Goal: Transaction & Acquisition: Purchase product/service

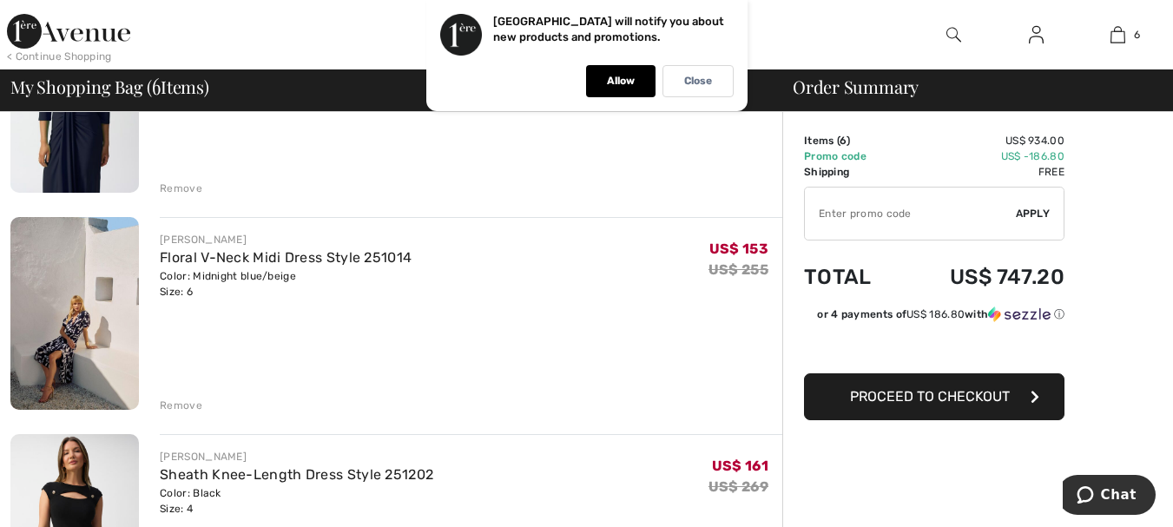
scroll to position [260, 0]
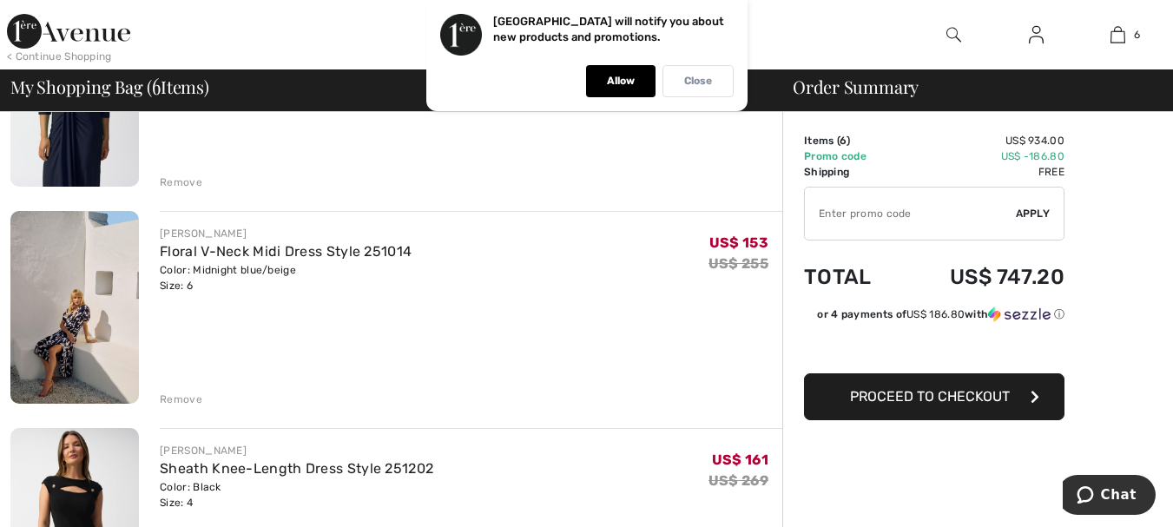
click at [690, 91] on div "Close" at bounding box center [698, 81] width 71 height 32
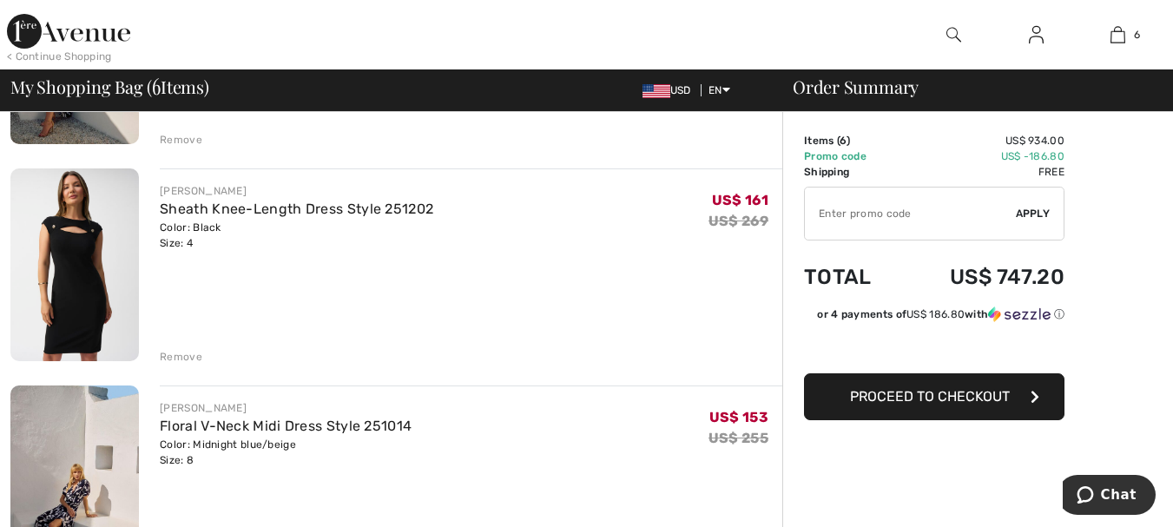
scroll to position [521, 0]
click at [314, 302] on div "JOSEPH RIBKOFF Sheath Knee-Length Dress Style 251202 Color: Black Size: 4 Final…" at bounding box center [471, 266] width 623 height 196
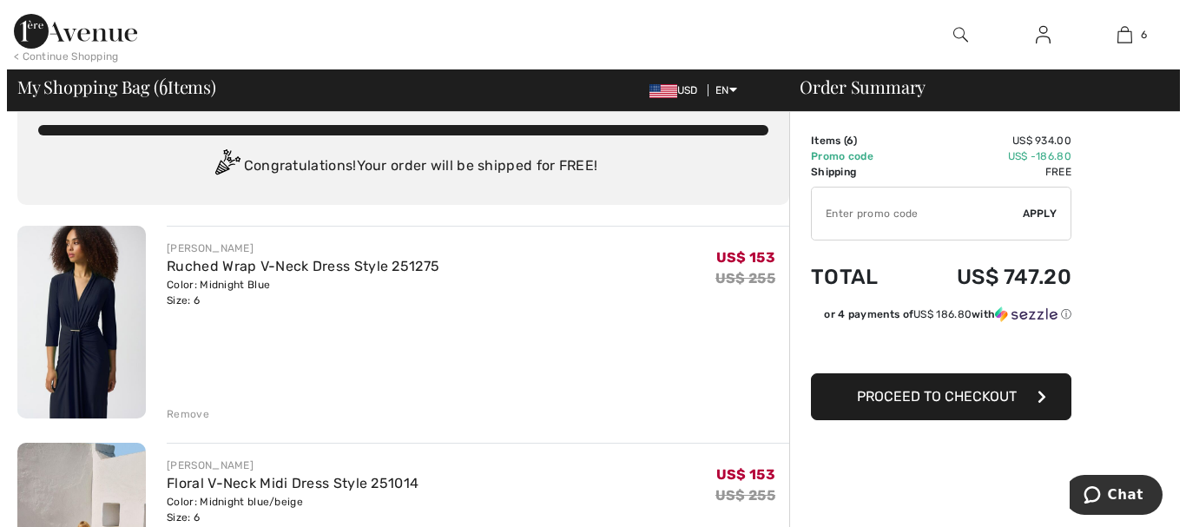
scroll to position [0, 0]
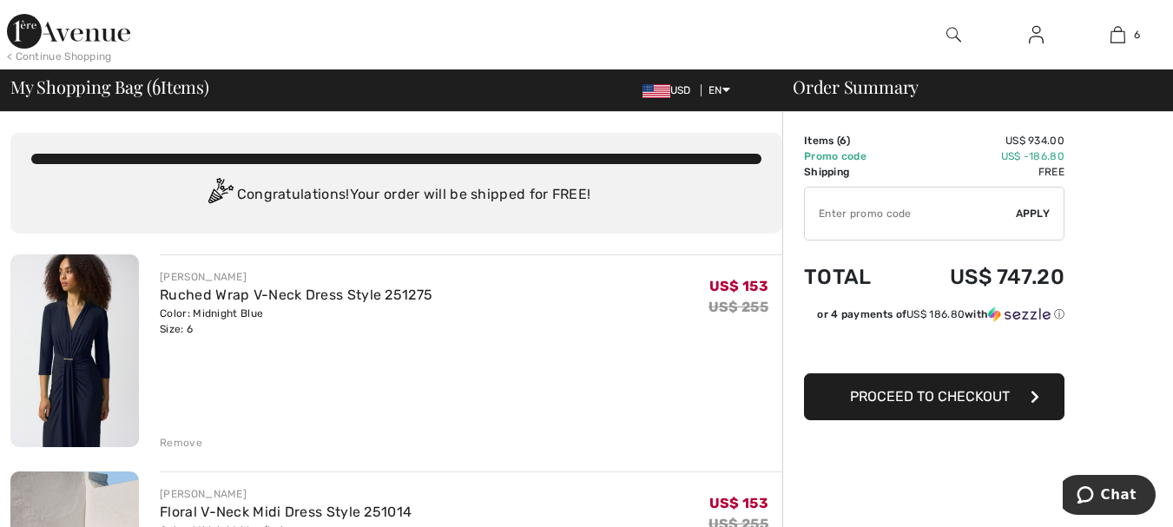
click at [945, 30] on div at bounding box center [954, 34] width 82 height 69
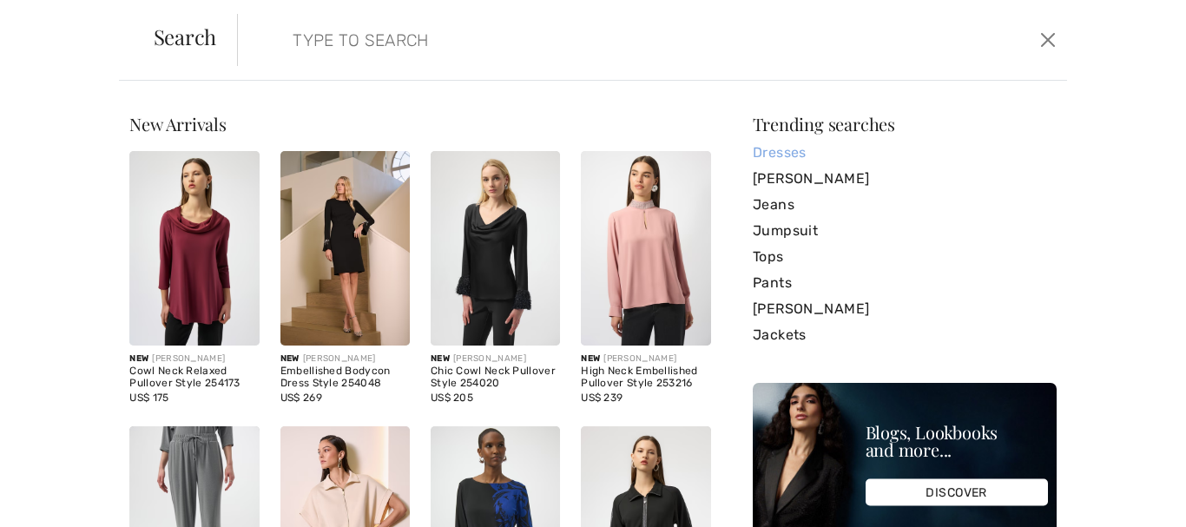
click at [780, 153] on link "Dresses" at bounding box center [905, 153] width 304 height 26
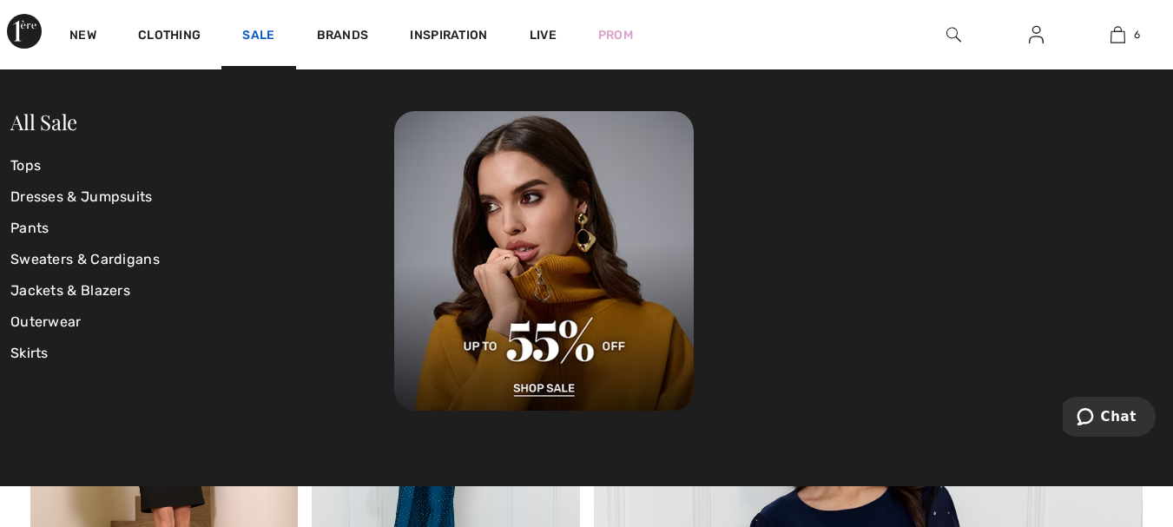
click at [262, 33] on link "Sale" at bounding box center [258, 37] width 32 height 18
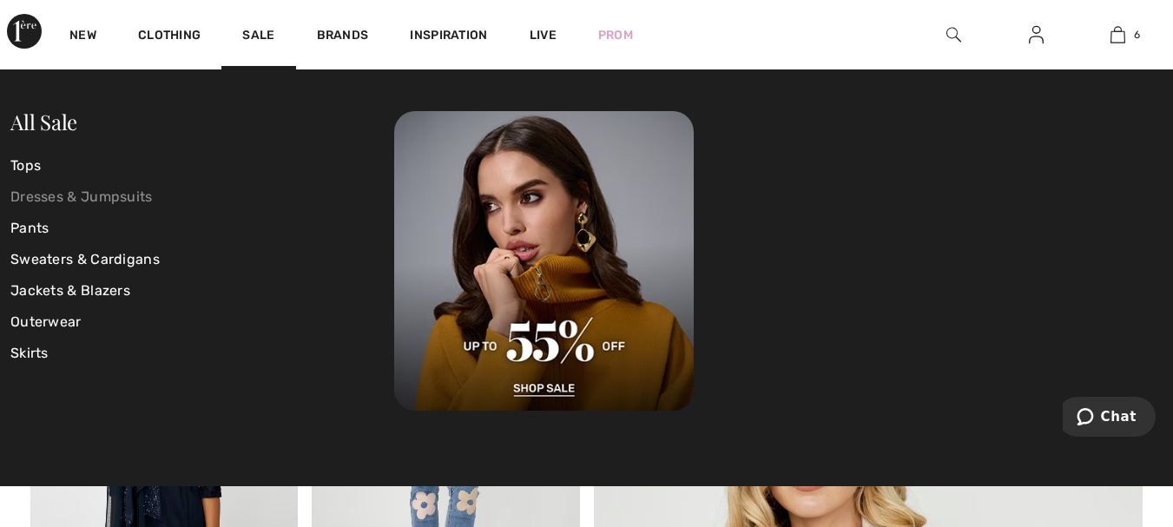
click at [70, 192] on link "Dresses & Jumpsuits" at bounding box center [202, 196] width 384 height 31
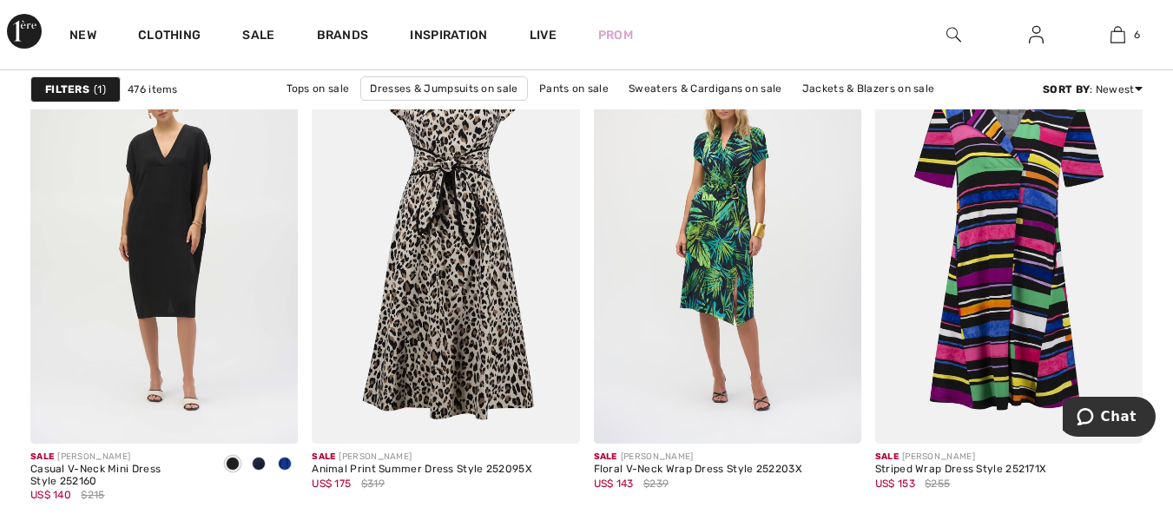
scroll to position [2865, 0]
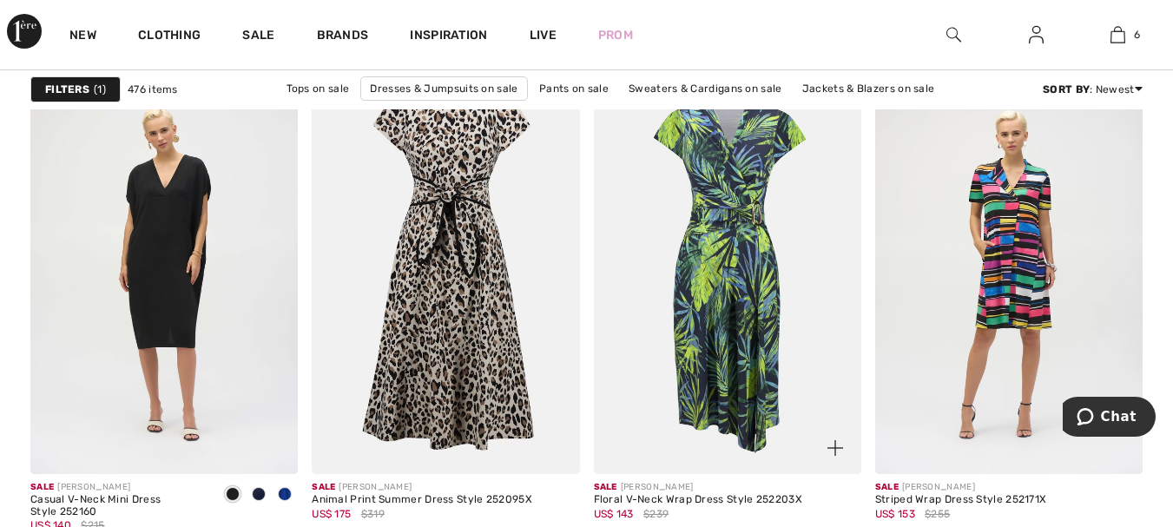
click at [750, 237] on img at bounding box center [727, 272] width 267 height 401
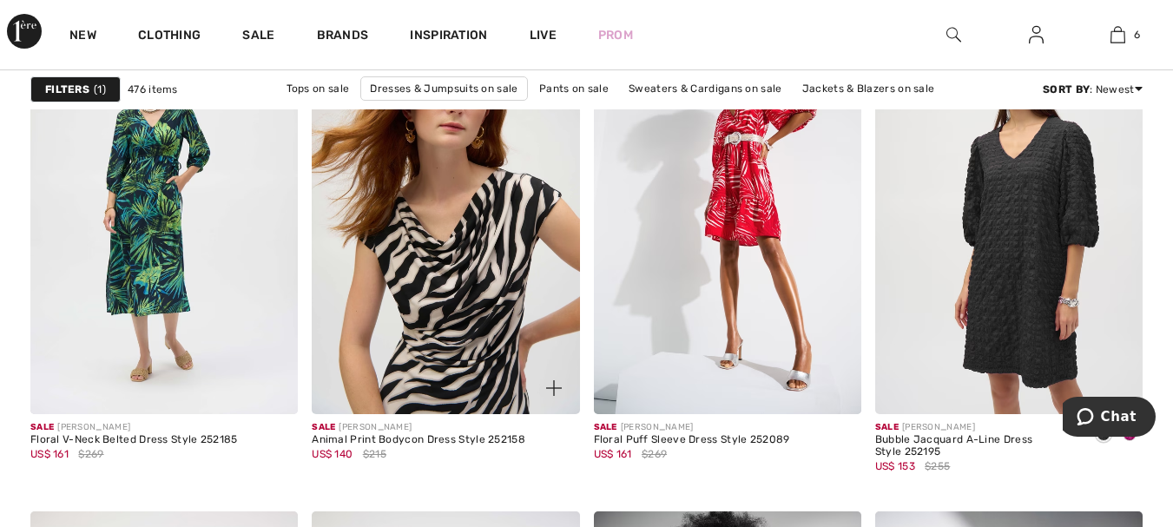
scroll to position [6339, 0]
click at [452, 209] on img at bounding box center [445, 214] width 267 height 401
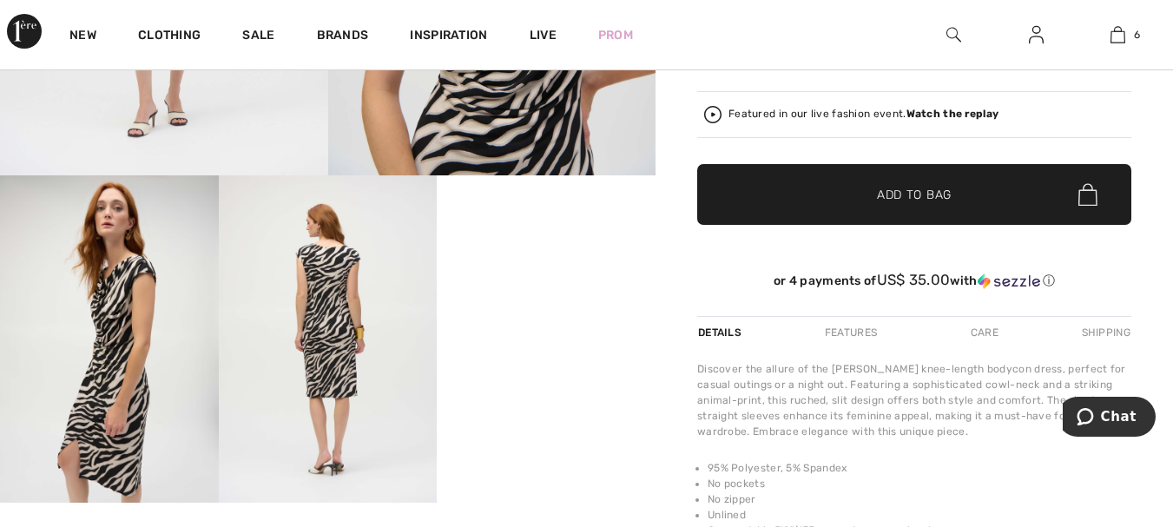
scroll to position [434, 0]
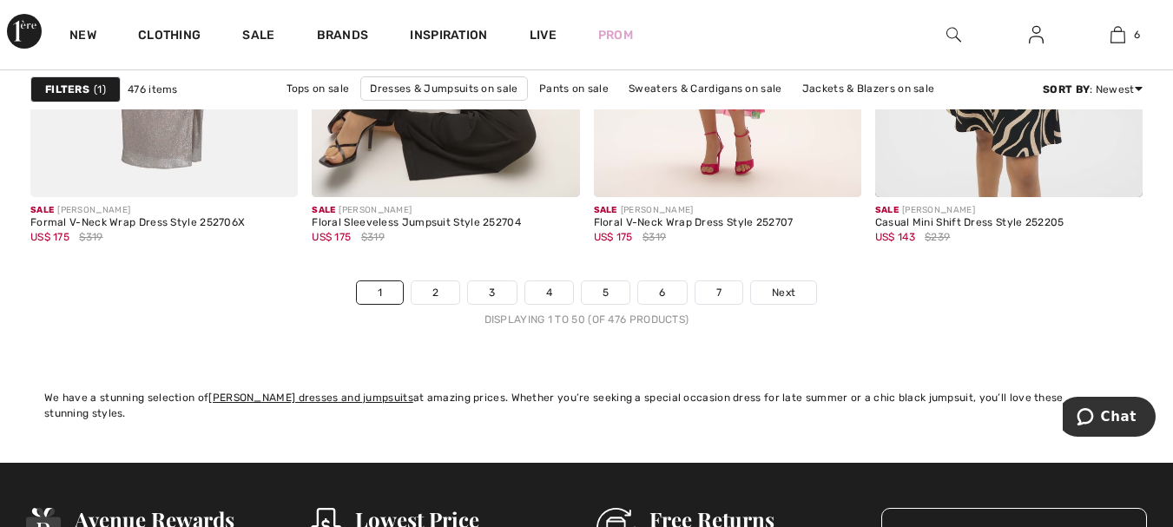
scroll to position [7641, 0]
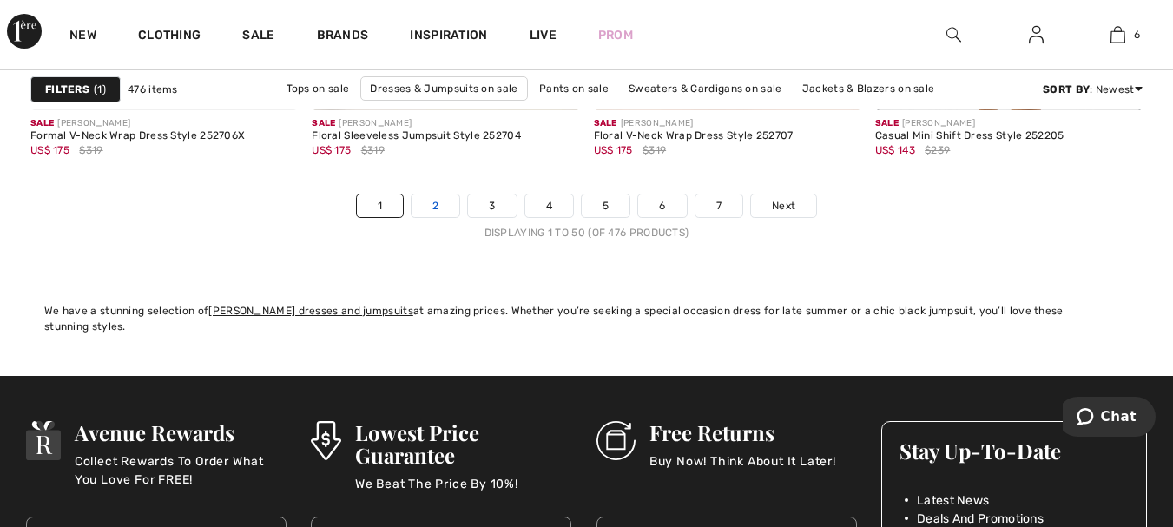
click at [434, 208] on link "2" at bounding box center [436, 206] width 48 height 23
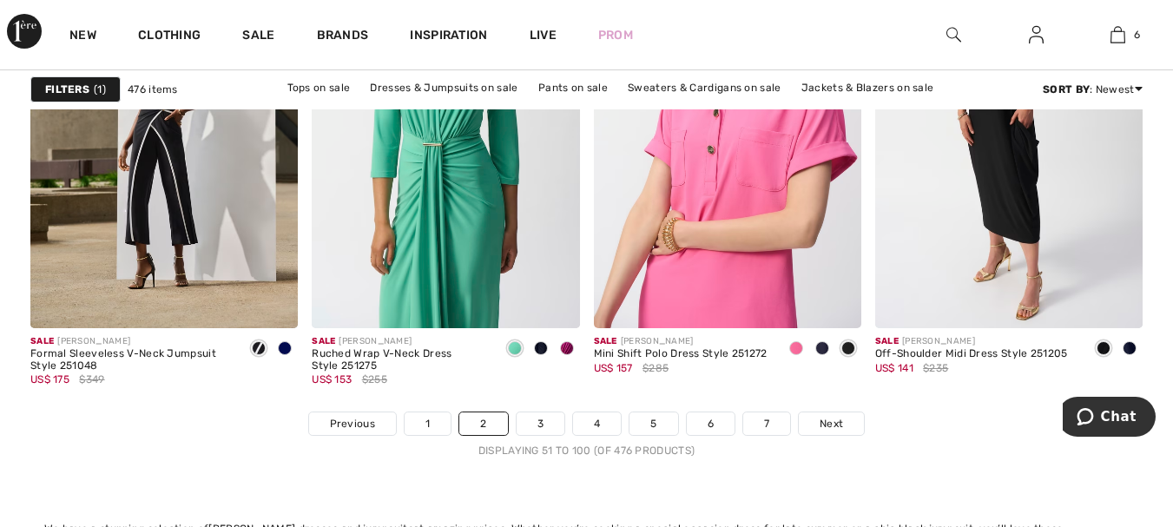
scroll to position [7467, 0]
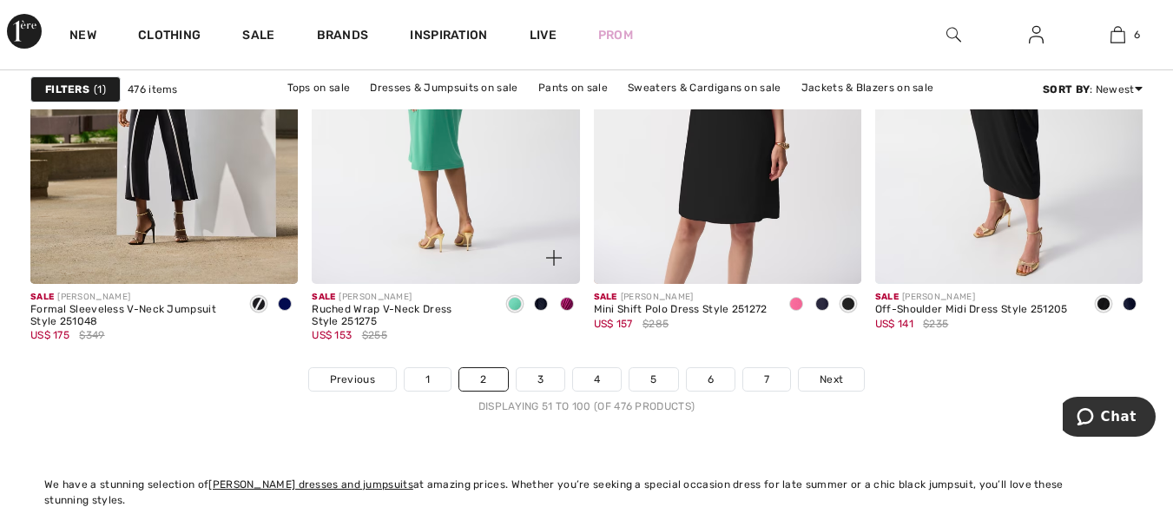
click at [466, 147] on img at bounding box center [445, 82] width 267 height 401
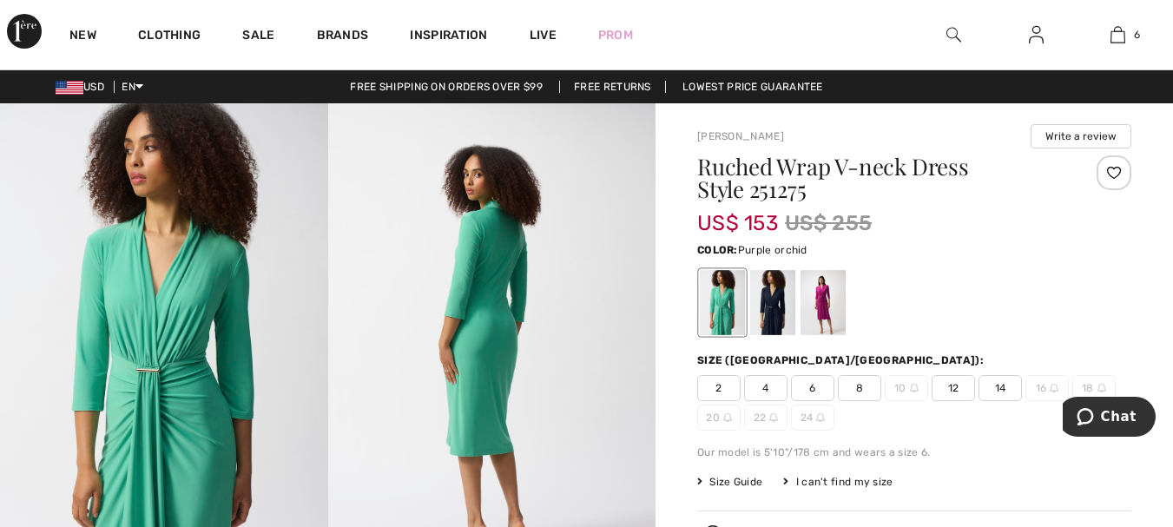
click at [827, 307] on div at bounding box center [823, 302] width 45 height 65
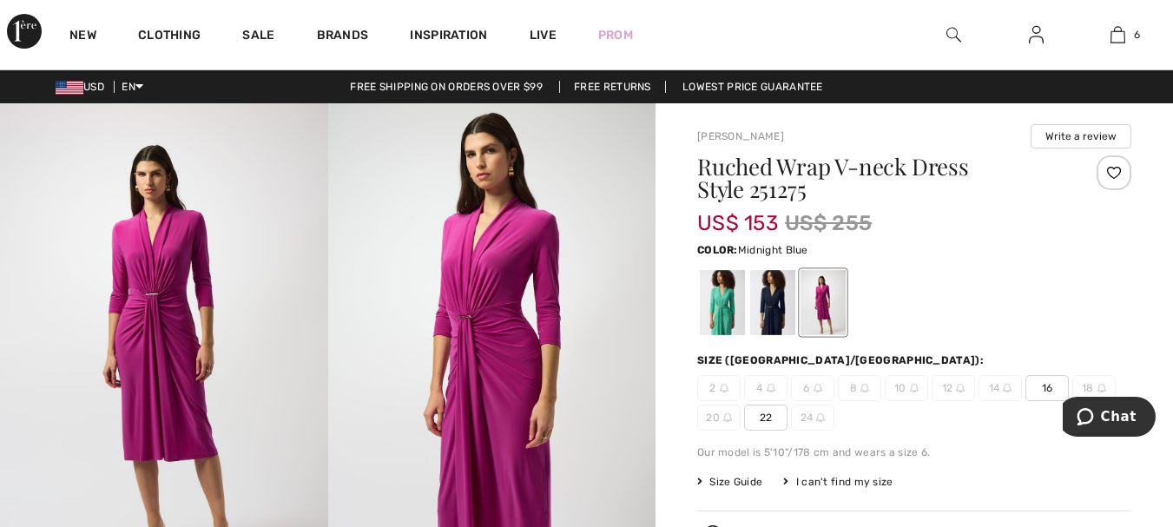
click at [763, 297] on div at bounding box center [772, 302] width 45 height 65
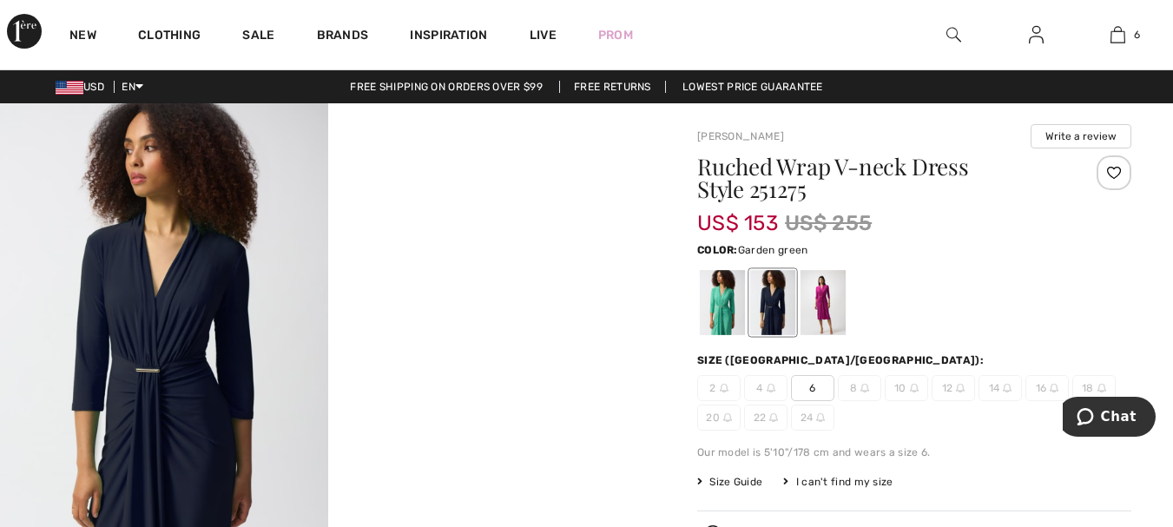
click at [718, 290] on div at bounding box center [722, 302] width 45 height 65
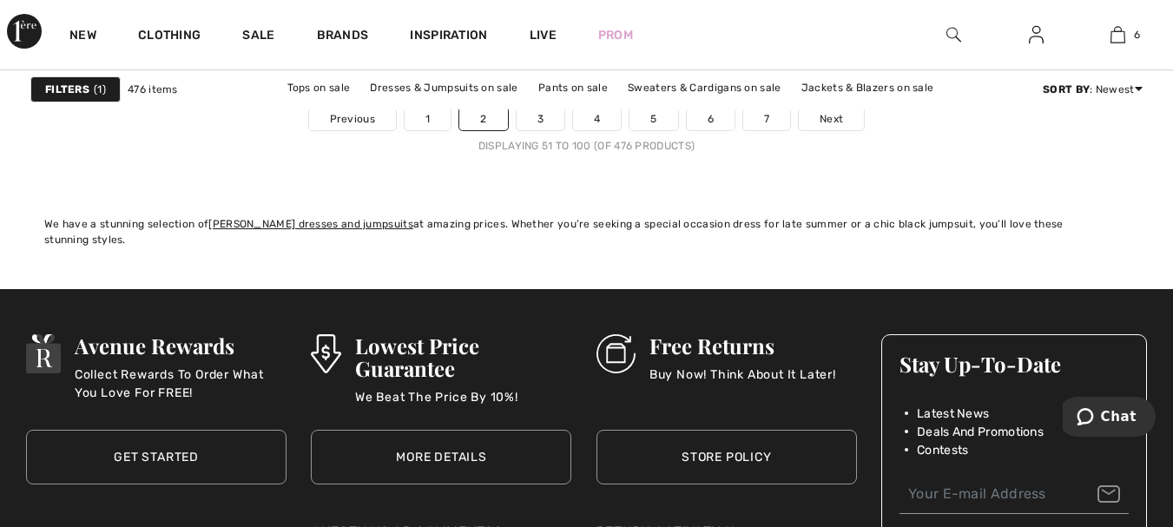
scroll to position [7641, 0]
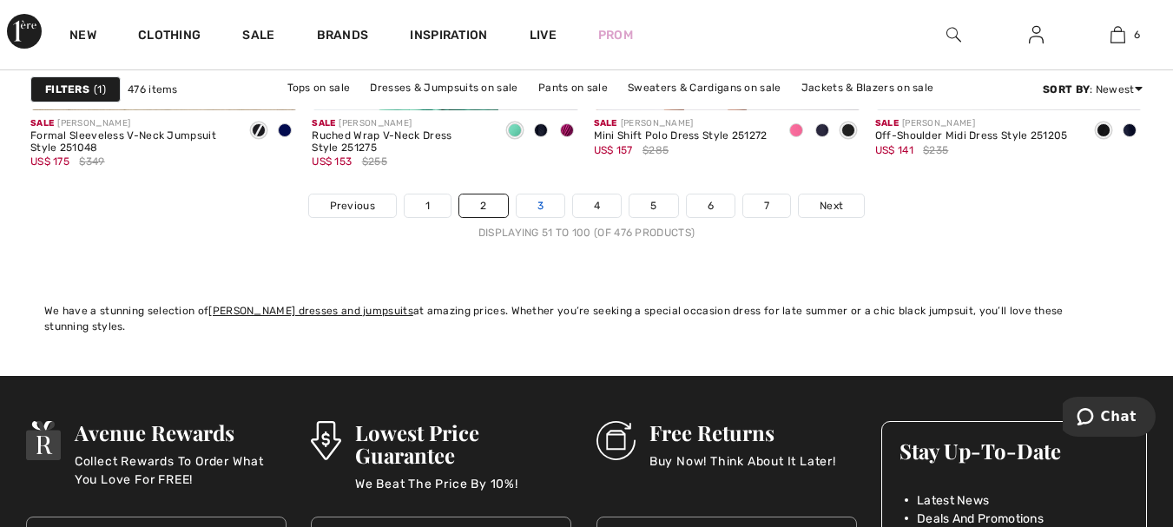
click at [538, 204] on link "3" at bounding box center [541, 206] width 48 height 23
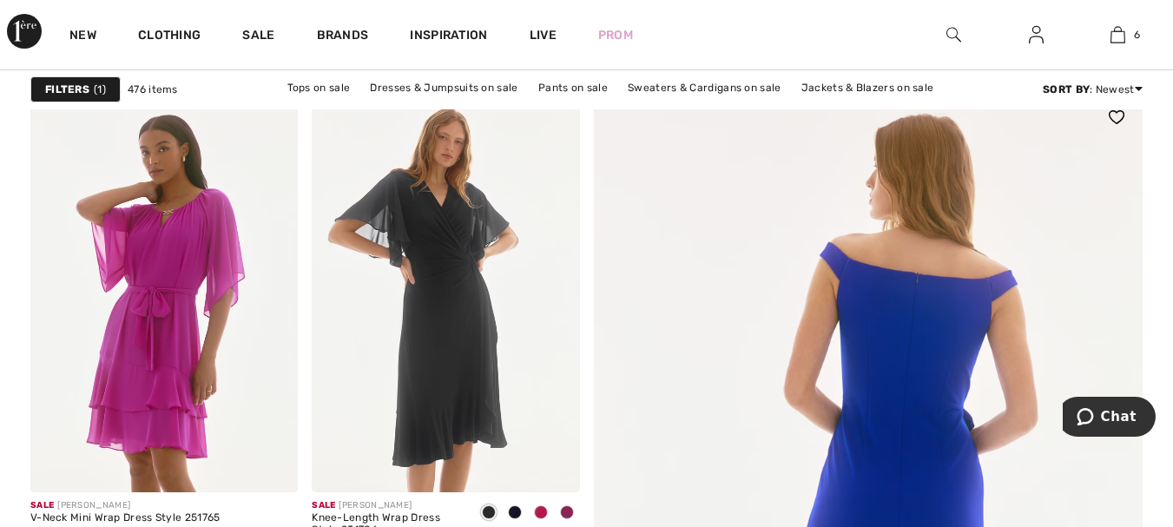
scroll to position [347, 0]
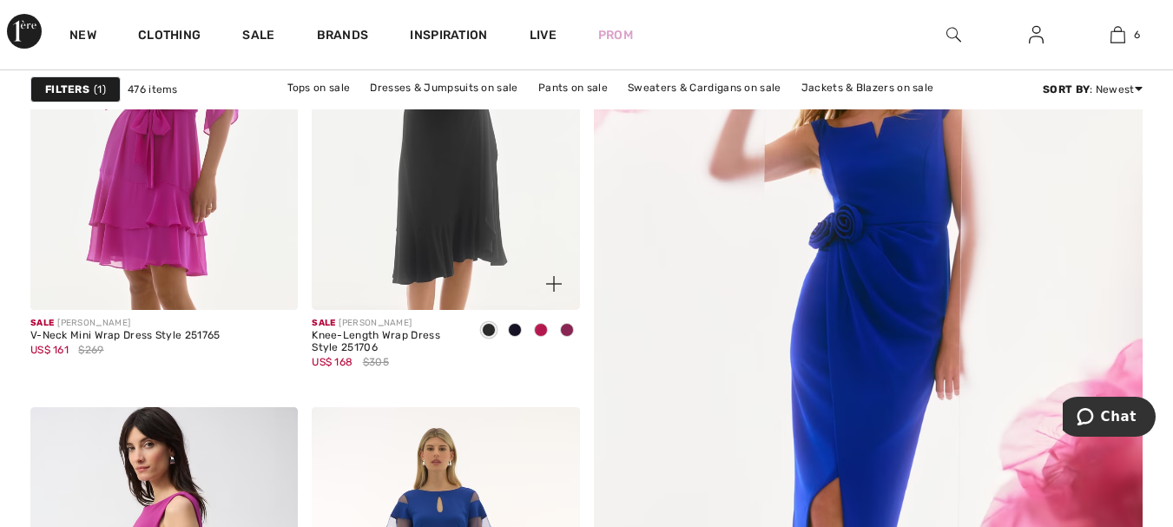
click at [465, 143] on img at bounding box center [445, 109] width 267 height 401
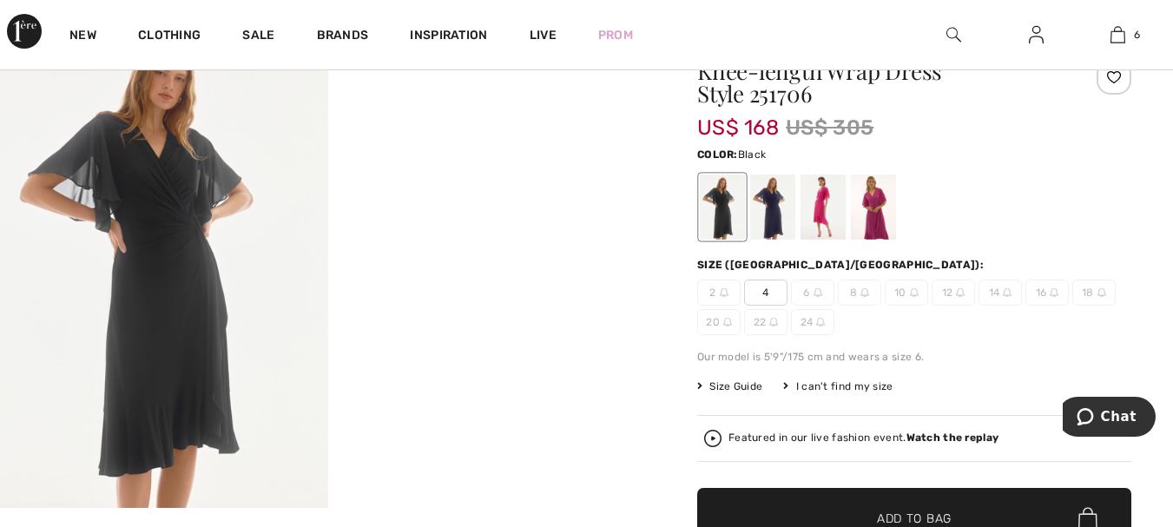
scroll to position [174, 0]
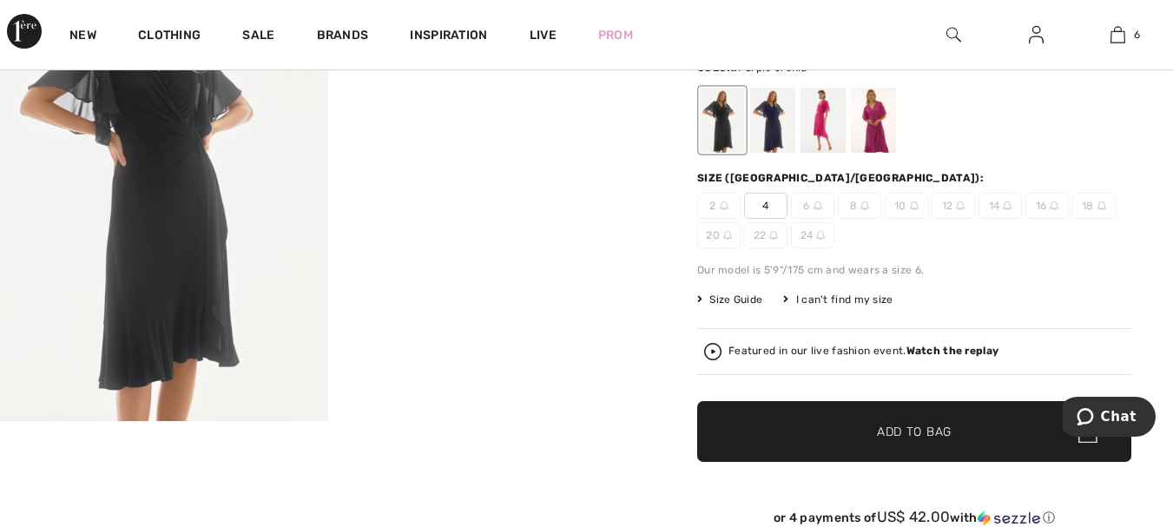
click at [880, 122] on div at bounding box center [873, 120] width 45 height 65
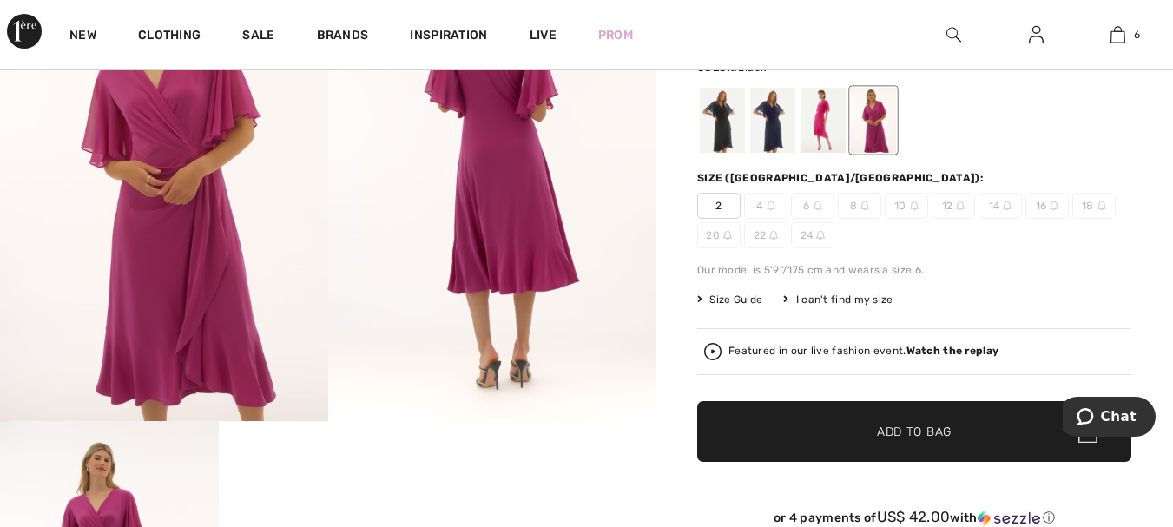
click at [726, 112] on div at bounding box center [722, 120] width 45 height 65
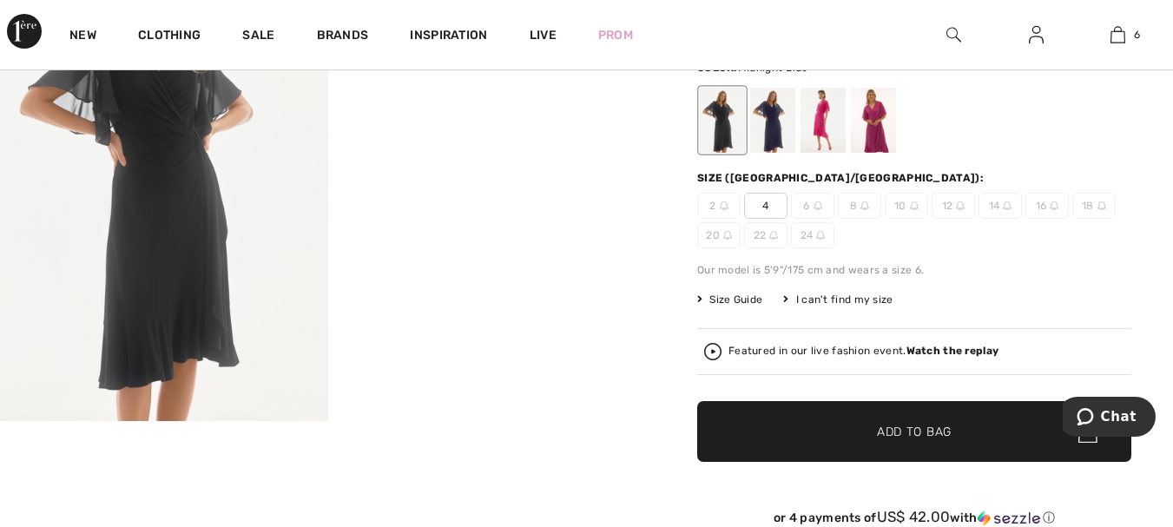
click at [775, 115] on div at bounding box center [772, 120] width 45 height 65
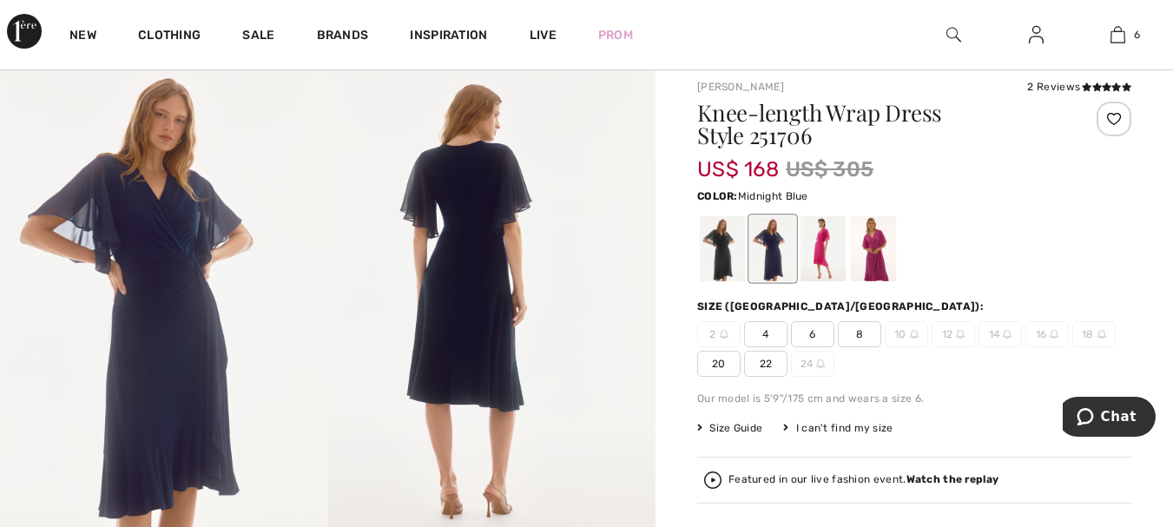
scroll to position [87, 0]
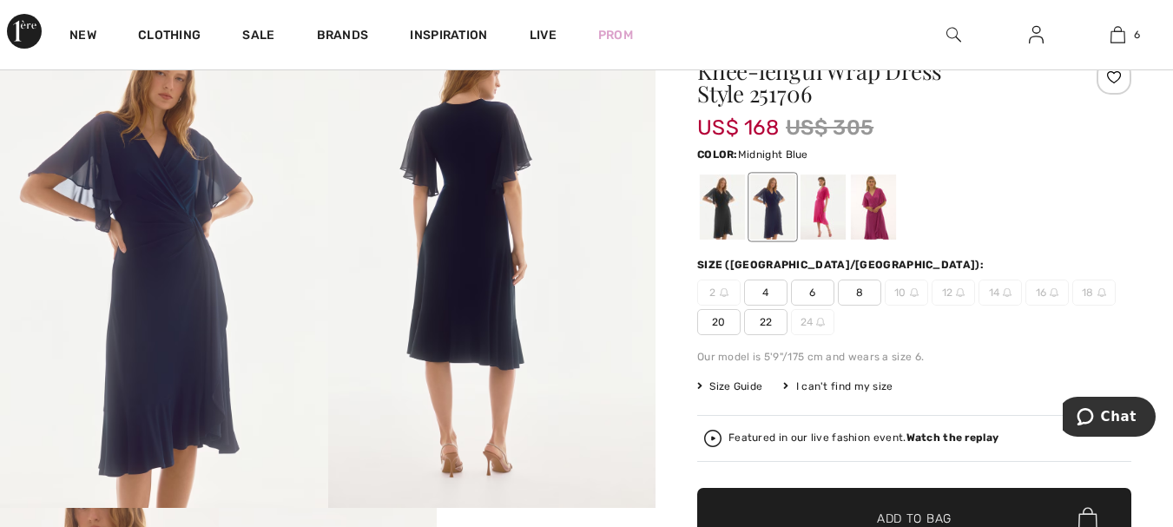
click at [812, 294] on span "6" at bounding box center [812, 293] width 43 height 26
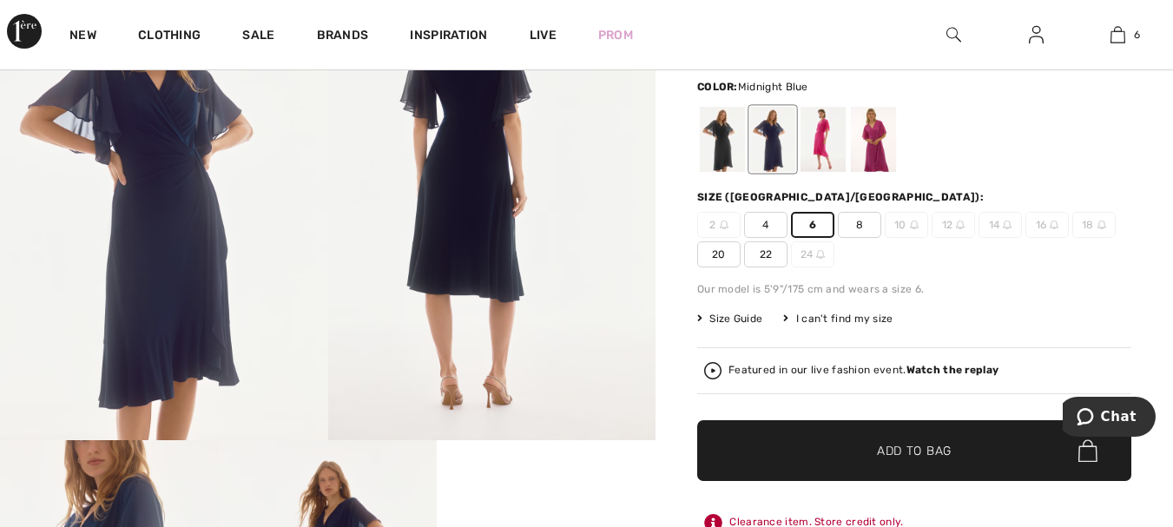
scroll to position [260, 0]
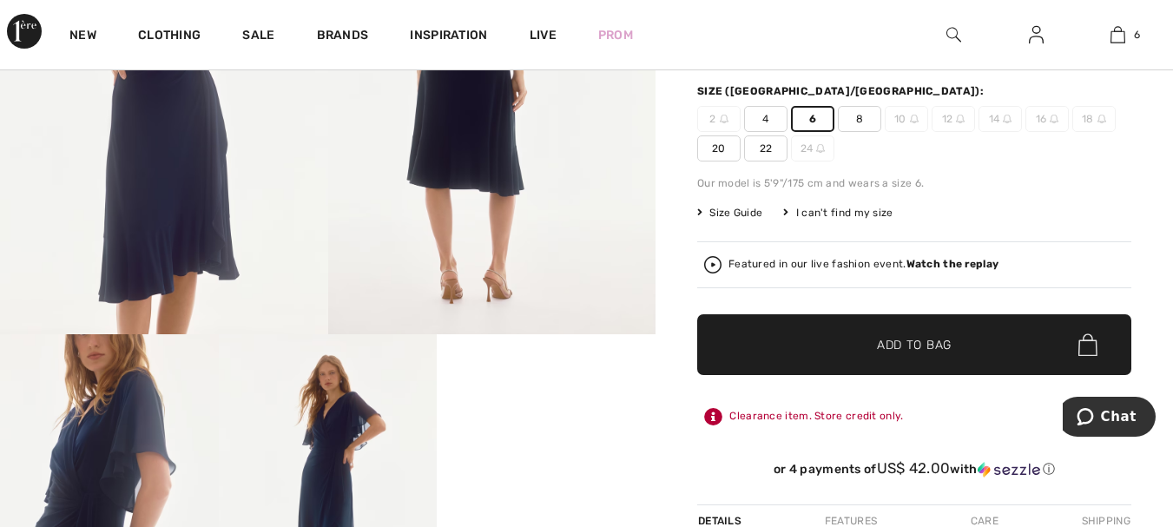
click at [857, 350] on span "✔ Added to Bag" at bounding box center [888, 345] width 106 height 18
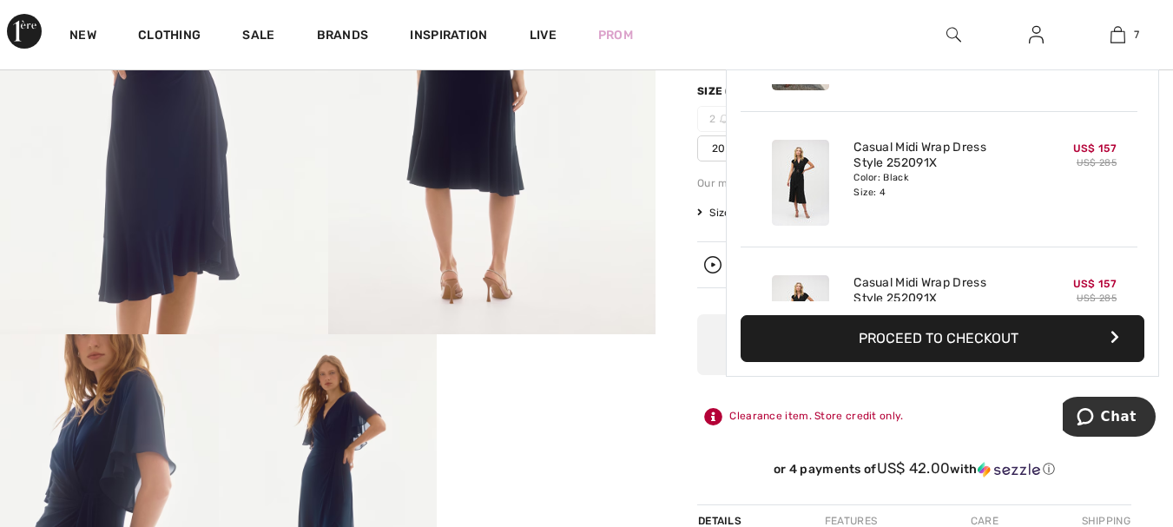
scroll to position [731, 0]
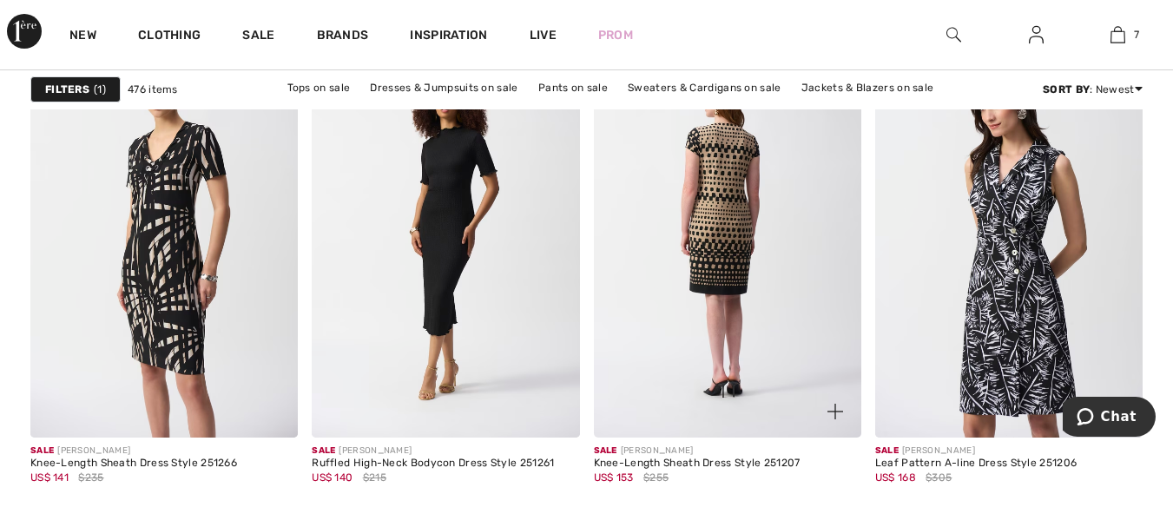
scroll to position [2344, 0]
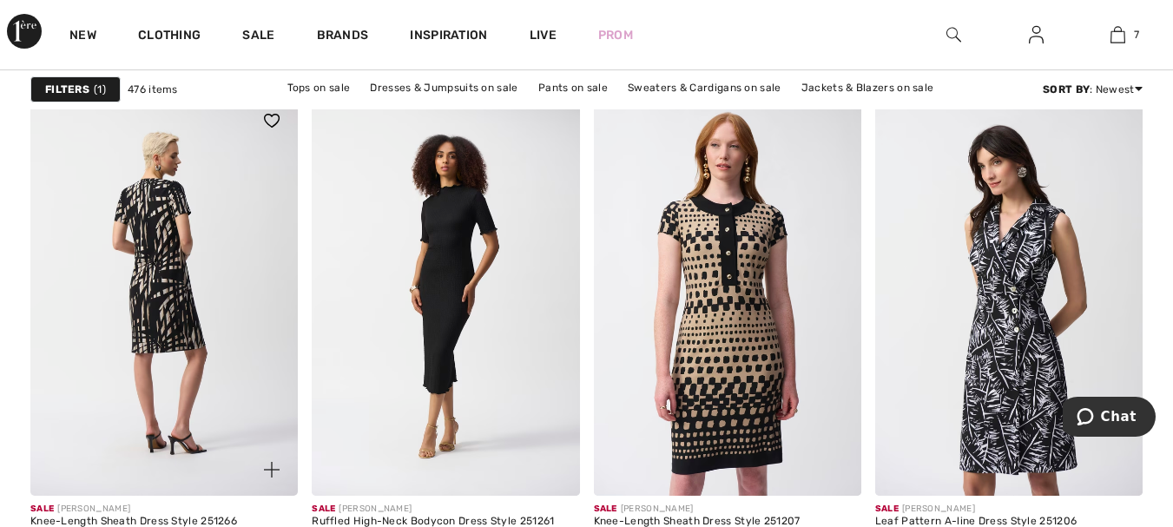
click at [147, 258] on img at bounding box center [163, 295] width 267 height 401
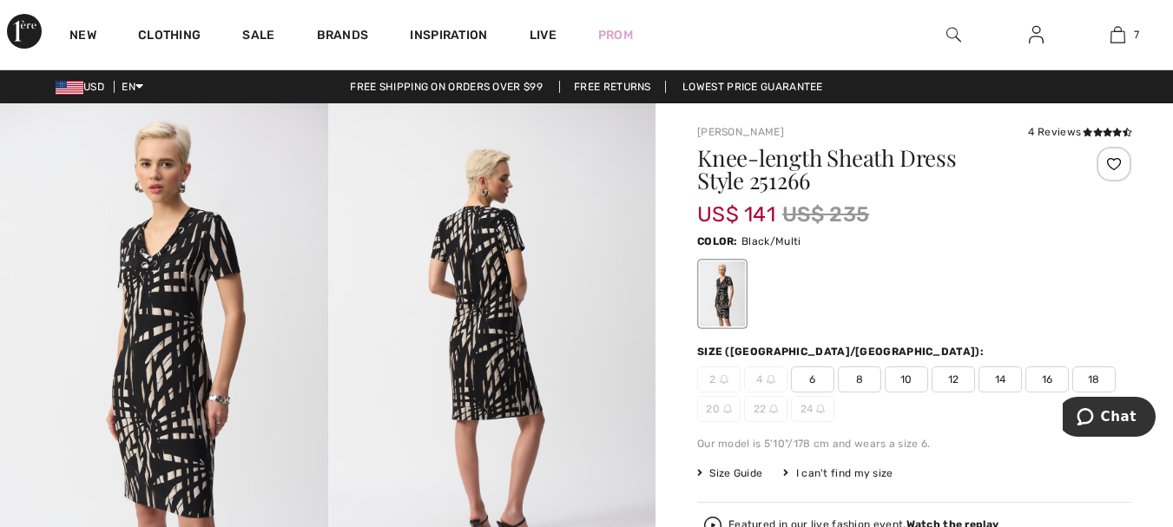
click at [175, 313] on img at bounding box center [164, 348] width 328 height 491
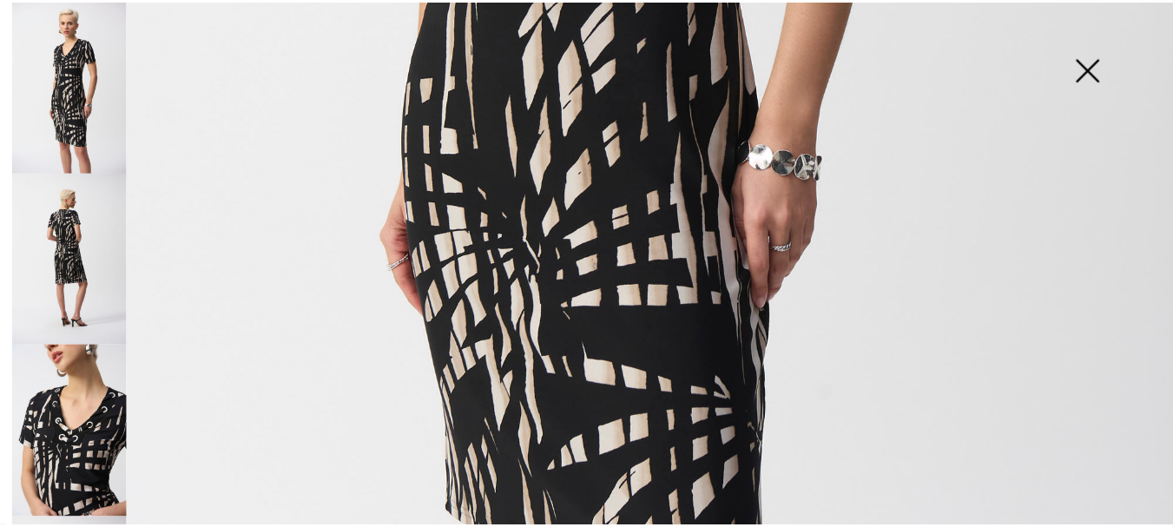
scroll to position [883, 0]
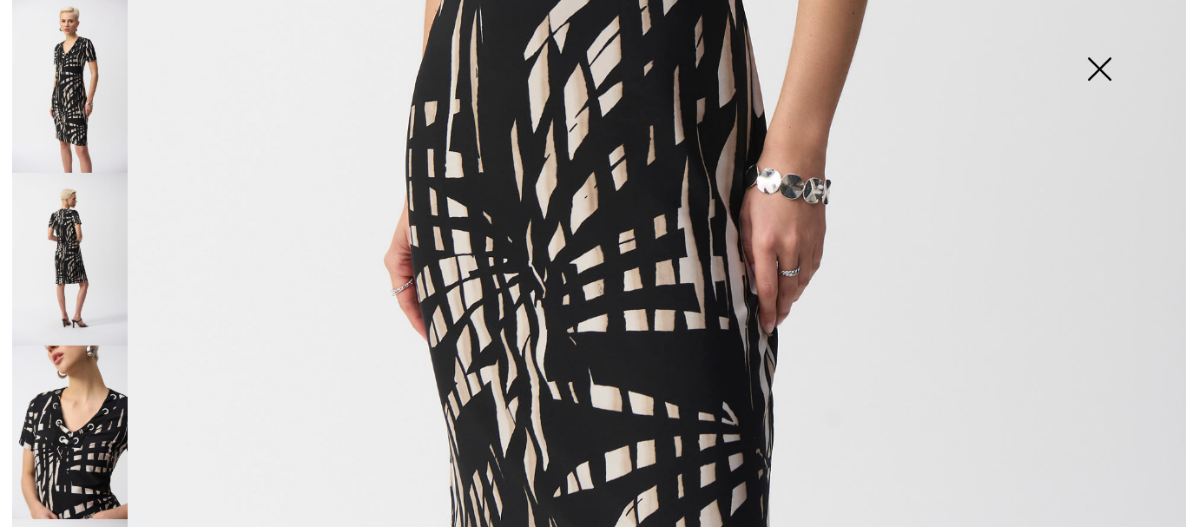
click at [1093, 65] on img at bounding box center [1099, 70] width 87 height 89
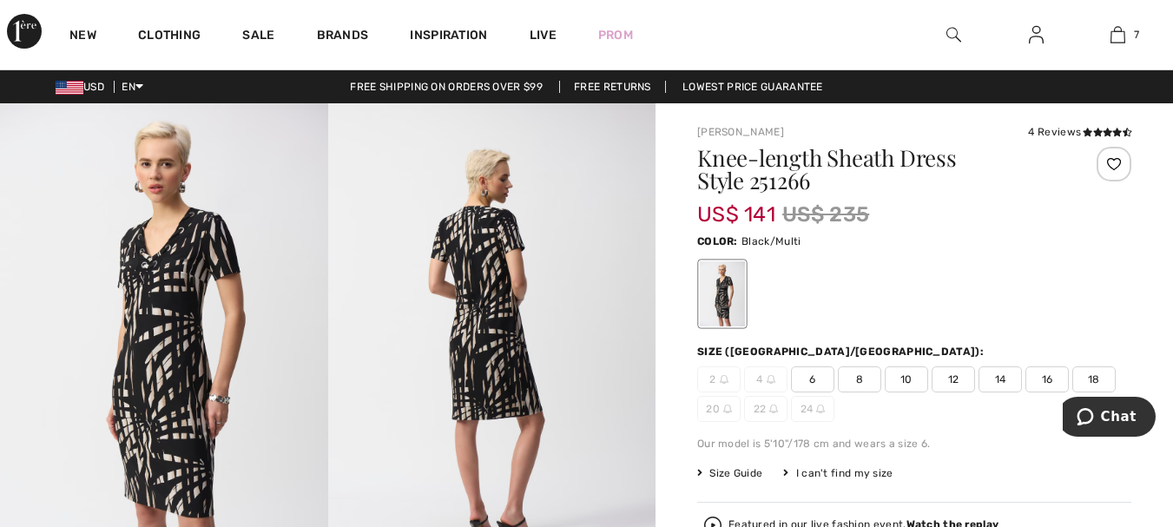
click at [814, 380] on span "6" at bounding box center [812, 379] width 43 height 26
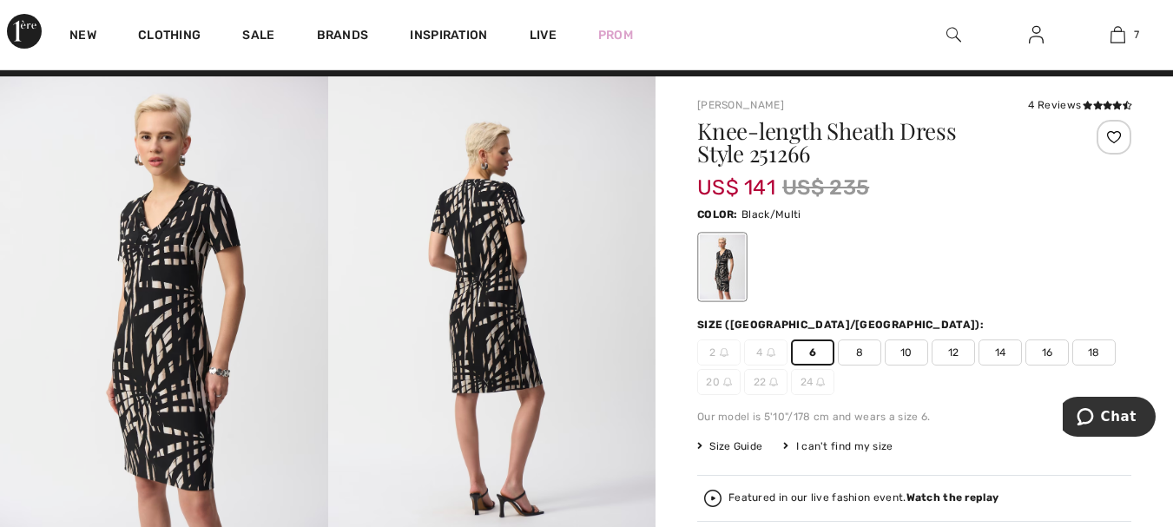
scroll to position [87, 0]
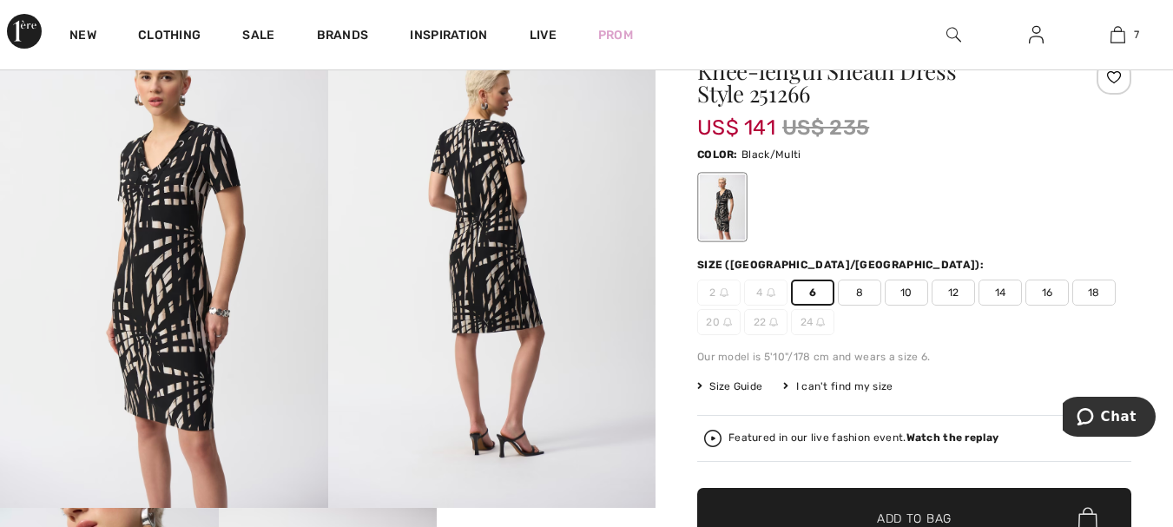
click at [865, 507] on span "✔ Added to Bag Add to Bag" at bounding box center [914, 518] width 434 height 61
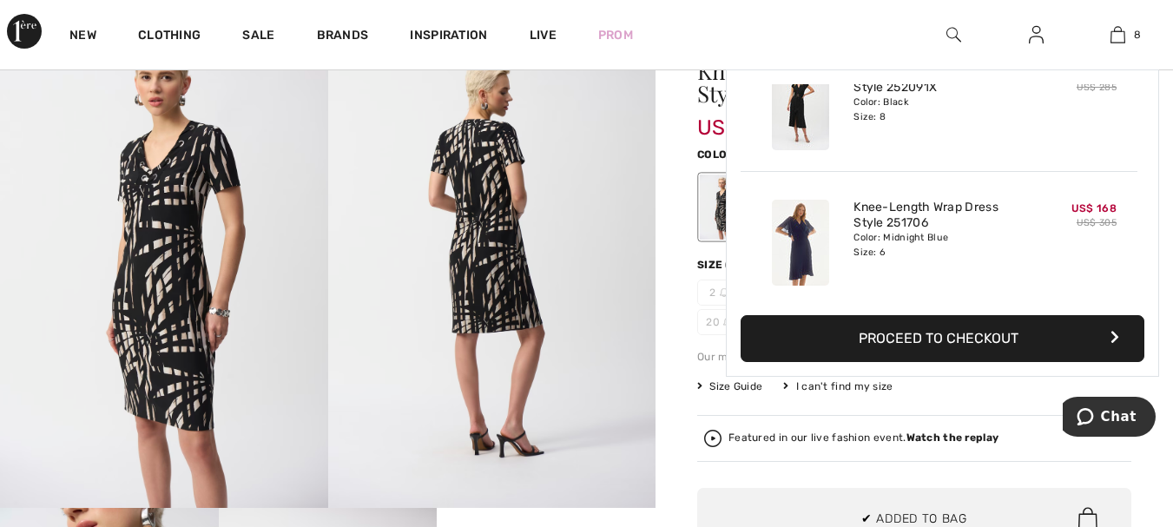
scroll to position [867, 0]
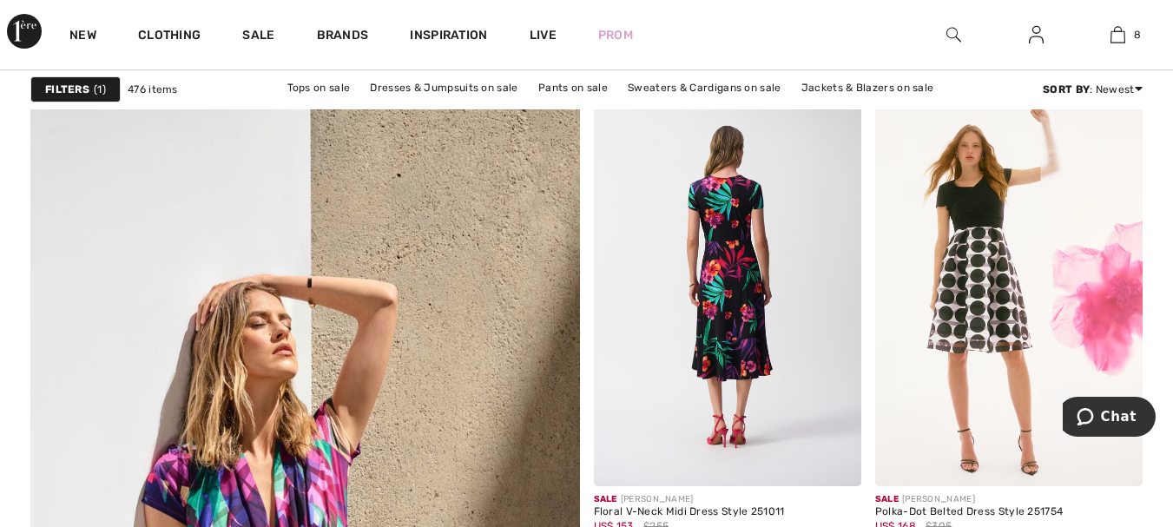
scroll to position [4081, 0]
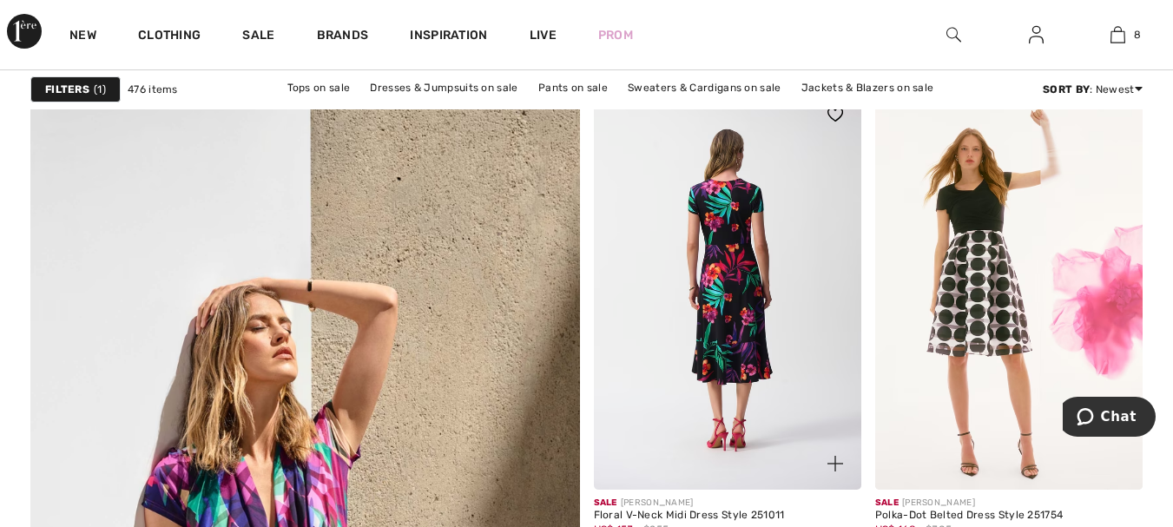
click at [729, 208] on img at bounding box center [727, 289] width 267 height 401
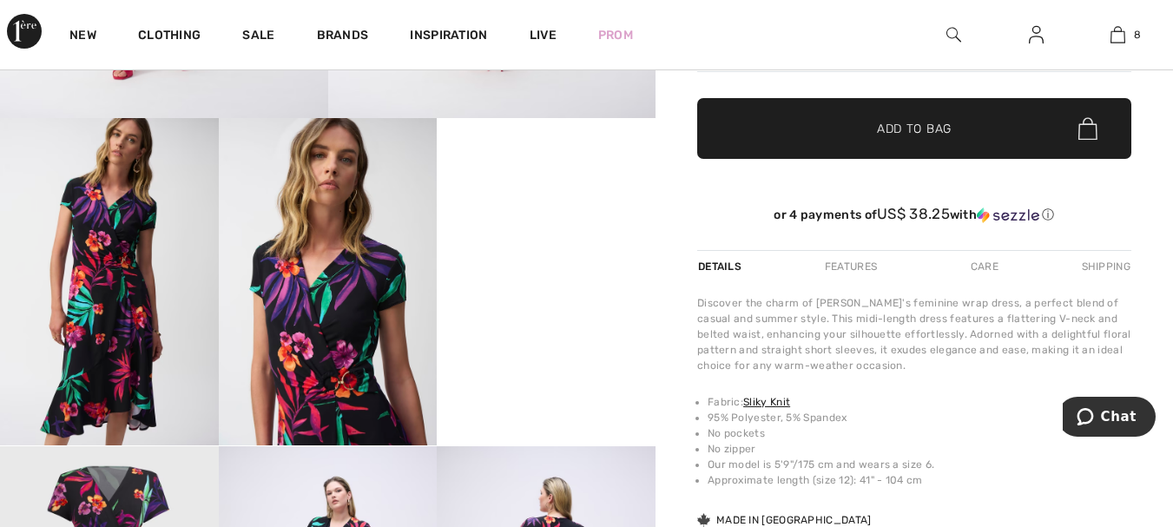
scroll to position [434, 0]
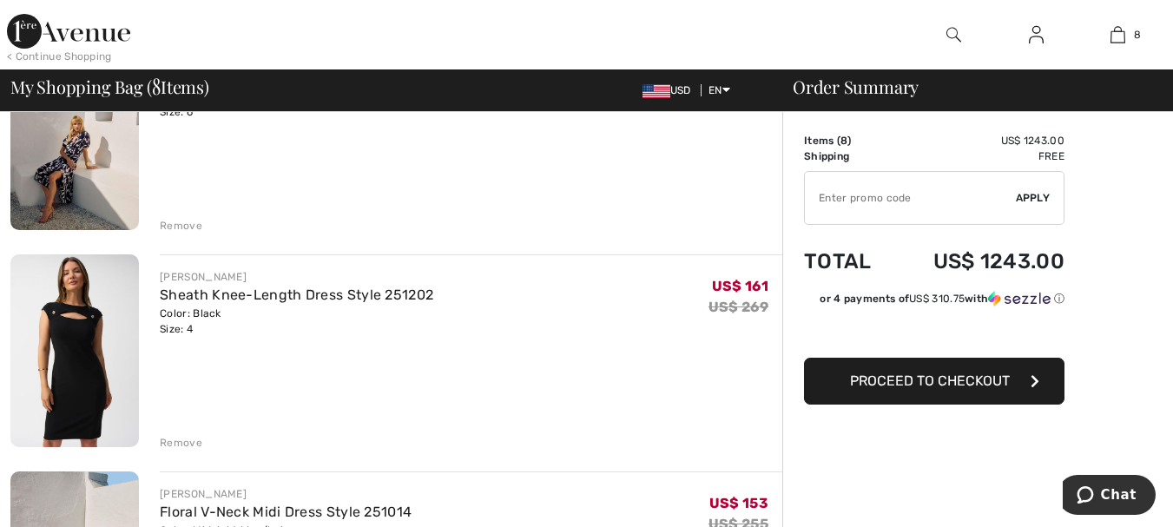
scroll to position [521, 0]
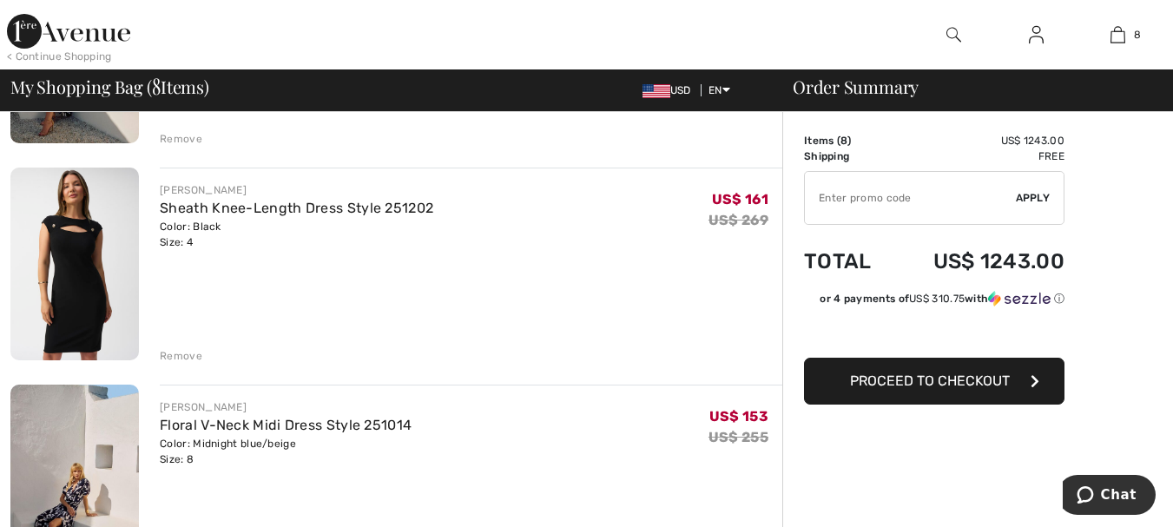
click at [167, 354] on div "Remove" at bounding box center [181, 356] width 43 height 16
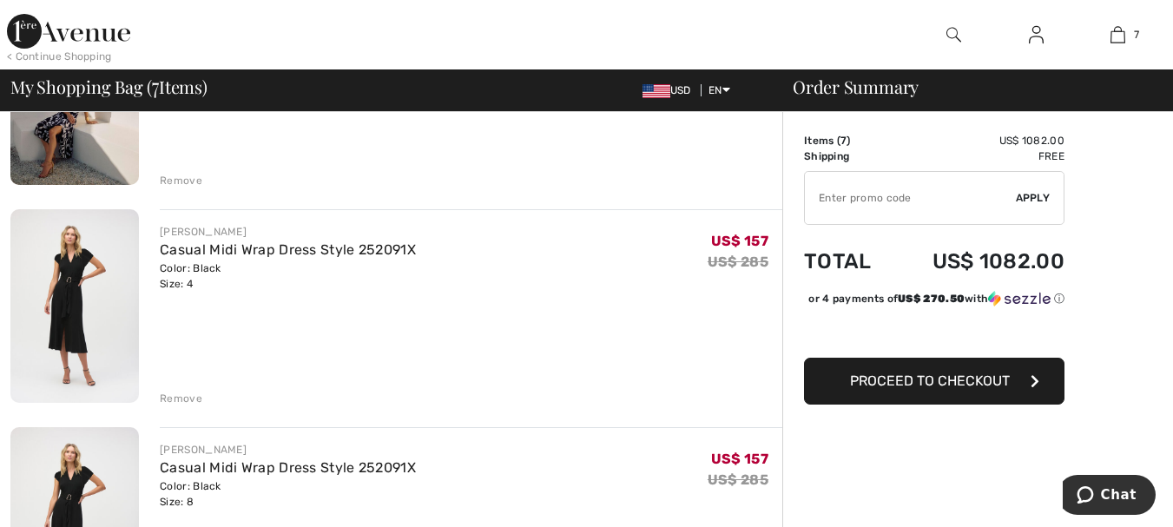
scroll to position [695, 0]
click at [181, 396] on div "Remove" at bounding box center [181, 400] width 43 height 16
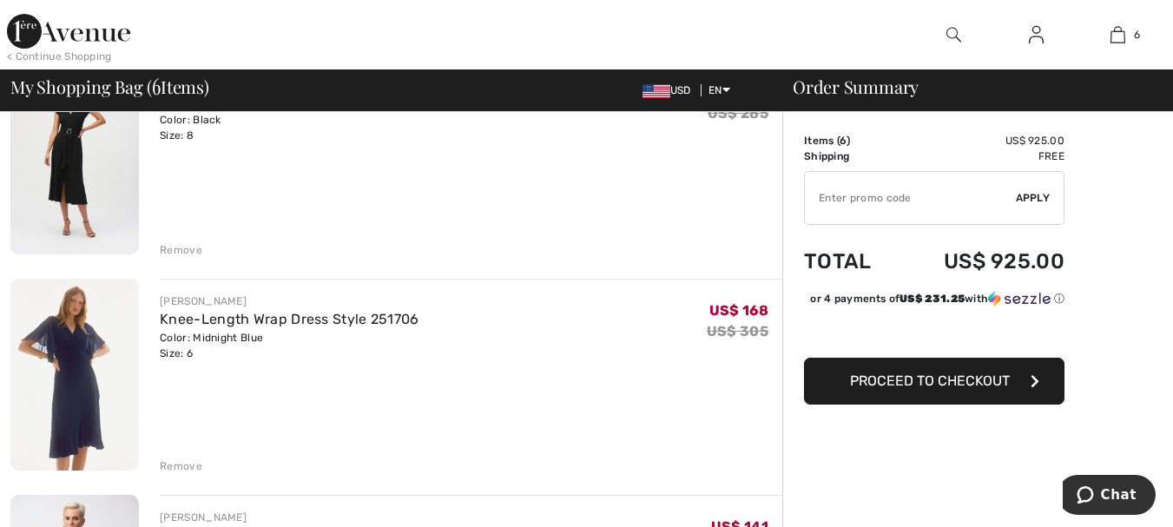
scroll to position [955, 0]
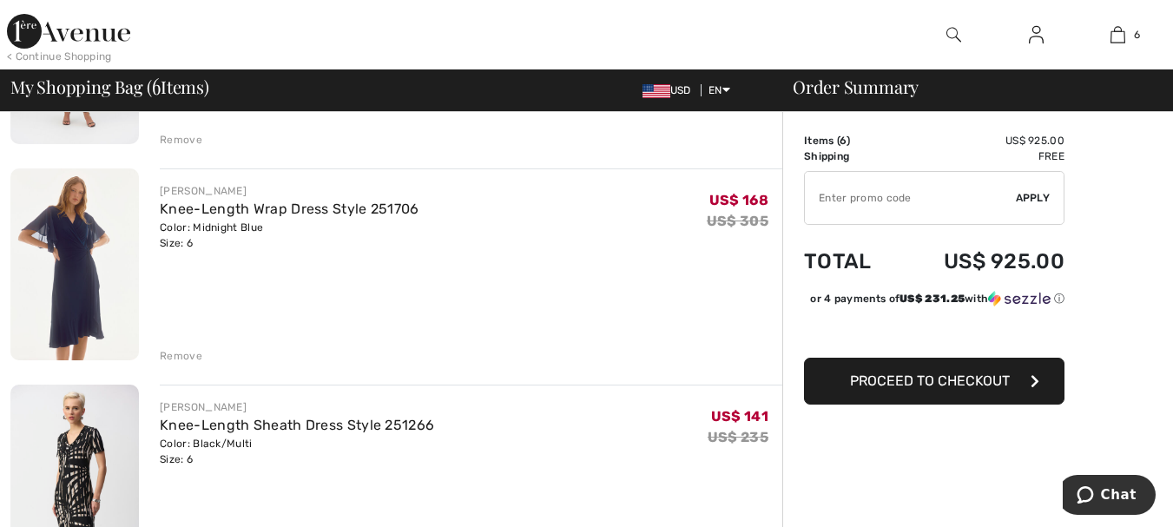
click at [177, 352] on div "Remove" at bounding box center [181, 356] width 43 height 16
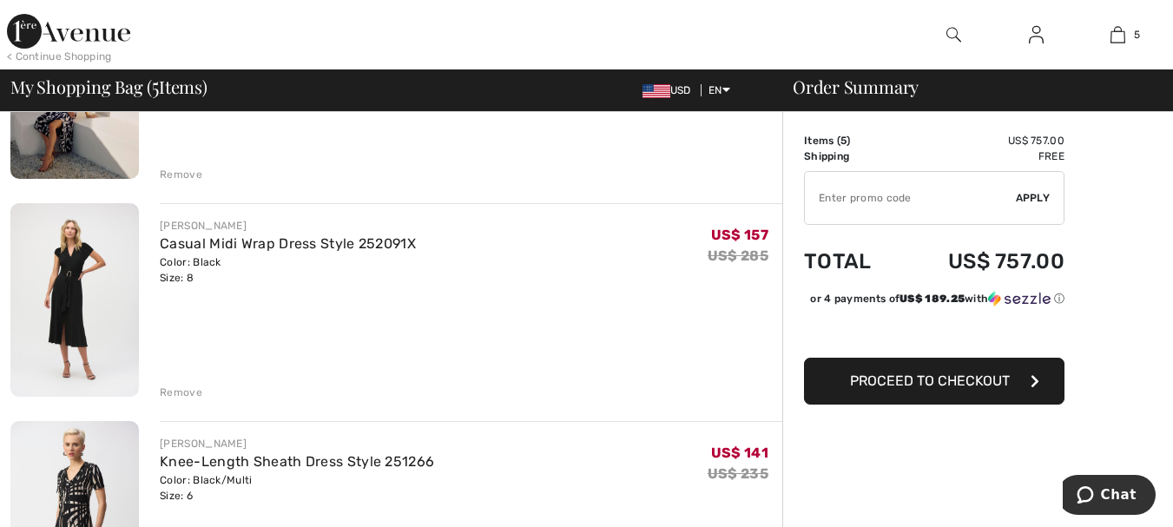
scroll to position [695, 0]
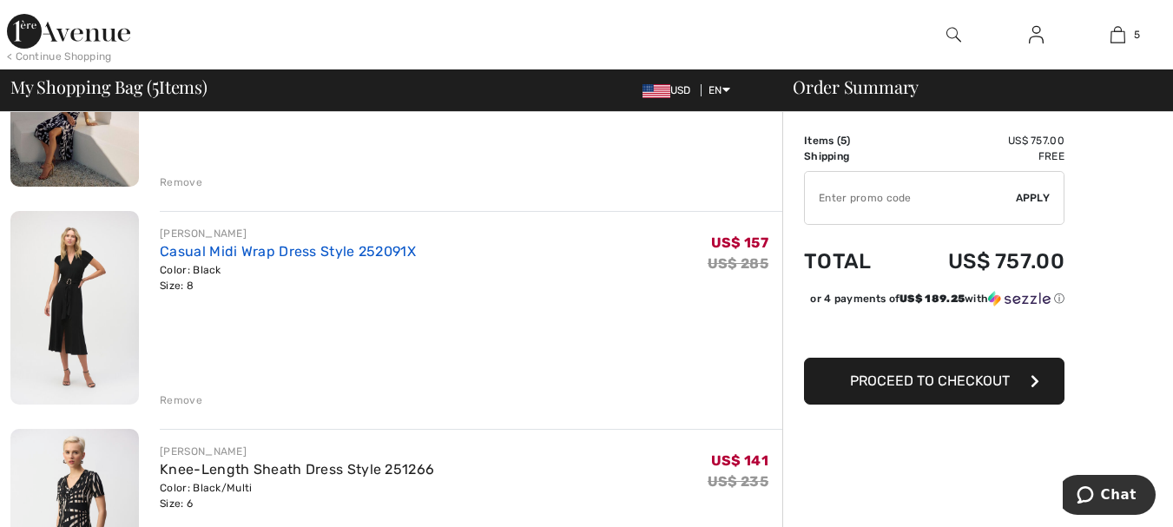
click at [254, 246] on link "Casual Midi Wrap Dress Style 252091X" at bounding box center [288, 251] width 256 height 16
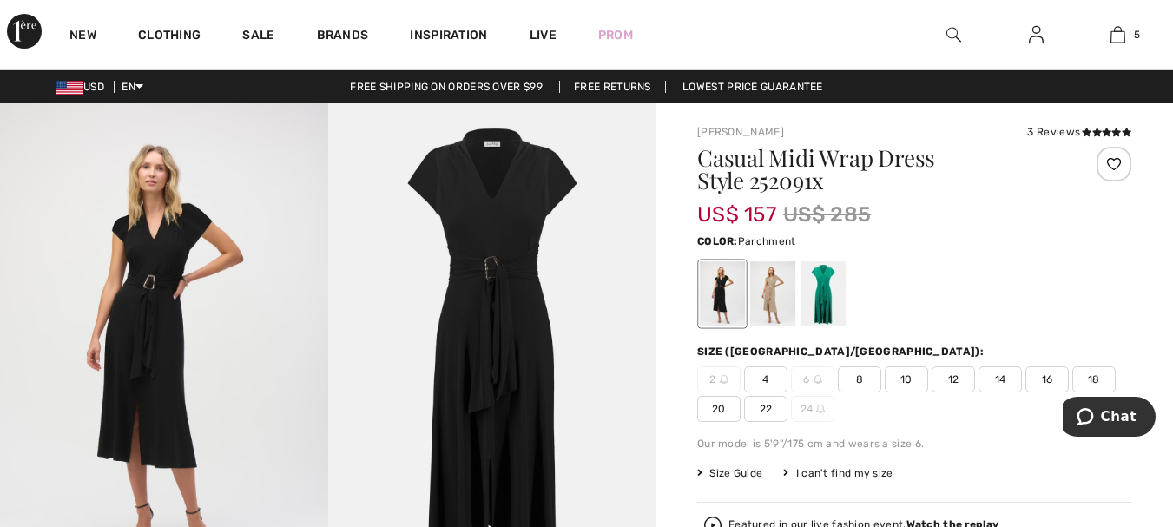
click at [771, 295] on div at bounding box center [772, 293] width 45 height 65
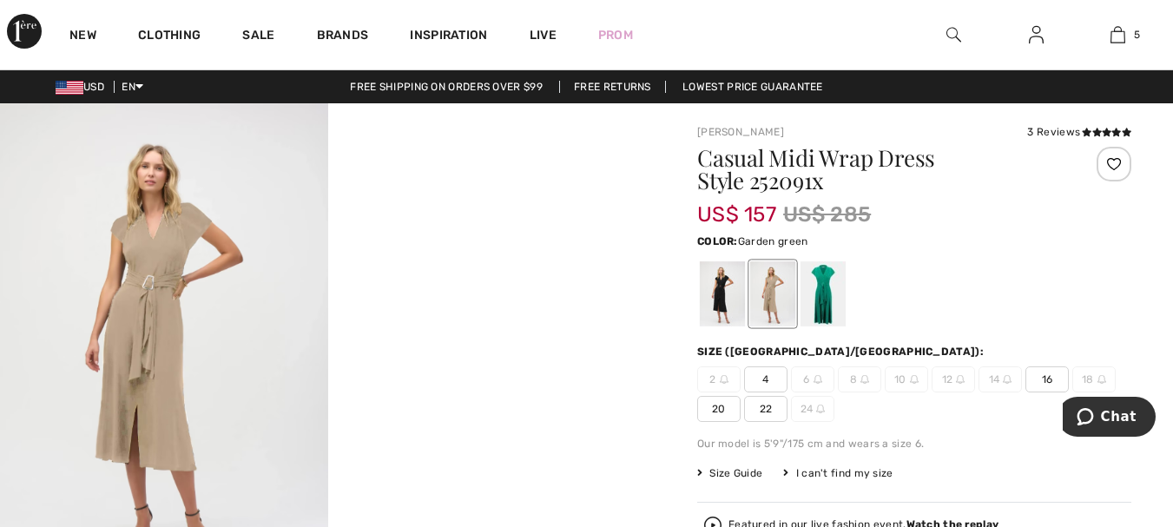
click at [826, 278] on div at bounding box center [823, 293] width 45 height 65
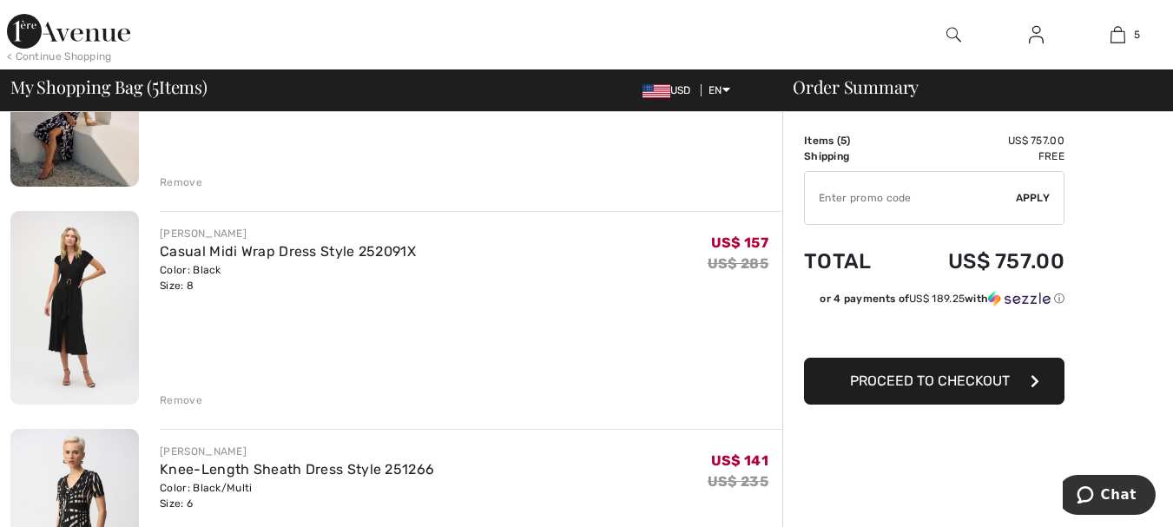
click at [186, 398] on div "Remove" at bounding box center [181, 400] width 43 height 16
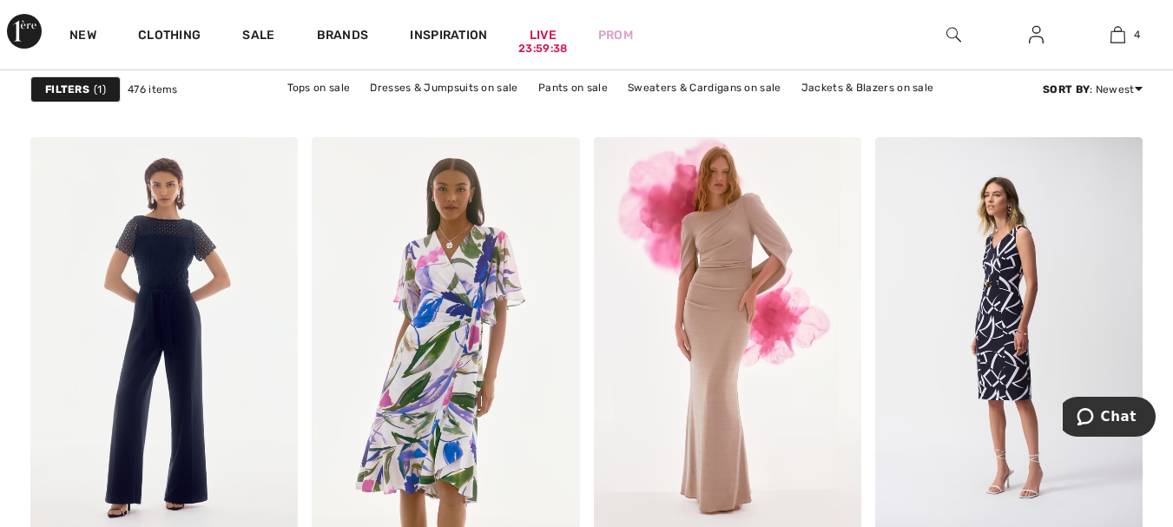
scroll to position [5557, 0]
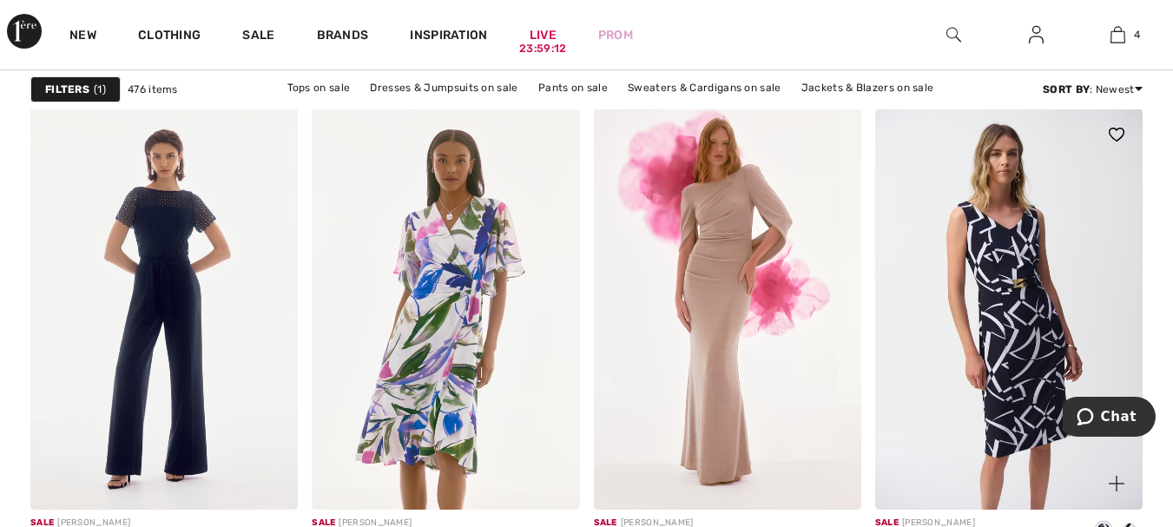
click at [1024, 235] on img at bounding box center [1008, 309] width 267 height 401
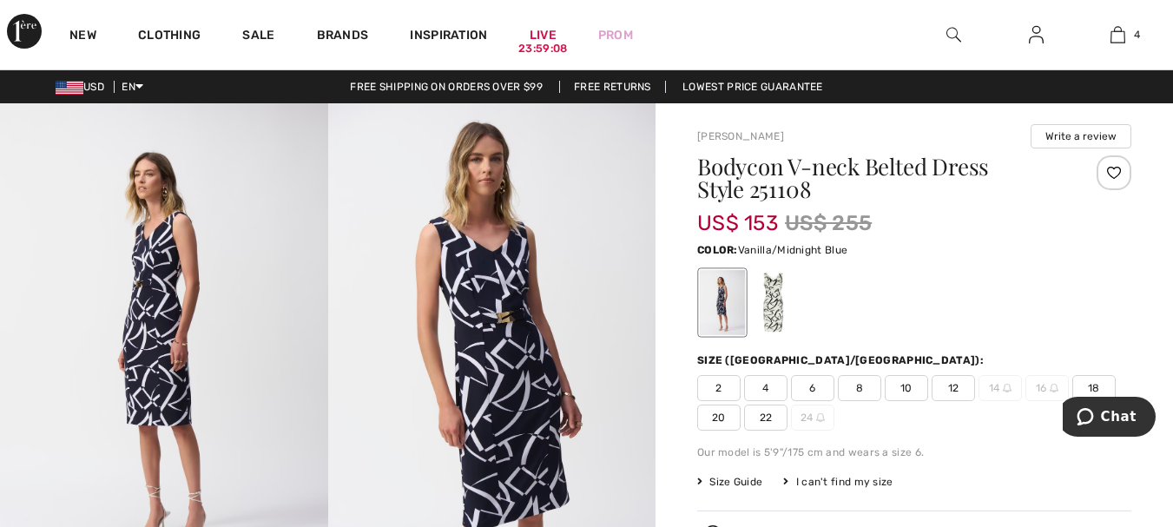
click at [772, 303] on div at bounding box center [772, 302] width 45 height 65
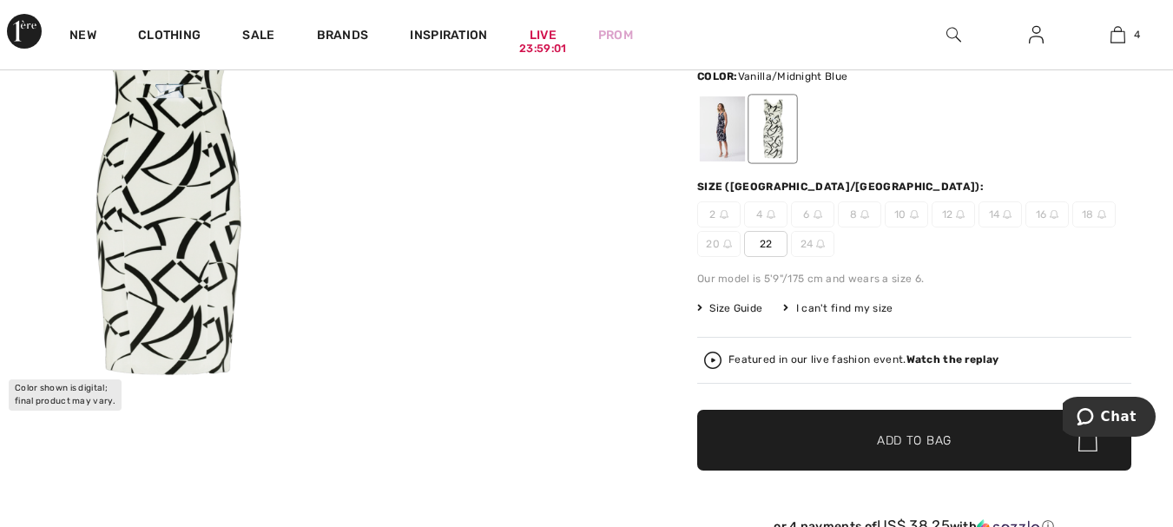
scroll to position [87, 0]
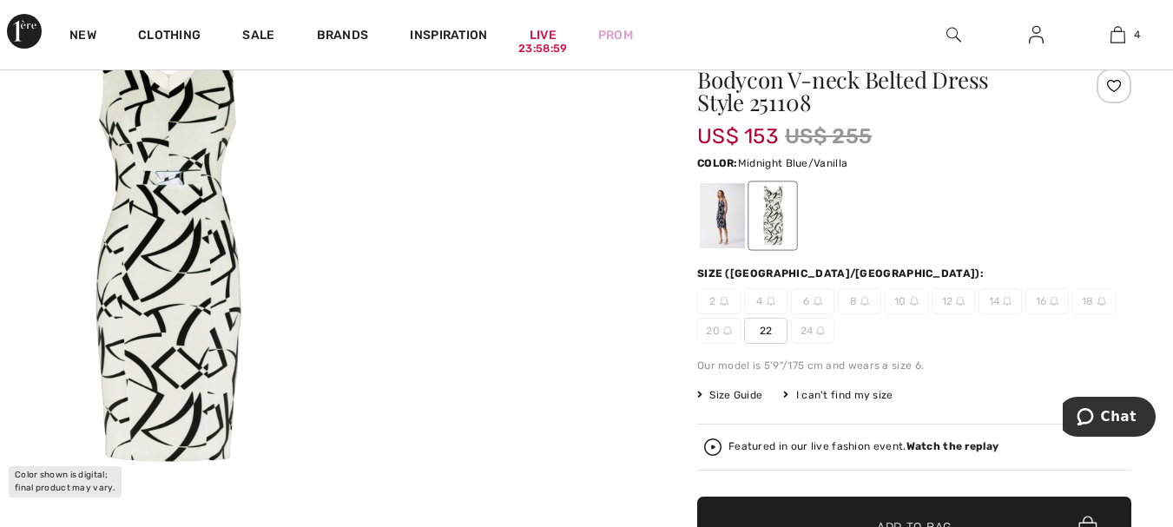
click at [722, 214] on div at bounding box center [722, 215] width 45 height 65
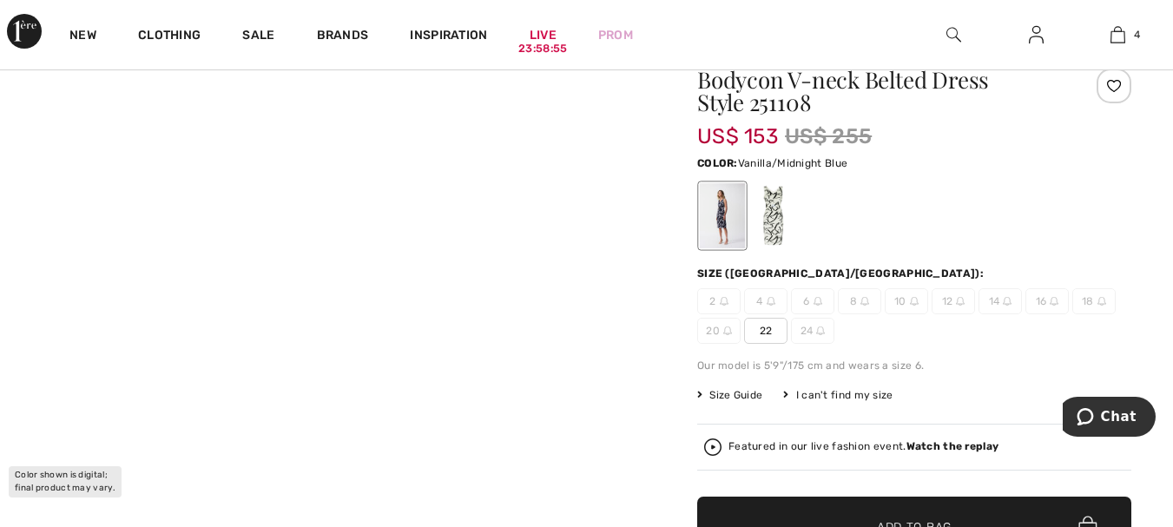
click at [773, 212] on div at bounding box center [772, 215] width 45 height 65
click at [715, 219] on div at bounding box center [722, 215] width 45 height 65
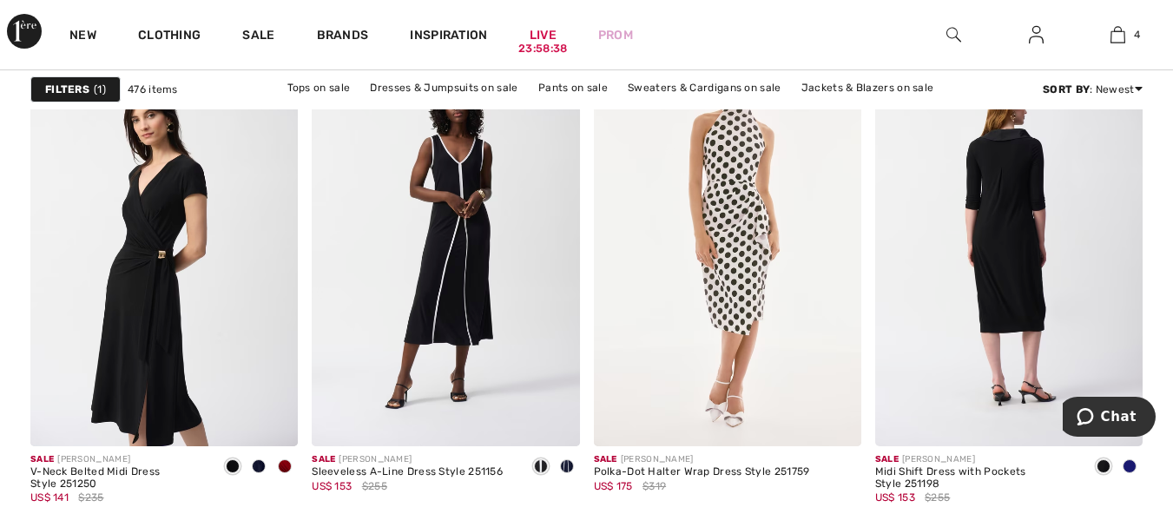
scroll to position [7467, 0]
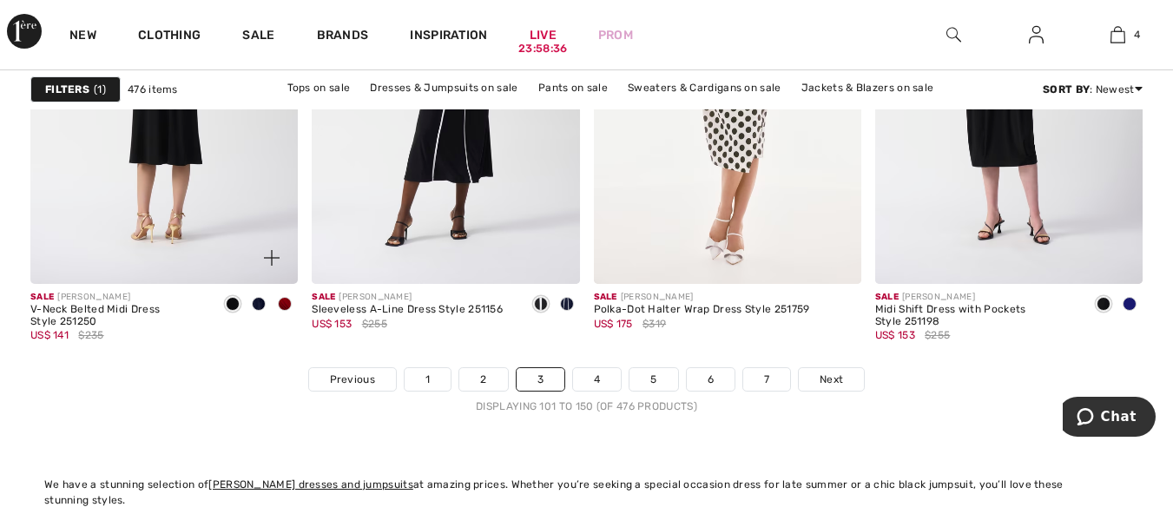
click at [187, 134] on img at bounding box center [163, 82] width 267 height 401
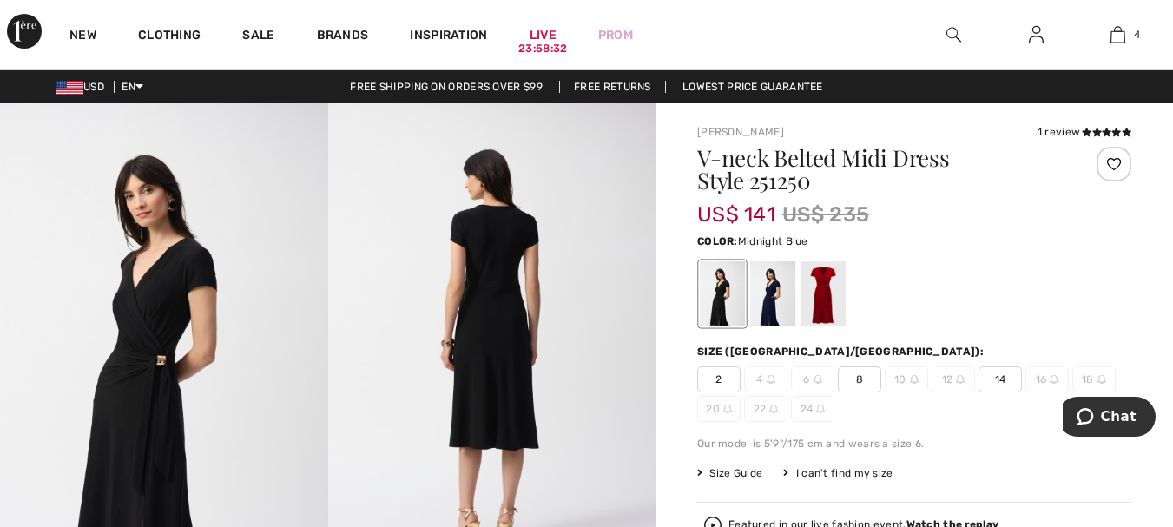
click at [756, 302] on div at bounding box center [772, 293] width 45 height 65
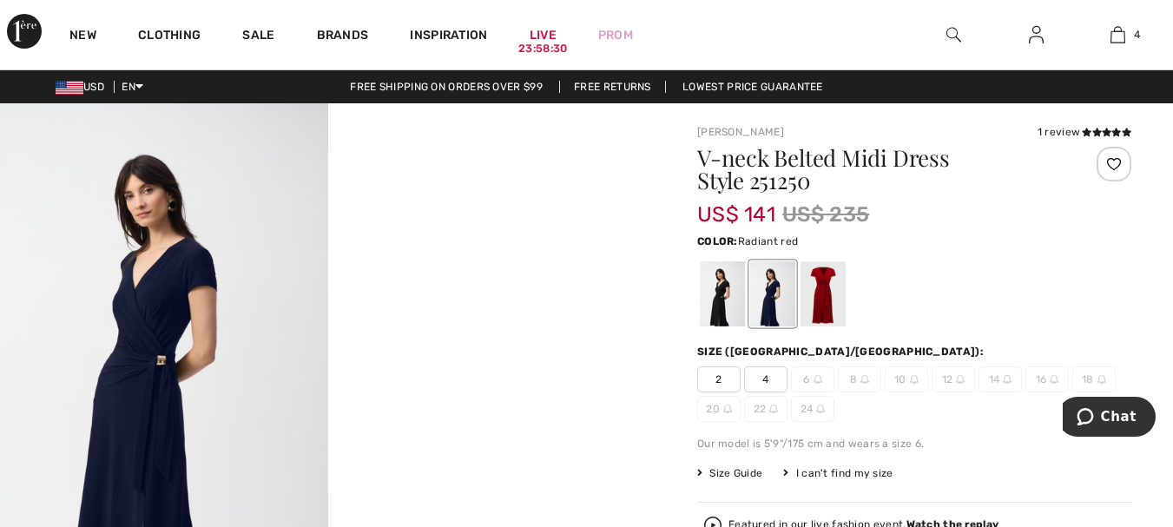
click at [817, 294] on div at bounding box center [823, 293] width 45 height 65
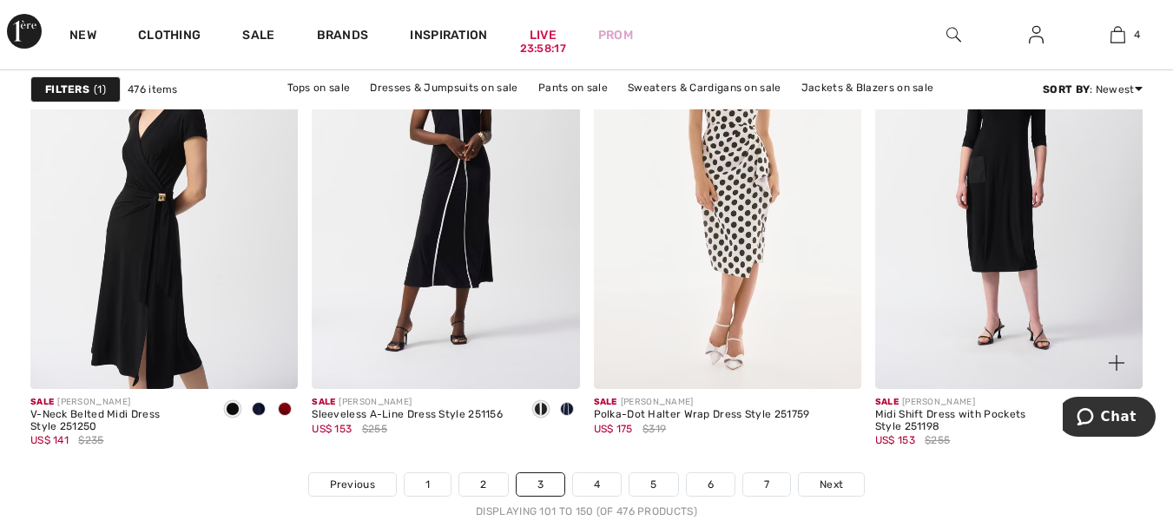
scroll to position [7381, 0]
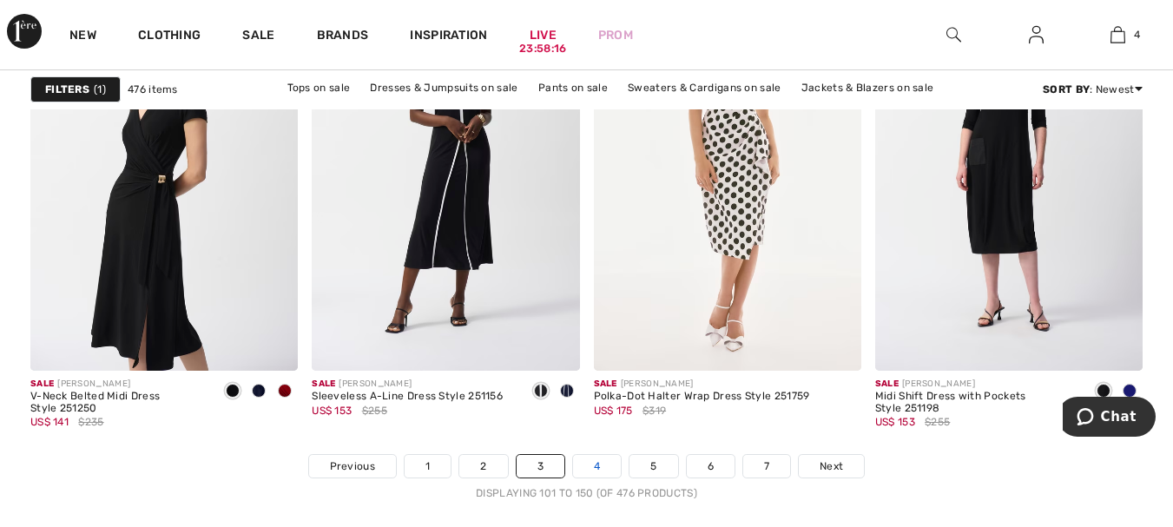
click at [600, 460] on link "4" at bounding box center [597, 466] width 48 height 23
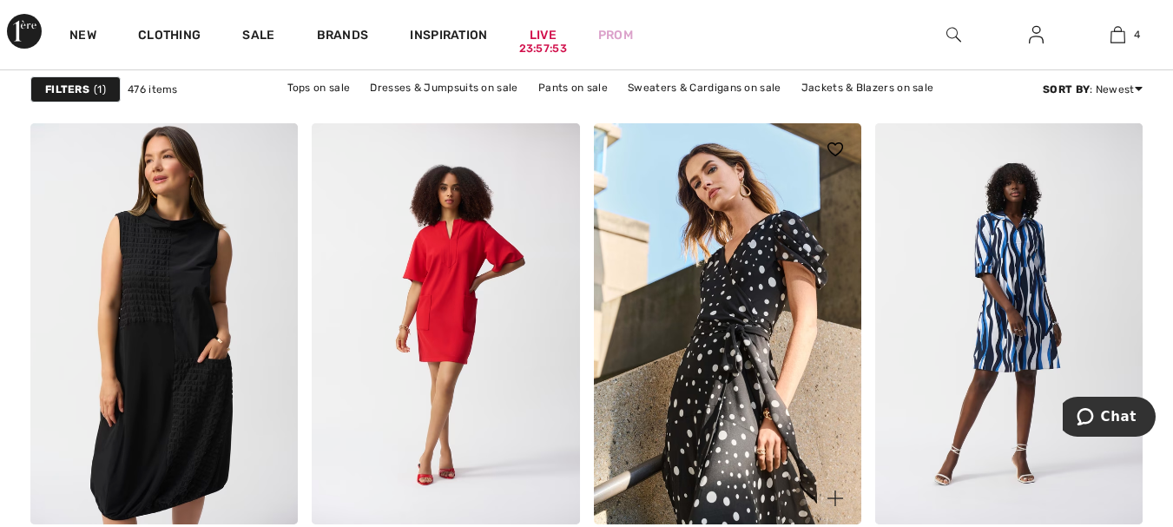
scroll to position [1129, 0]
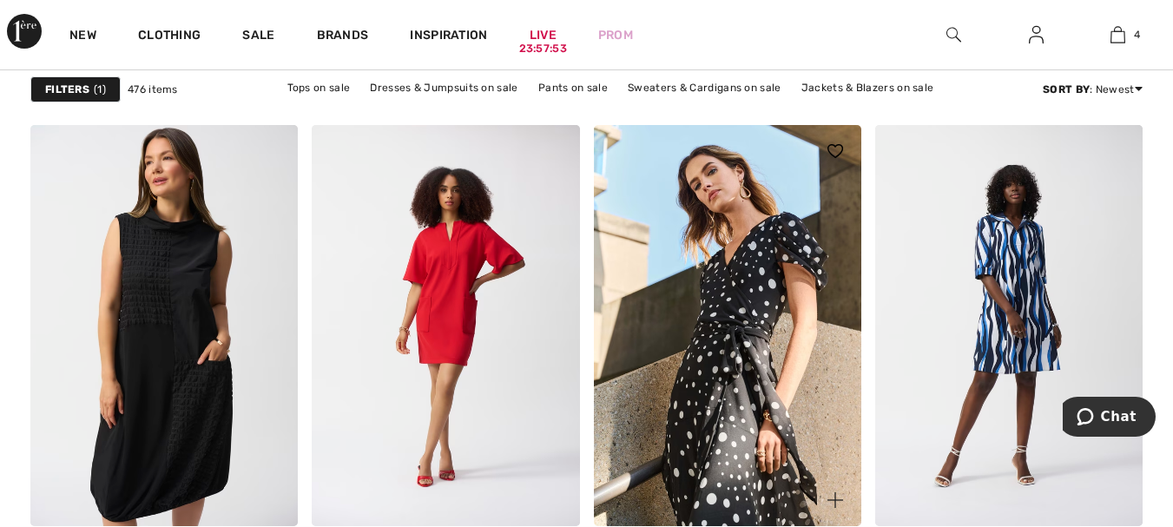
click at [731, 286] on img at bounding box center [727, 325] width 267 height 401
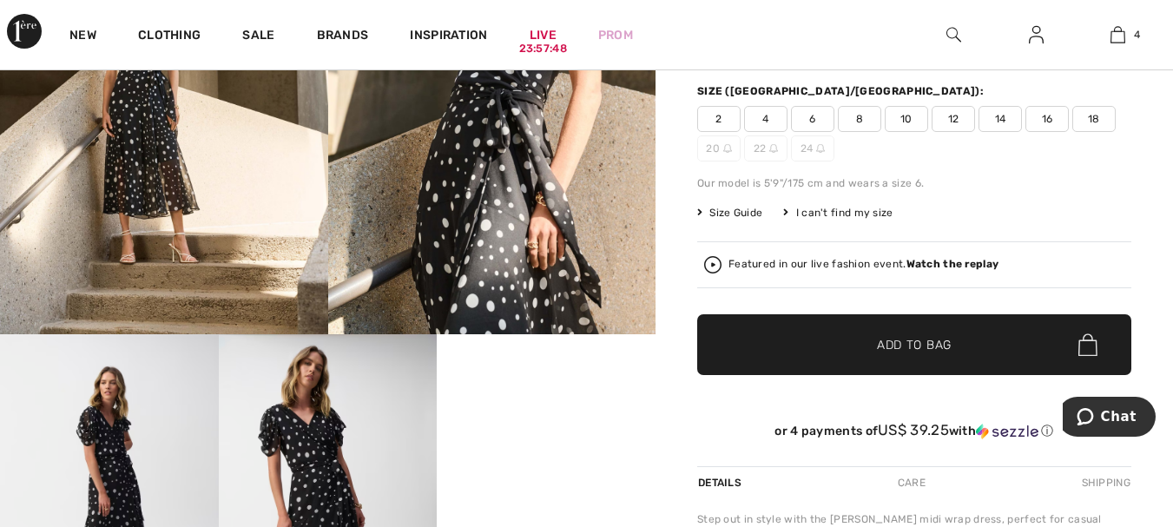
click at [311, 439] on img at bounding box center [328, 497] width 219 height 327
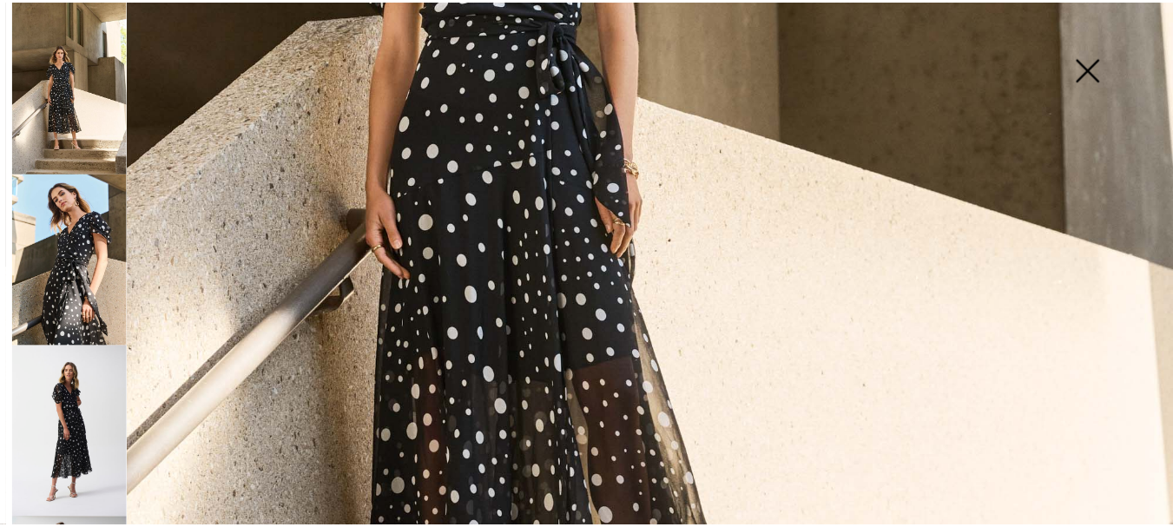
scroll to position [868, 0]
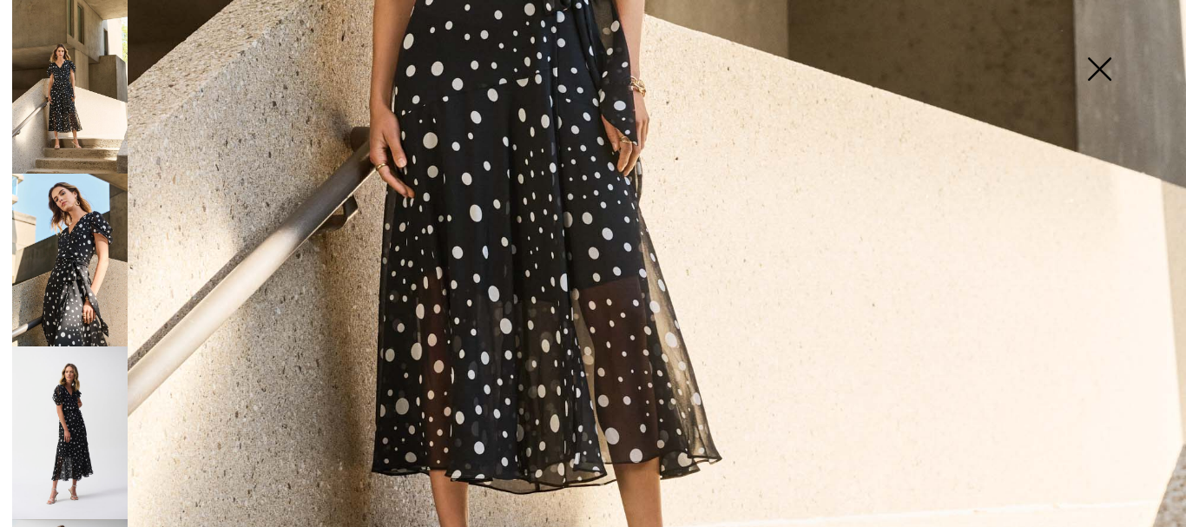
click at [1097, 68] on img at bounding box center [1099, 70] width 87 height 89
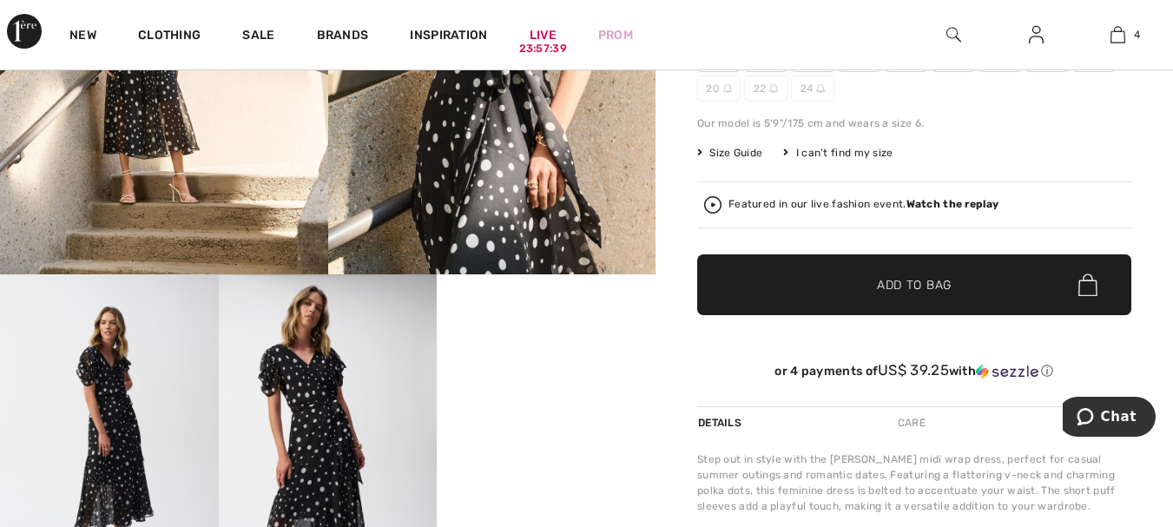
scroll to position [434, 0]
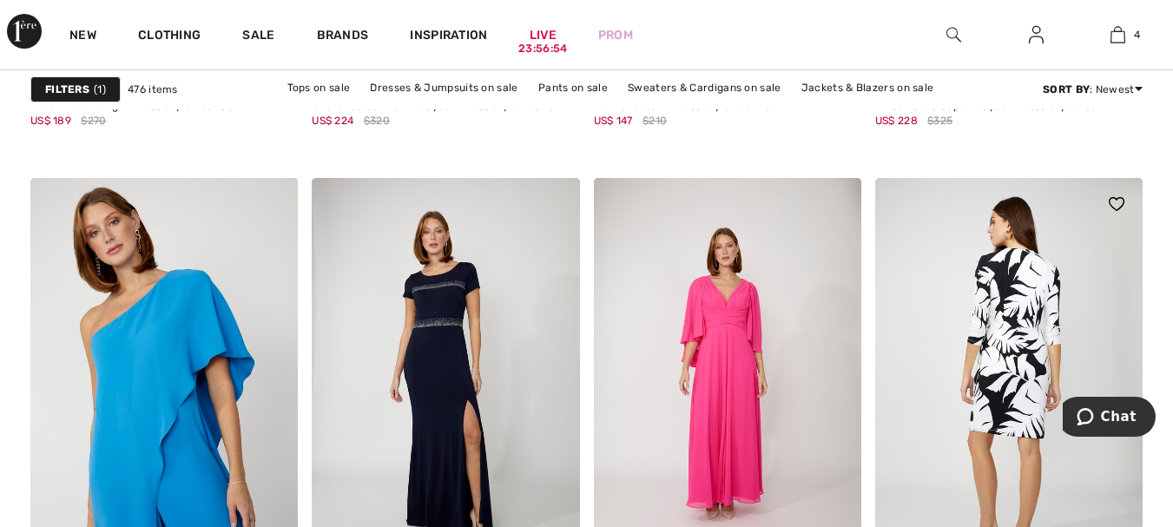
scroll to position [7120, 0]
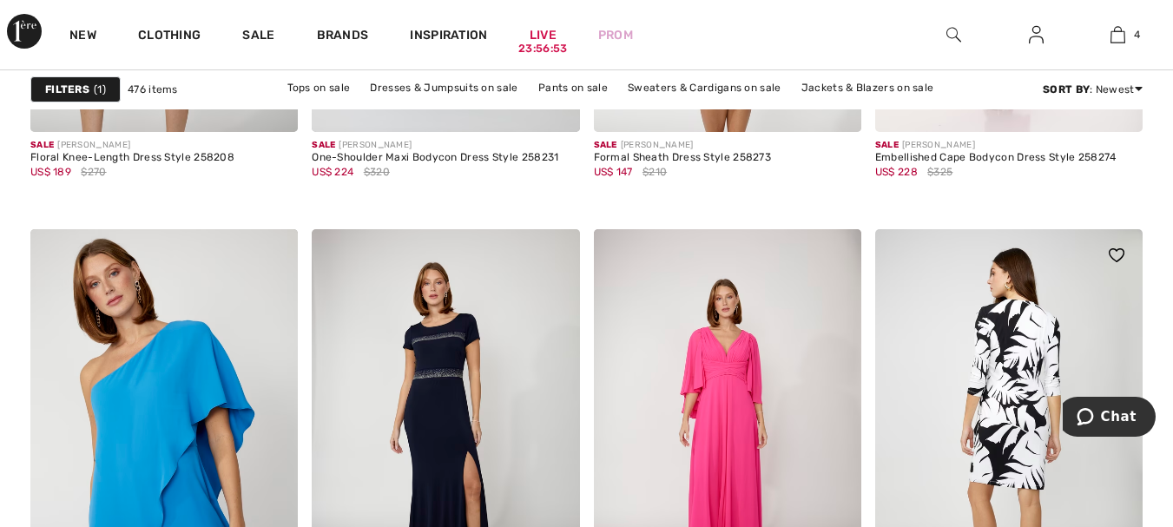
click at [997, 344] on img at bounding box center [1008, 429] width 267 height 401
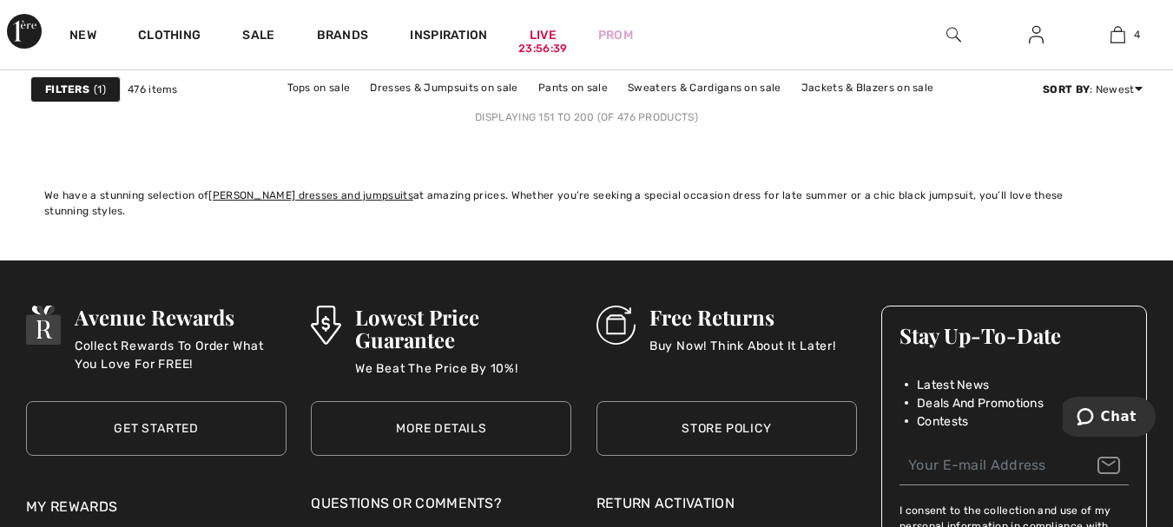
scroll to position [7641, 0]
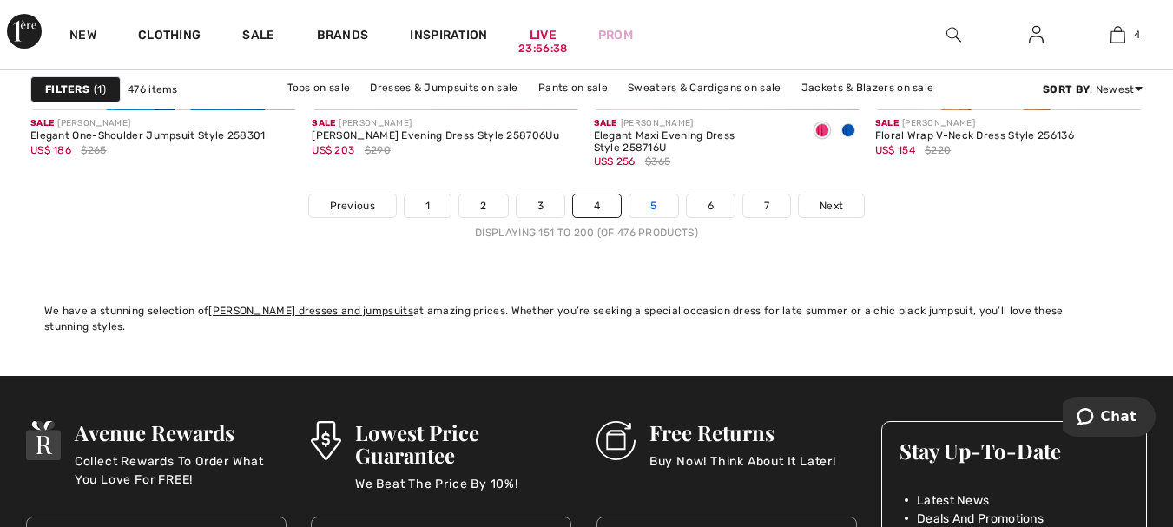
click at [655, 212] on link "5" at bounding box center [654, 206] width 48 height 23
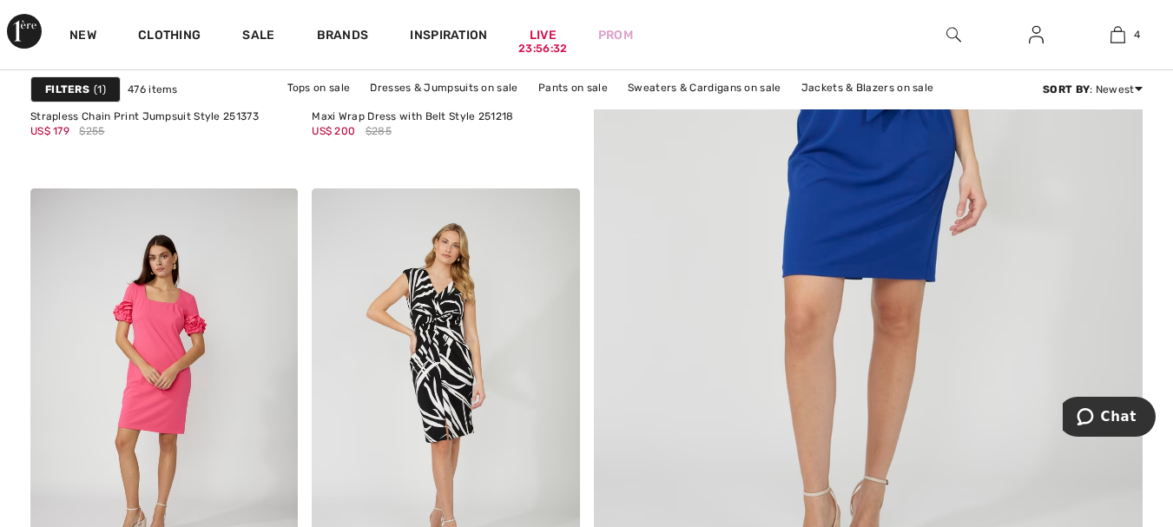
scroll to position [608, 0]
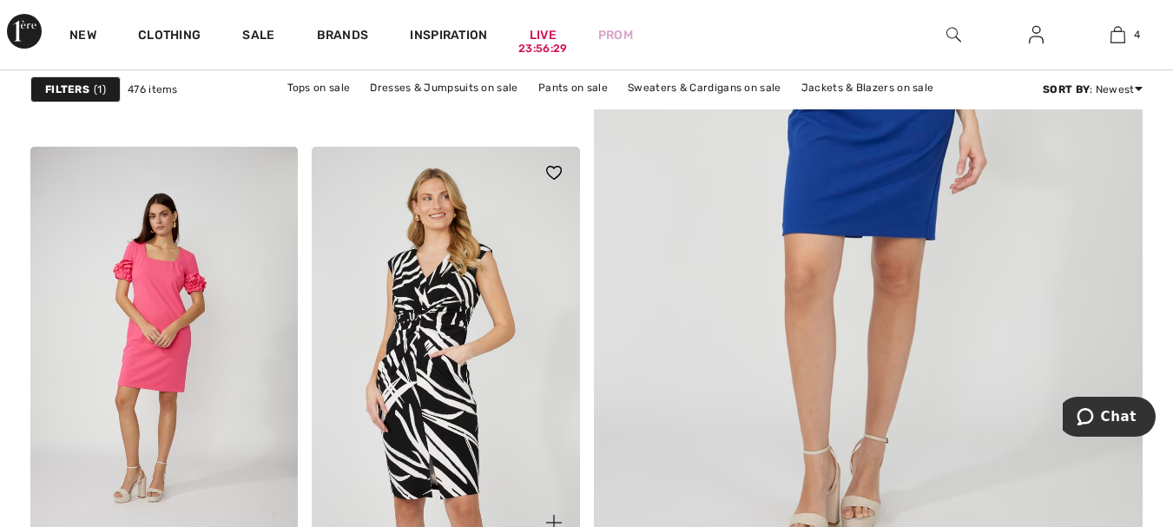
click at [441, 274] on img at bounding box center [445, 347] width 267 height 401
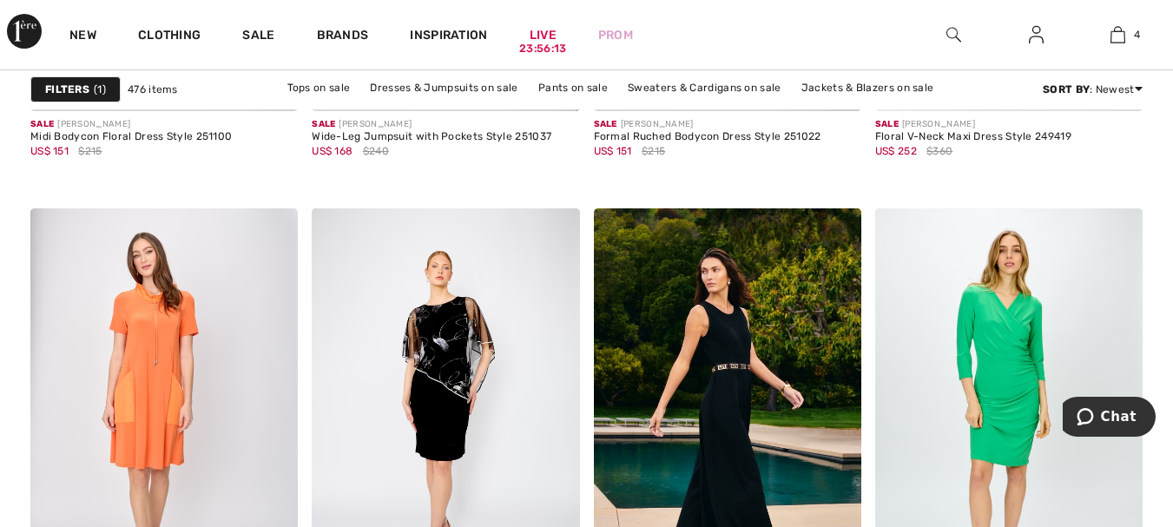
scroll to position [1650, 0]
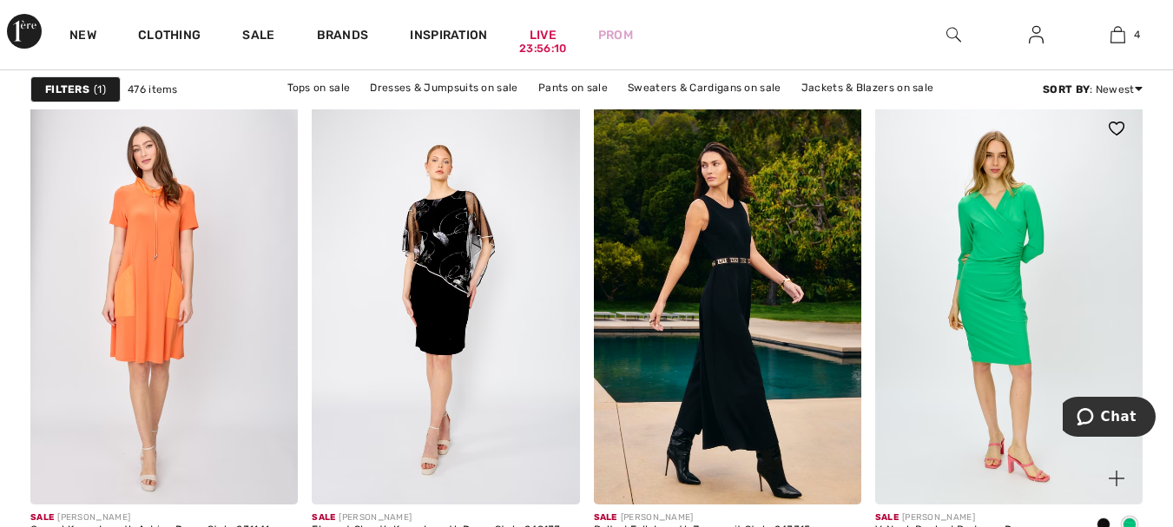
click at [1009, 230] on img at bounding box center [1008, 302] width 267 height 401
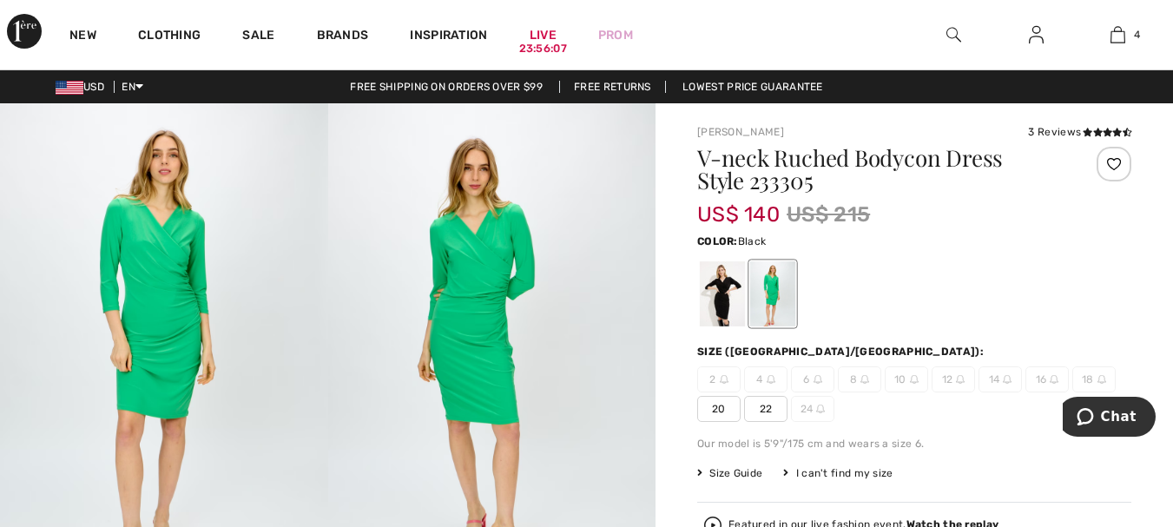
click at [717, 299] on div at bounding box center [722, 293] width 45 height 65
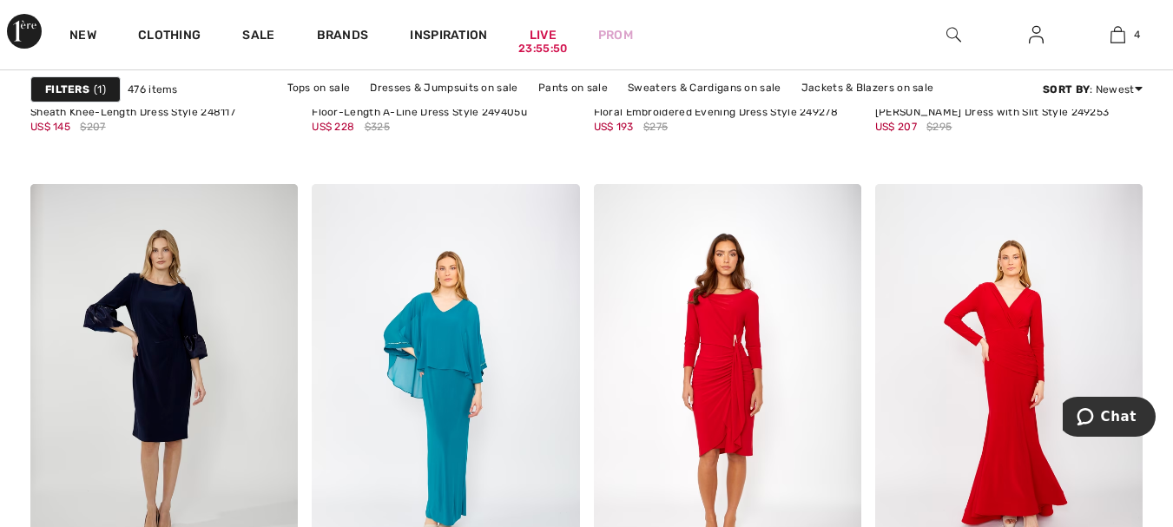
scroll to position [3386, 0]
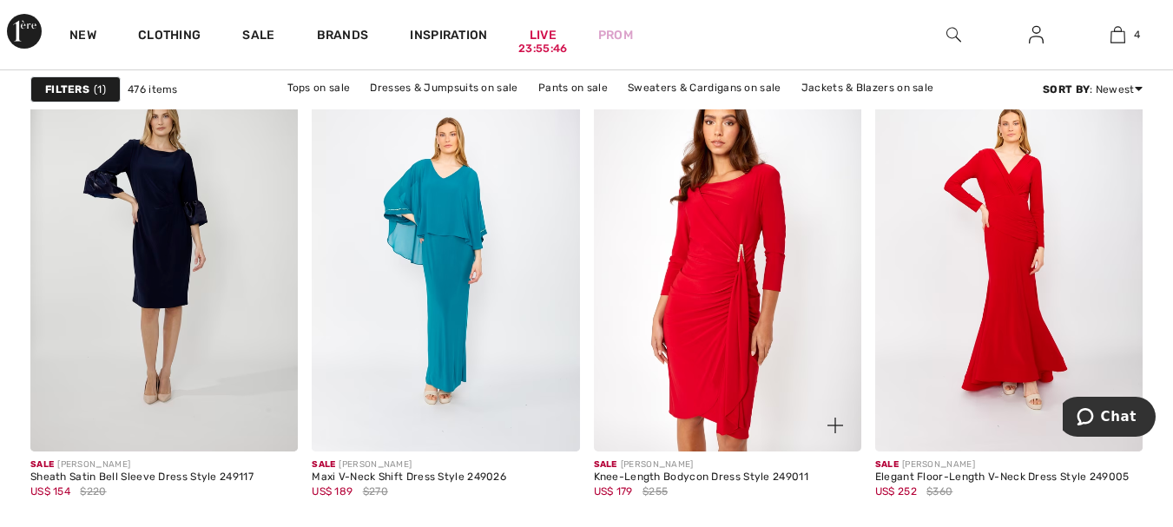
click at [769, 225] on img at bounding box center [727, 250] width 267 height 401
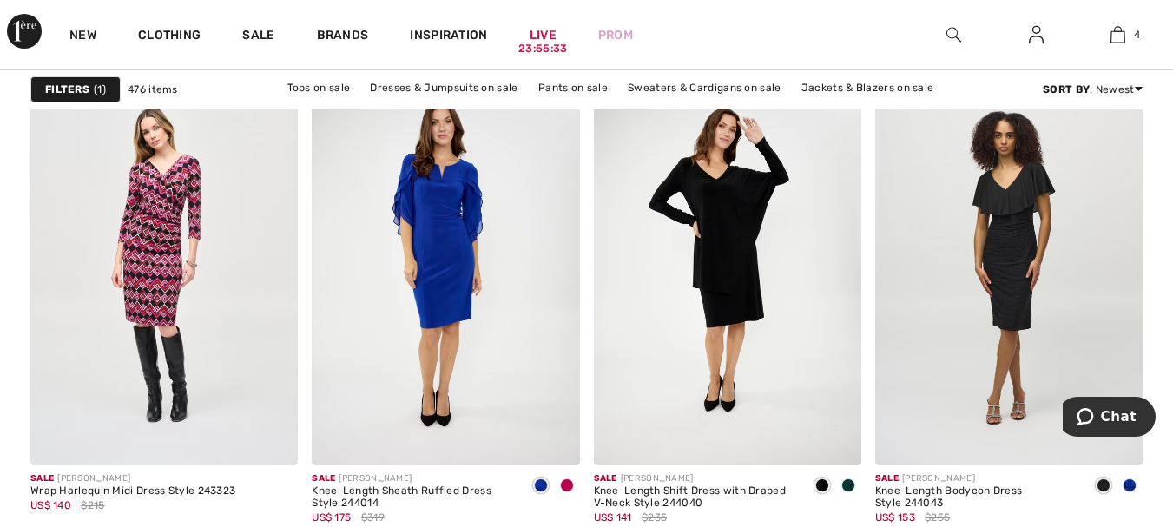
scroll to position [5644, 0]
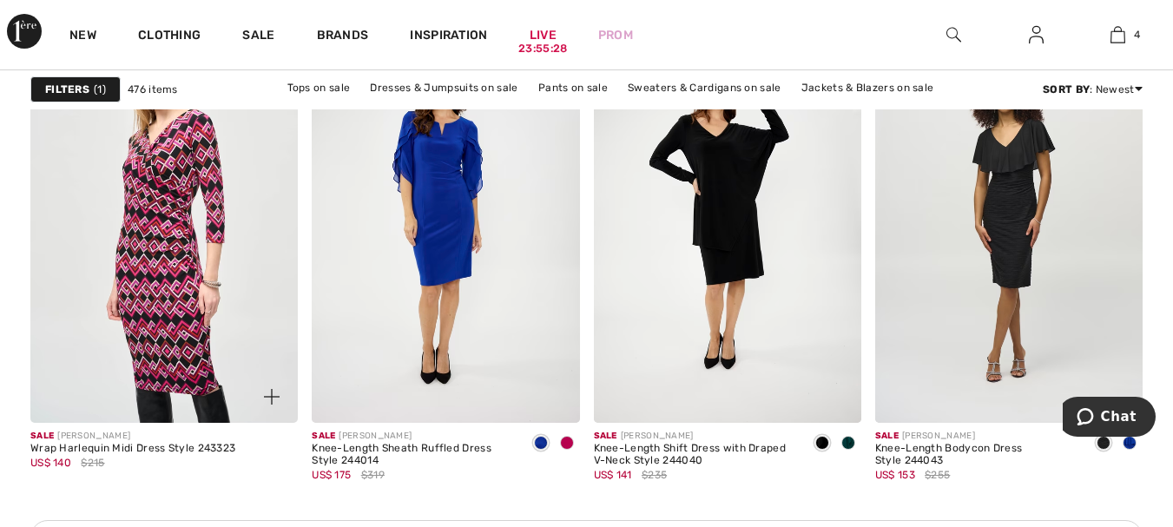
click at [169, 206] on img at bounding box center [163, 222] width 267 height 401
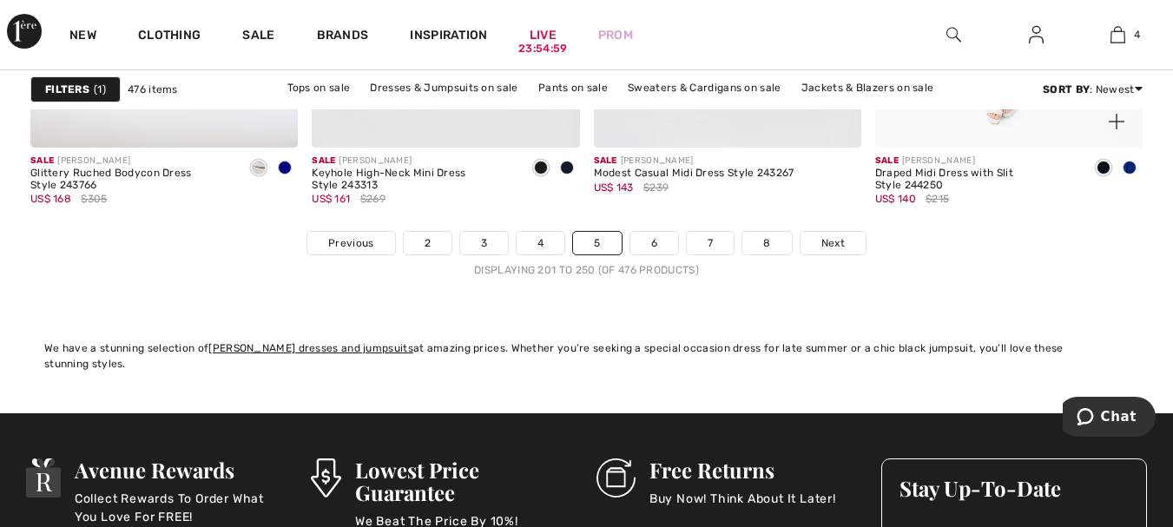
scroll to position [7554, 0]
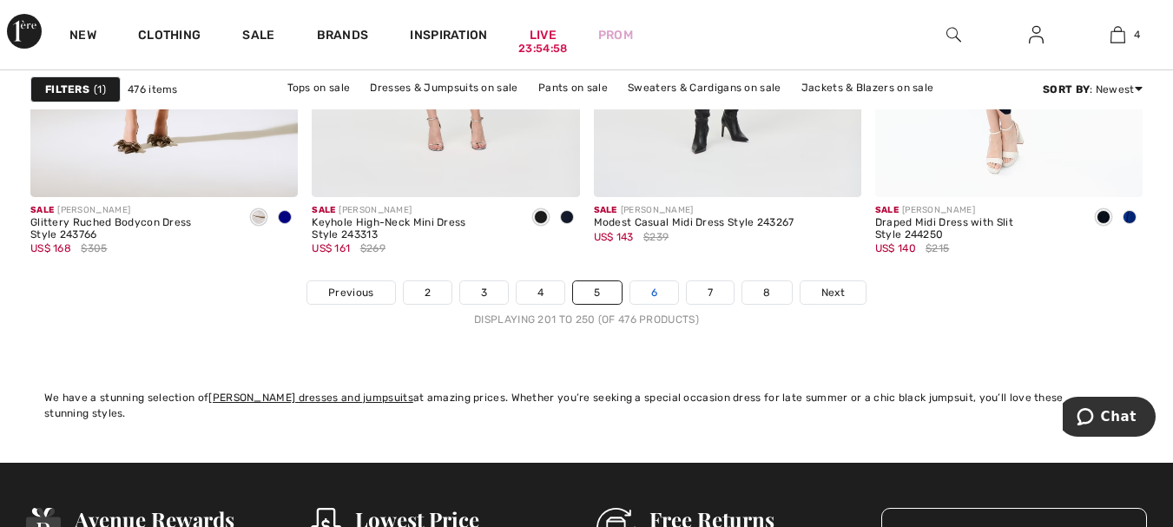
click at [656, 287] on link "6" at bounding box center [654, 292] width 48 height 23
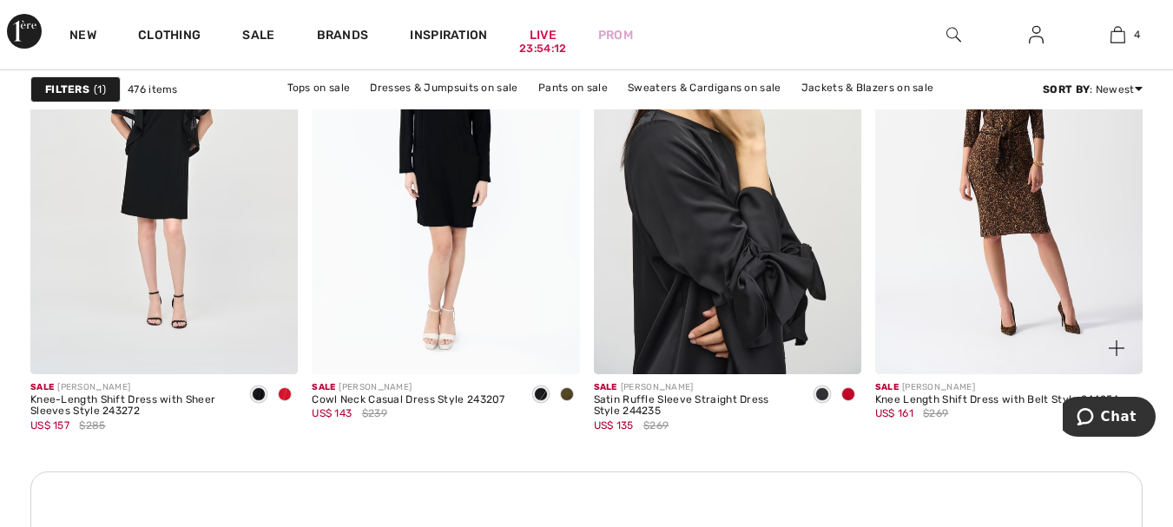
scroll to position [1823, 0]
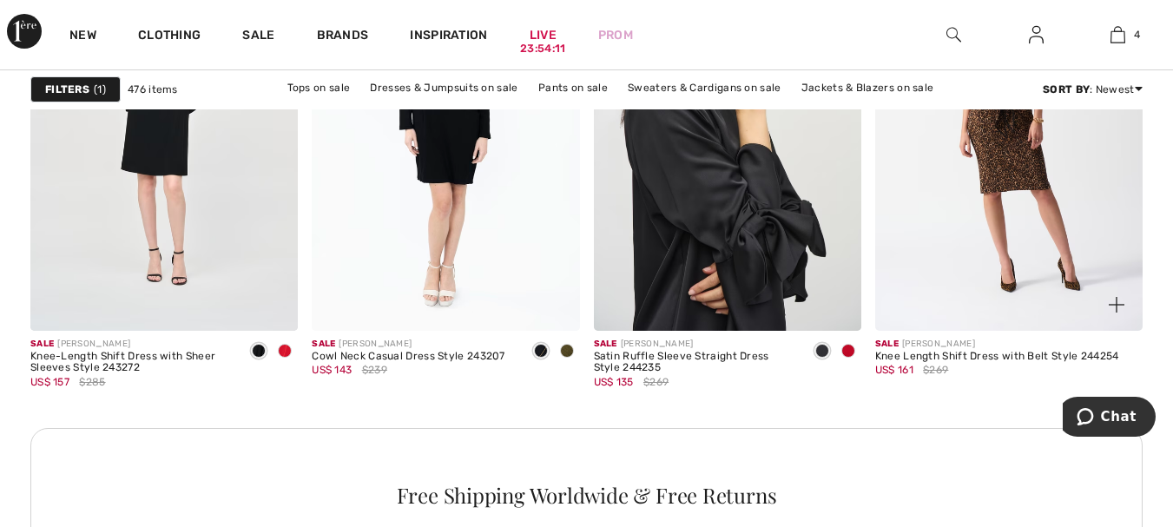
click at [1033, 197] on img at bounding box center [1008, 129] width 267 height 401
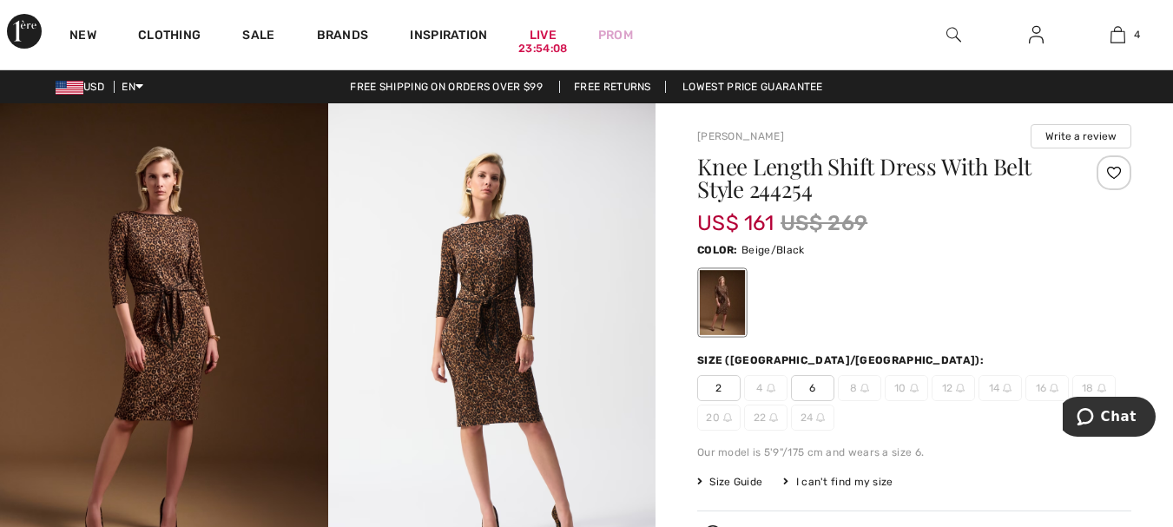
click at [480, 305] on img at bounding box center [492, 348] width 328 height 491
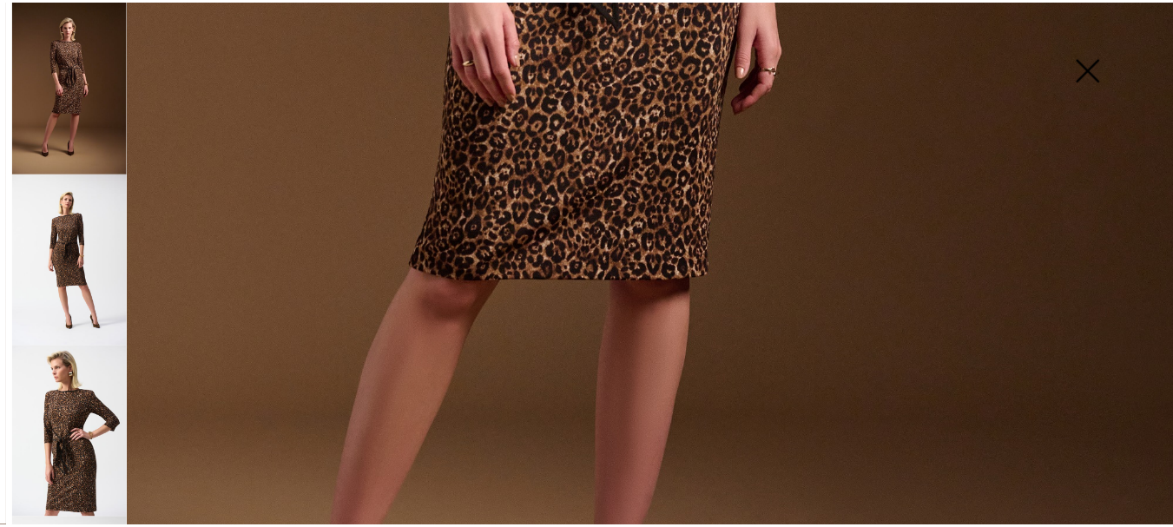
scroll to position [608, 0]
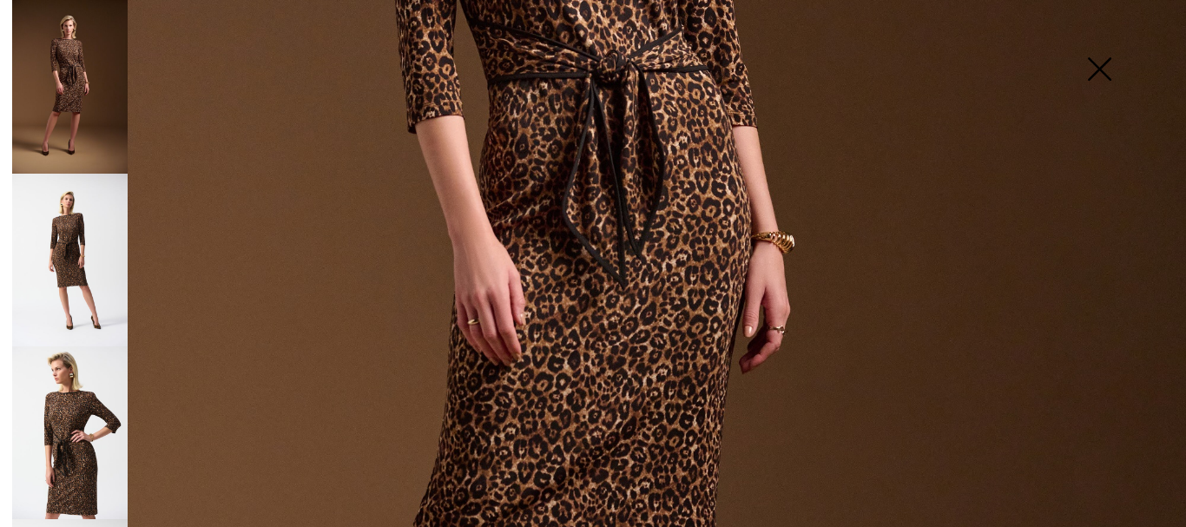
click at [1104, 64] on img at bounding box center [1099, 70] width 87 height 89
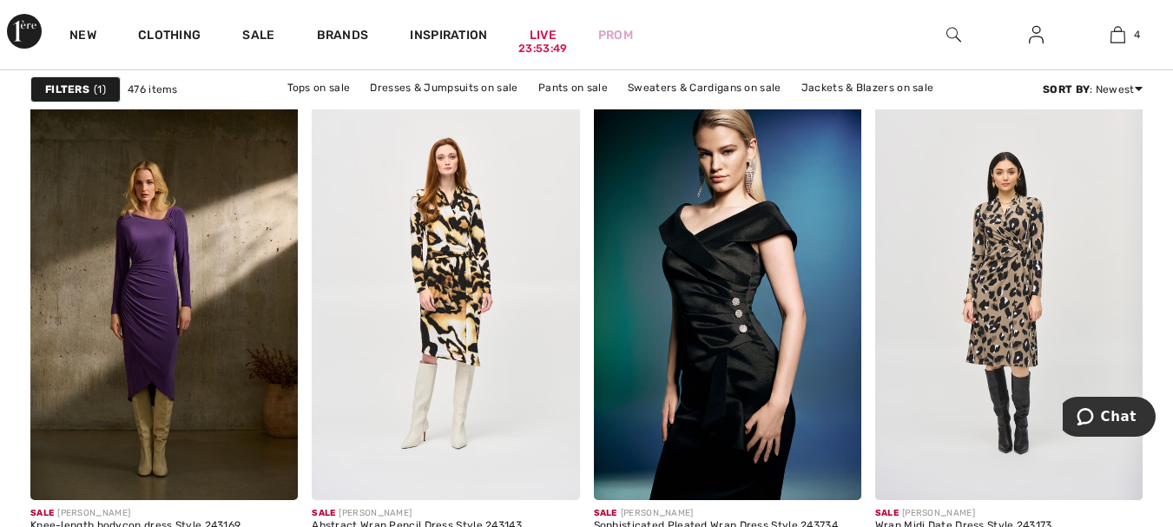
scroll to position [2865, 0]
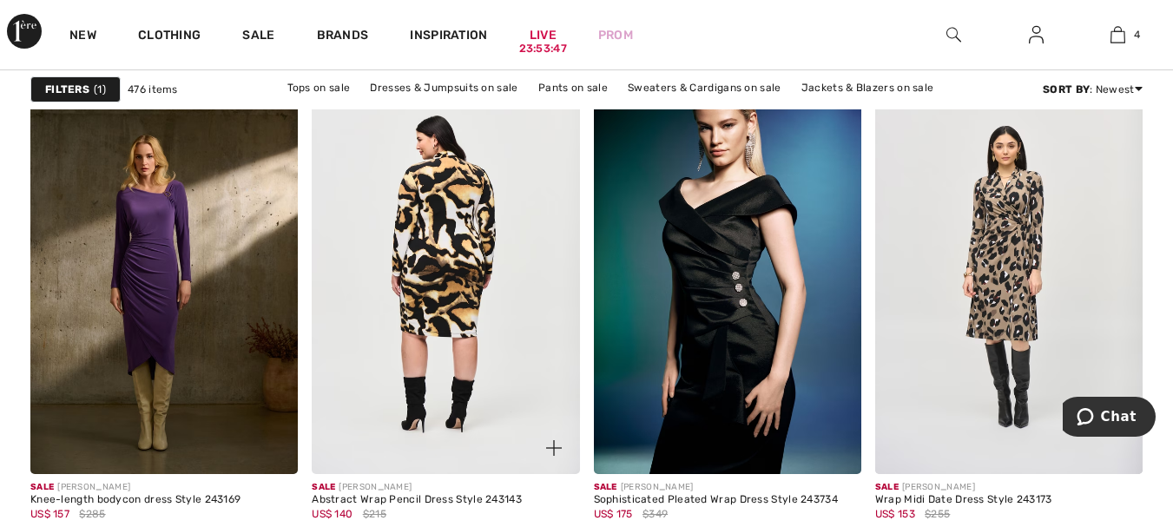
click at [448, 225] on img at bounding box center [445, 272] width 267 height 401
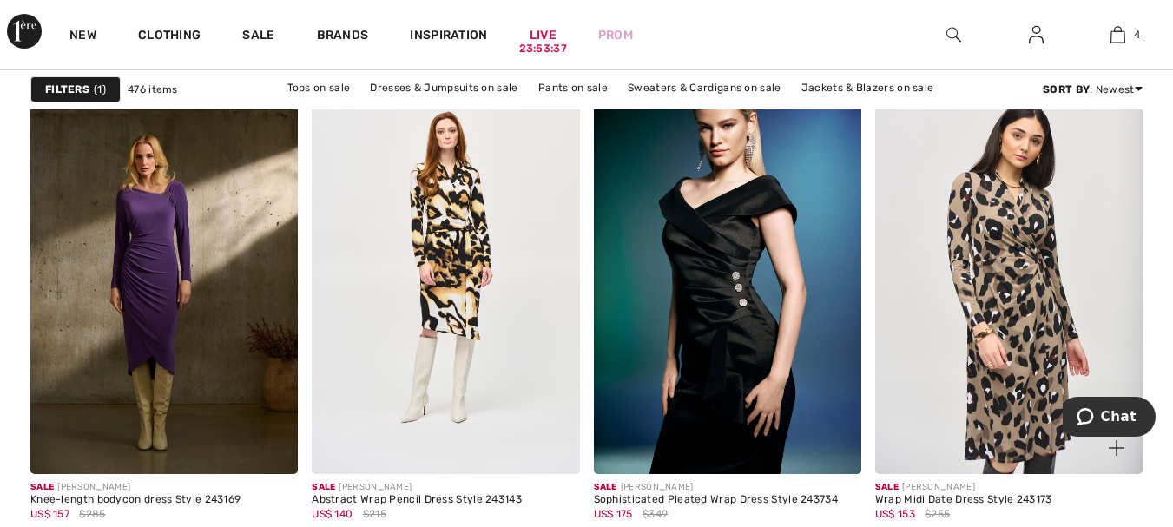
click at [1004, 233] on img at bounding box center [1008, 272] width 267 height 401
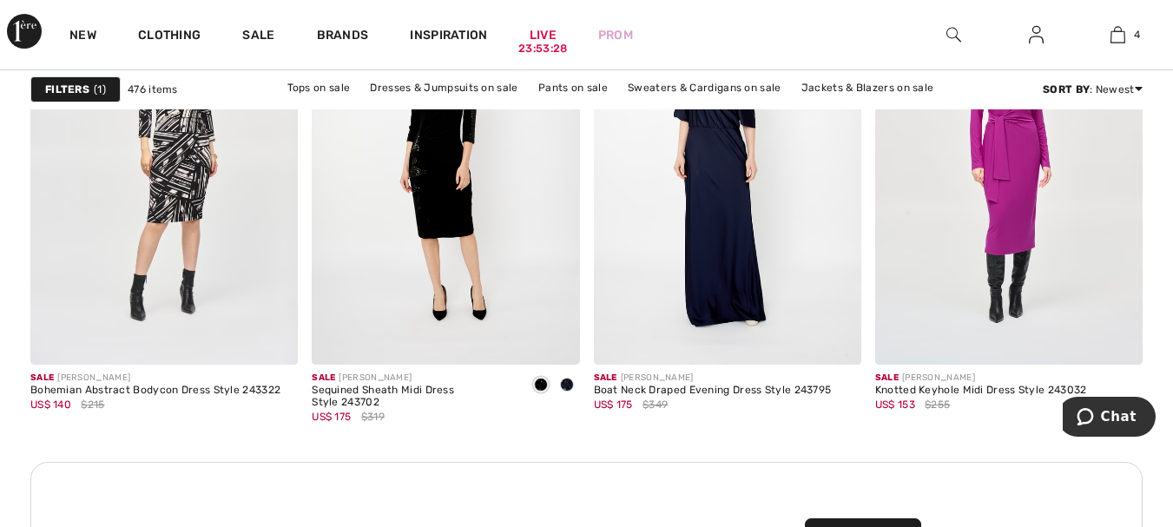
scroll to position [3386, 0]
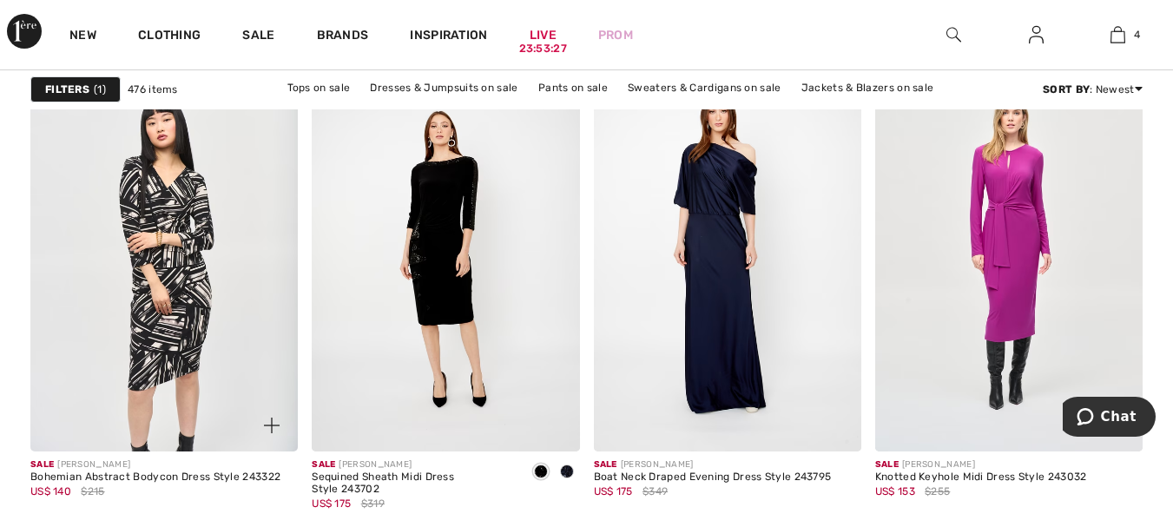
click at [168, 188] on img at bounding box center [163, 250] width 267 height 401
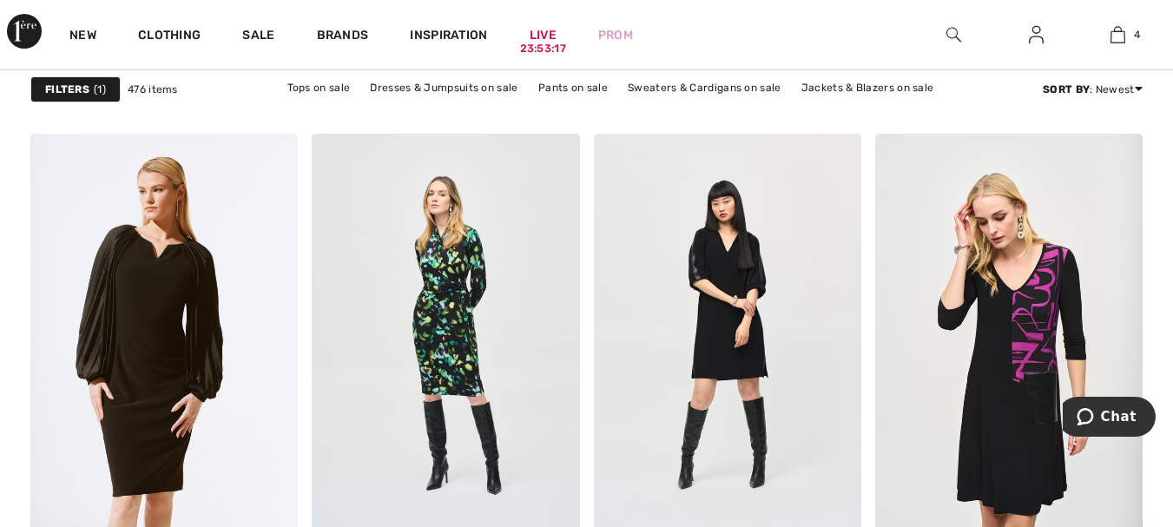
scroll to position [5036, 0]
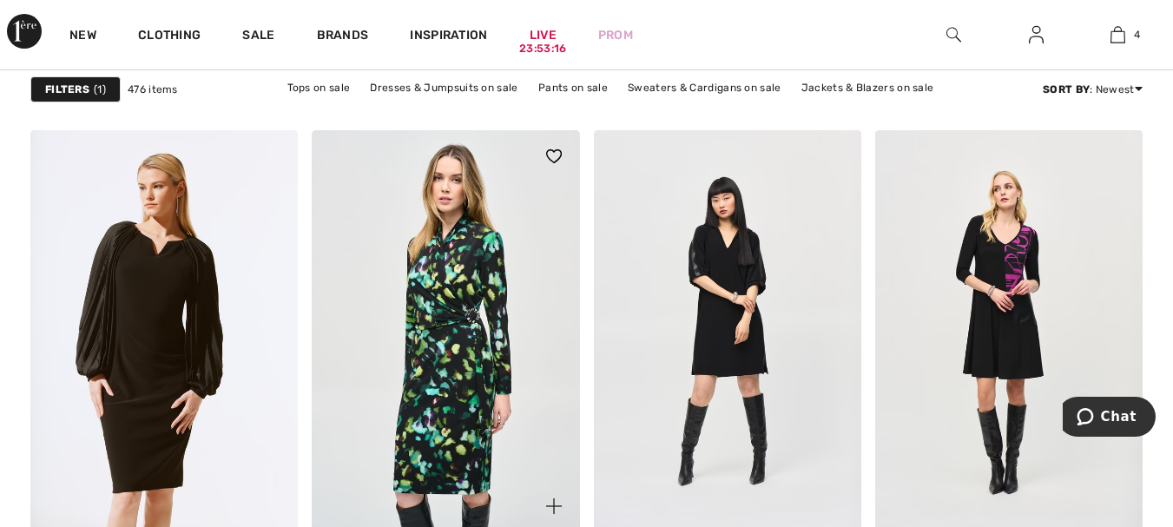
click at [460, 287] on img at bounding box center [445, 330] width 267 height 401
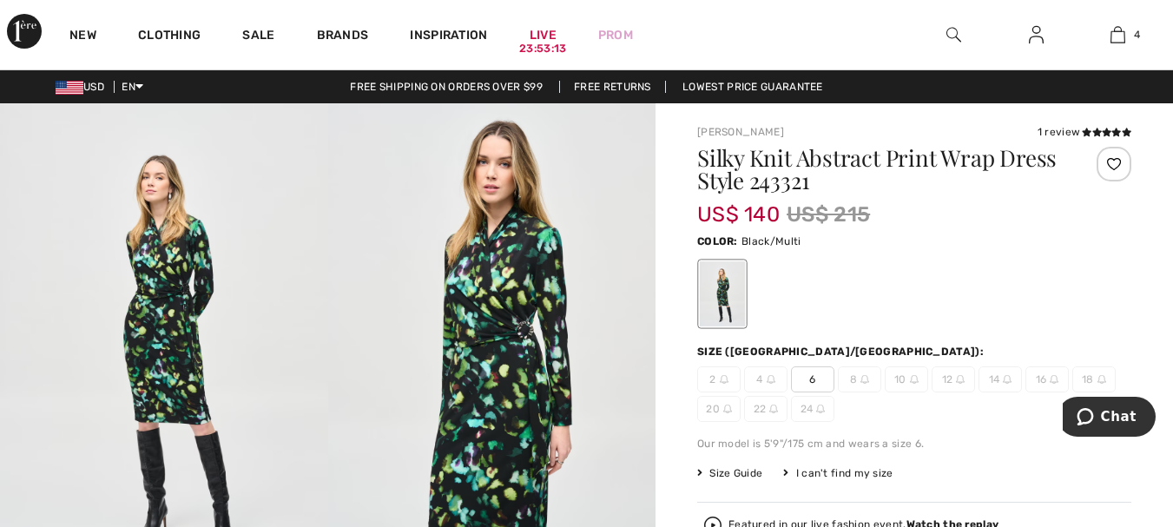
click at [812, 379] on span "6" at bounding box center [812, 379] width 43 height 26
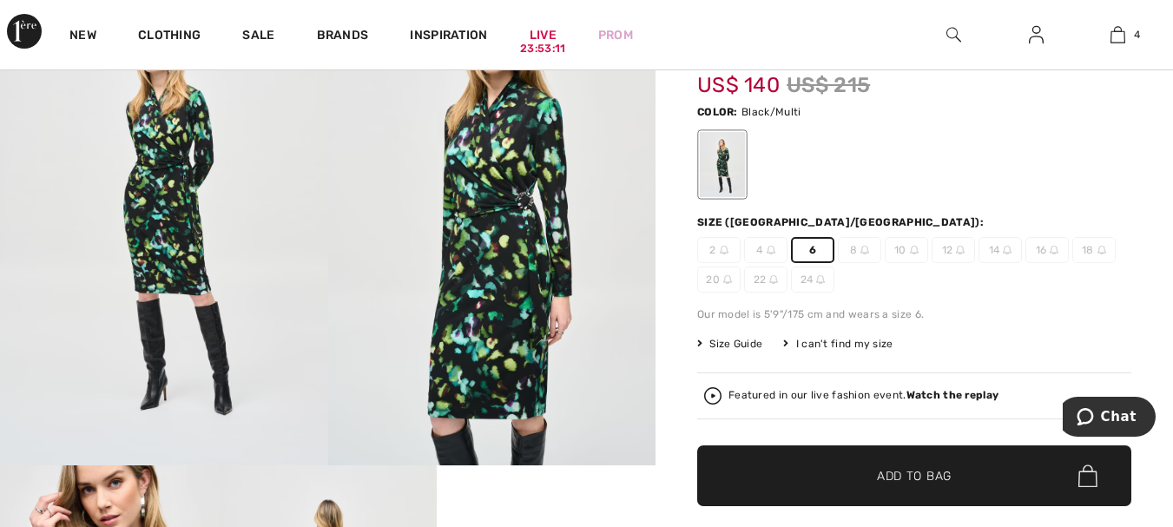
scroll to position [174, 0]
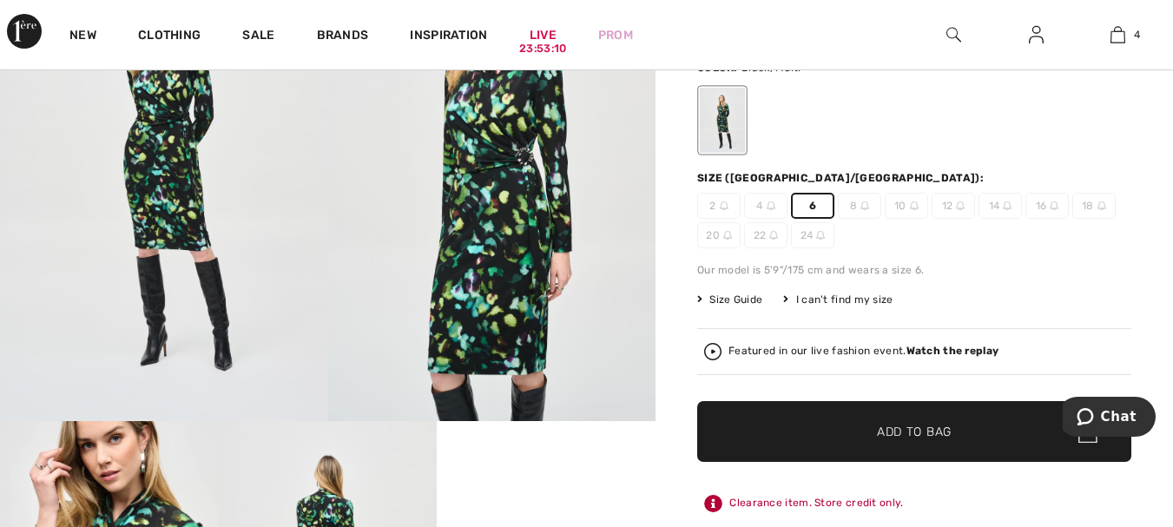
click at [873, 438] on span "✔ Added to Bag" at bounding box center [888, 432] width 106 height 18
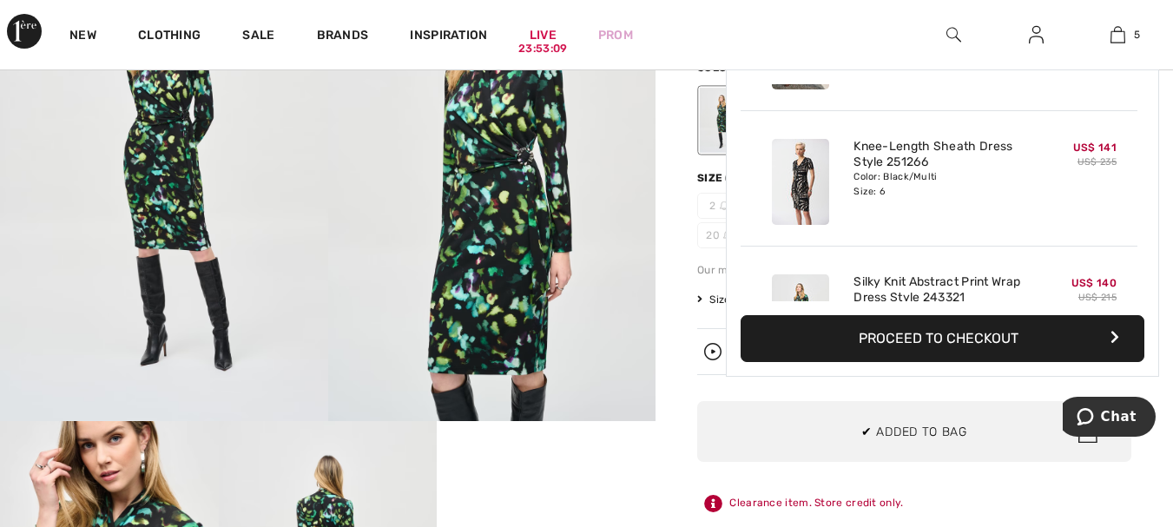
scroll to position [460, 0]
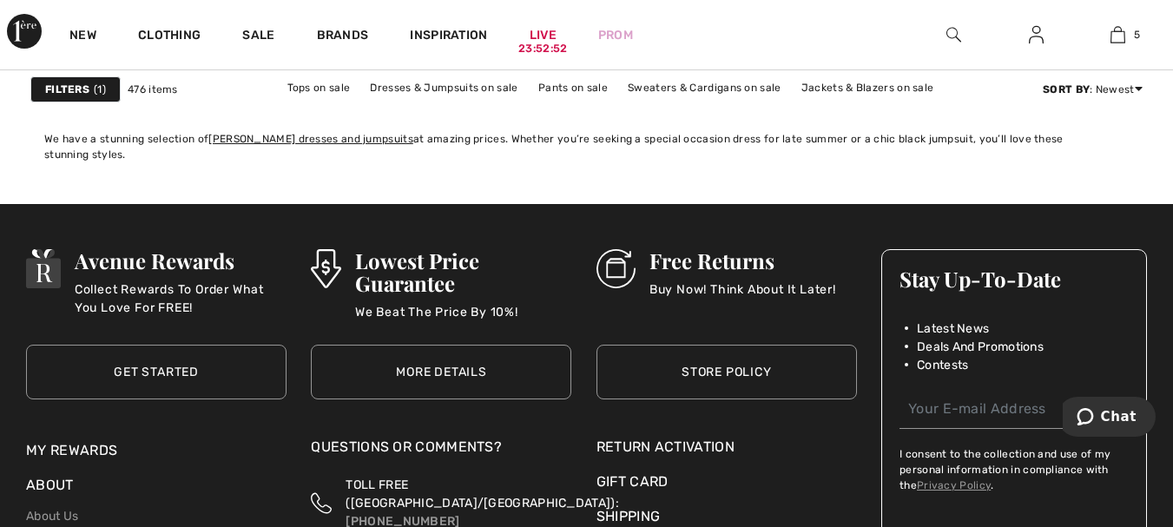
scroll to position [7728, 0]
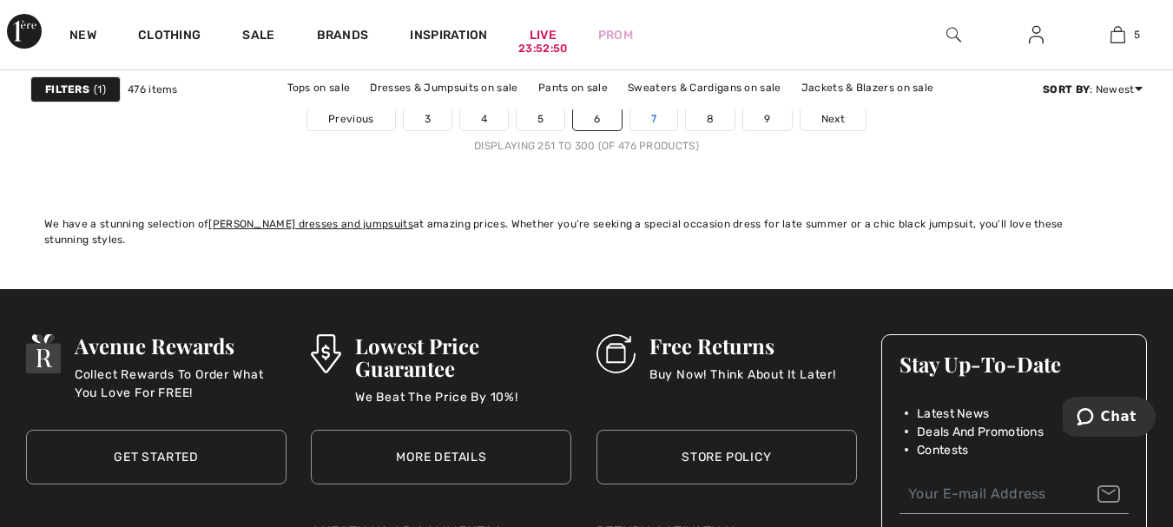
click at [658, 121] on link "7" at bounding box center [653, 119] width 47 height 23
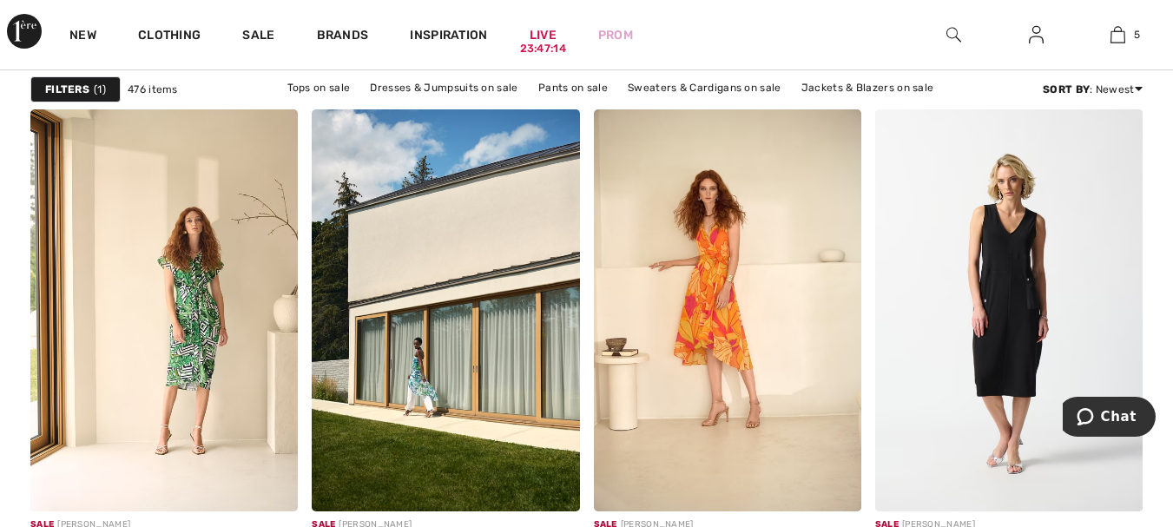
scroll to position [7332, 0]
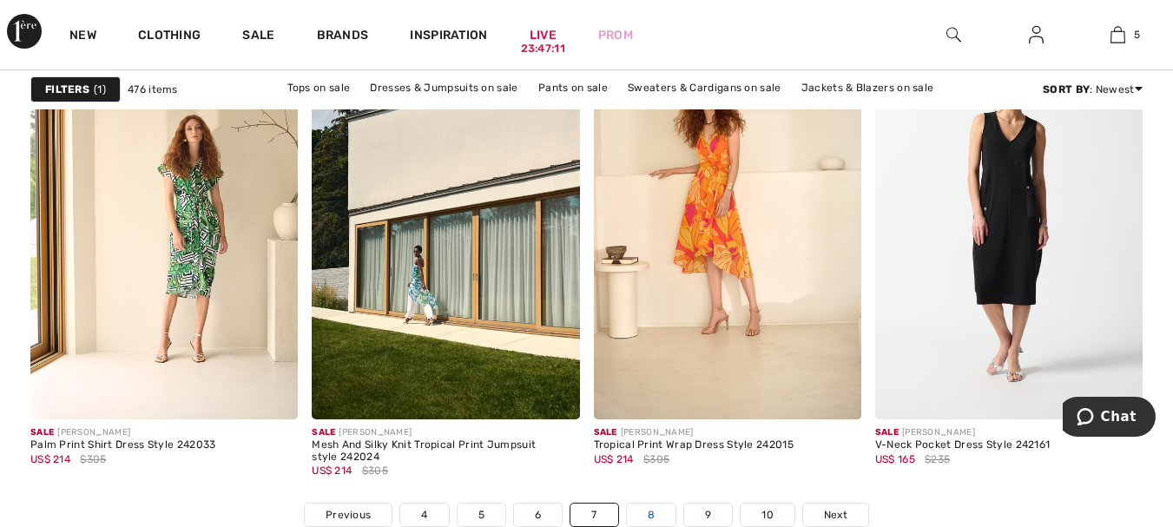
click at [654, 512] on link "8" at bounding box center [651, 515] width 49 height 23
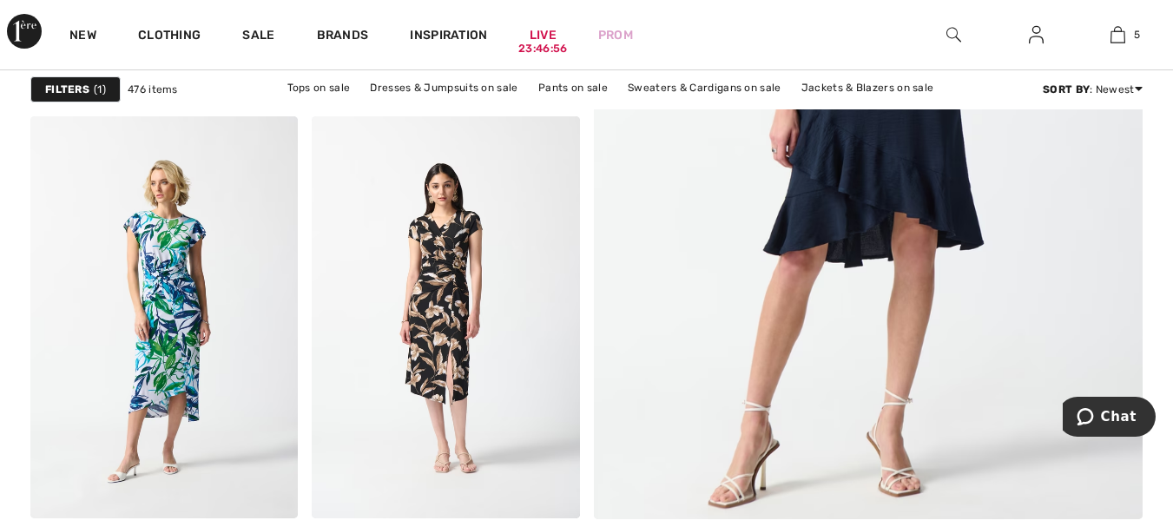
scroll to position [608, 0]
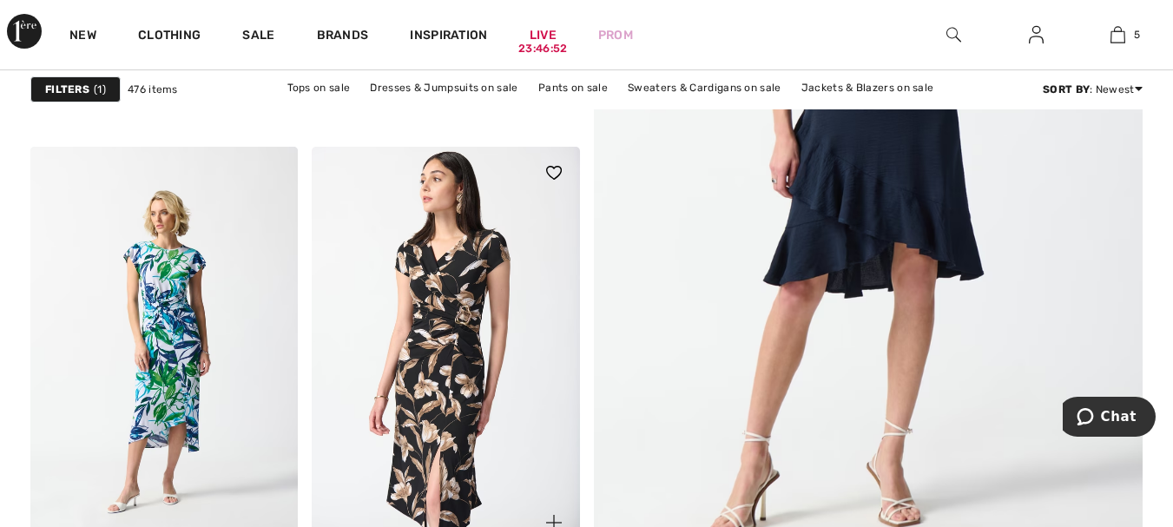
click at [429, 294] on img at bounding box center [445, 347] width 267 height 401
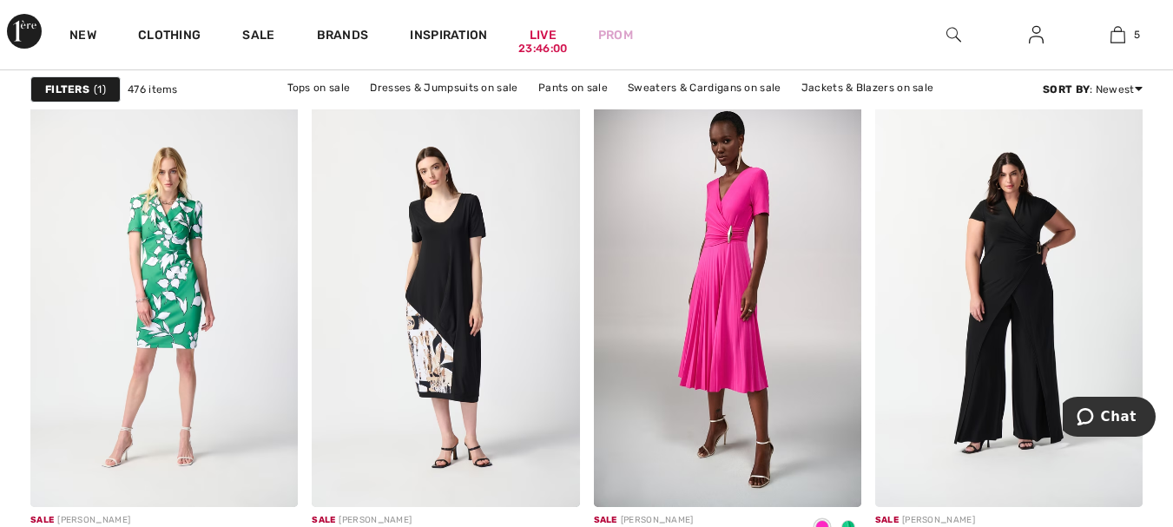
scroll to position [6323, 0]
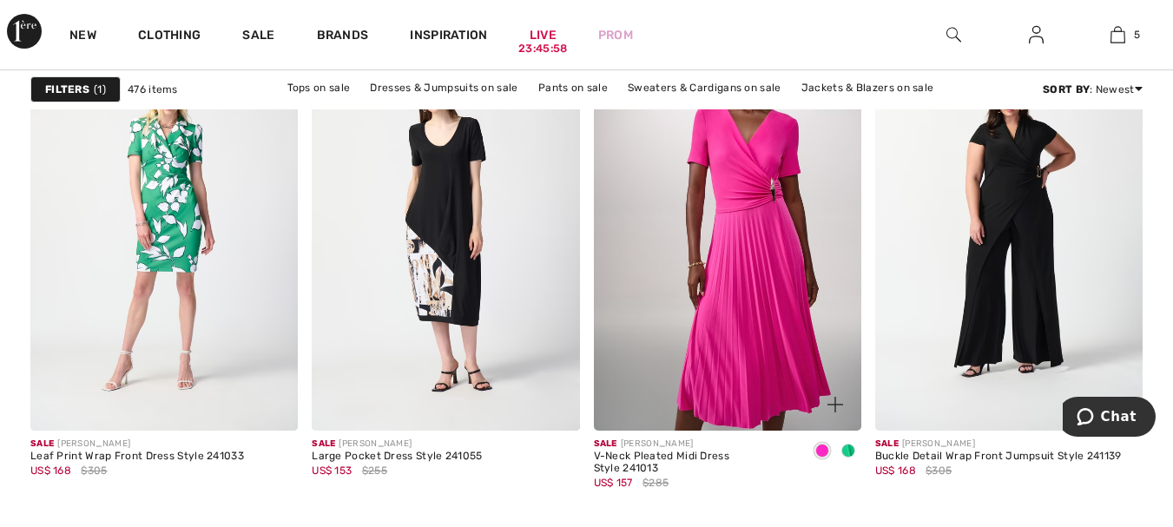
click at [748, 207] on img at bounding box center [727, 230] width 267 height 401
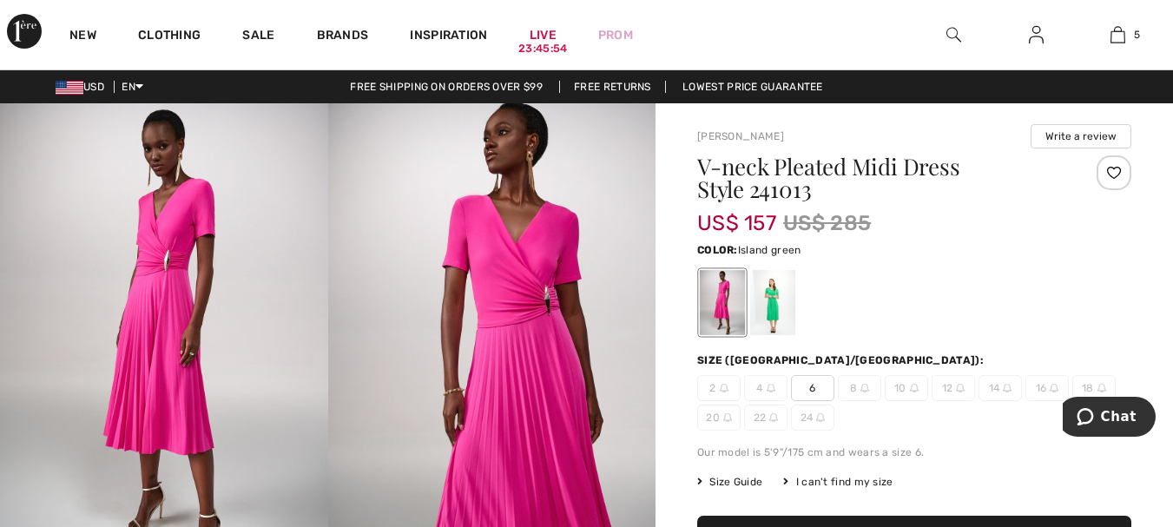
click at [785, 301] on div at bounding box center [772, 302] width 45 height 65
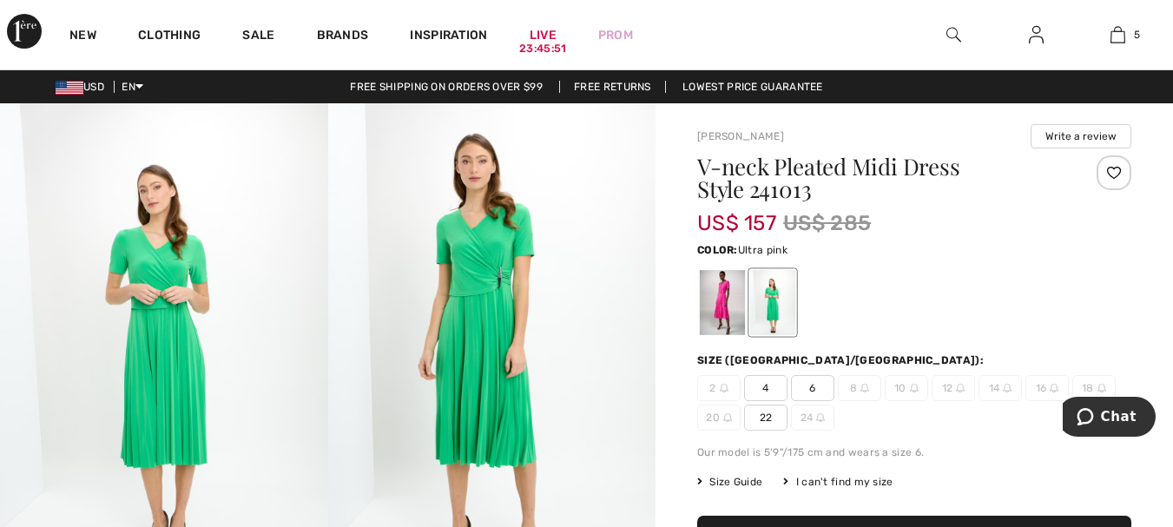
click at [723, 300] on div at bounding box center [722, 302] width 45 height 65
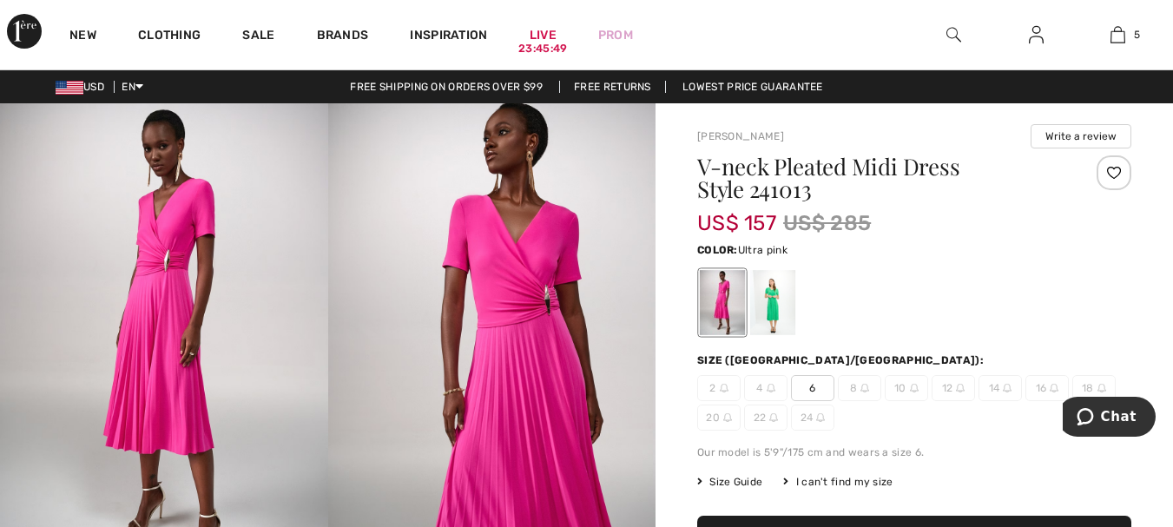
click at [812, 384] on span "6" at bounding box center [812, 388] width 43 height 26
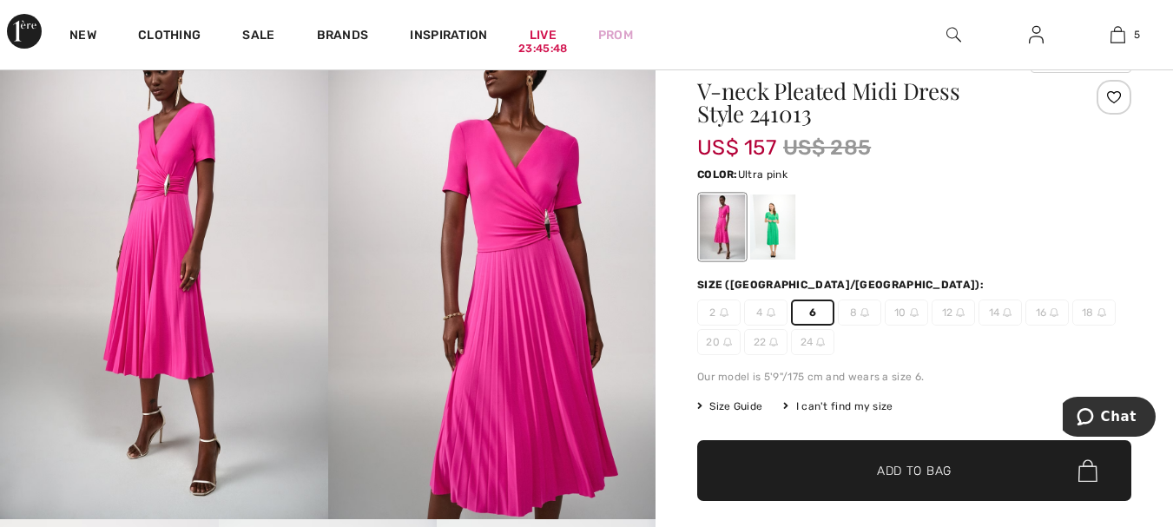
scroll to position [174, 0]
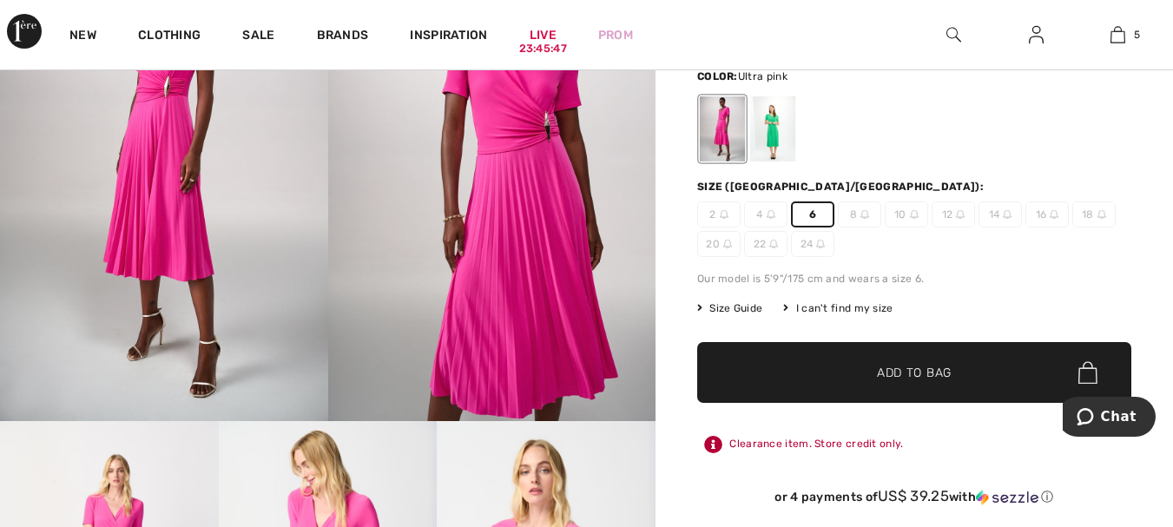
click at [870, 369] on span "✔ Added to Bag" at bounding box center [888, 373] width 106 height 18
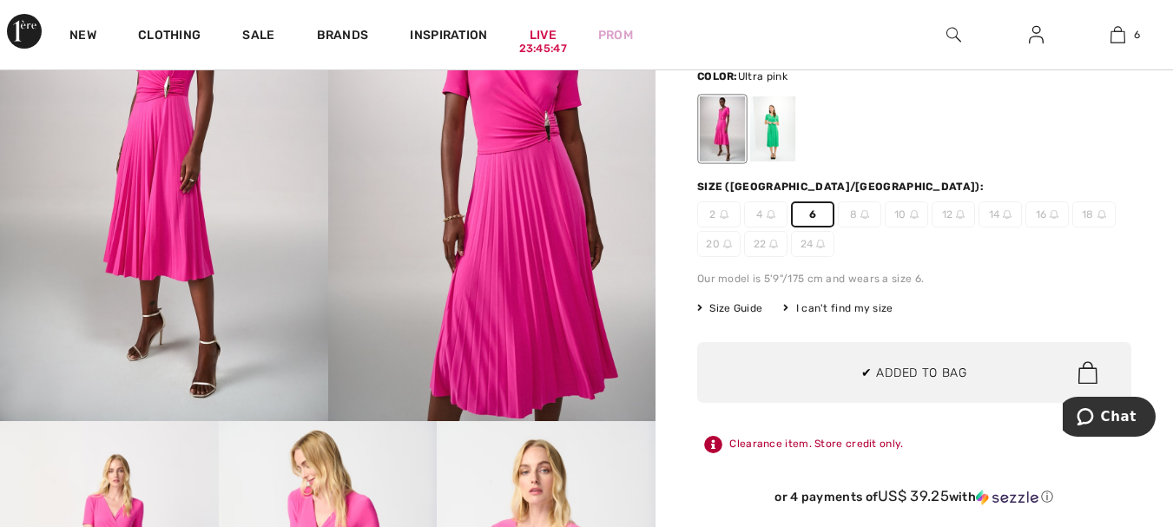
scroll to position [596, 0]
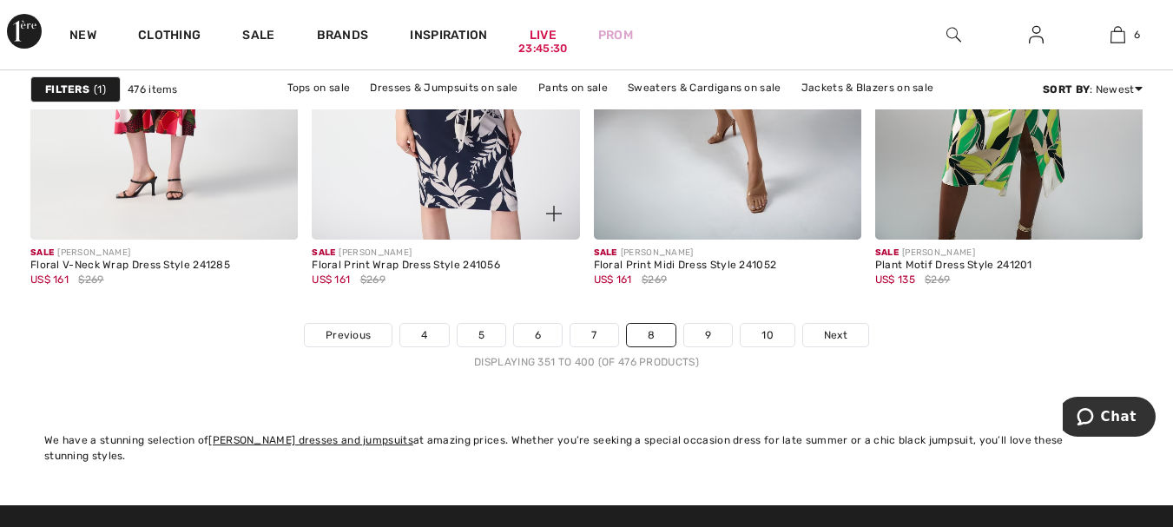
scroll to position [7539, 0]
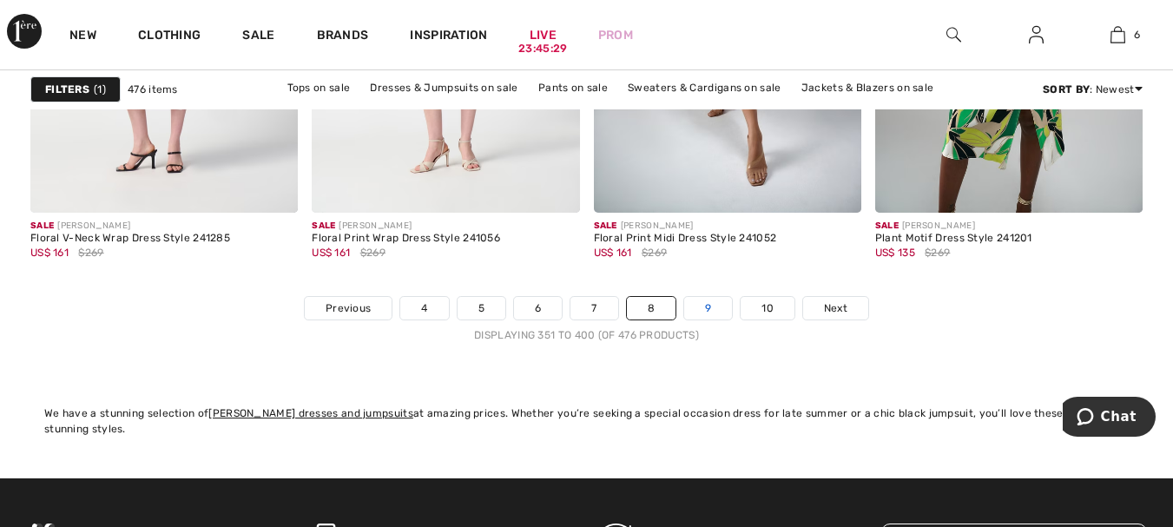
click at [709, 314] on link "9" at bounding box center [708, 308] width 48 height 23
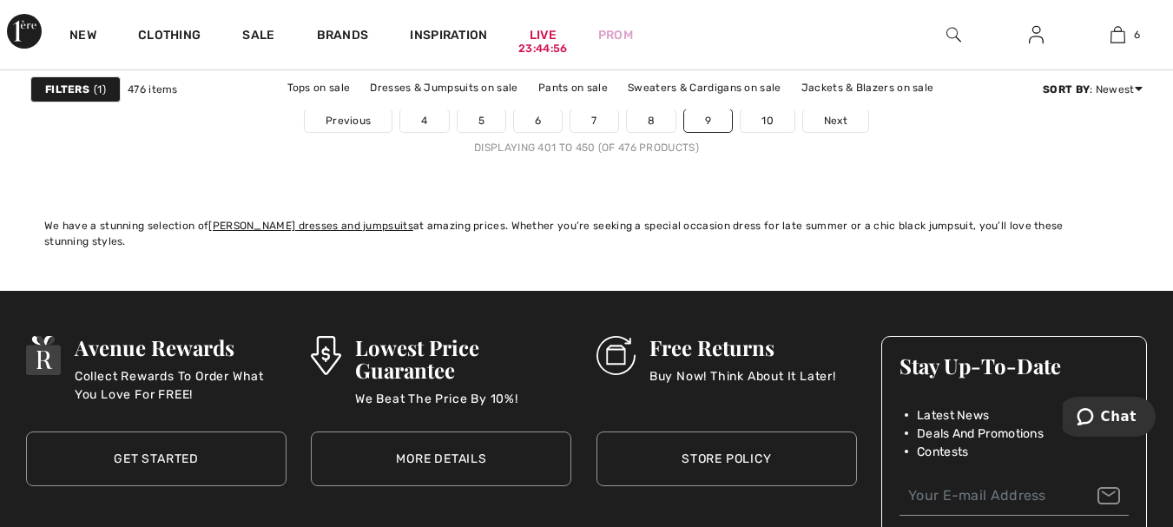
scroll to position [7728, 0]
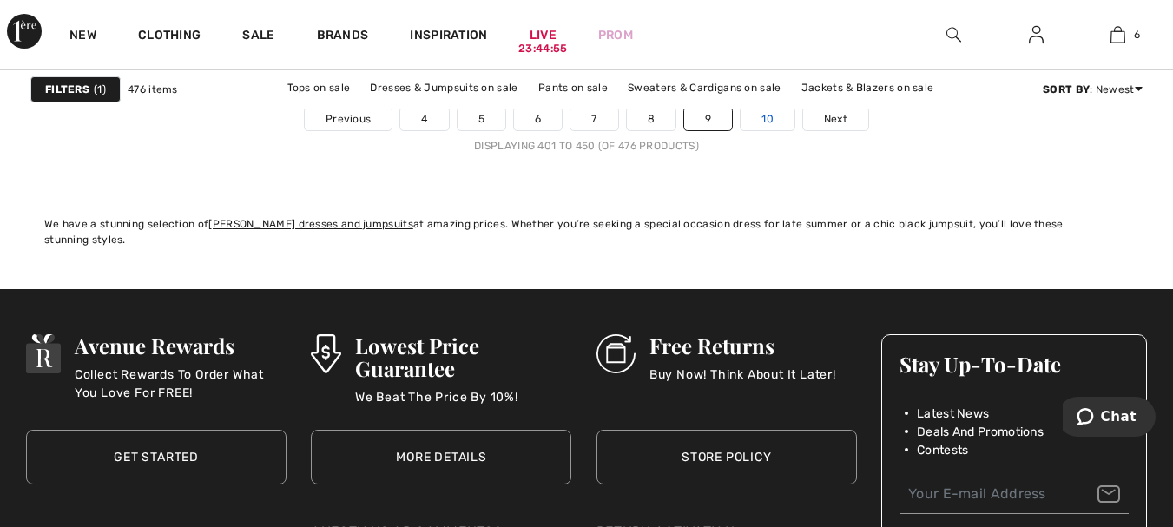
click at [768, 115] on link "10" at bounding box center [768, 119] width 54 height 23
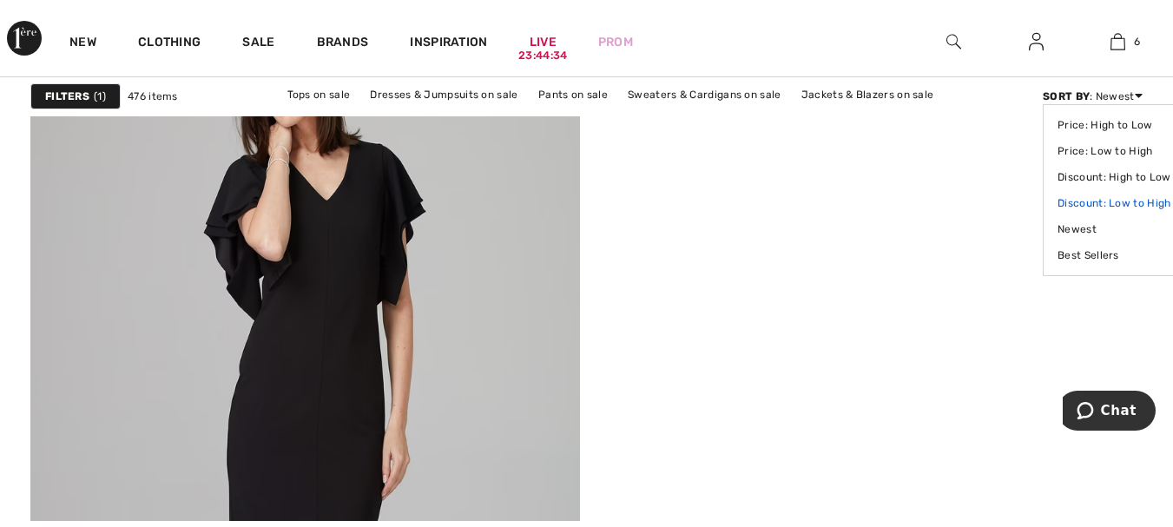
scroll to position [4081, 0]
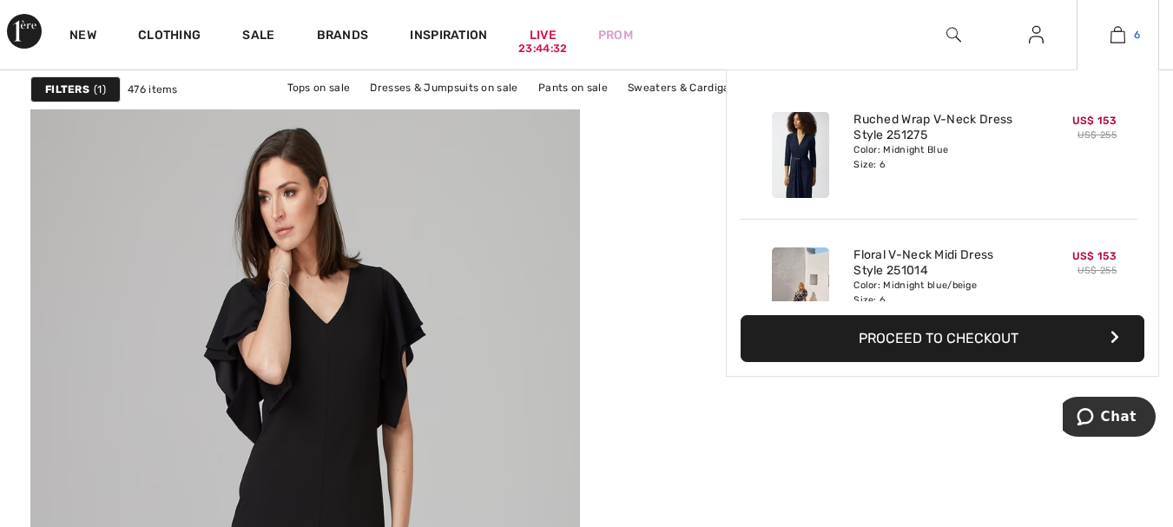
click at [1116, 41] on img at bounding box center [1118, 34] width 15 height 21
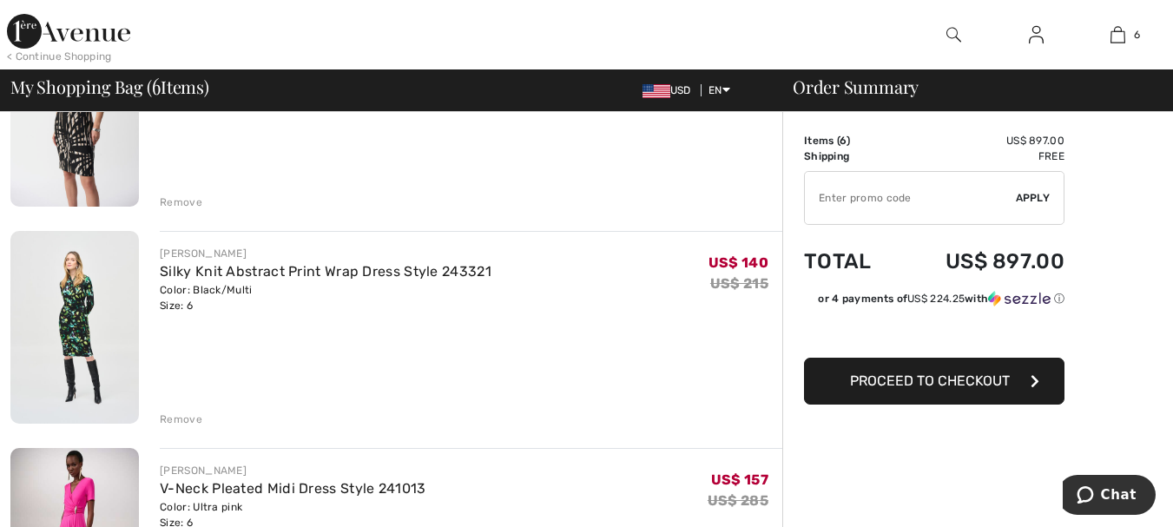
scroll to position [868, 0]
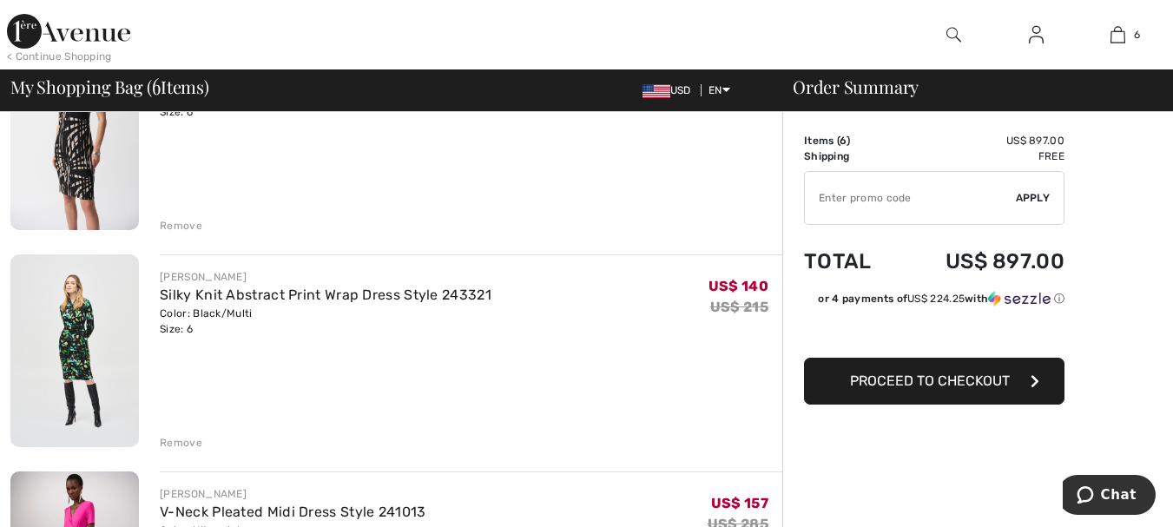
click at [175, 217] on div "Remove" at bounding box center [471, 223] width 623 height 19
click at [178, 224] on div "Remove" at bounding box center [181, 226] width 43 height 16
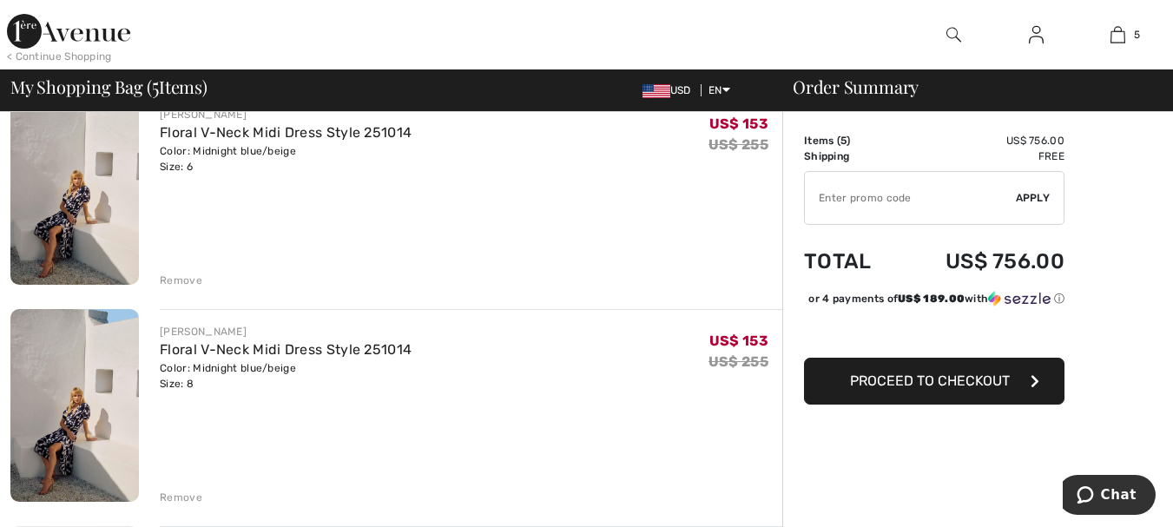
scroll to position [412, 0]
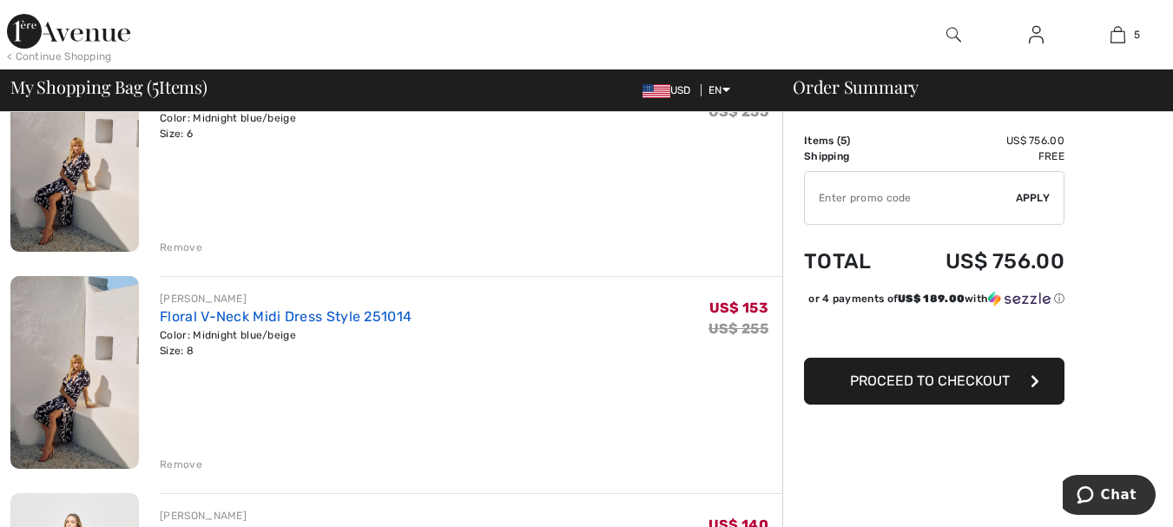
click at [316, 313] on link "Floral V-Neck Midi Dress Style 251014" at bounding box center [286, 316] width 252 height 16
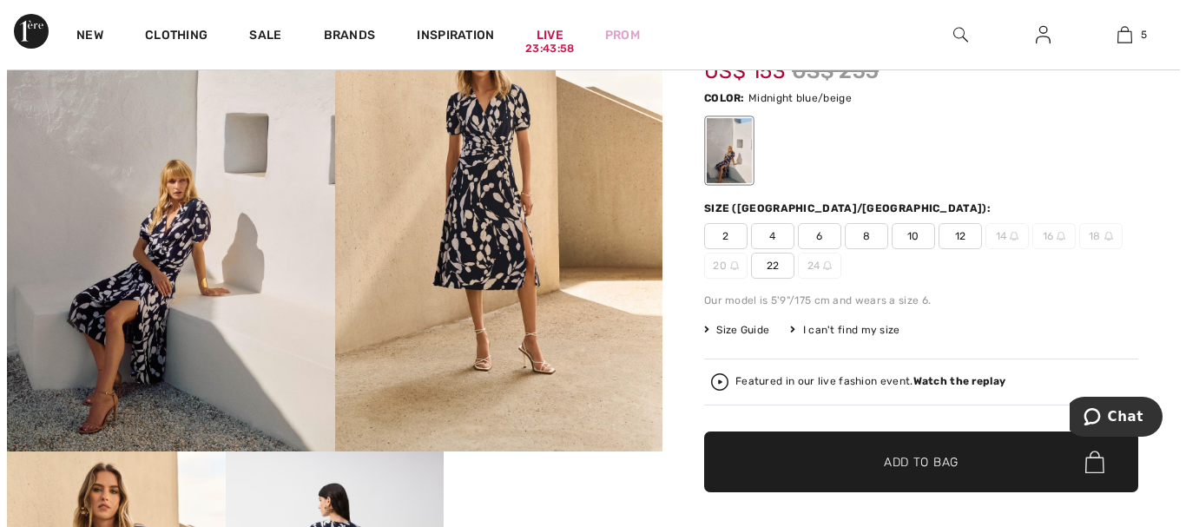
scroll to position [87, 0]
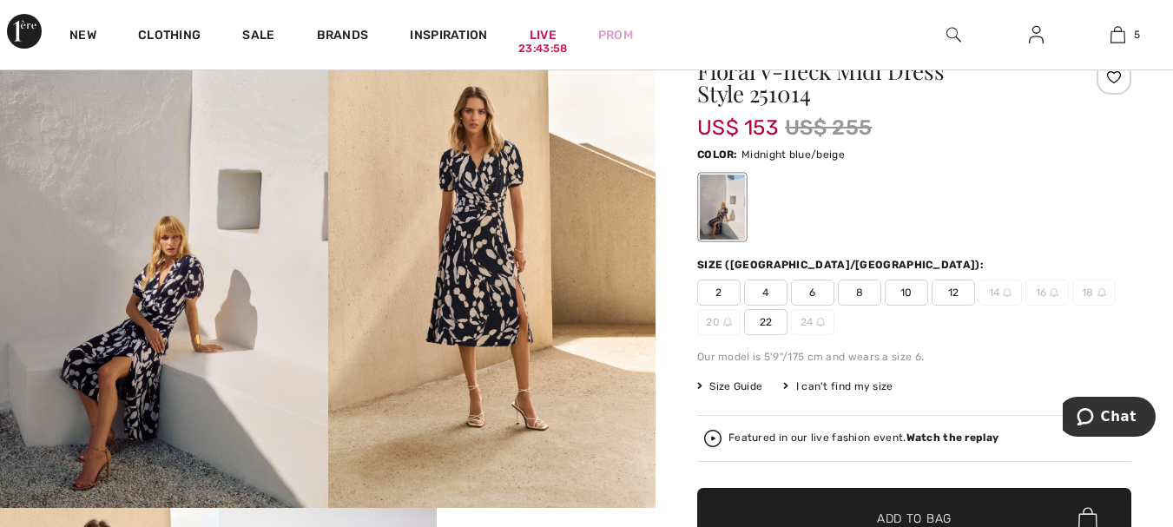
click at [494, 202] on img at bounding box center [492, 261] width 328 height 491
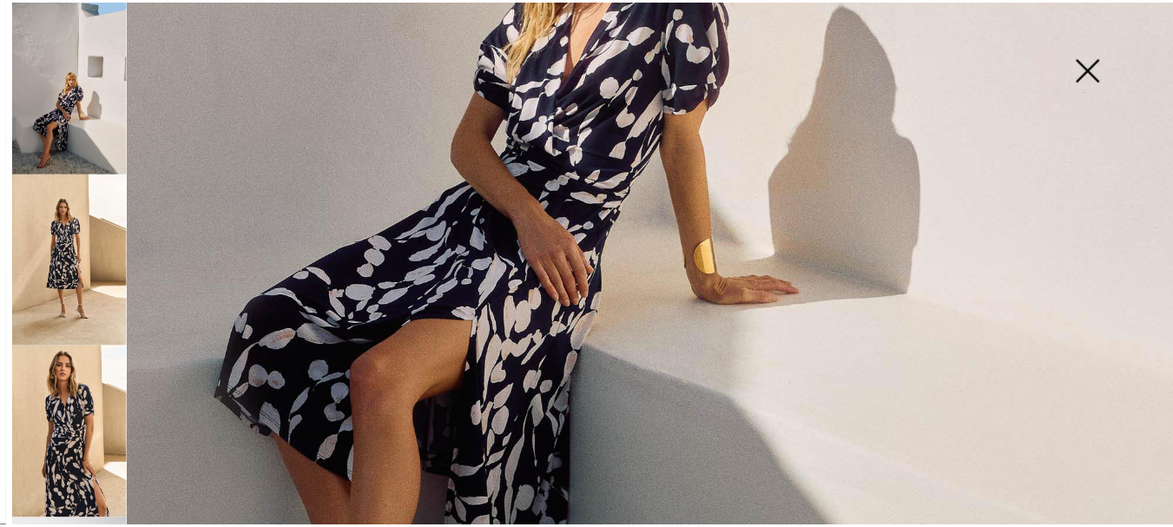
scroll to position [868, 0]
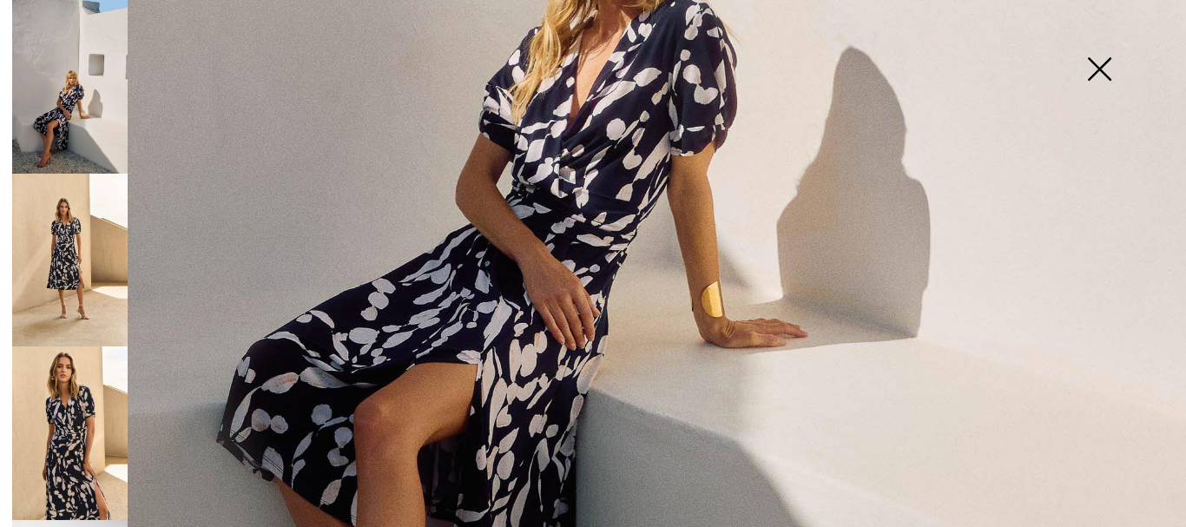
click at [1105, 66] on img at bounding box center [1099, 70] width 87 height 89
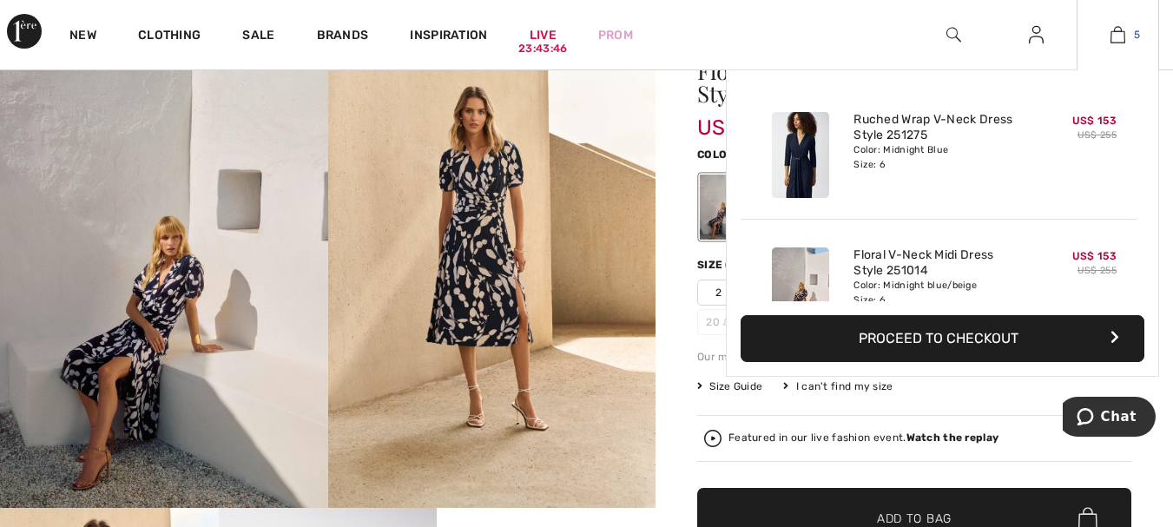
click at [1116, 37] on img at bounding box center [1118, 34] width 15 height 21
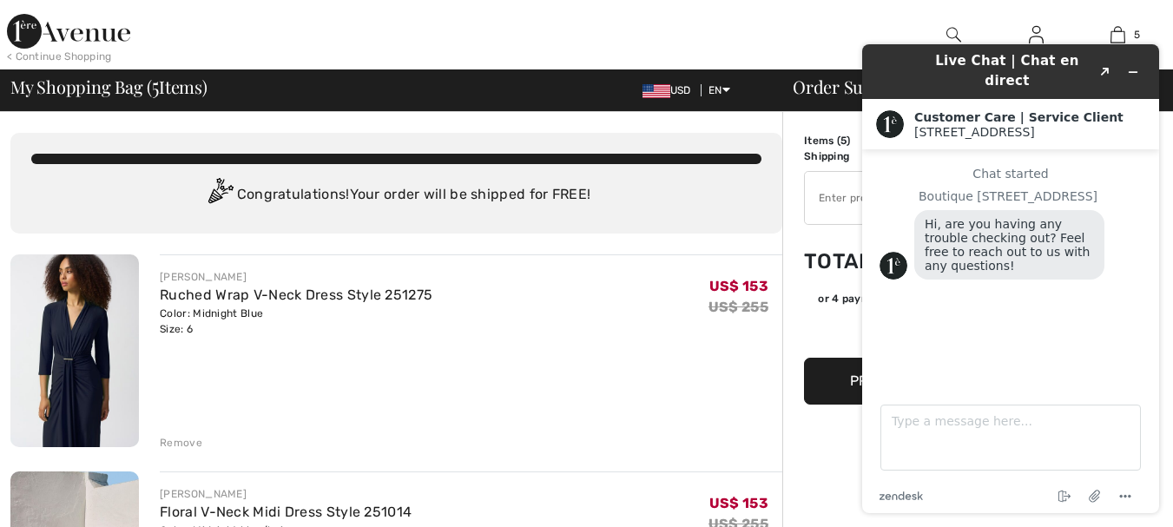
click at [660, 376] on div "[PERSON_NAME] Ruched Wrap V-Neck Dress Style 251275 Color: Midnight Blue Size: …" at bounding box center [471, 352] width 623 height 196
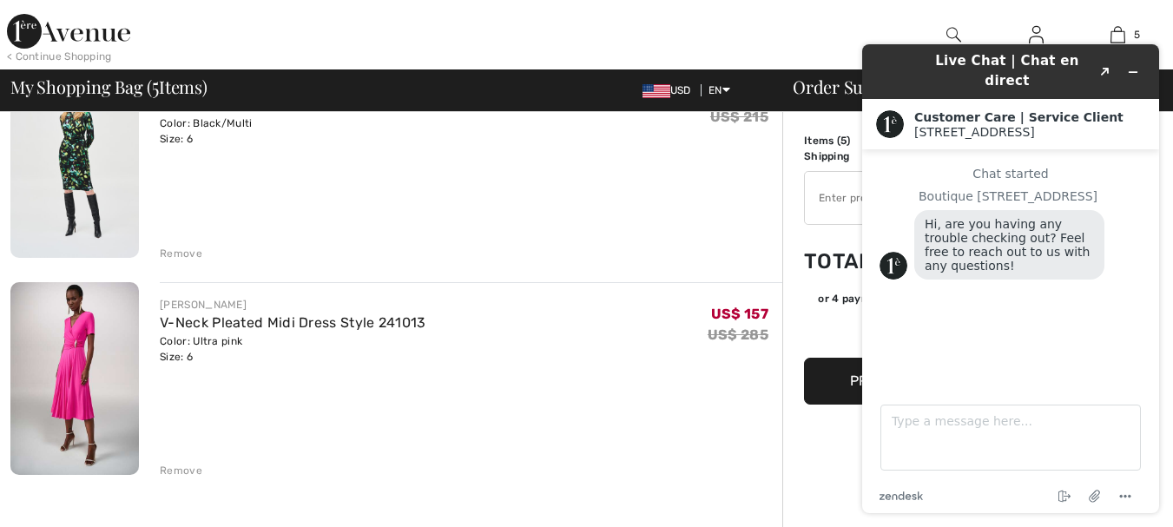
scroll to position [868, 0]
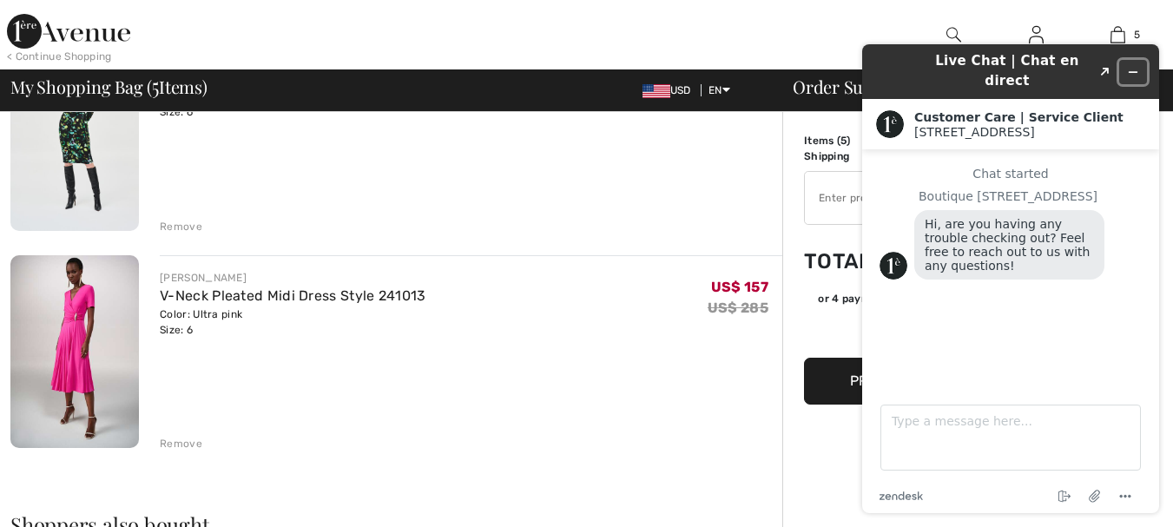
click at [1133, 72] on icon "Minimize widget" at bounding box center [1134, 72] width 8 height 0
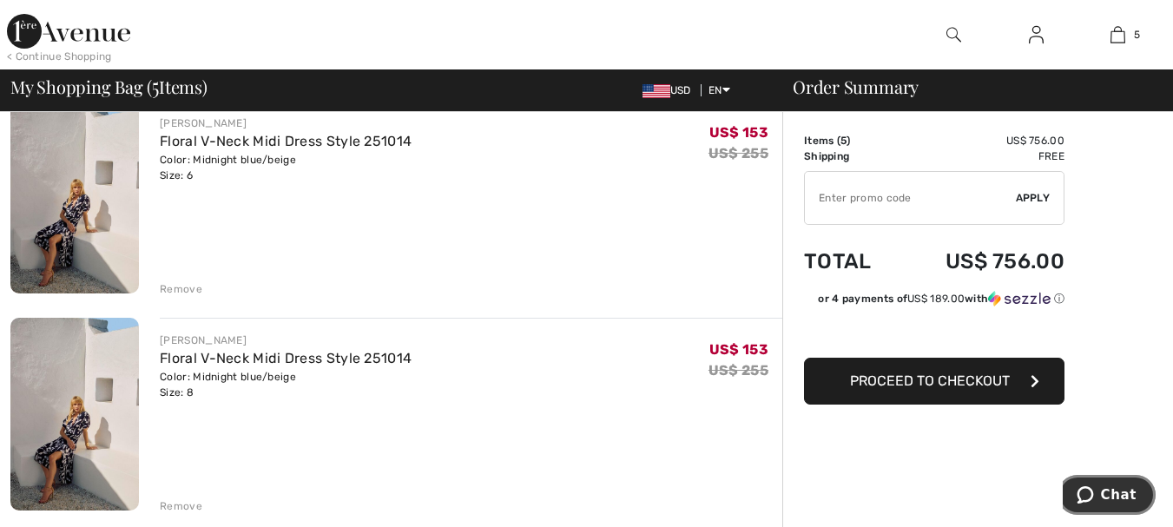
scroll to position [347, 0]
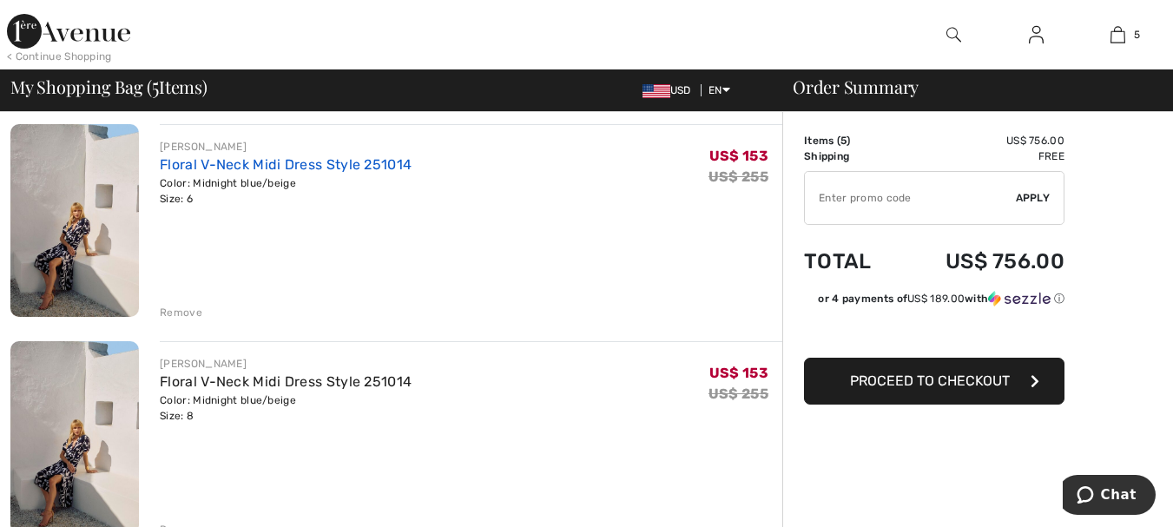
click at [357, 165] on link "Floral V-Neck Midi Dress Style 251014" at bounding box center [286, 164] width 252 height 16
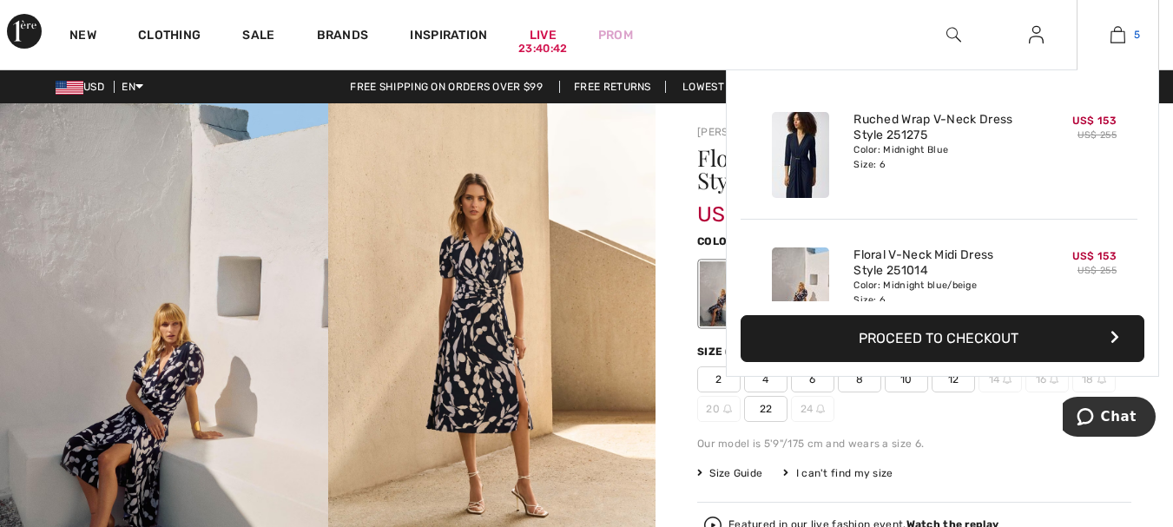
click at [1124, 33] on img at bounding box center [1118, 34] width 15 height 21
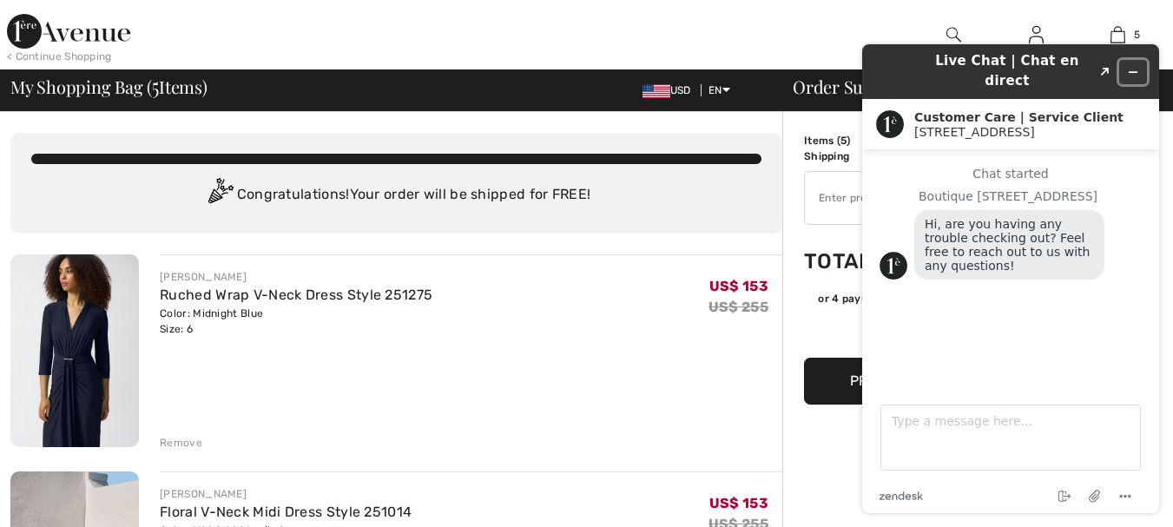
click at [1132, 60] on button "Minimize widget" at bounding box center [1133, 72] width 28 height 24
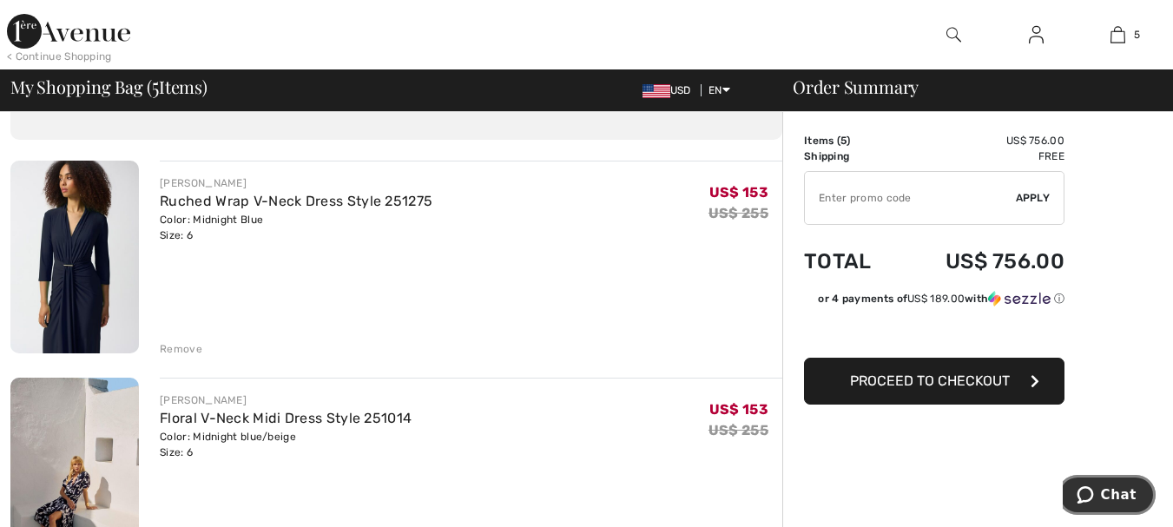
scroll to position [87, 0]
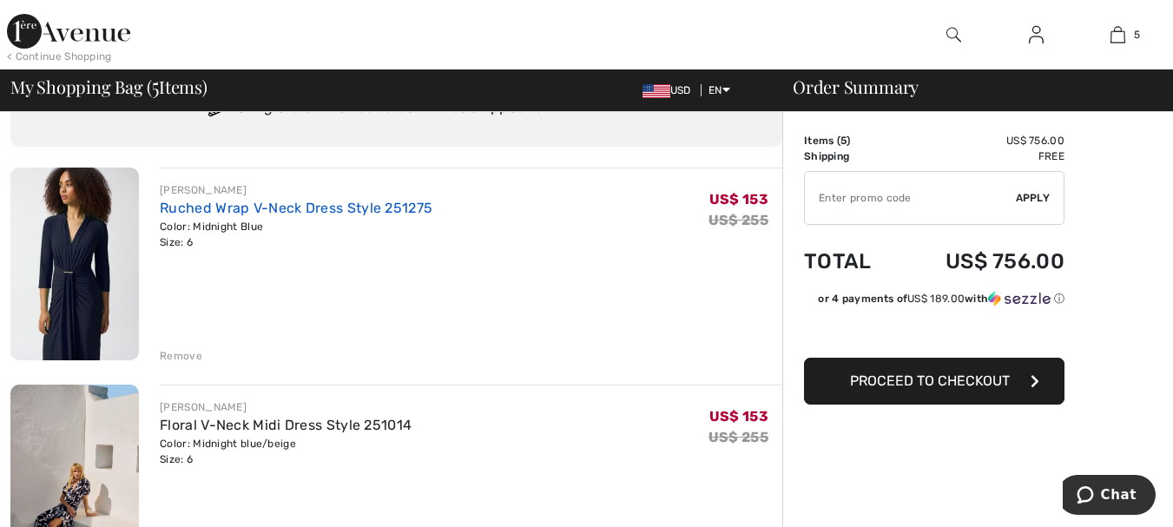
click at [325, 206] on link "Ruched Wrap V-Neck Dress Style 251275" at bounding box center [296, 208] width 273 height 16
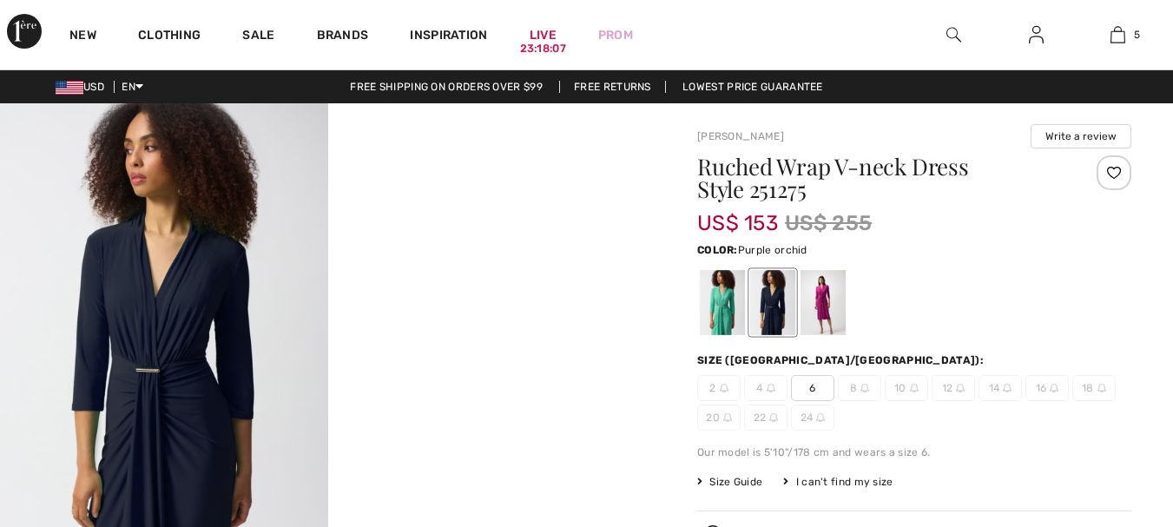
click at [832, 314] on div at bounding box center [823, 302] width 45 height 65
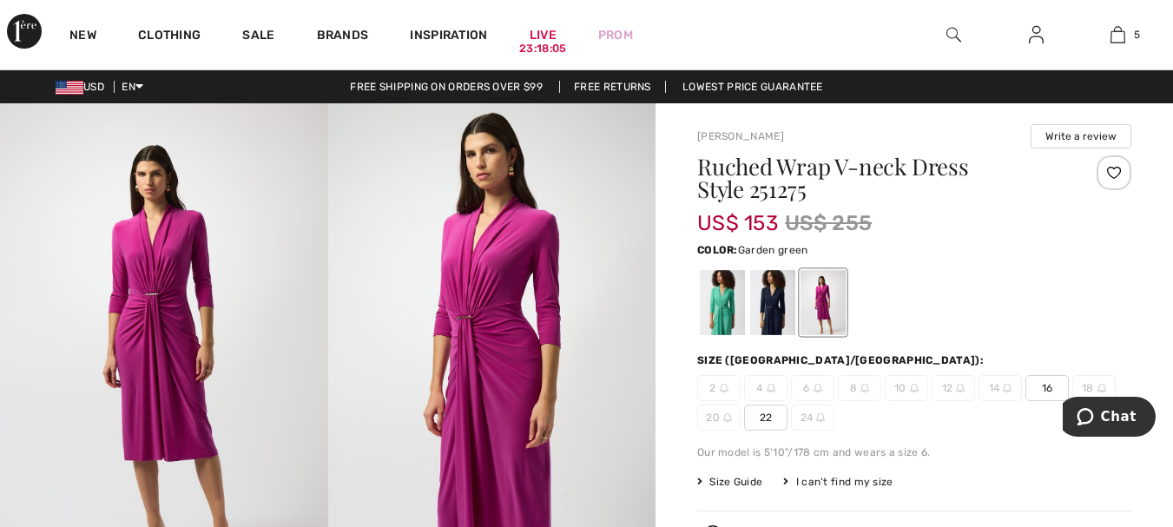
click at [728, 313] on div at bounding box center [722, 302] width 45 height 65
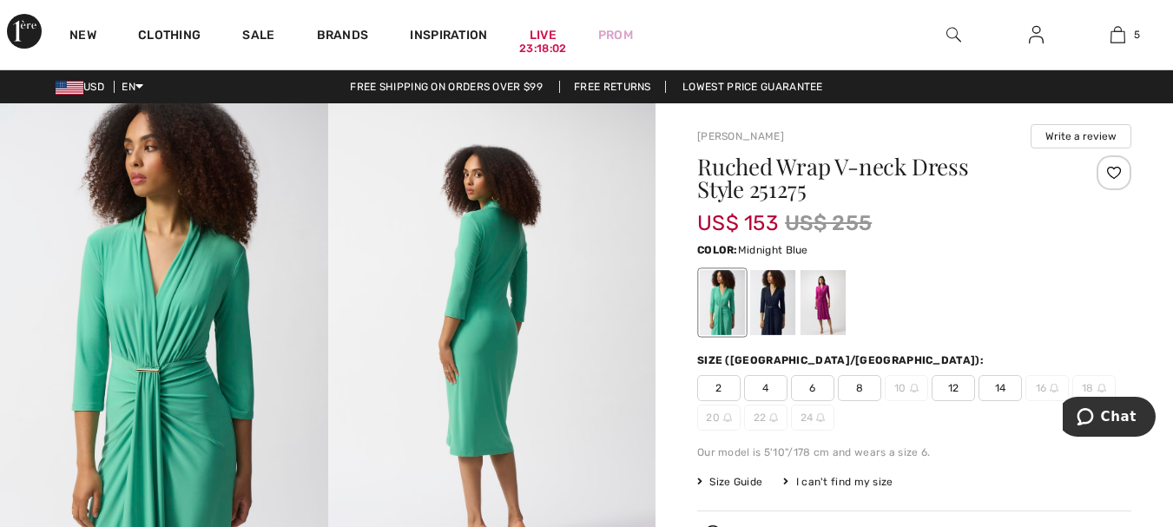
click at [775, 303] on div at bounding box center [772, 302] width 45 height 65
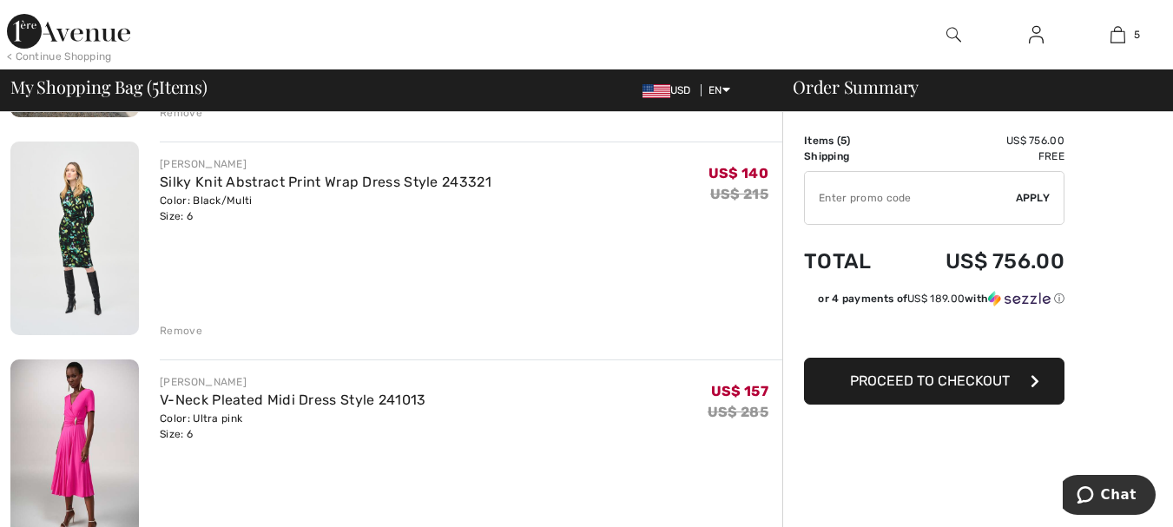
scroll to position [868, 0]
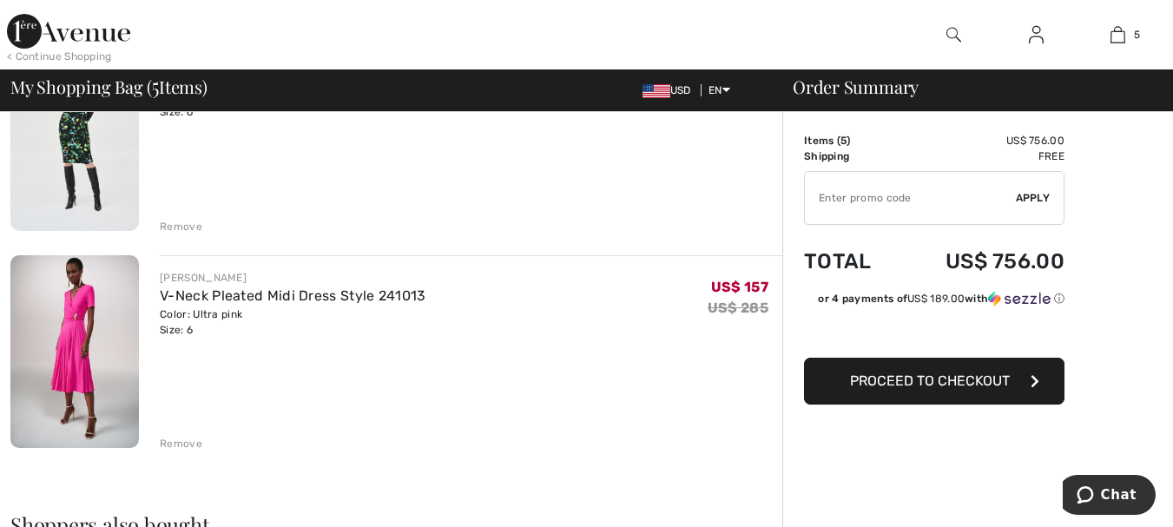
click at [167, 441] on div "Remove" at bounding box center [181, 444] width 43 height 16
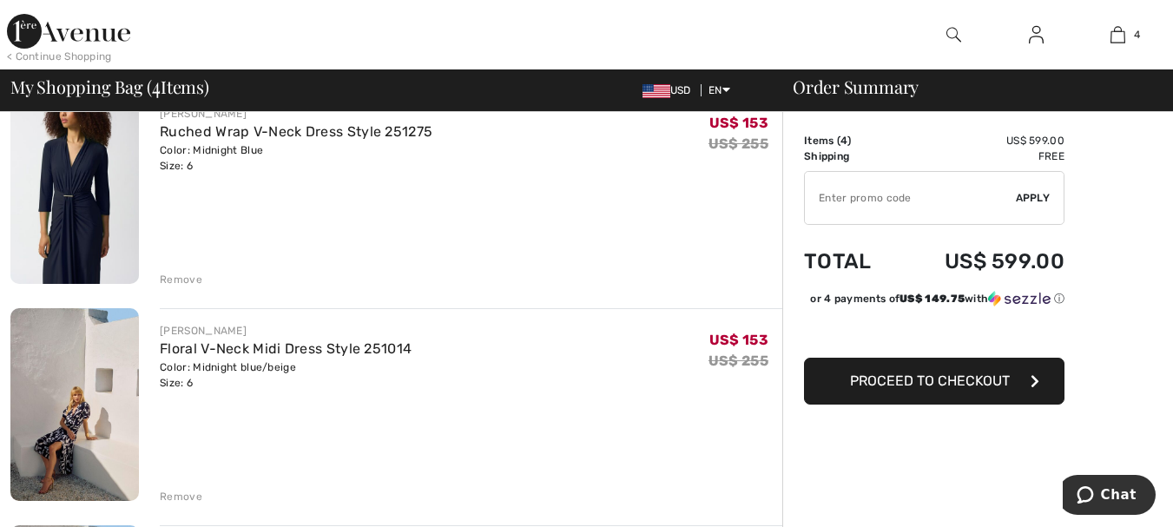
scroll to position [0, 0]
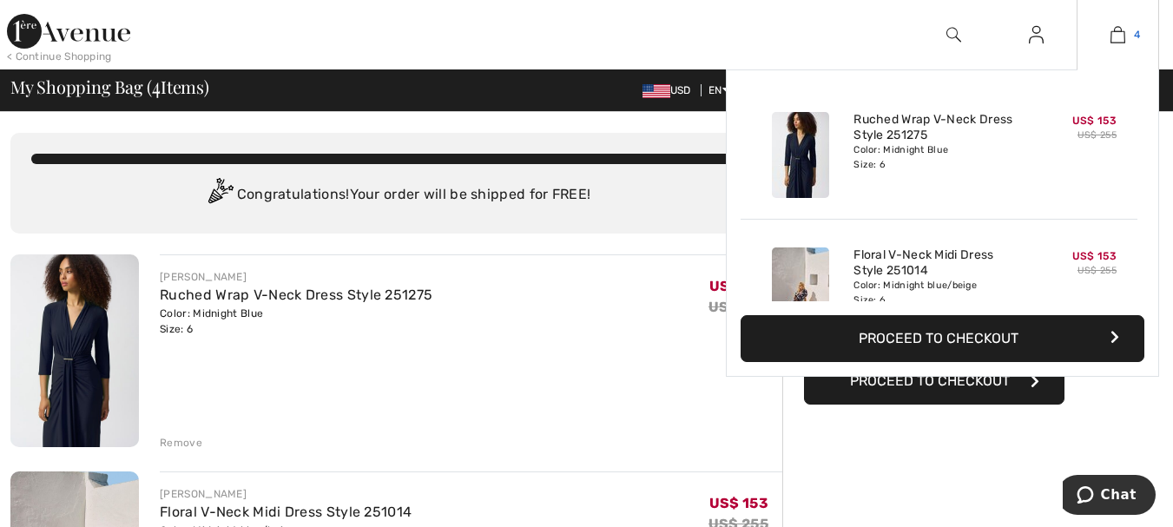
click at [1118, 36] on img at bounding box center [1118, 34] width 15 height 21
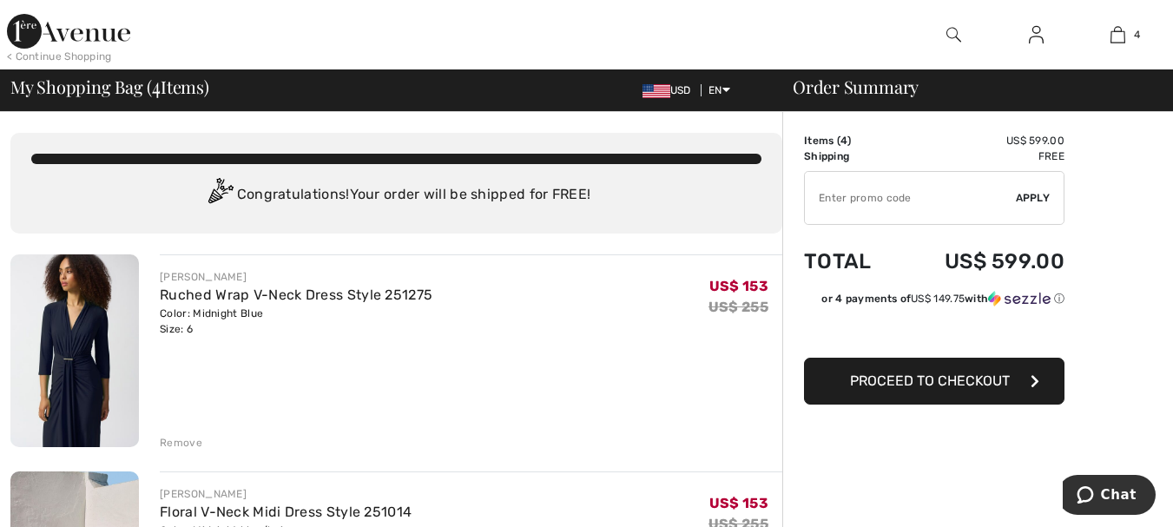
click at [936, 380] on span "Proceed to Checkout" at bounding box center [930, 381] width 160 height 16
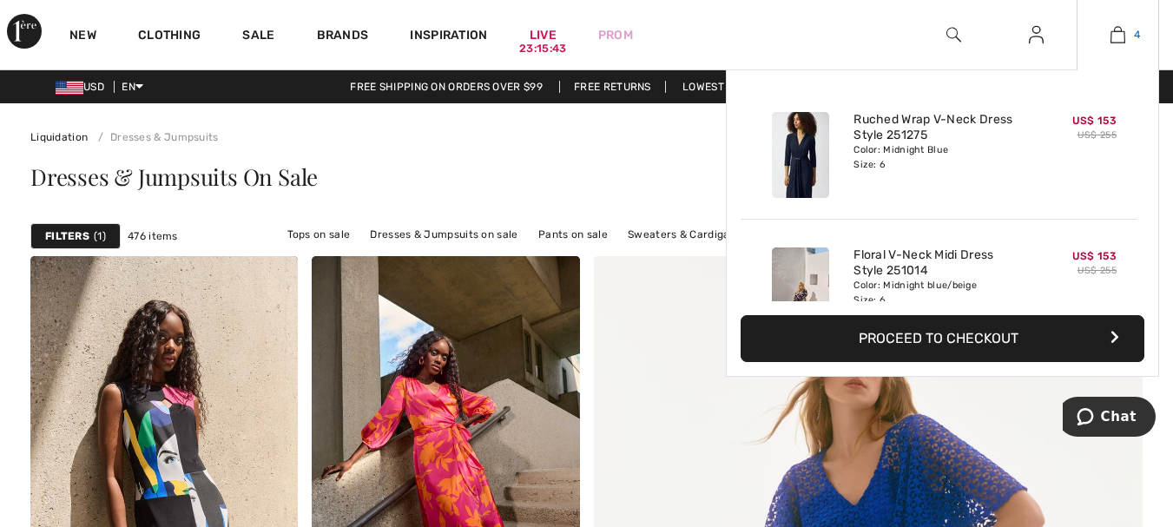
click at [1115, 34] on img at bounding box center [1118, 34] width 15 height 21
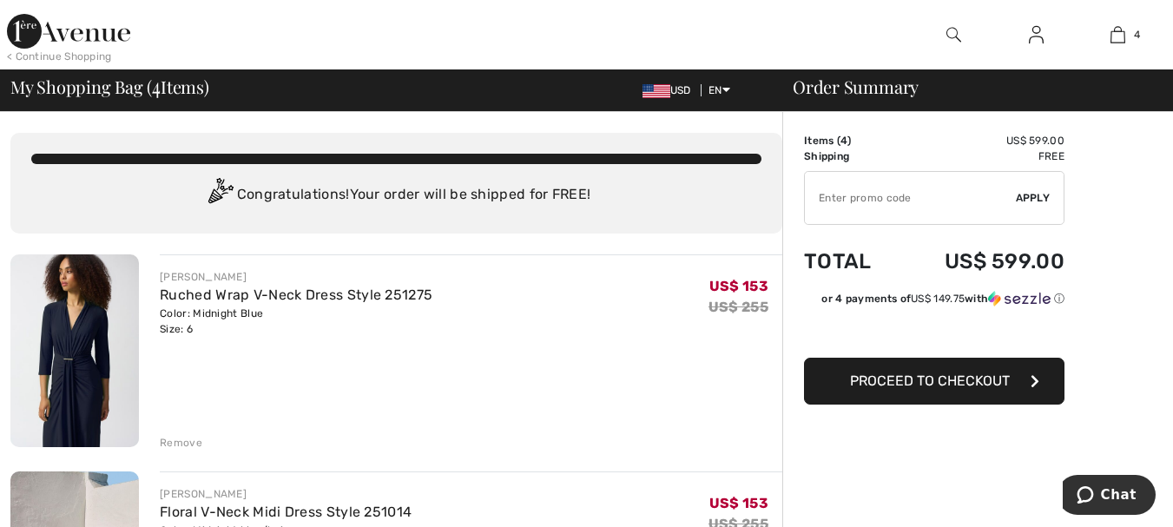
click at [883, 193] on input "TEXT" at bounding box center [910, 198] width 211 height 52
type input "SEPT"
click at [1027, 200] on span "Apply" at bounding box center [1033, 198] width 35 height 16
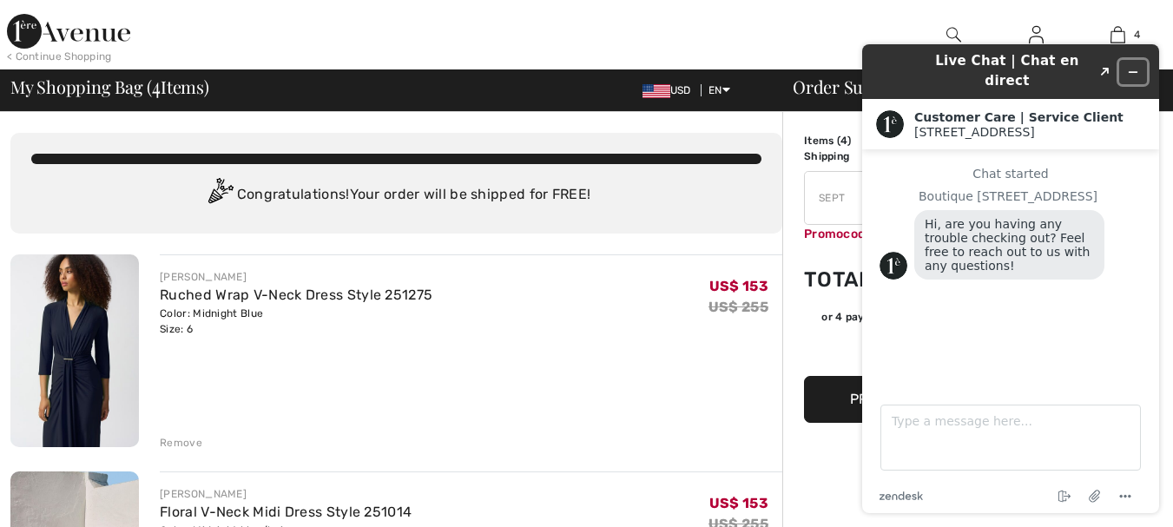
click at [1137, 66] on icon "Minimize widget" at bounding box center [1133, 72] width 12 height 12
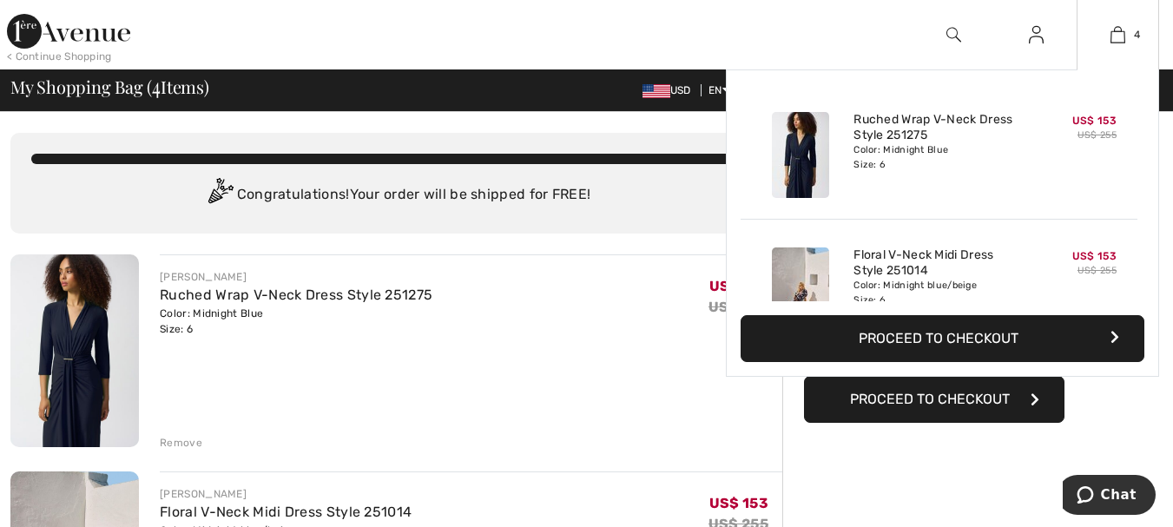
click at [982, 337] on button "Proceed to Checkout" at bounding box center [943, 338] width 404 height 47
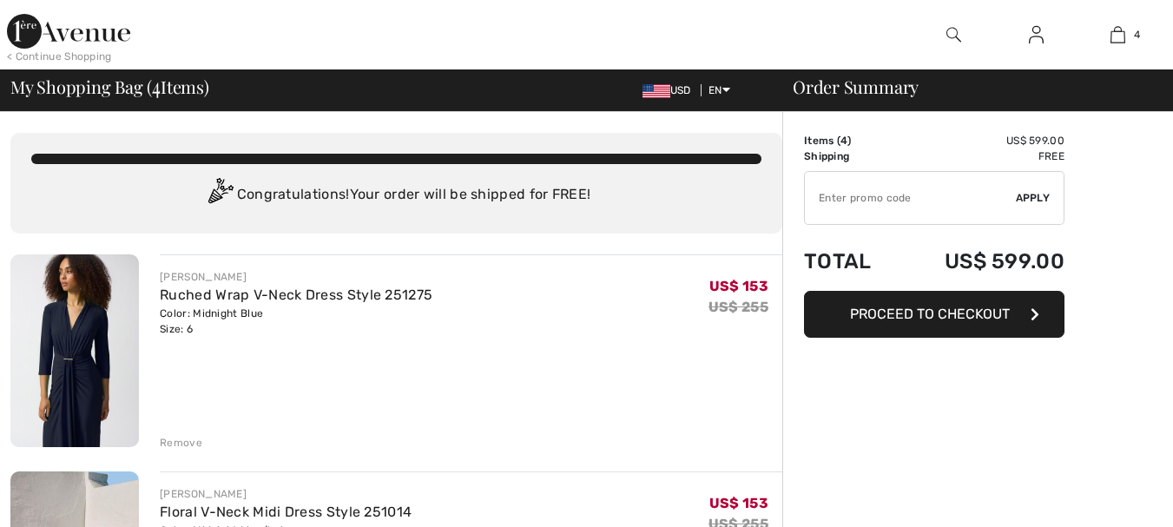
click at [850, 201] on input "TEXT" at bounding box center [910, 198] width 211 height 52
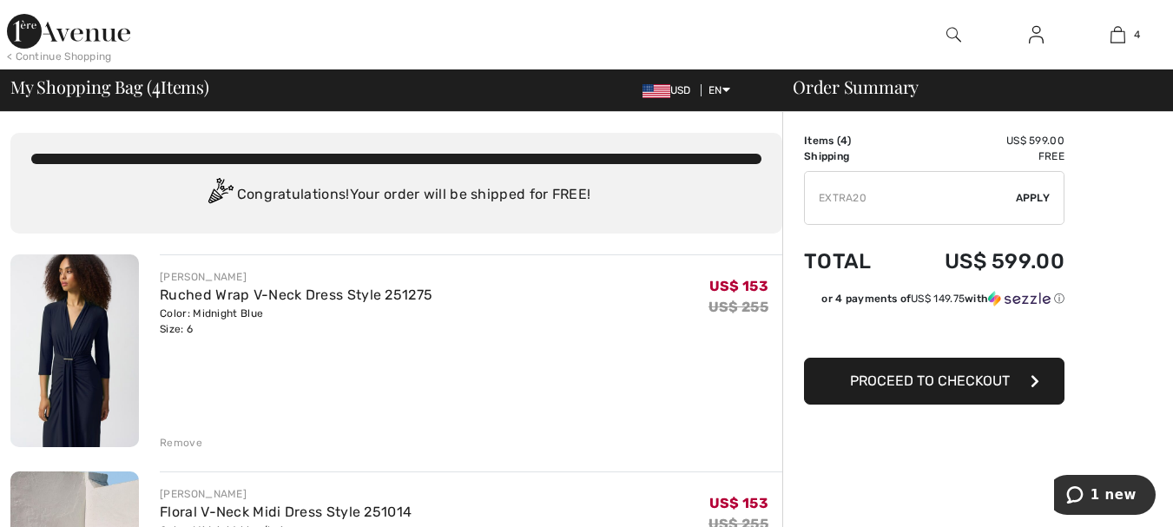
type input "EXTRA20"
click at [1041, 197] on span "Apply" at bounding box center [1033, 198] width 35 height 16
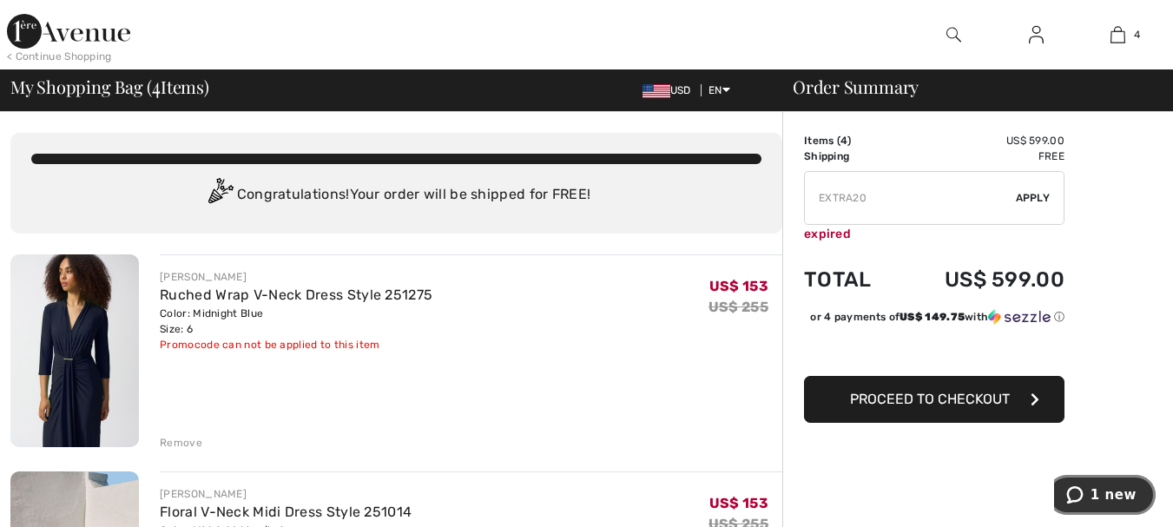
drag, startPoint x: 1118, startPoint y: 485, endPoint x: 1131, endPoint y: 476, distance: 16.2
click at [1120, 484] on button "1 new" at bounding box center [1101, 495] width 109 height 40
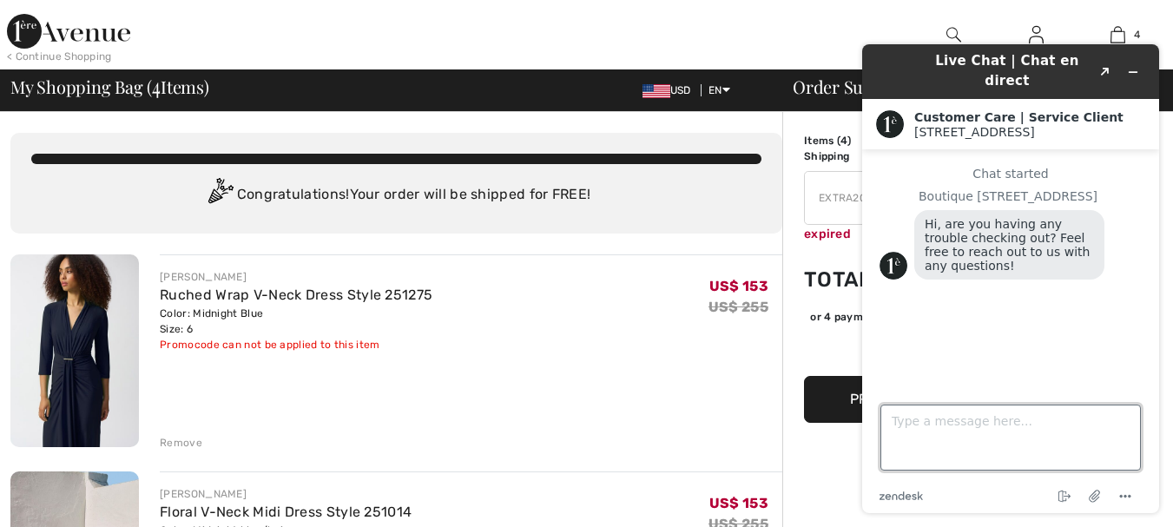
click at [965, 432] on textarea "Type a message here..." at bounding box center [1010, 438] width 260 height 66
type textarea "I wanted to use a promotion but looks like its no longer good"
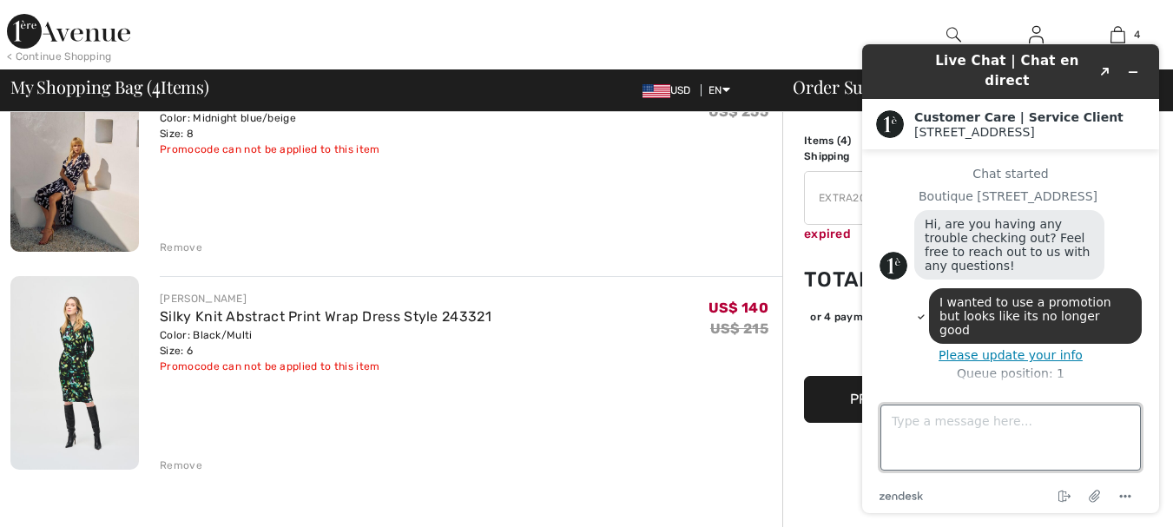
scroll to position [608, 0]
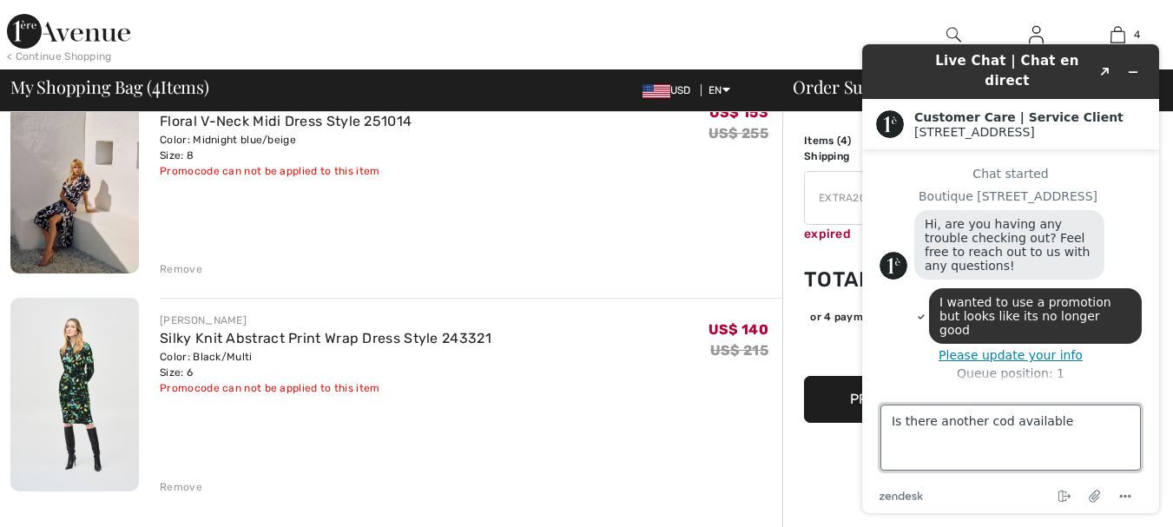
type textarea "Is there another cod available?"
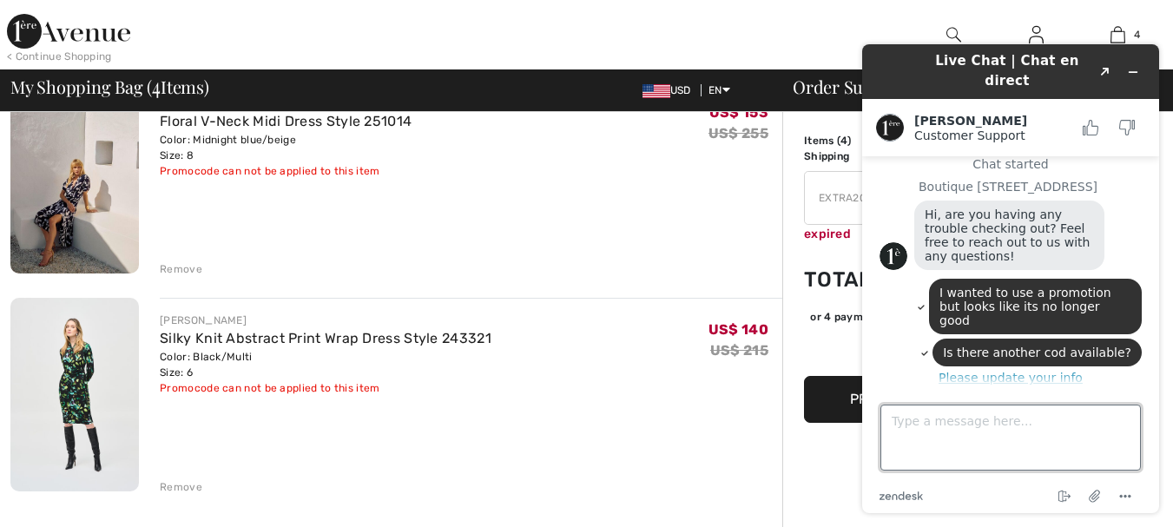
scroll to position [23, 0]
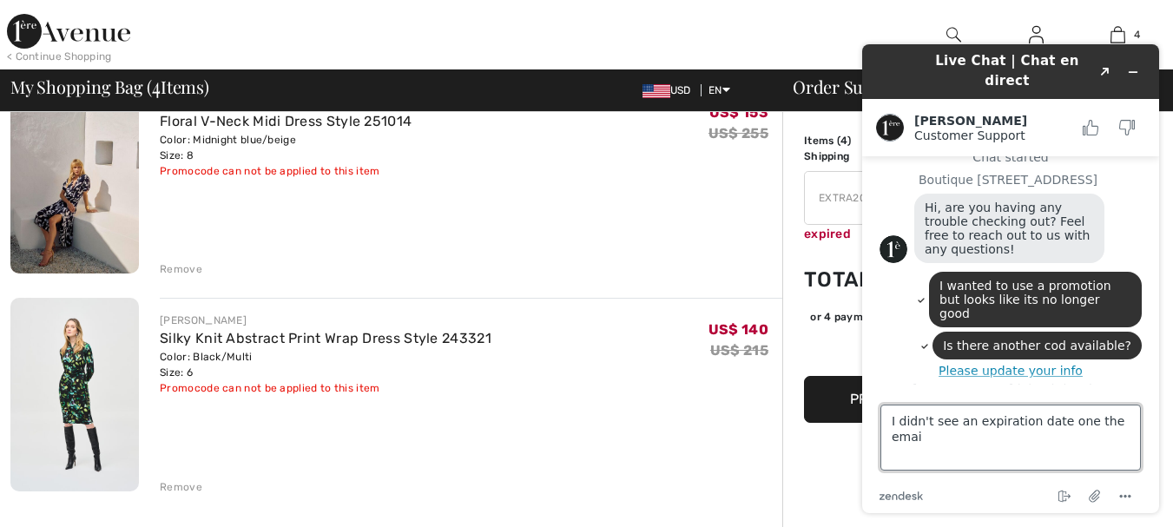
type textarea "I didn't see an expiration date one the email"
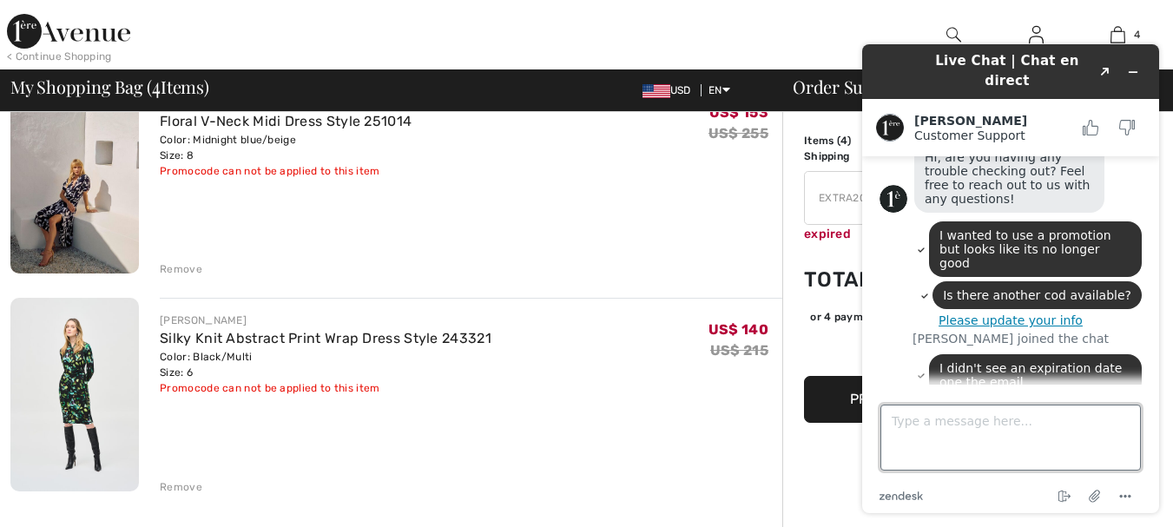
scroll to position [182, 0]
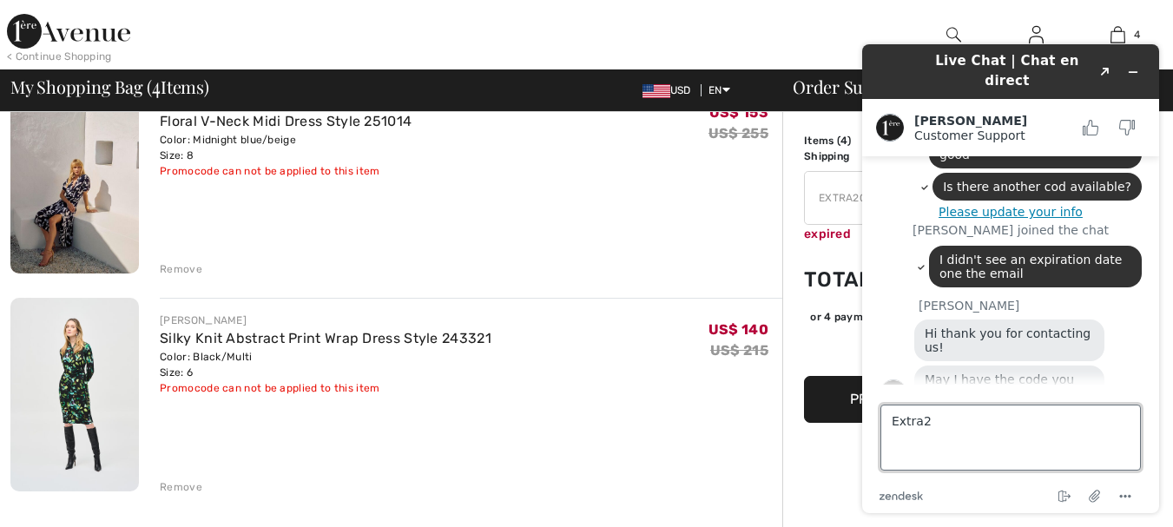
type textarea "Extra20"
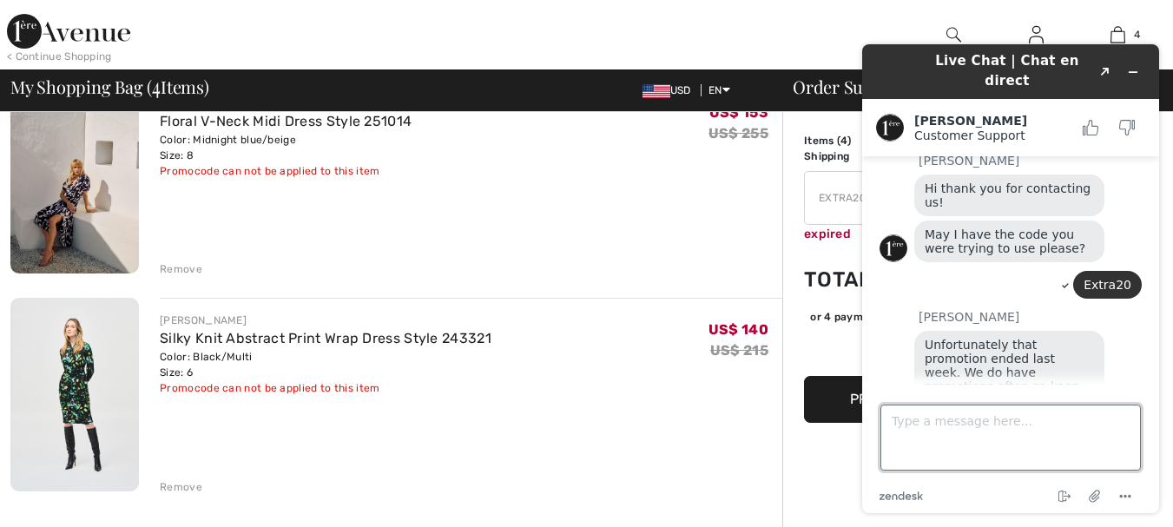
scroll to position [323, 0]
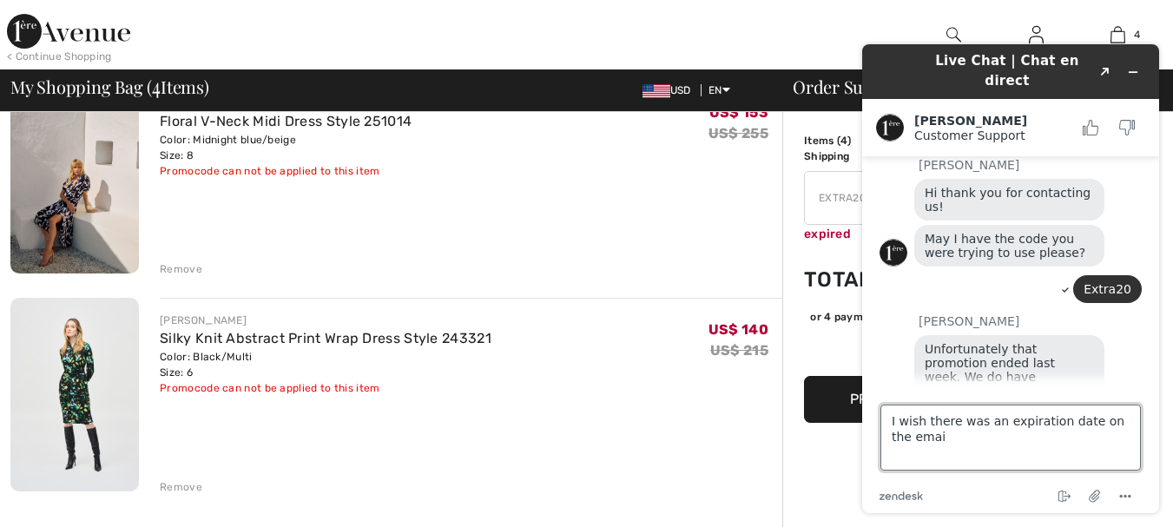
type textarea "I wish there was an expiration date on the email"
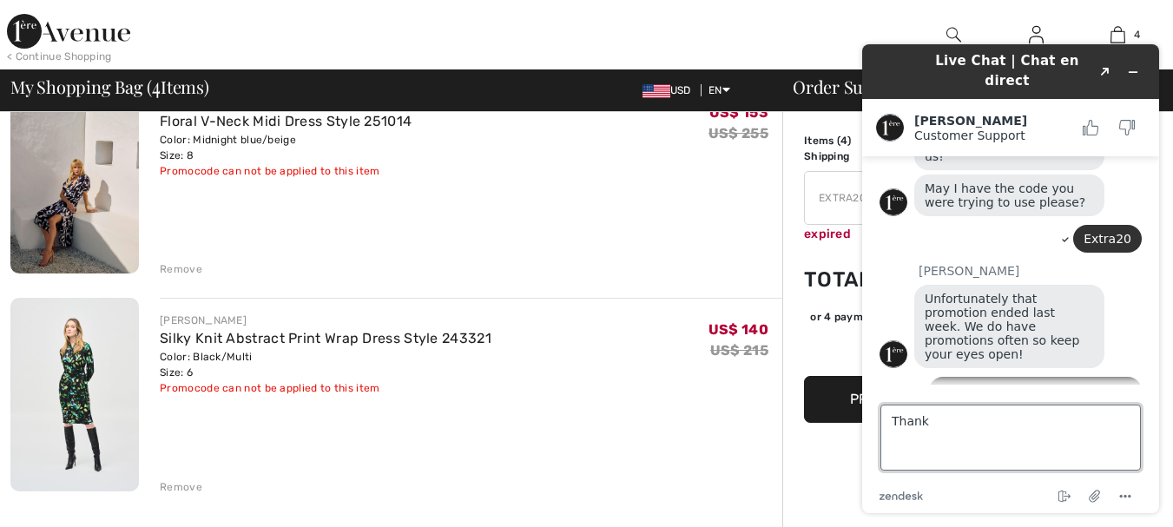
type textarea "Thanks"
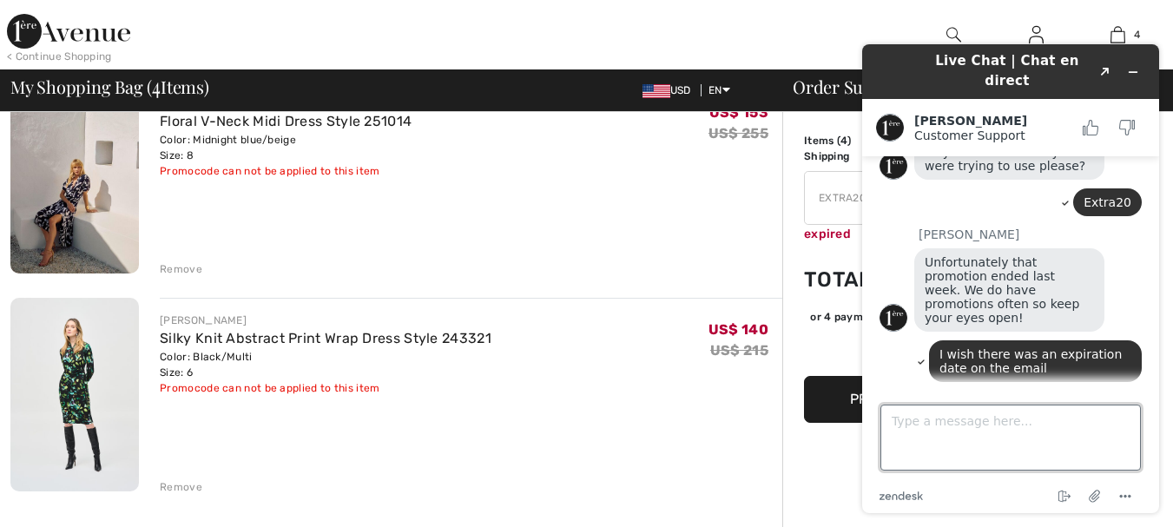
scroll to position [510, 0]
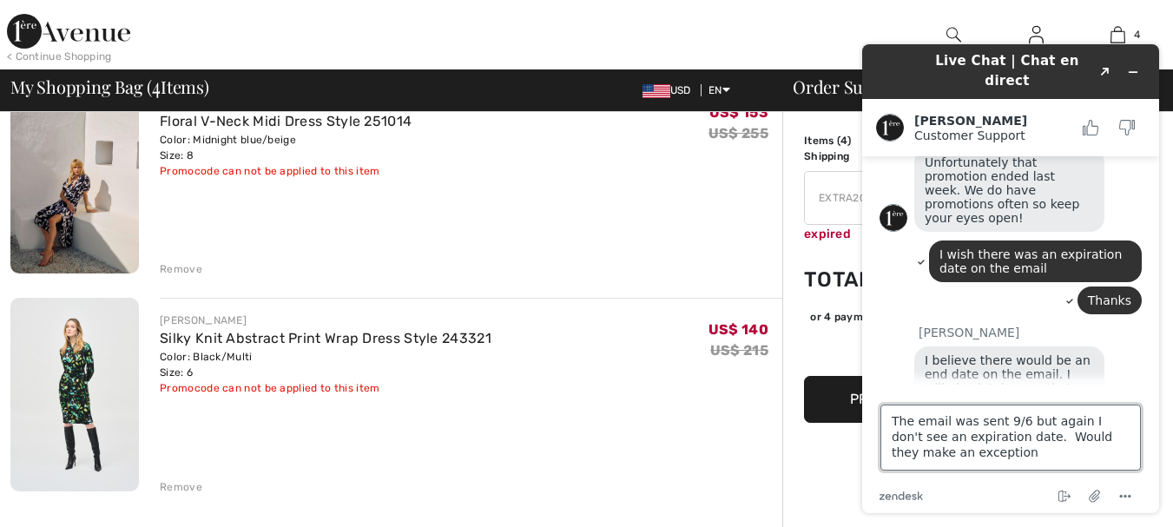
type textarea "The email was sent 9/6 but again I don't see an expiration date. Would they mak…"
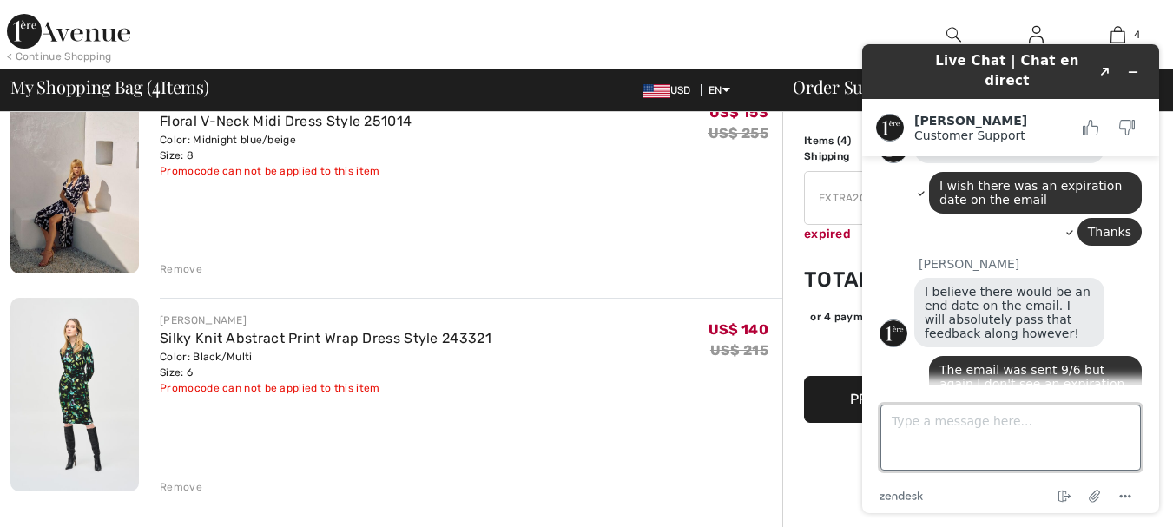
scroll to position [650, 0]
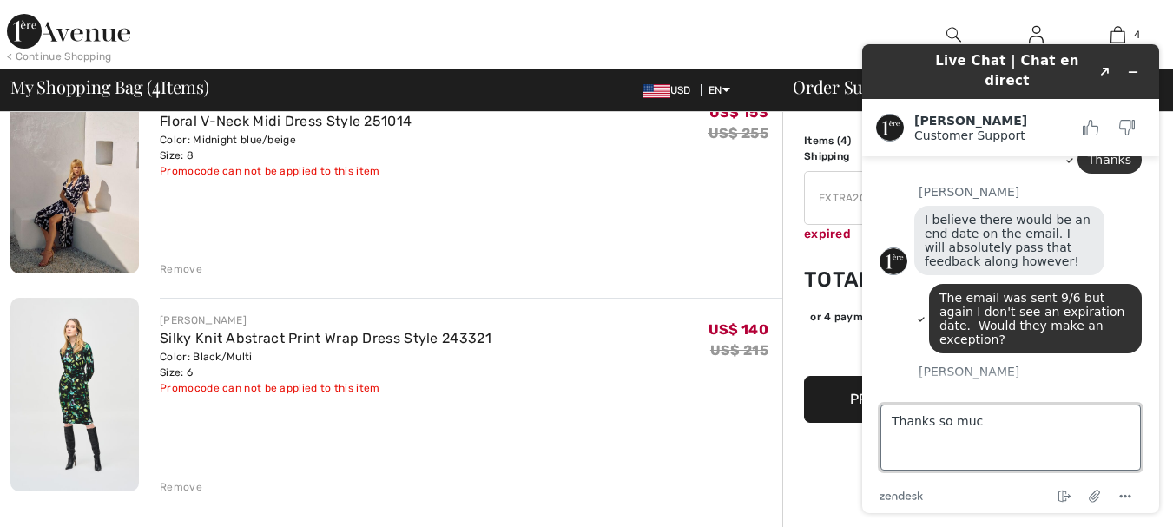
type textarea "Thanks so much"
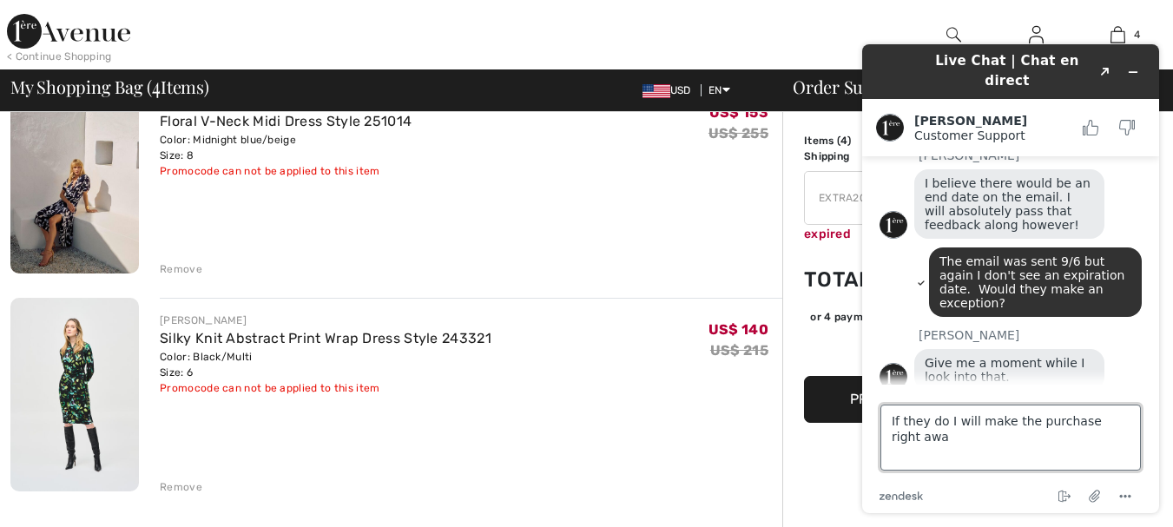
type textarea "If they do I will make the purchase right away"
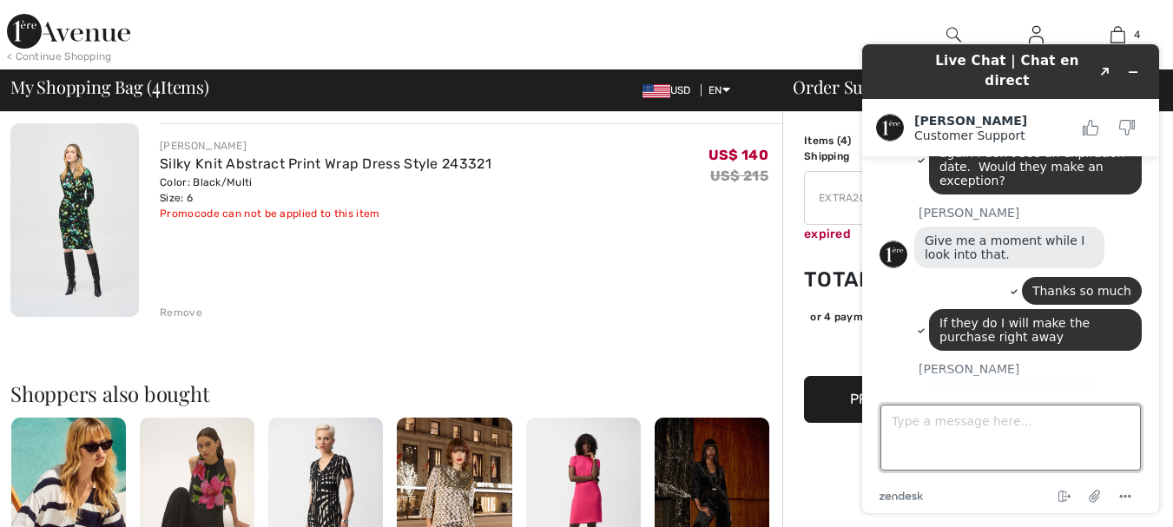
scroll to position [781, 0]
type textarea "4 dresses are in my cart"
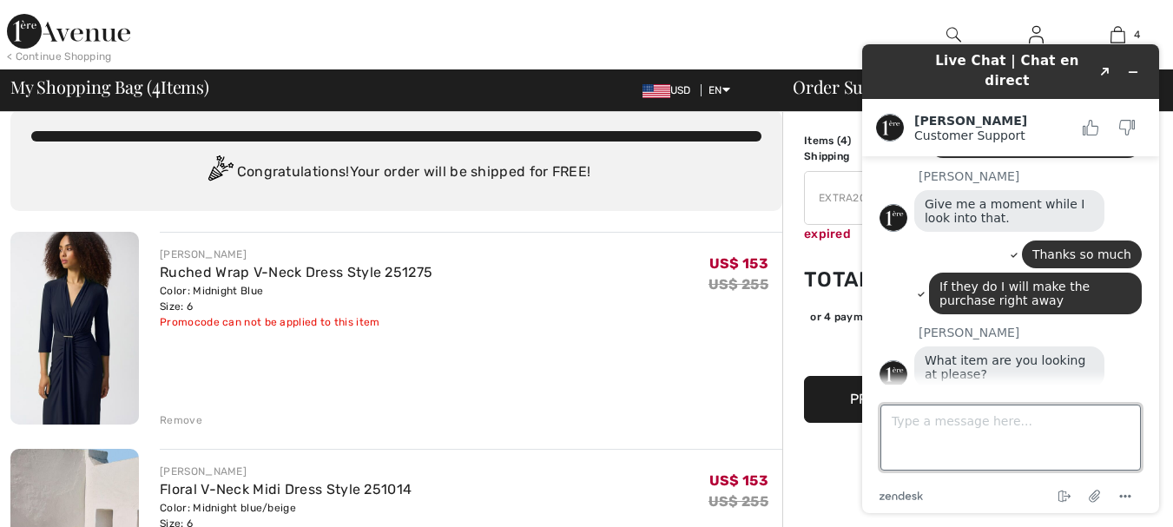
scroll to position [0, 0]
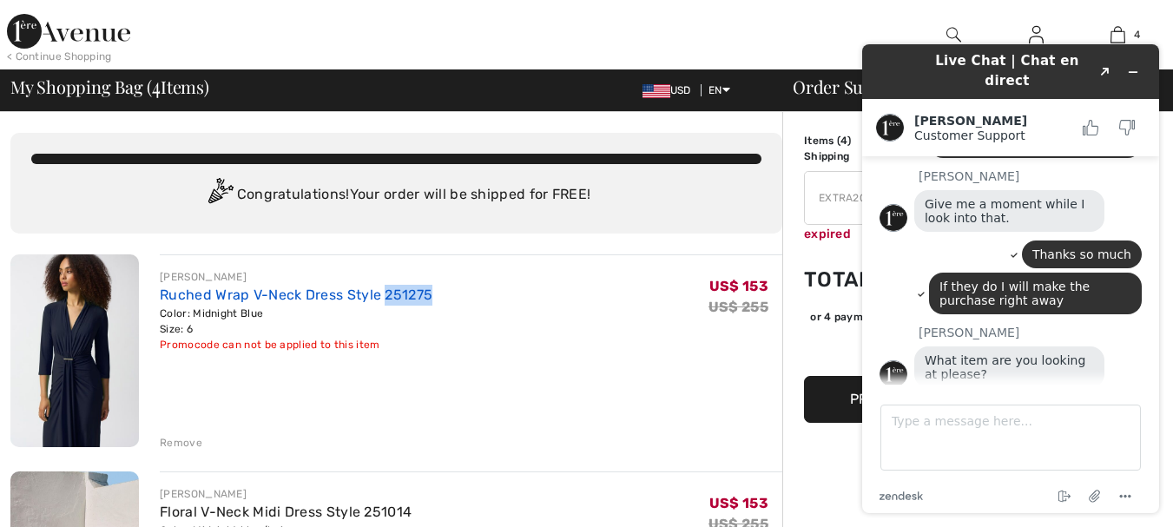
drag, startPoint x: 433, startPoint y: 292, endPoint x: 384, endPoint y: 296, distance: 49.7
click at [384, 296] on div "JOSEPH RIBKOFF Ruched Wrap V-Neck Dress Style 251275 Color: Midnight Blue Size:…" at bounding box center [471, 310] width 623 height 83
copy link "251275"
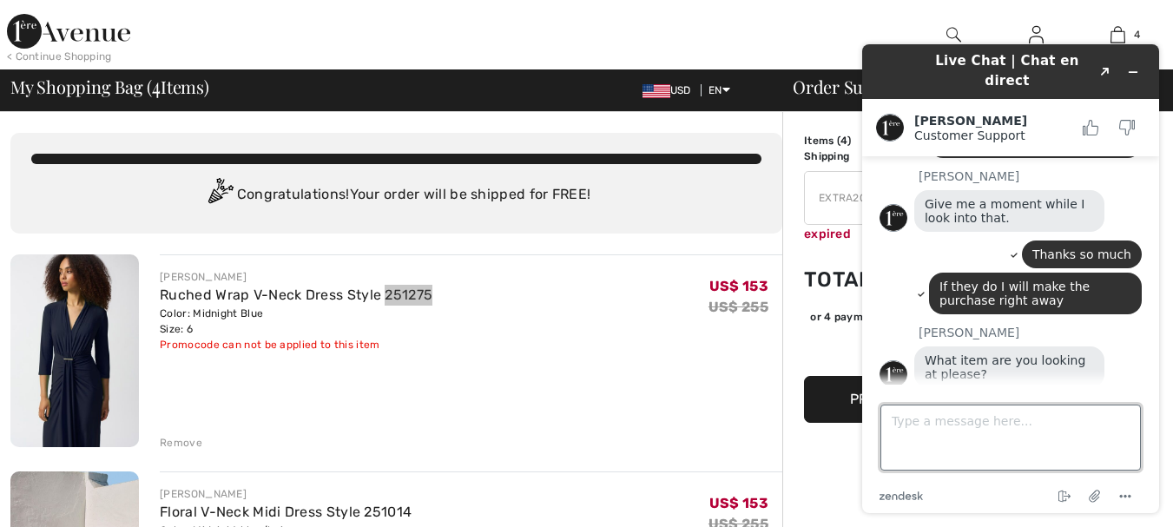
click at [915, 423] on textarea "Type a message here..." at bounding box center [1010, 438] width 260 height 66
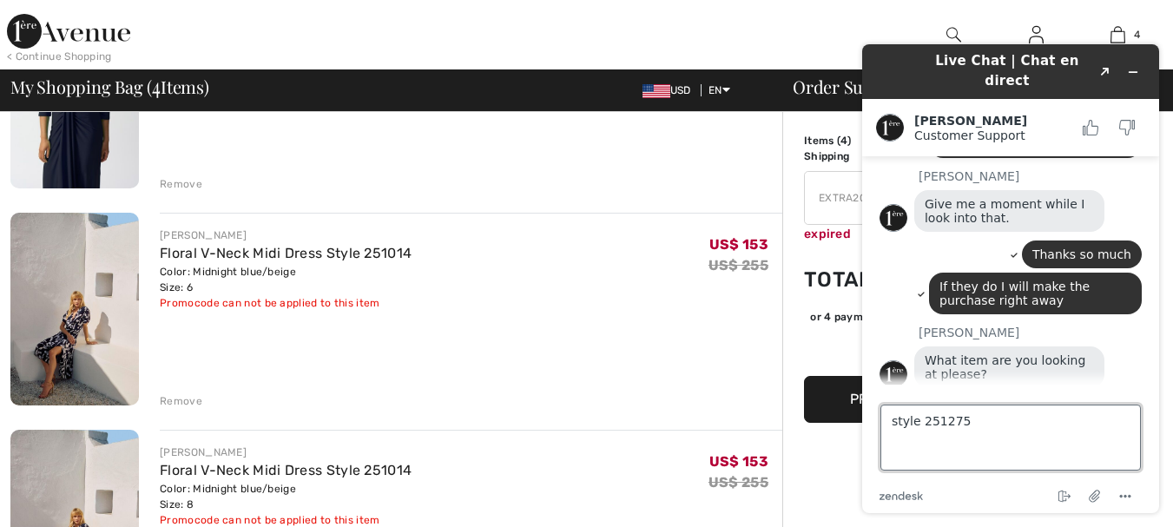
scroll to position [260, 0]
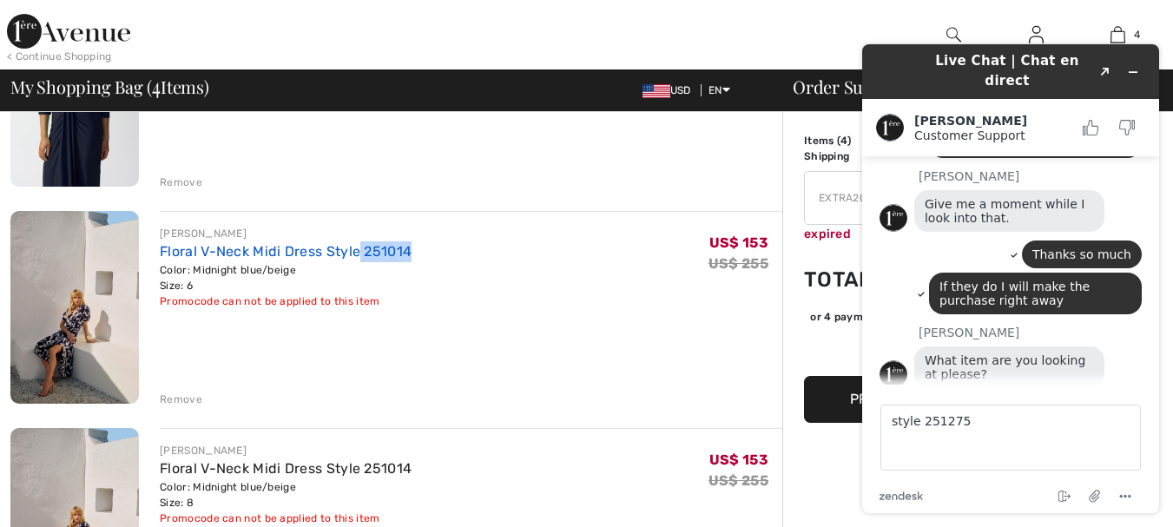
drag, startPoint x: 416, startPoint y: 254, endPoint x: 359, endPoint y: 253, distance: 57.3
click at [359, 253] on div "JOSEPH RIBKOFF Floral V-Neck Midi Dress Style 251014 Color: Midnight blue/beige…" at bounding box center [471, 267] width 623 height 83
copy link "251014"
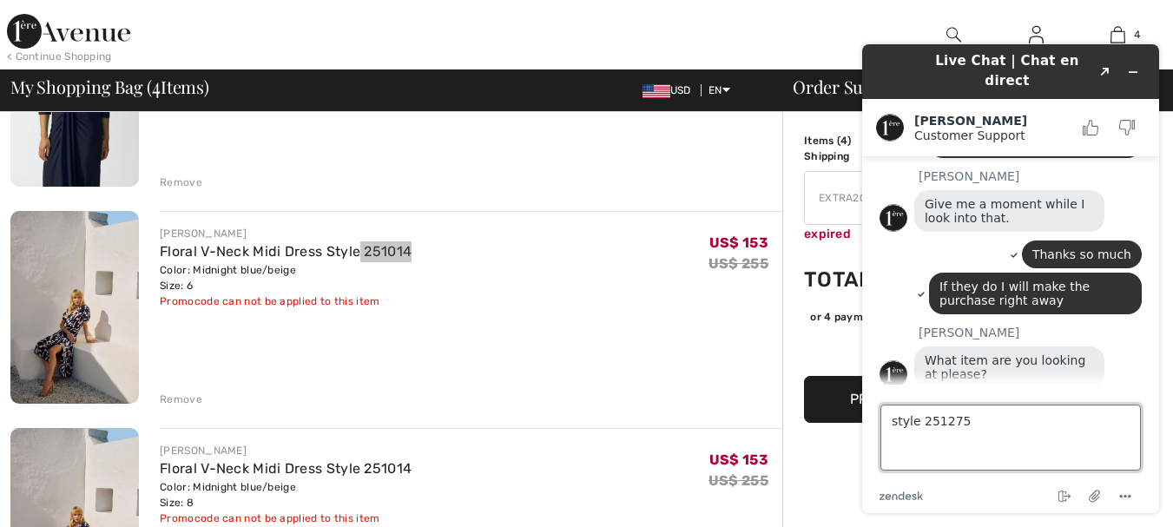
click at [981, 422] on textarea "style 251275" at bounding box center [1010, 438] width 260 height 66
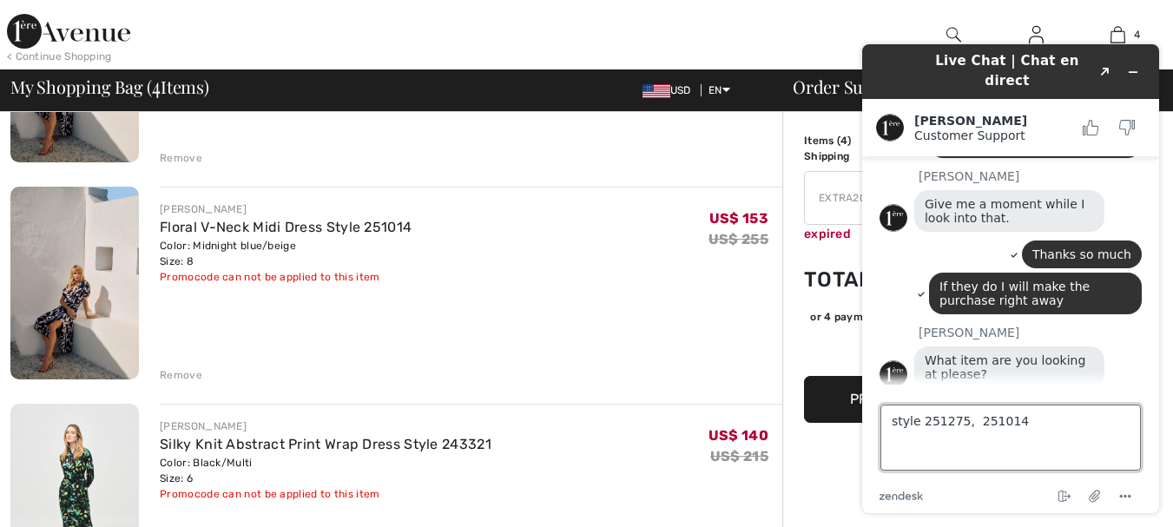
scroll to position [608, 0]
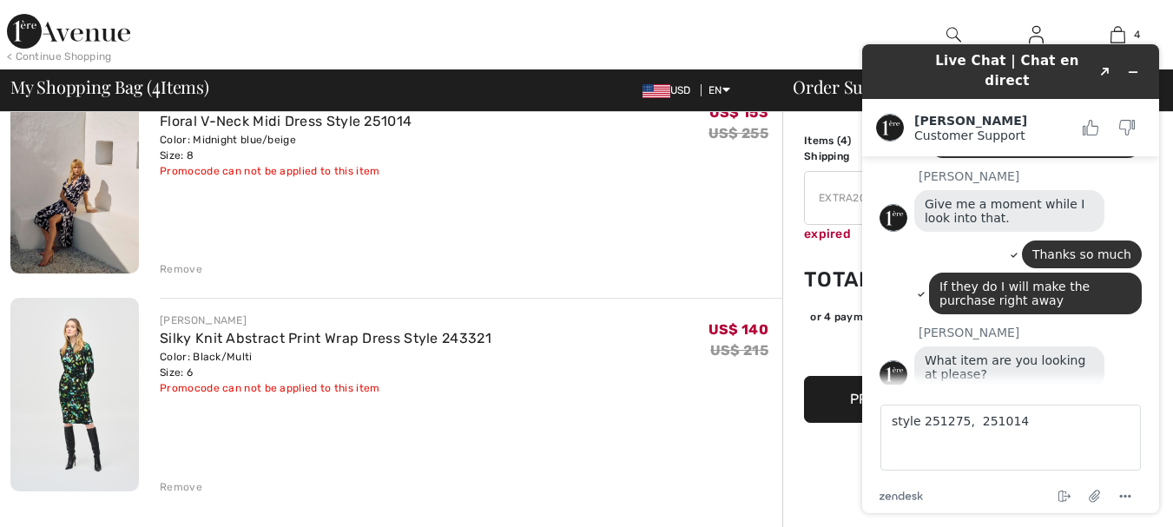
click at [495, 333] on div "JOSEPH RIBKOFF Silky Knit Abstract Print Wrap Dress Style 243321 Color: Black/M…" at bounding box center [471, 354] width 623 height 83
drag, startPoint x: 493, startPoint y: 334, endPoint x: 442, endPoint y: 340, distance: 51.5
click at [442, 340] on div "JOSEPH RIBKOFF Silky Knit Abstract Print Wrap Dress Style 243321 Color: Black/M…" at bounding box center [471, 354] width 623 height 83
copy link "243321"
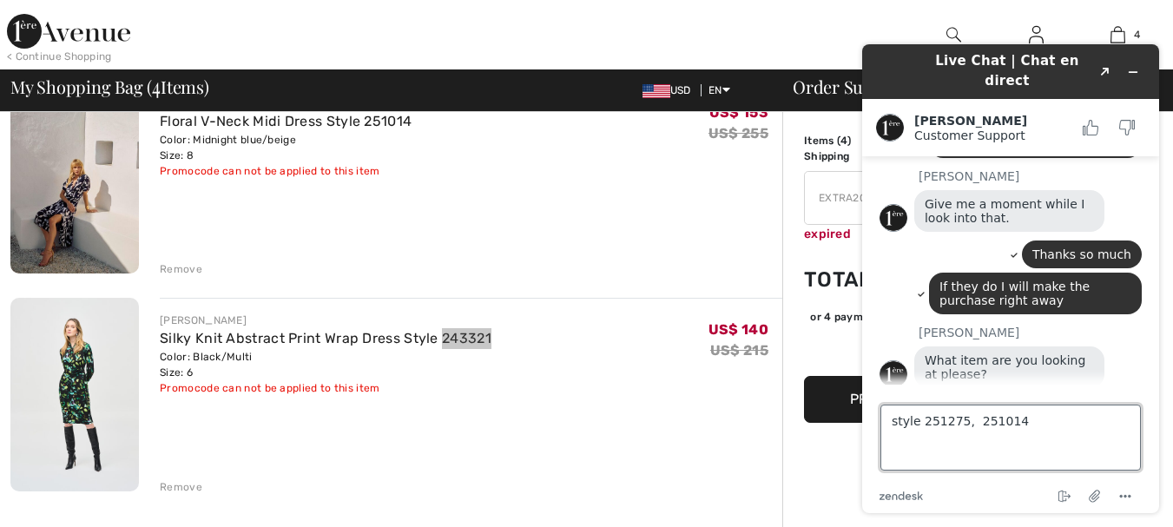
click at [1033, 426] on textarea "style 251275, 251014" at bounding box center [1010, 438] width 260 height 66
type textarea "style 251275, 251014, 243321"
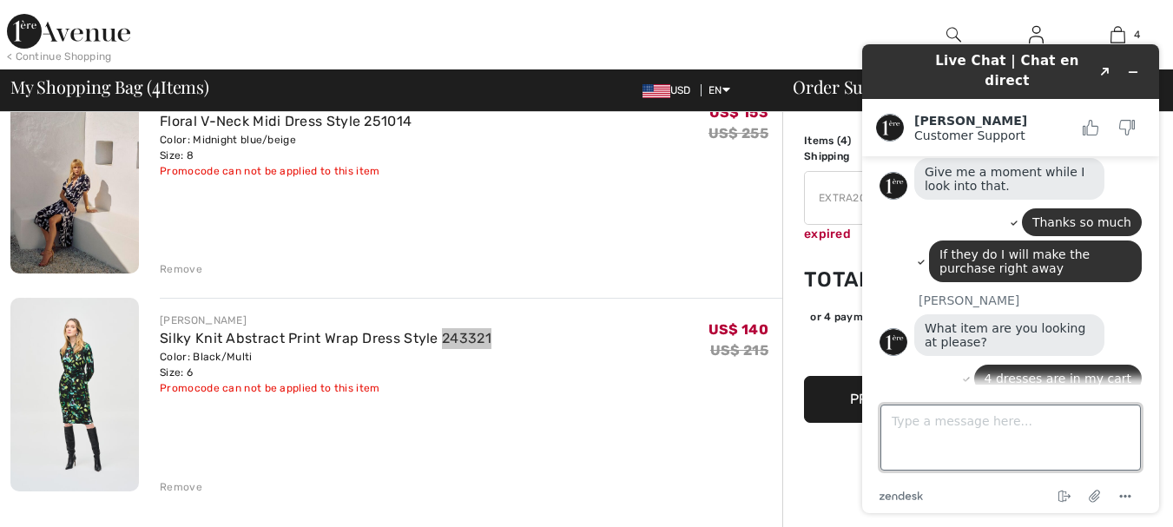
scroll to position [996, 0]
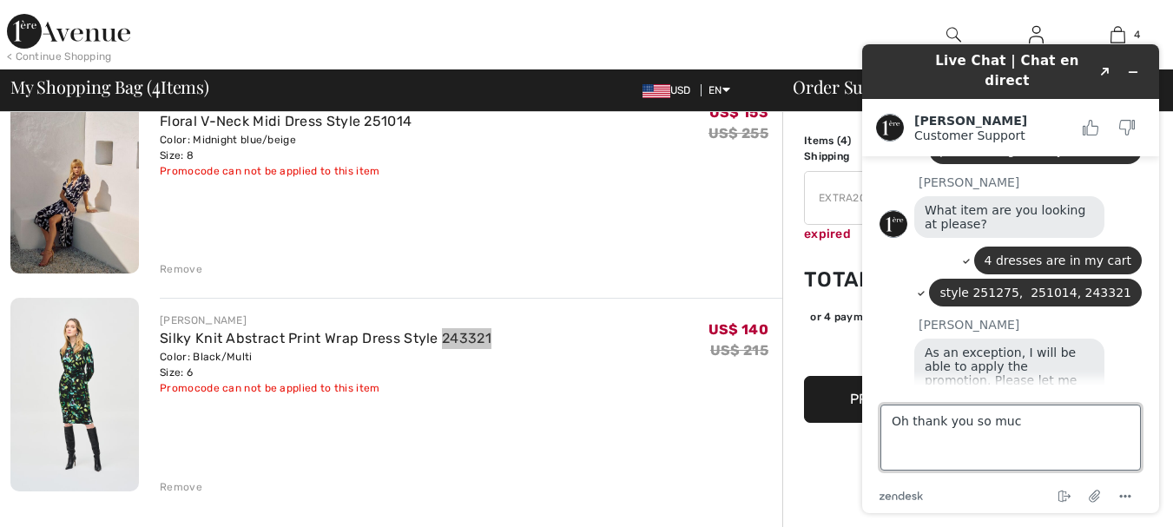
type textarea "Oh thank you so much"
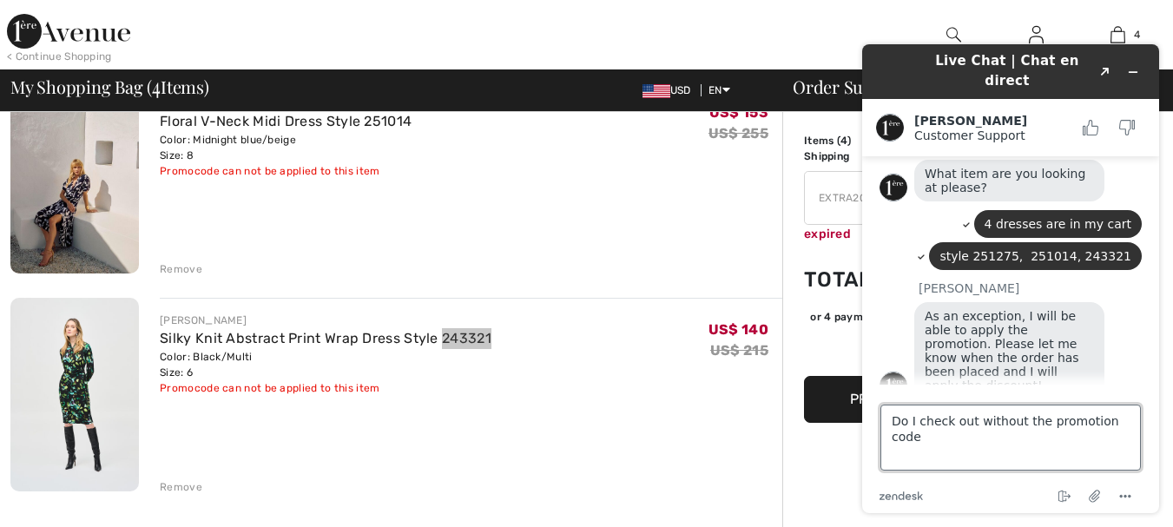
type textarea "Do I check out without the promotion code?"
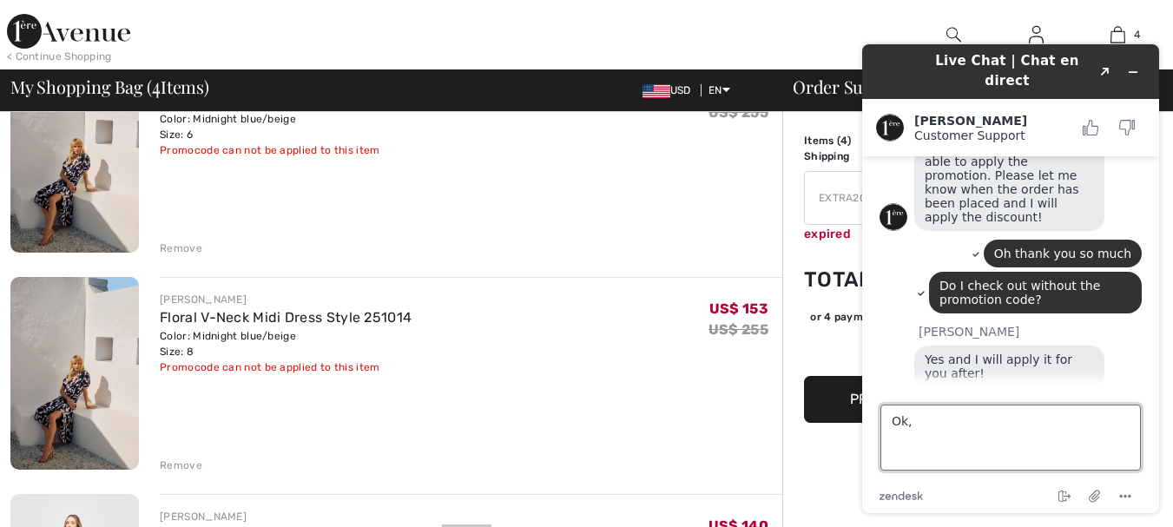
scroll to position [521, 0]
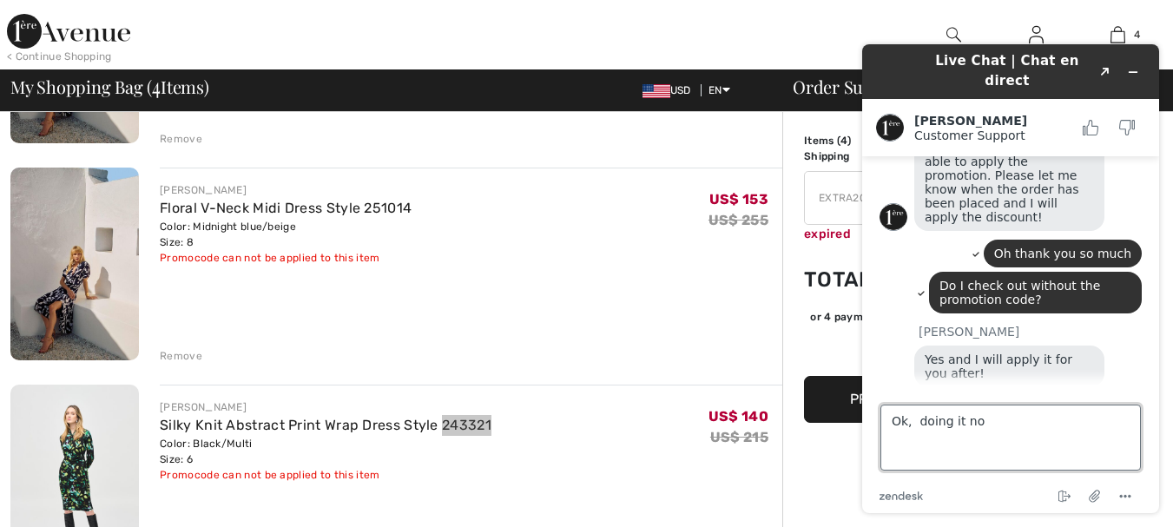
type textarea "Ok, doing it now"
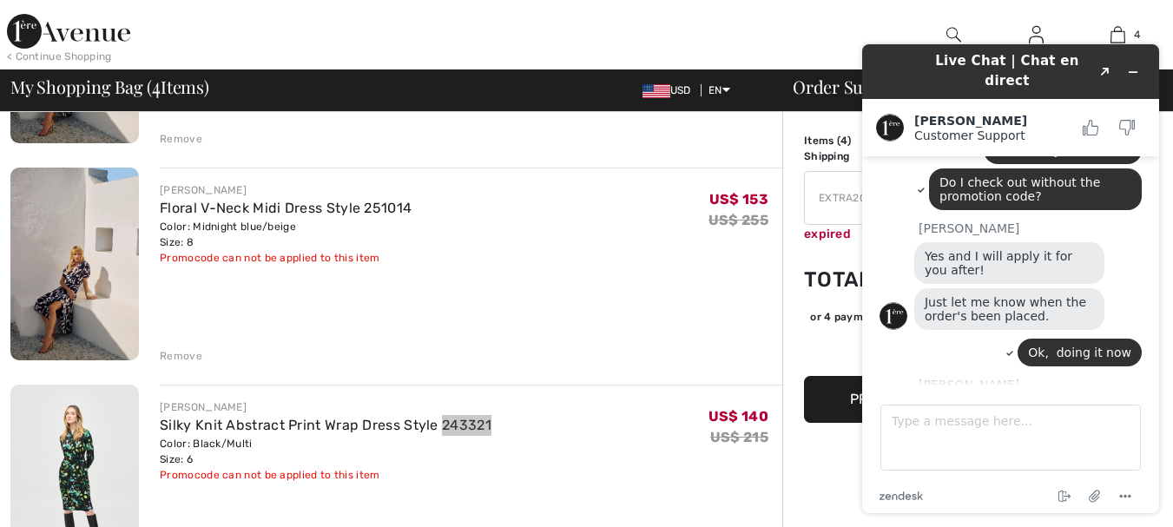
scroll to position [1300, 0]
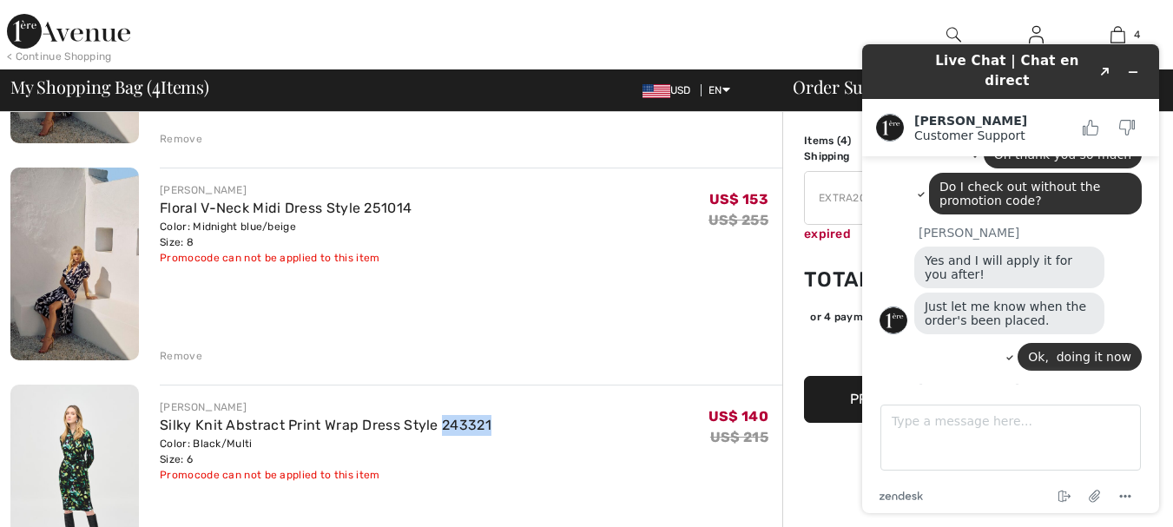
click at [837, 387] on button "Proceed to Checkout" at bounding box center [934, 399] width 260 height 47
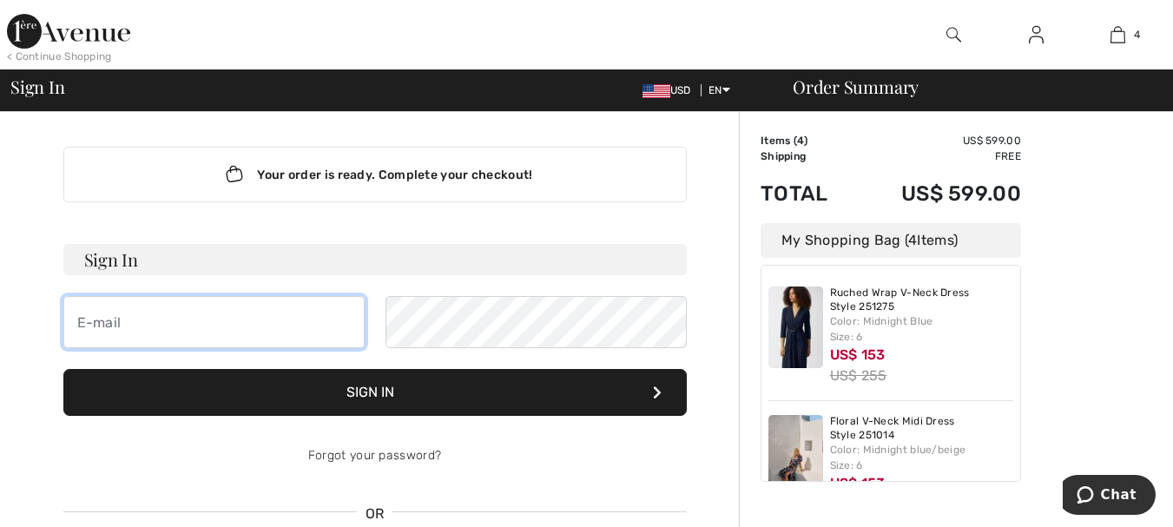
click at [254, 329] on input "email" at bounding box center [213, 322] width 301 height 52
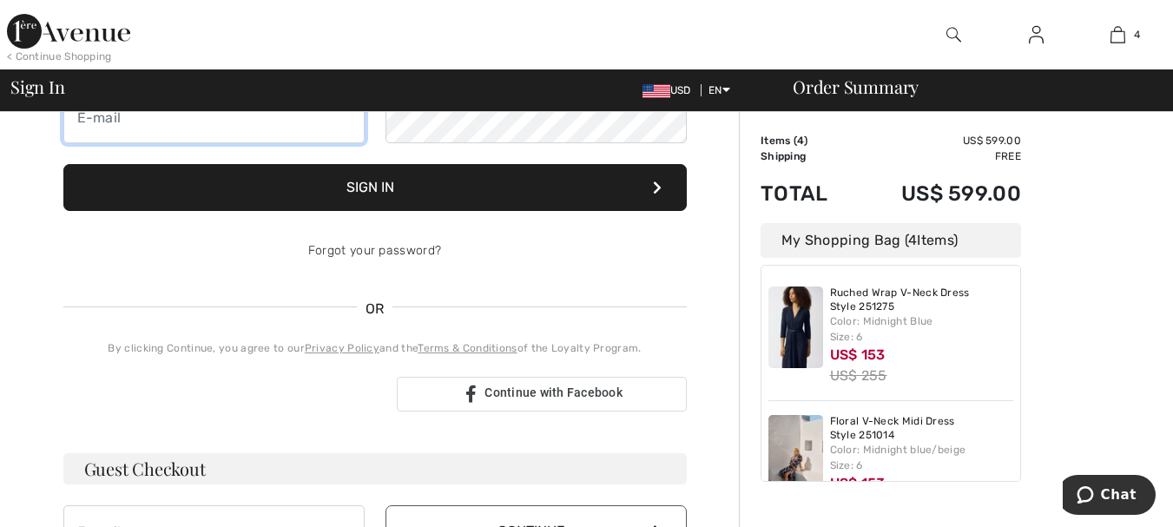
scroll to position [260, 0]
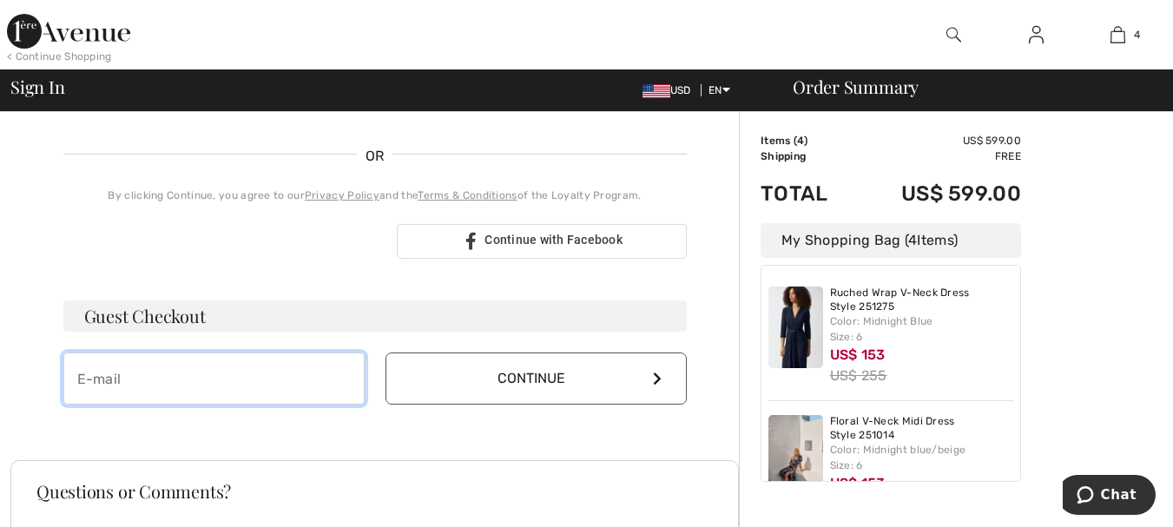
click at [157, 381] on input "email" at bounding box center [213, 379] width 301 height 52
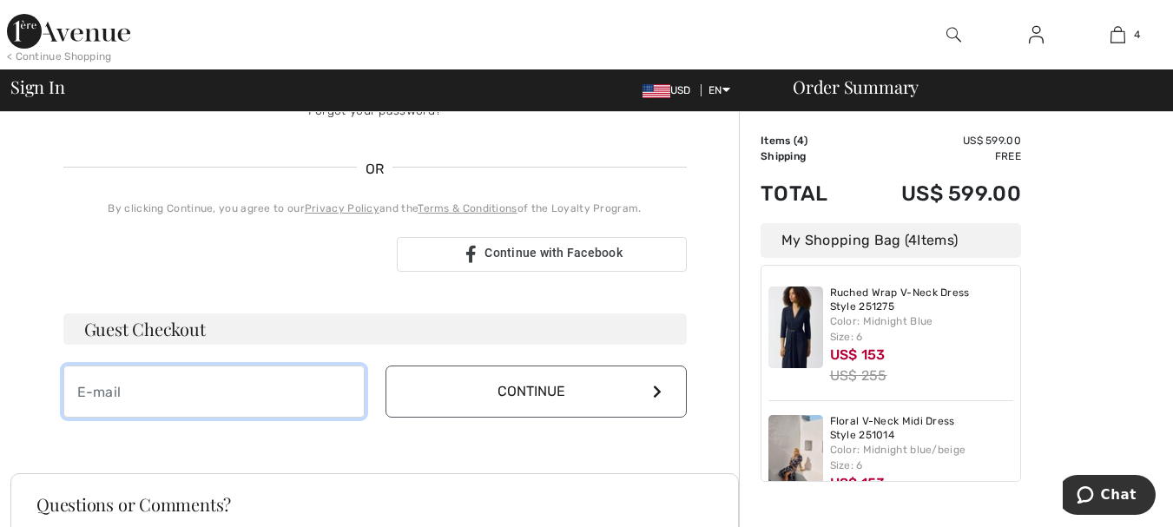
scroll to position [366, 0]
click at [162, 379] on input "email" at bounding box center [213, 389] width 301 height 52
type input "lillysearch1@gmail.com"
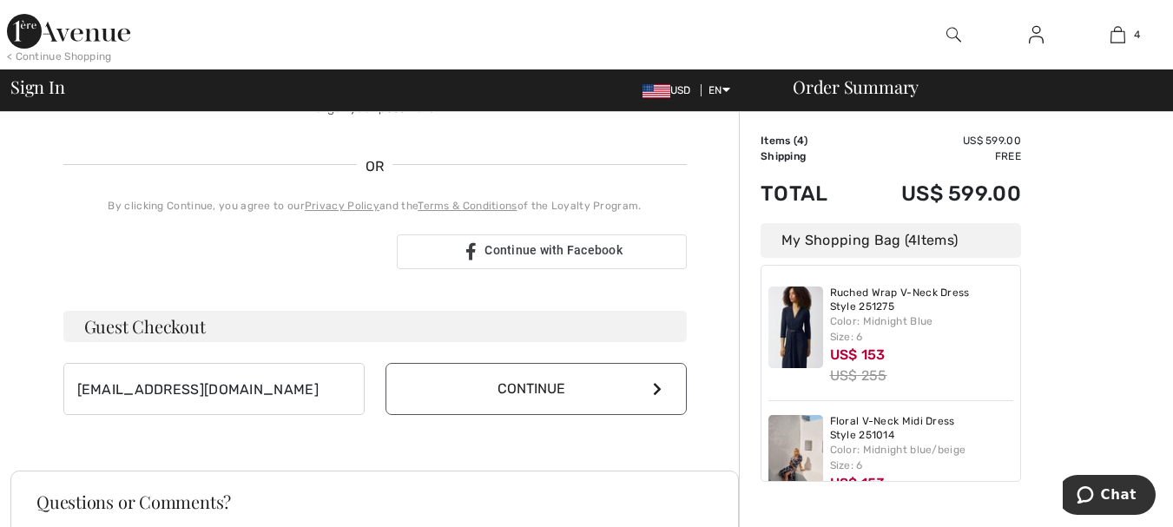
click at [555, 383] on button "Continue" at bounding box center [536, 389] width 301 height 52
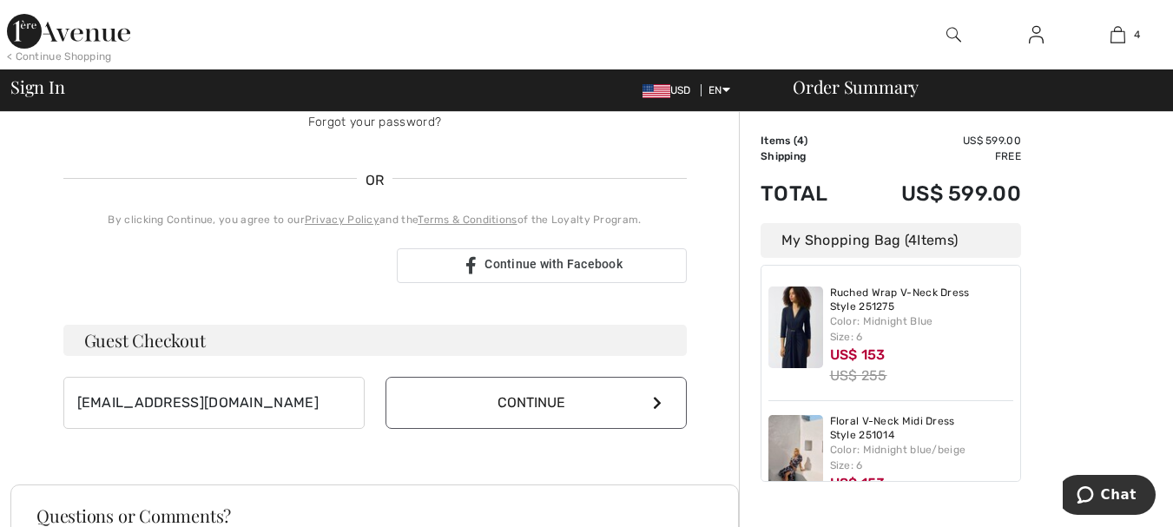
scroll to position [347, 0]
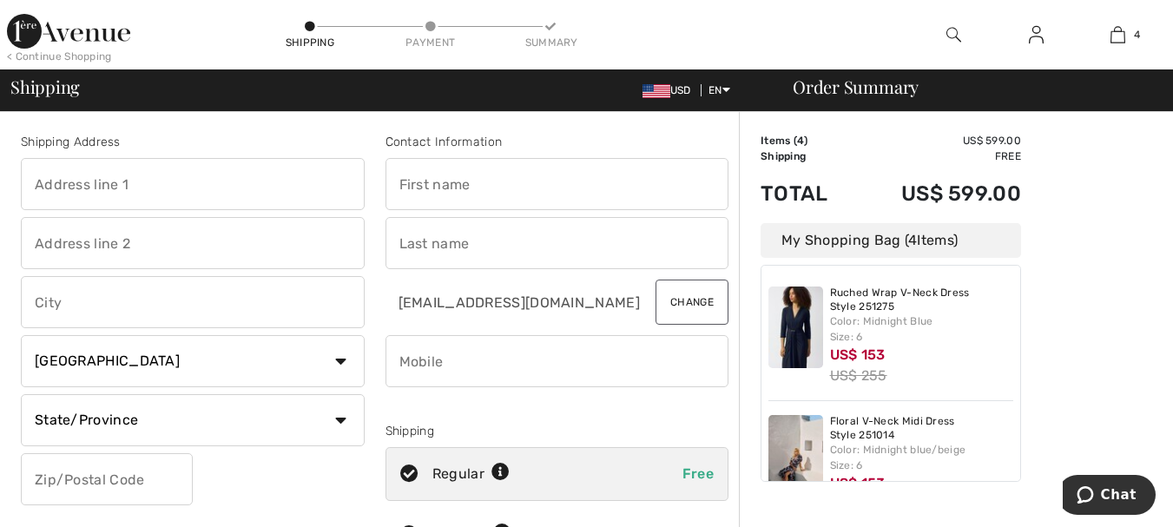
click at [261, 192] on input "text" at bounding box center [193, 184] width 344 height 52
type input "[STREET_ADDRESS][PERSON_NAME]"
type input "Apt 521"
type input "Plantation"
select select "US"
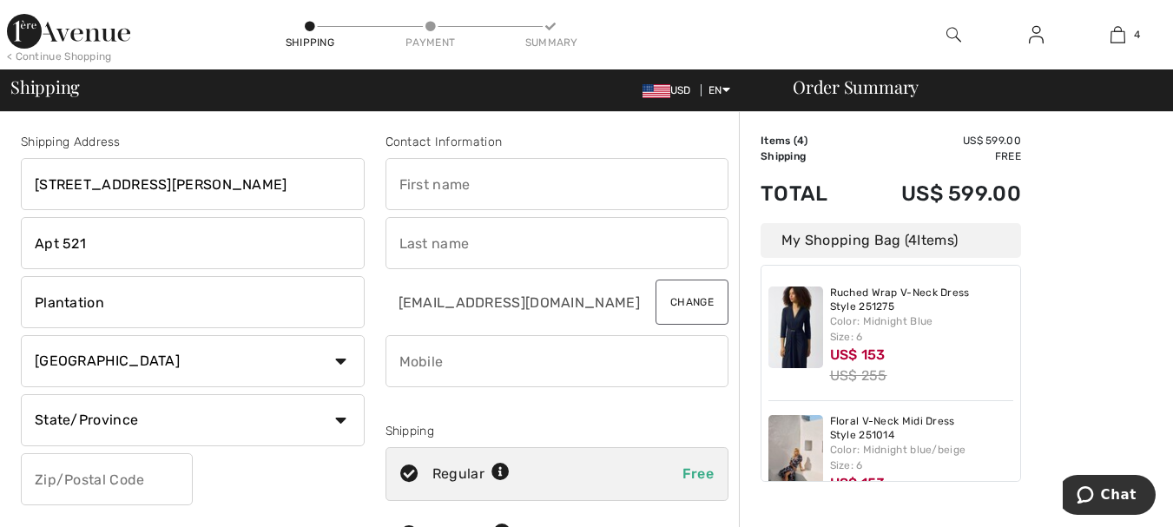
select select "FL"
type input "33324"
type input "Lia"
type input "[PERSON_NAME]"
type input "9543685961"
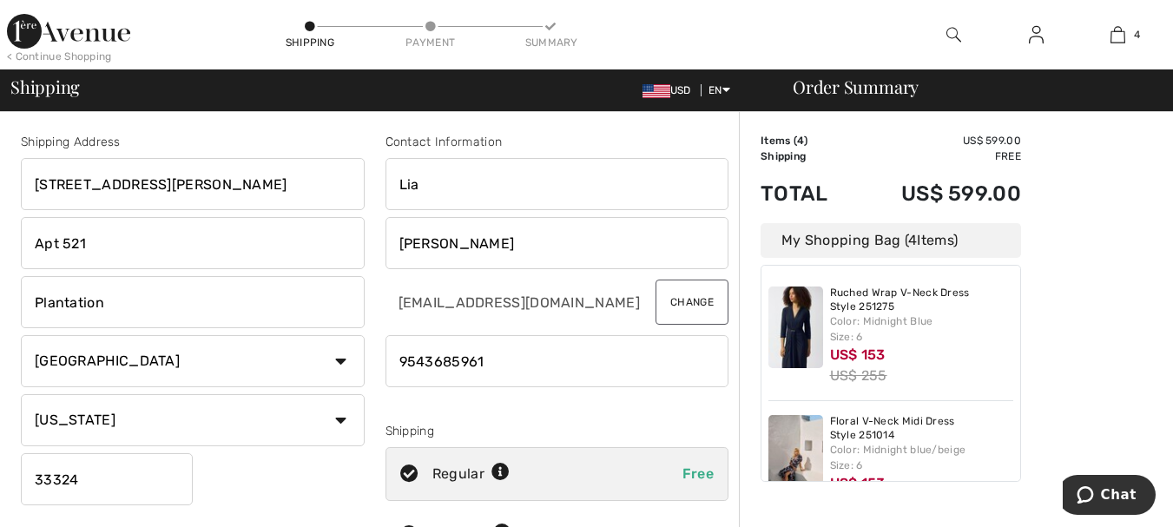
drag, startPoint x: 113, startPoint y: 247, endPoint x: 0, endPoint y: 250, distance: 112.9
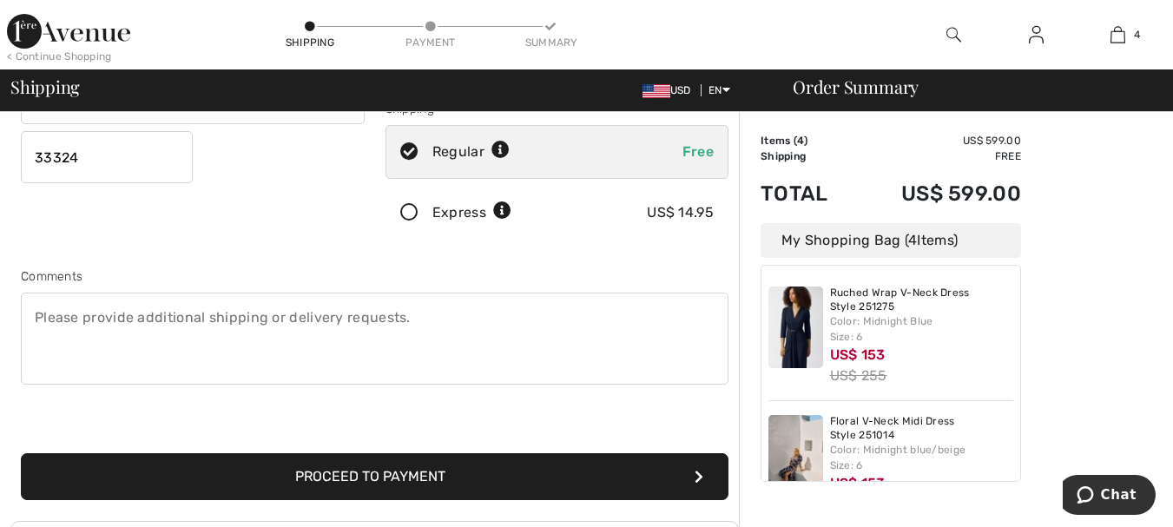
scroll to position [347, 0]
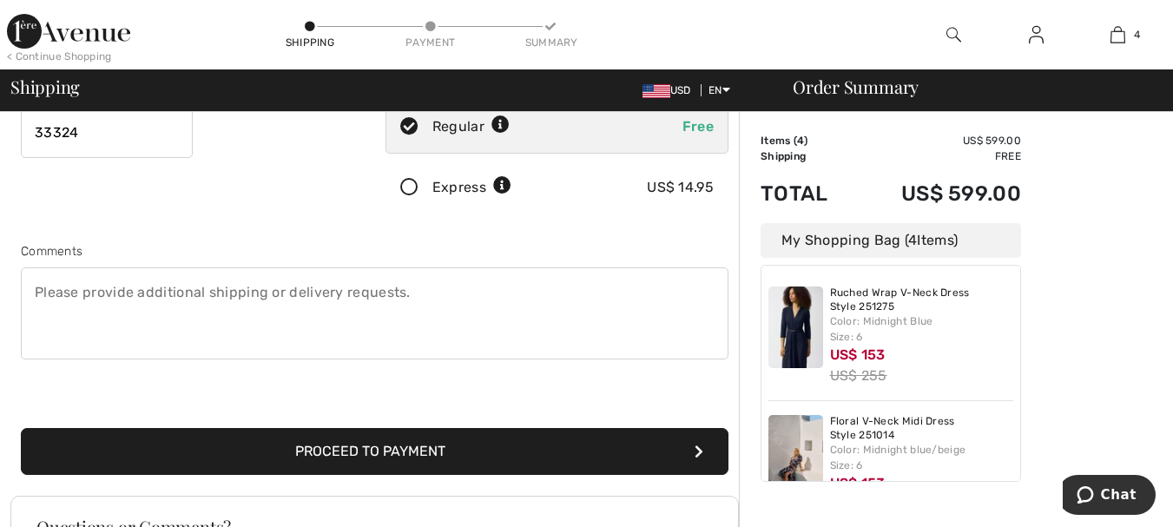
click at [393, 452] on button "Proceed to Payment" at bounding box center [375, 451] width 708 height 47
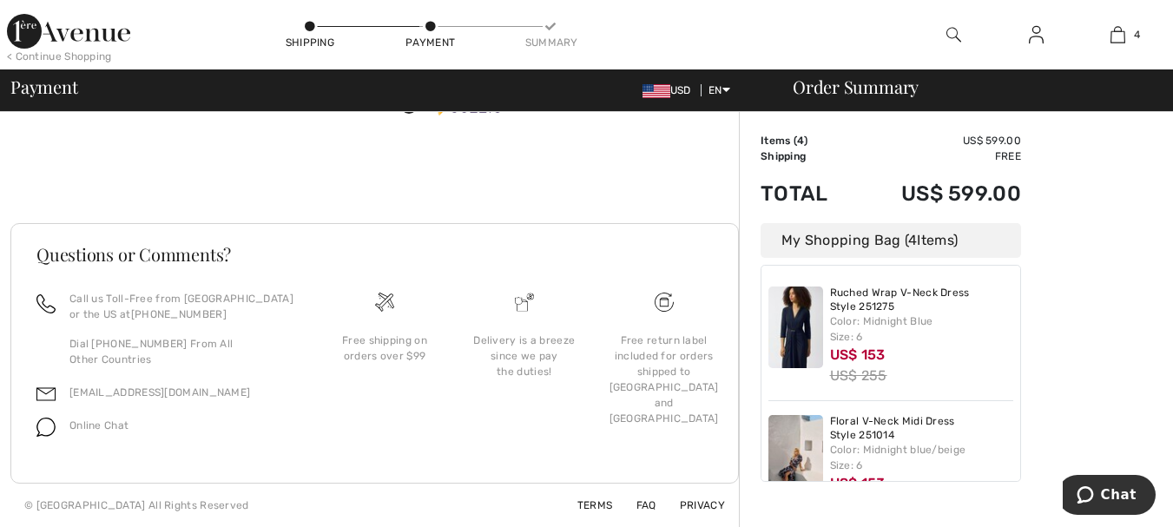
scroll to position [77, 0]
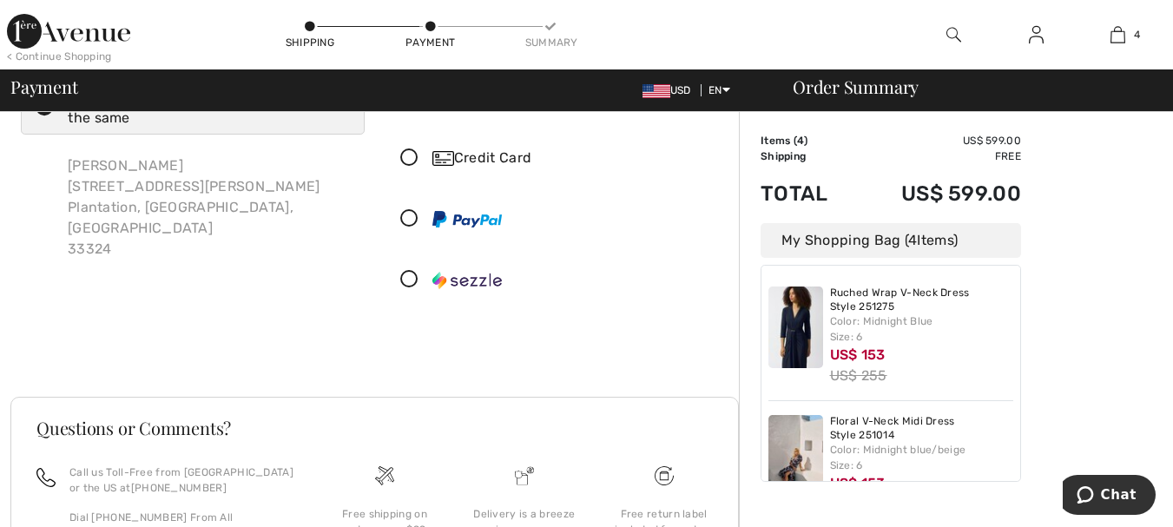
click at [479, 154] on div "Credit Card" at bounding box center [574, 158] width 284 height 21
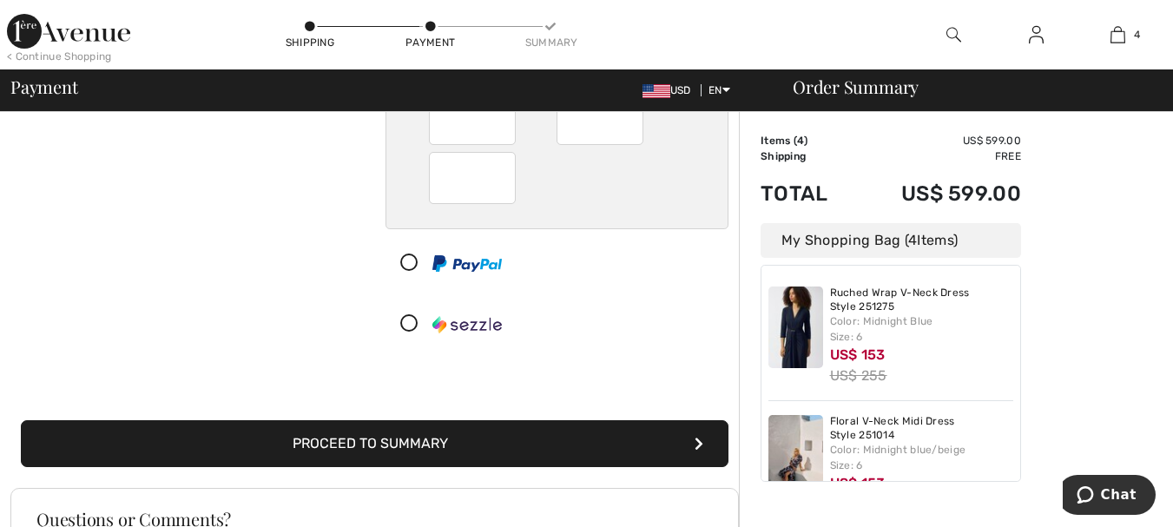
scroll to position [251, 0]
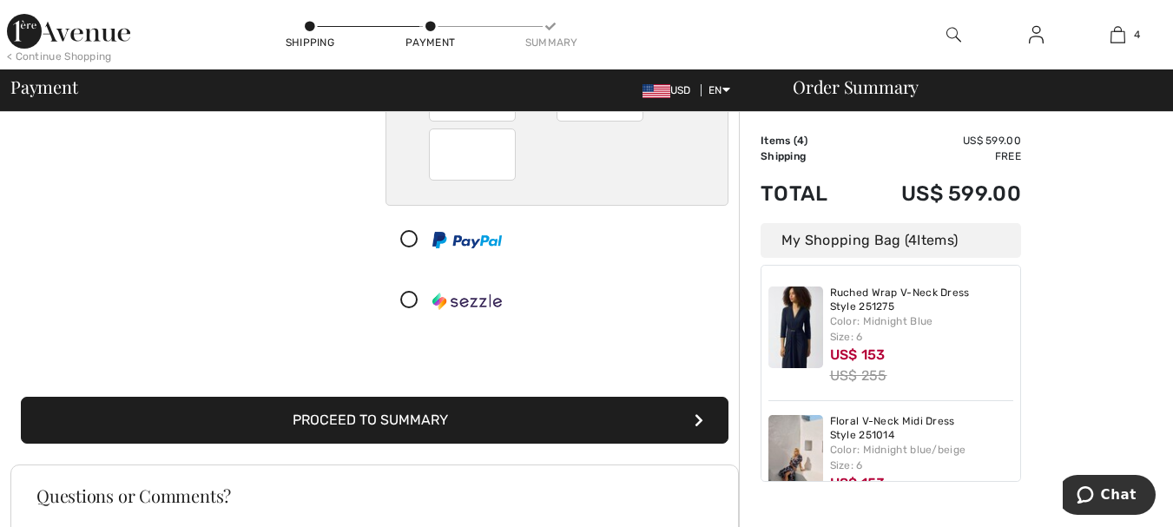
click at [416, 419] on button "Proceed to Summary" at bounding box center [375, 420] width 708 height 47
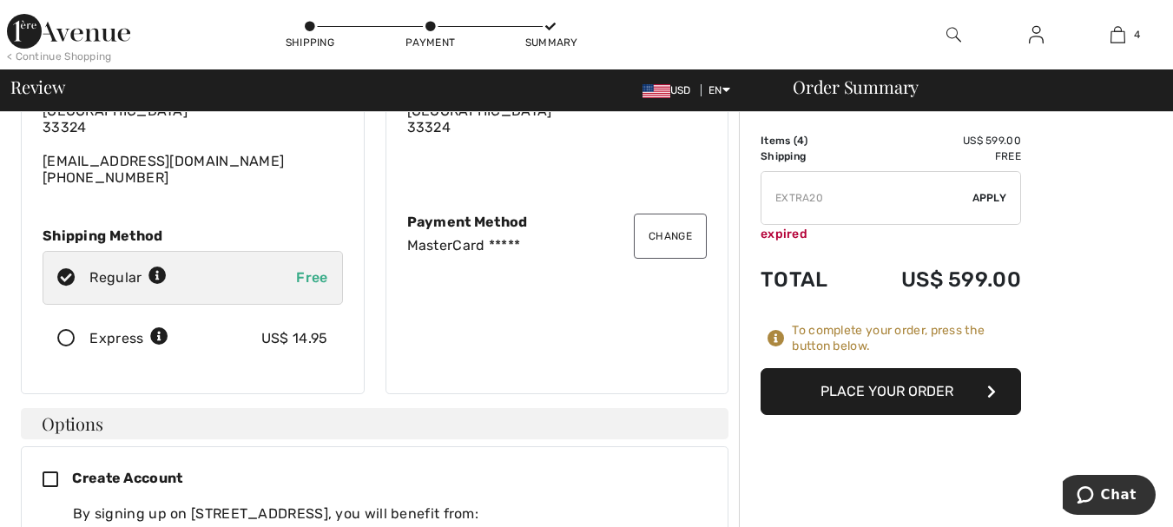
scroll to position [260, 0]
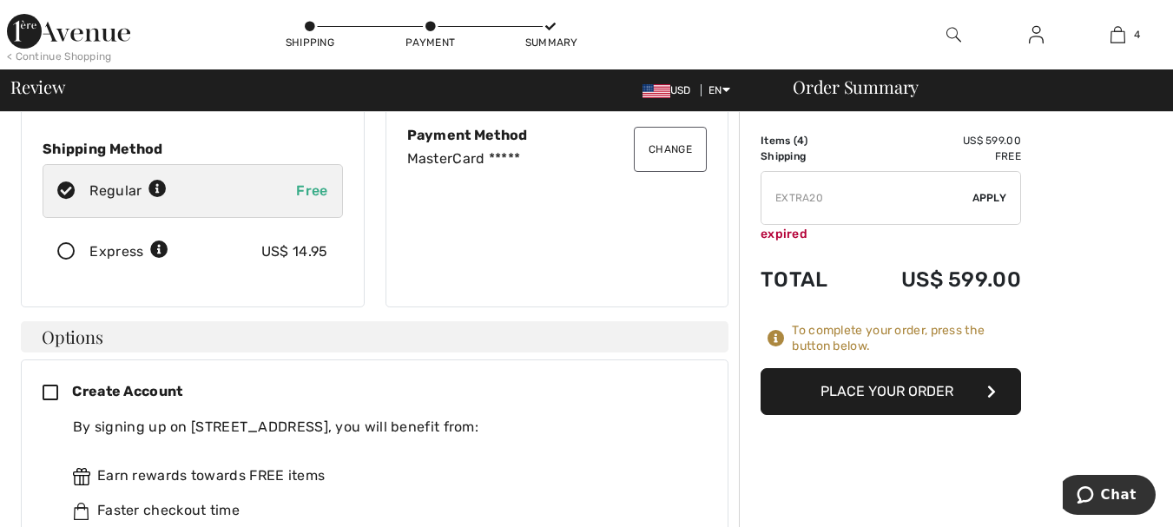
click at [867, 381] on button "Place Your Order" at bounding box center [891, 391] width 260 height 47
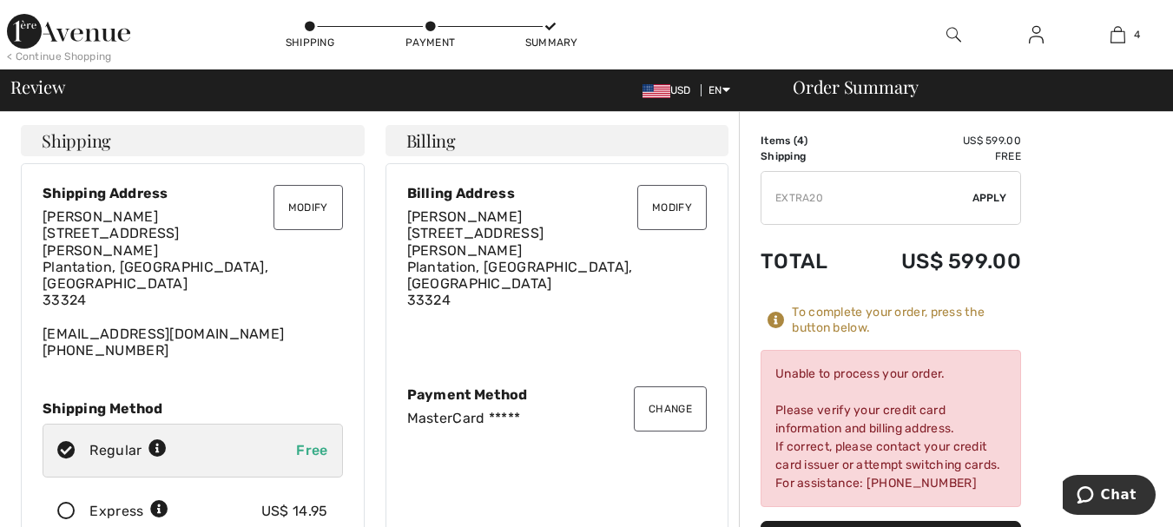
scroll to position [0, 0]
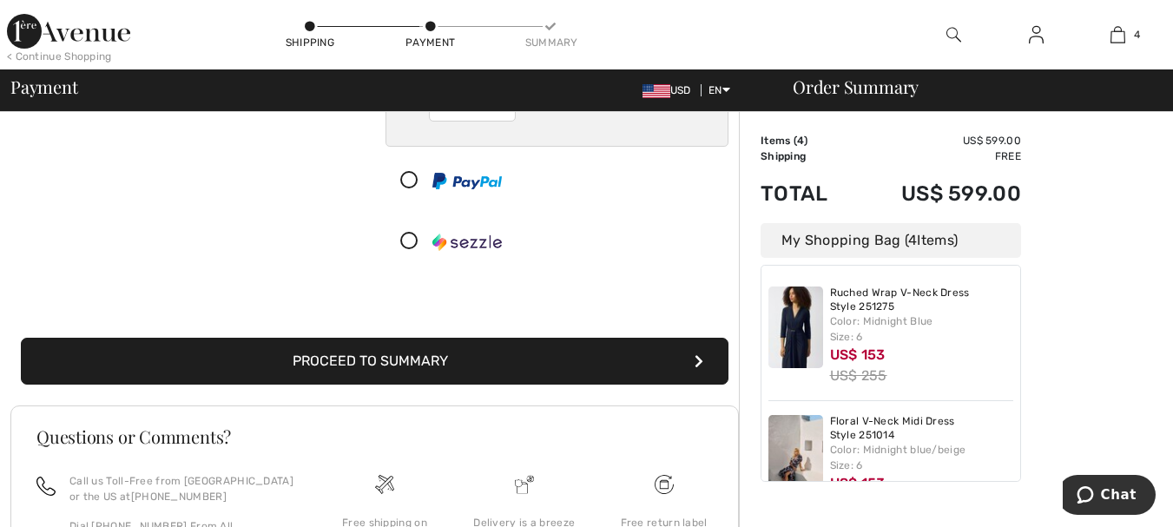
scroll to position [338, 0]
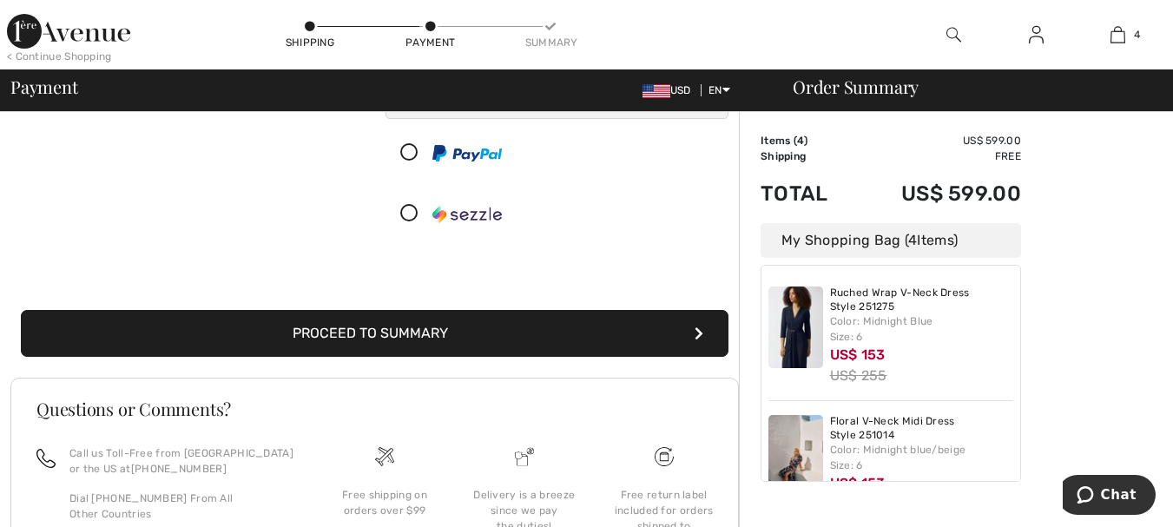
click at [356, 332] on button "Proceed to Summary" at bounding box center [375, 333] width 708 height 47
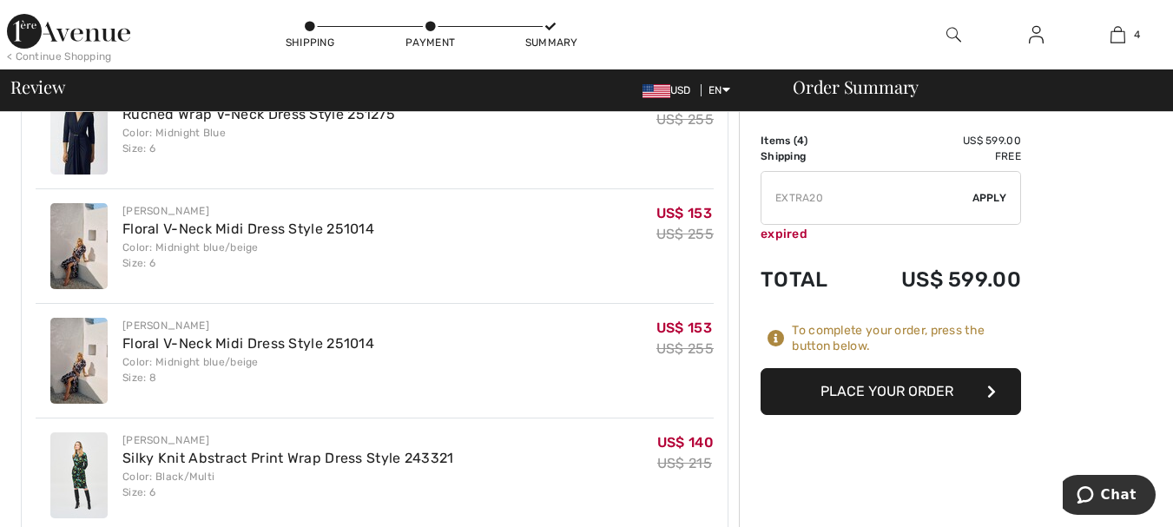
scroll to position [1042, 0]
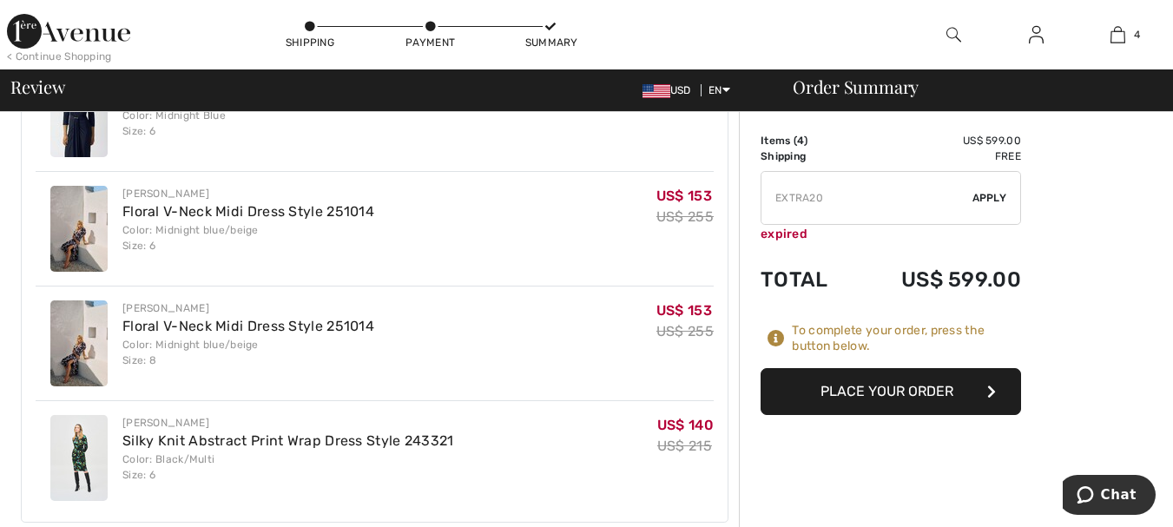
click at [856, 389] on button "Place Your Order" at bounding box center [891, 391] width 260 height 47
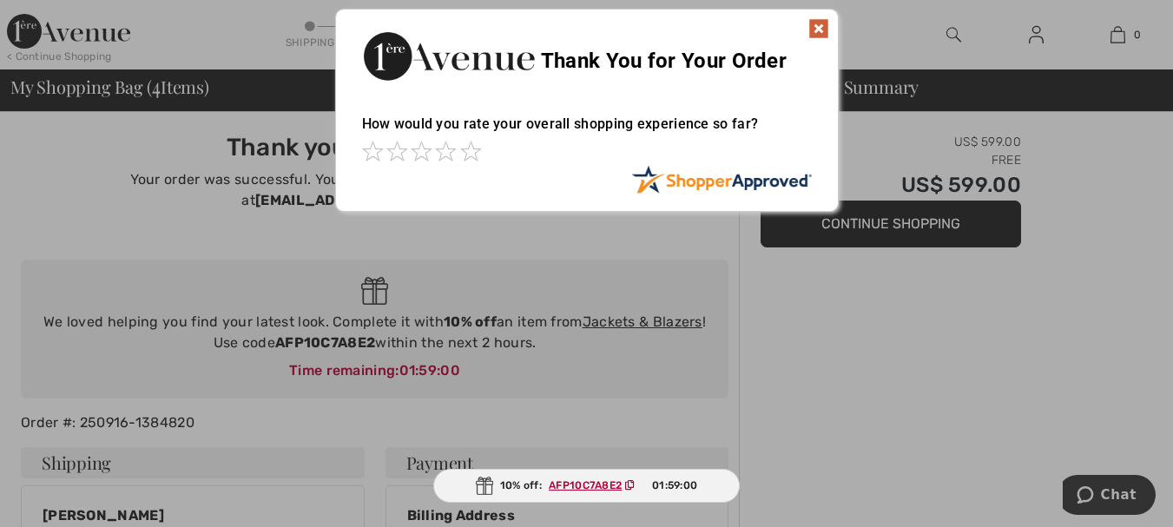
click at [819, 29] on img at bounding box center [818, 28] width 21 height 21
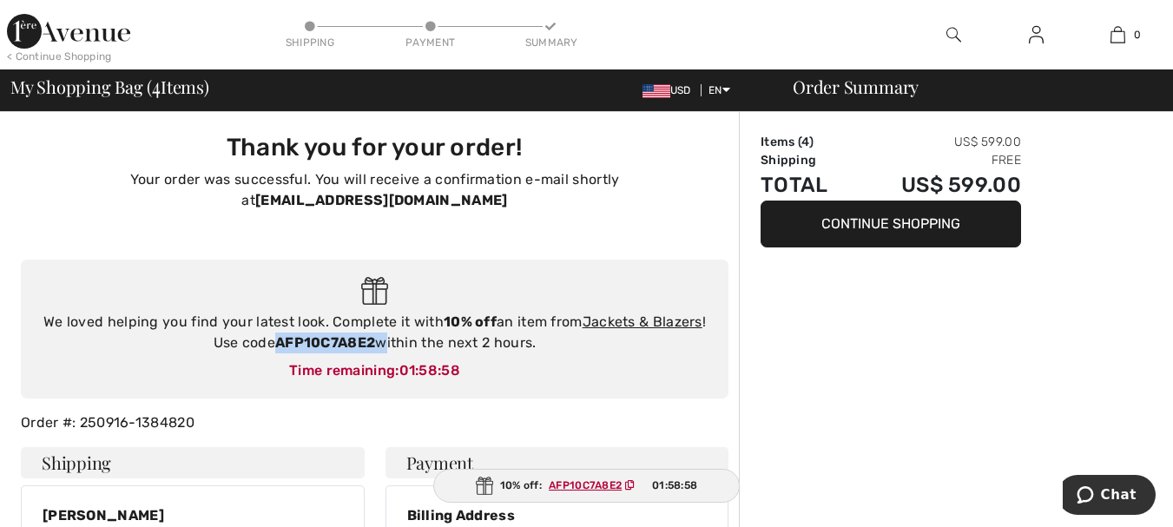
drag, startPoint x: 382, startPoint y: 319, endPoint x: 278, endPoint y: 325, distance: 104.4
click at [278, 325] on div "We loved helping you find your latest look. Complete it with 10% off an item fr…" at bounding box center [374, 333] width 673 height 42
copy div "AFP10C7A8E2"
click at [1116, 500] on span "Chat" at bounding box center [1119, 495] width 36 height 16
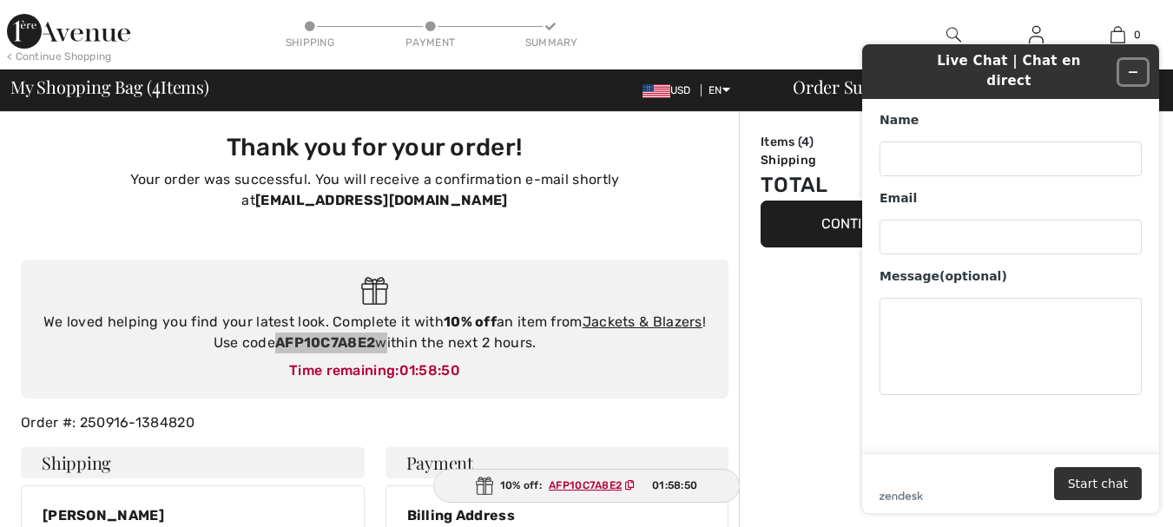
click at [1131, 60] on button "Minimize widget" at bounding box center [1133, 72] width 28 height 24
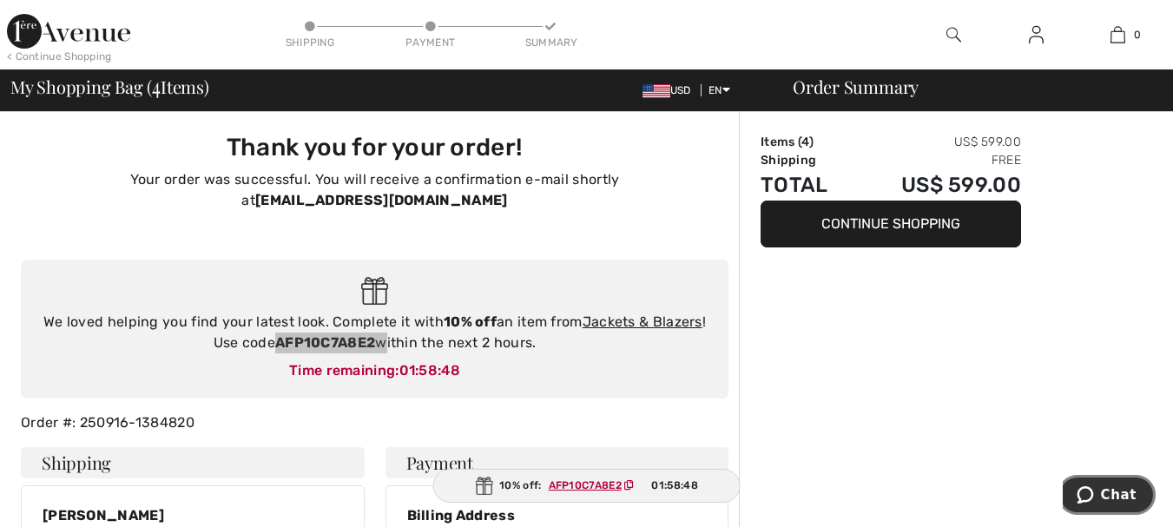
click at [1083, 502] on icon "Chat" at bounding box center [1085, 494] width 17 height 17
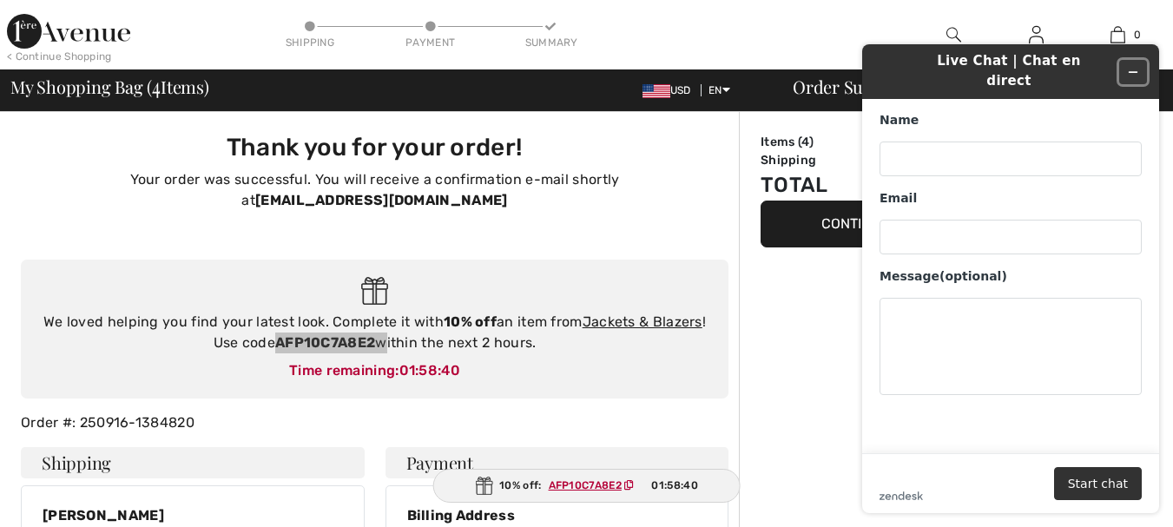
click at [1137, 66] on icon "Minimize widget" at bounding box center [1133, 72] width 12 height 12
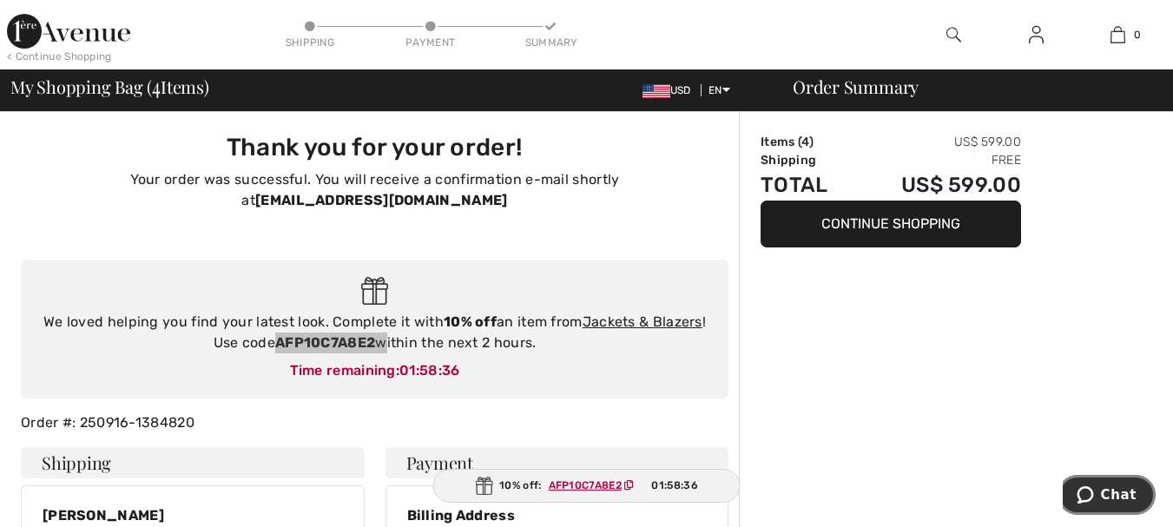
click at [1068, 498] on button "Chat" at bounding box center [1107, 495] width 98 height 40
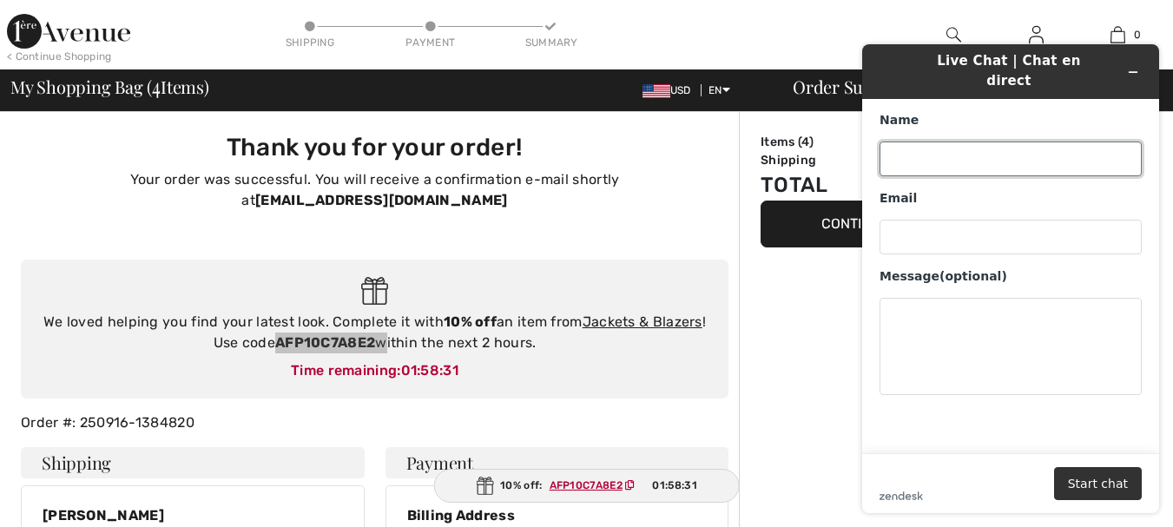
click at [943, 142] on input "Name" at bounding box center [1011, 159] width 262 height 35
type input "Lia Vanella"
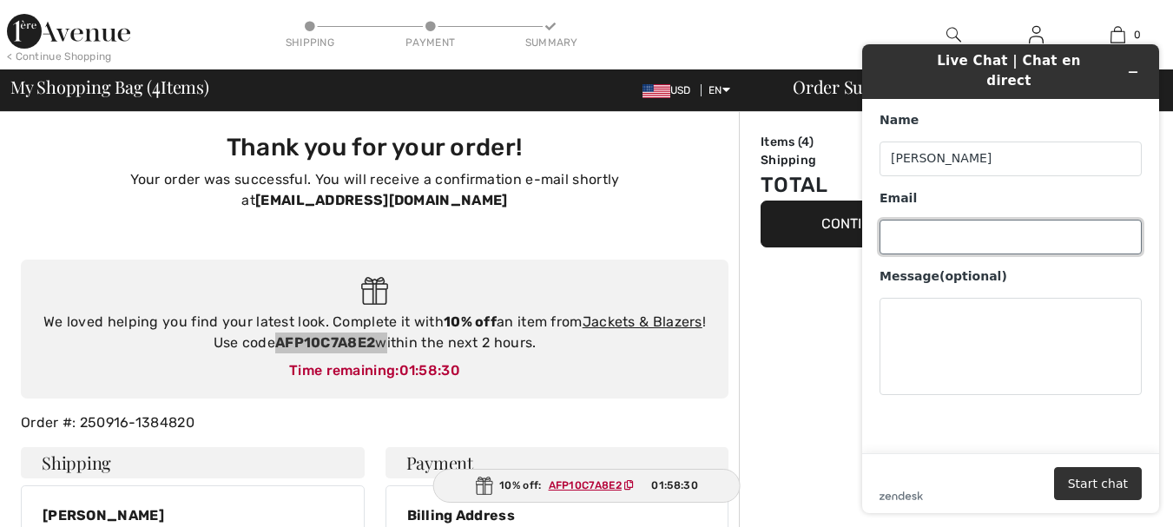
click at [951, 231] on input "Email" at bounding box center [1011, 237] width 262 height 35
type input "lillysearch1@gmail.com"
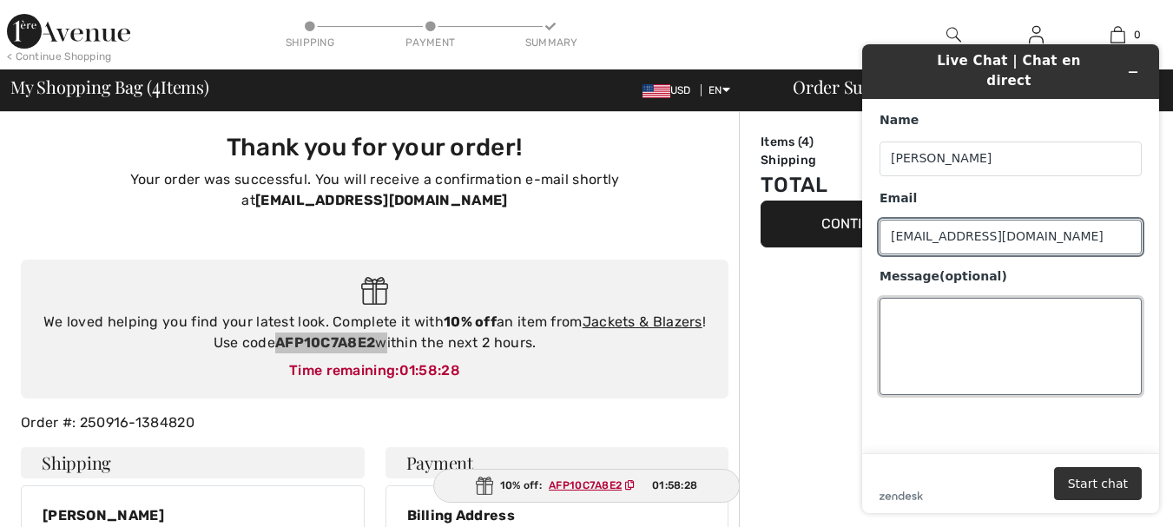
click at [944, 332] on textarea "Message (optional)" at bounding box center [1011, 346] width 262 height 97
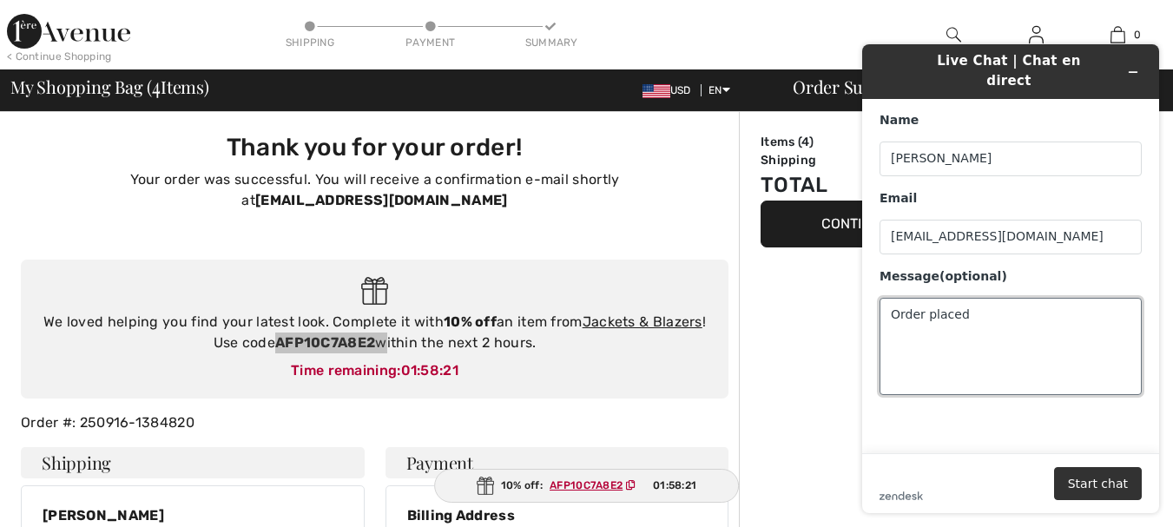
paste textarea "AFP10C7A8E2"
type textarea "Order placed AFP10C7A8E2"
click at [1098, 489] on button "Start chat" at bounding box center [1098, 483] width 88 height 33
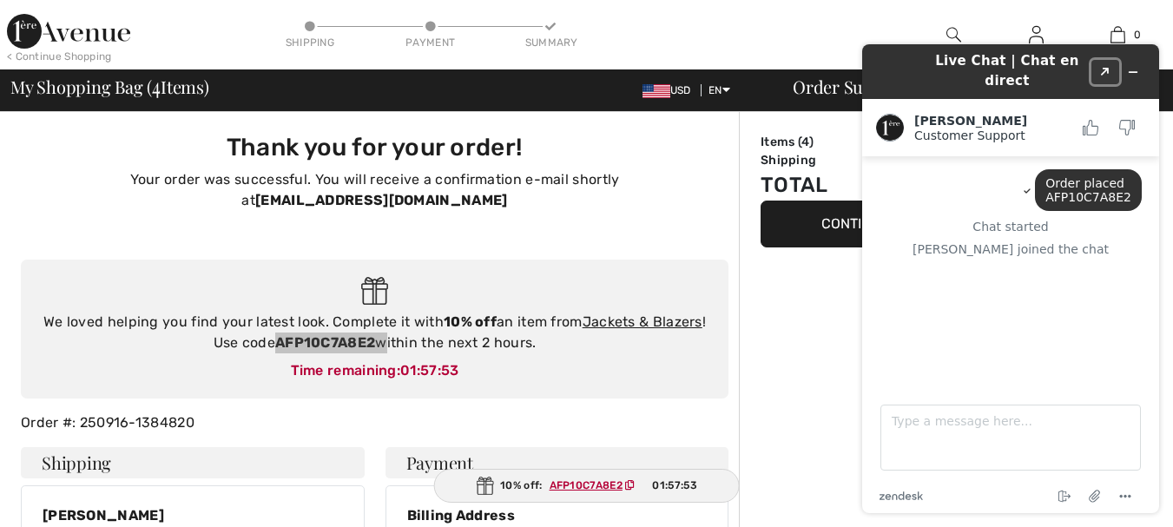
click at [1099, 65] on button "Created with Sketch." at bounding box center [1105, 72] width 28 height 24
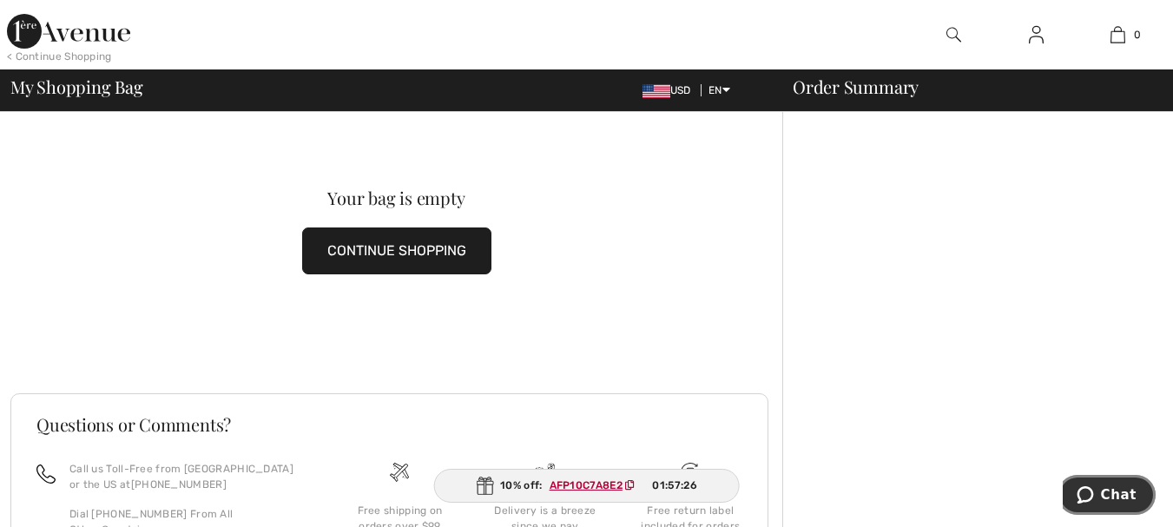
click at [1111, 490] on span "Chat" at bounding box center [1119, 495] width 36 height 16
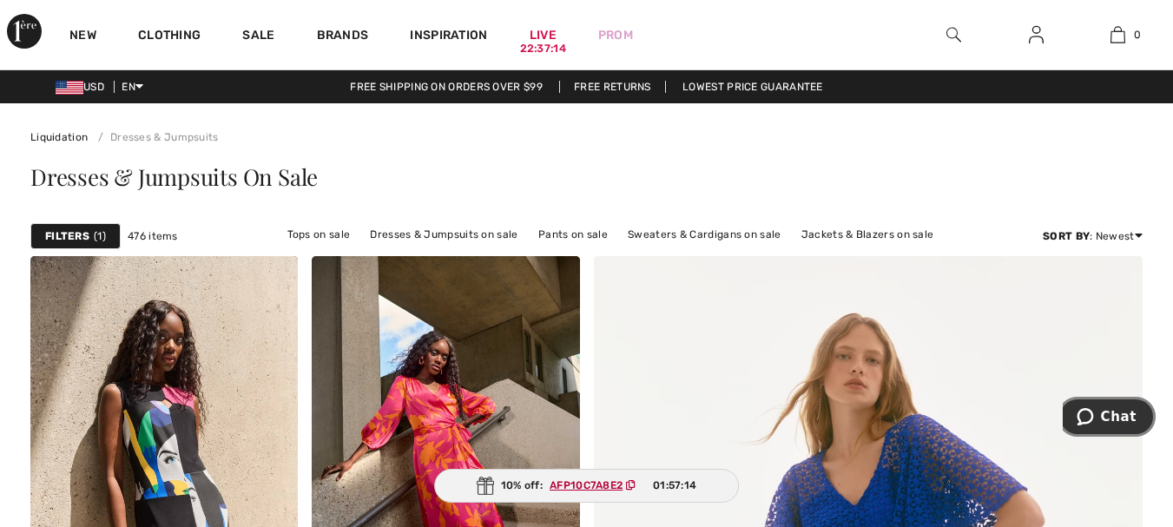
click at [1126, 420] on span "Chat" at bounding box center [1119, 417] width 36 height 16
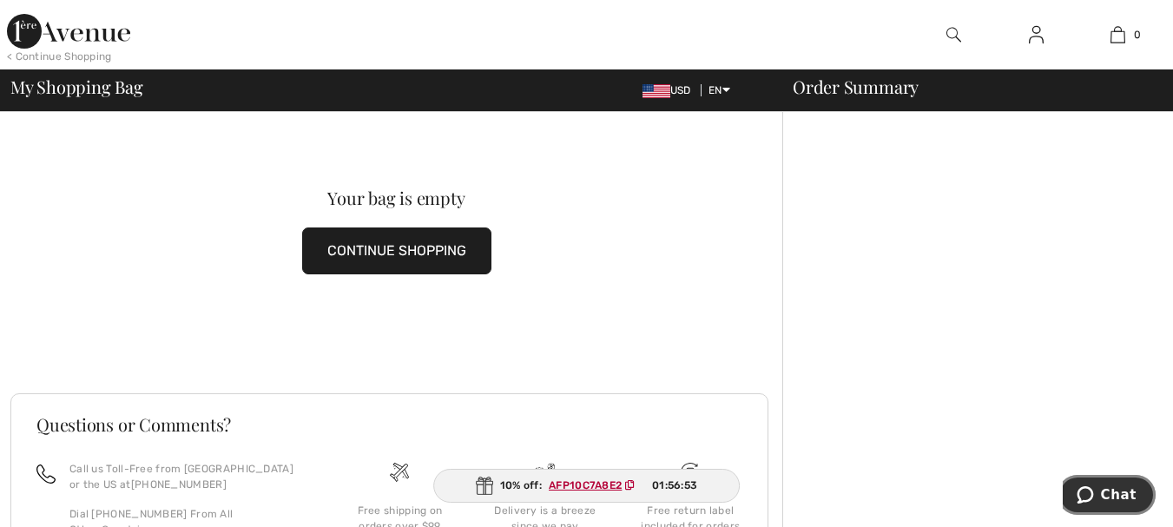
click at [1128, 500] on span "Chat" at bounding box center [1119, 495] width 36 height 16
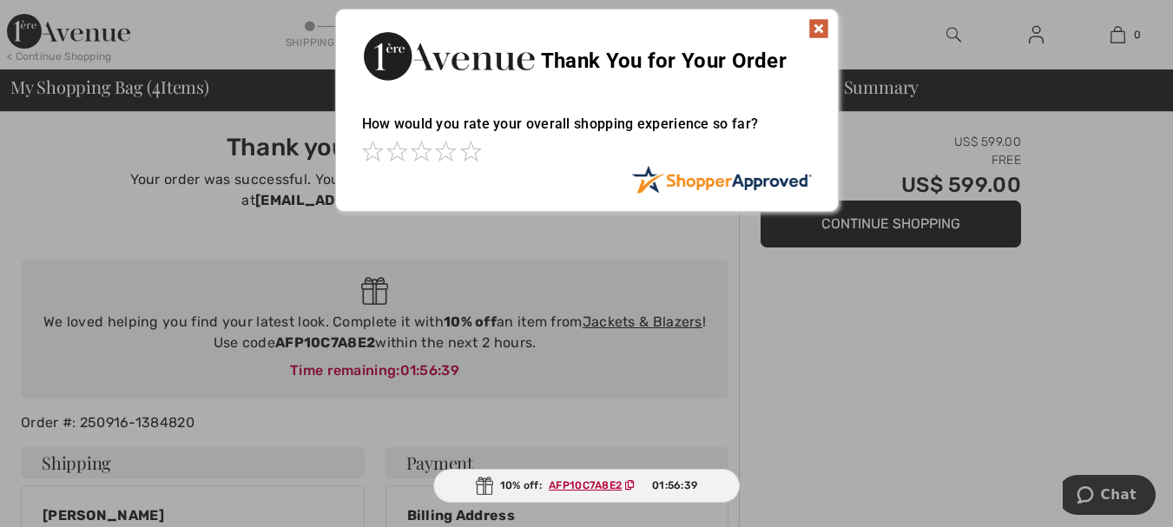
click at [1117, 500] on div at bounding box center [586, 263] width 1173 height 527
click at [819, 23] on img at bounding box center [818, 28] width 21 height 21
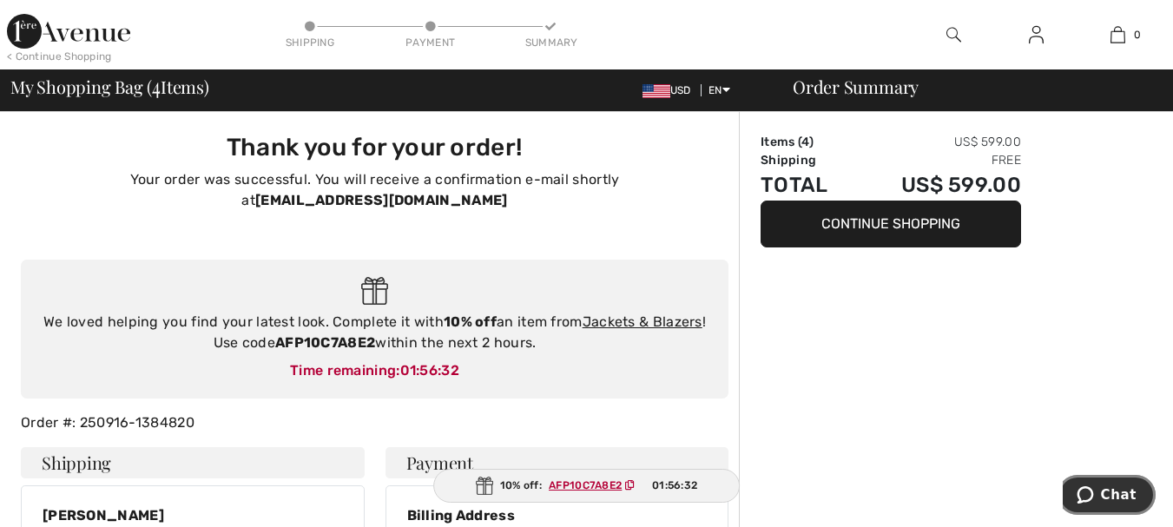
click at [1111, 497] on span "Chat" at bounding box center [1119, 495] width 36 height 16
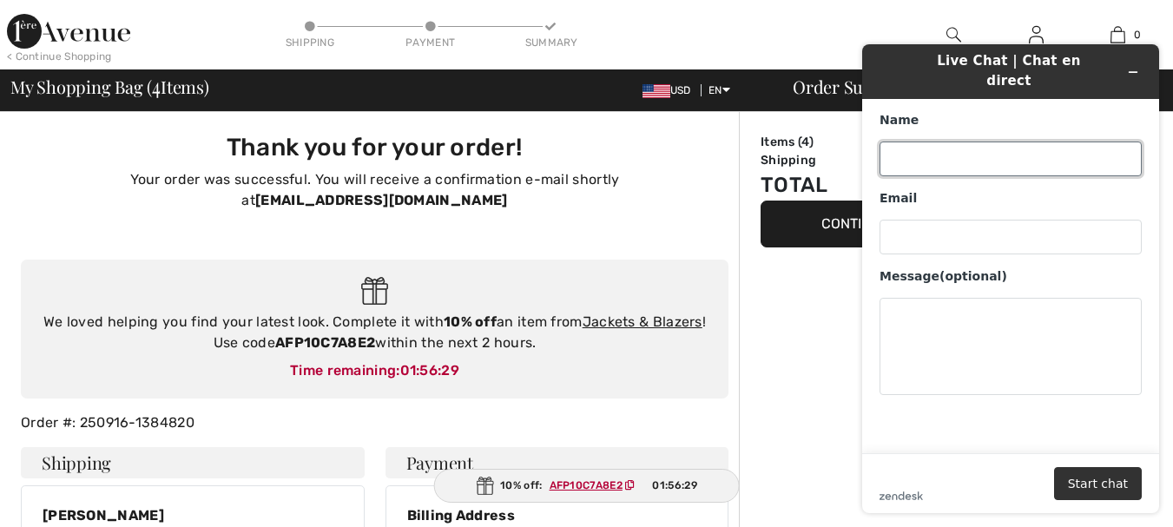
click at [961, 142] on input "Name" at bounding box center [1011, 159] width 262 height 35
type input "[PERSON_NAME]"
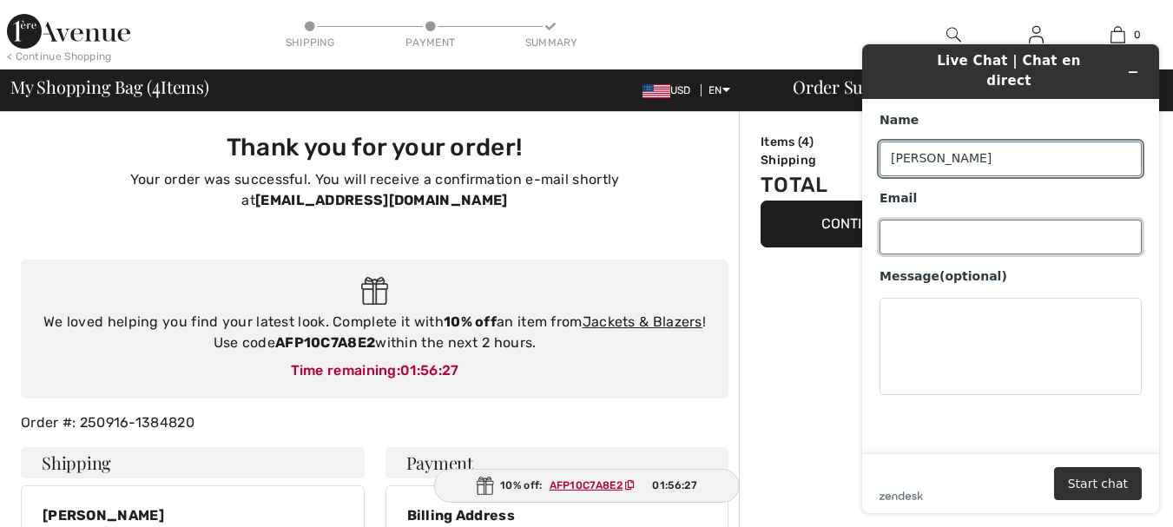
click at [956, 227] on input "Email" at bounding box center [1011, 237] width 262 height 35
type input "[EMAIL_ADDRESS][DOMAIN_NAME]"
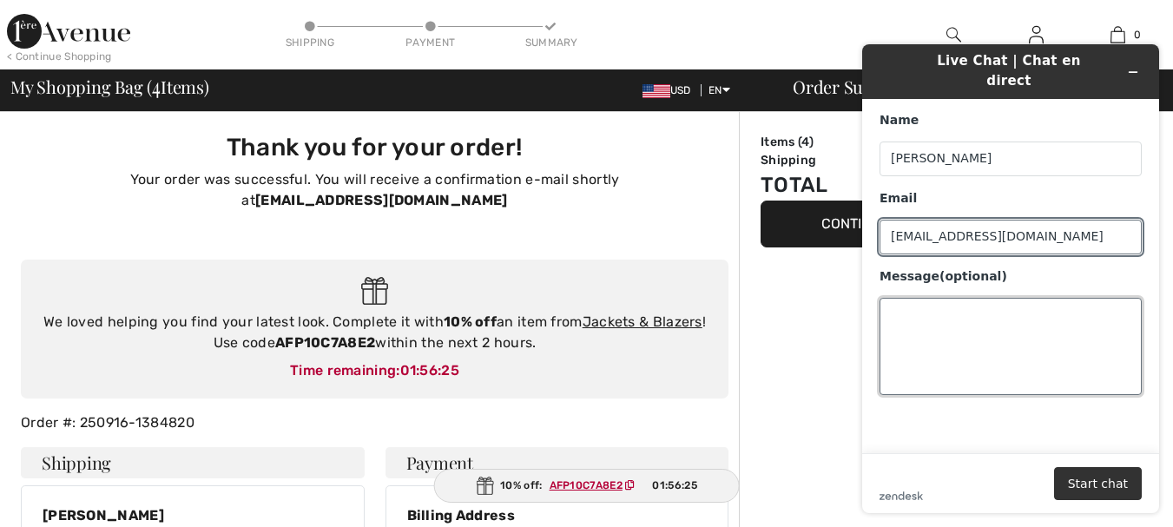
click at [976, 333] on textarea "Message (optional)" at bounding box center [1011, 346] width 262 height 97
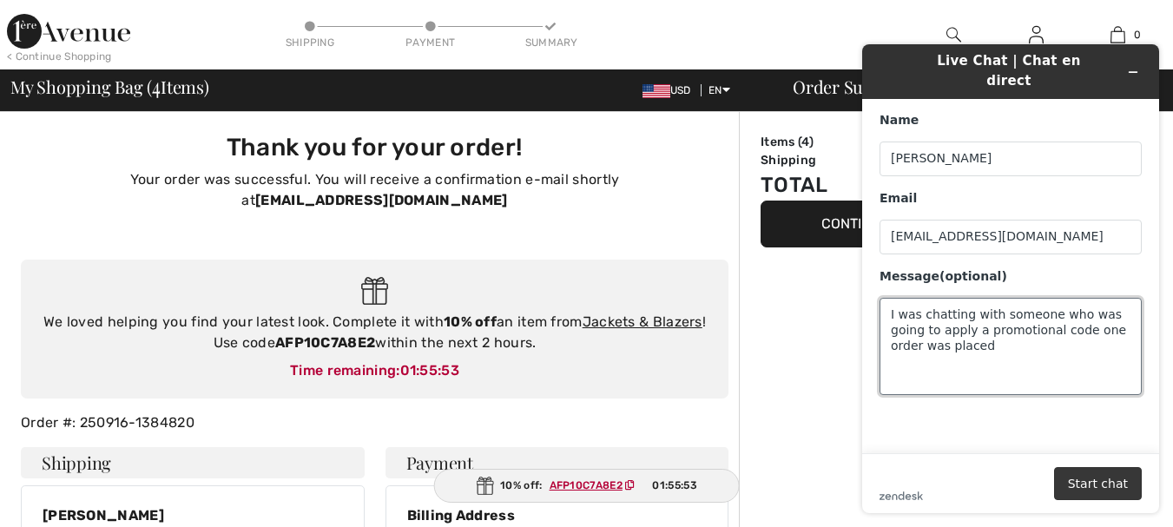
type textarea "I was chatting with someone who was going to apply a promotional code one order…"
click at [1096, 482] on button "Start chat" at bounding box center [1098, 483] width 88 height 33
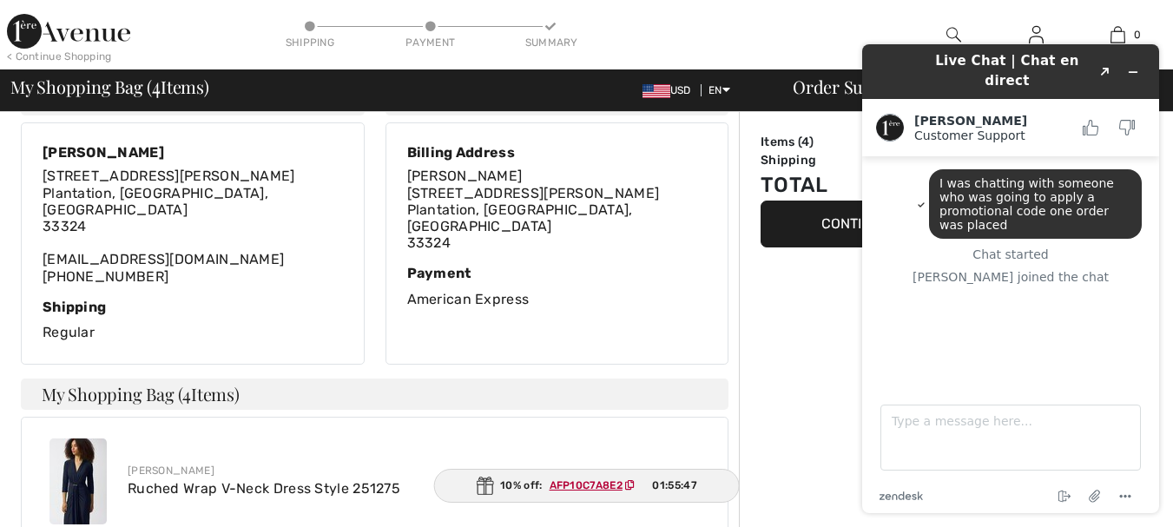
scroll to position [347, 0]
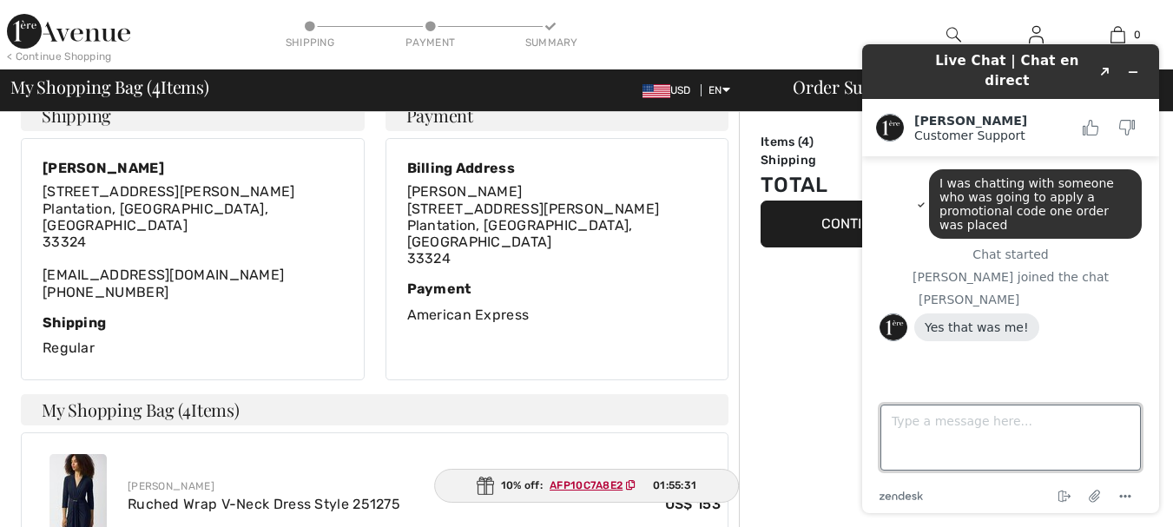
click at [969, 424] on textarea "Type a message here..." at bounding box center [1010, 438] width 260 height 66
type textarea "Oh great! thank you. The chat deleted when I checked out"
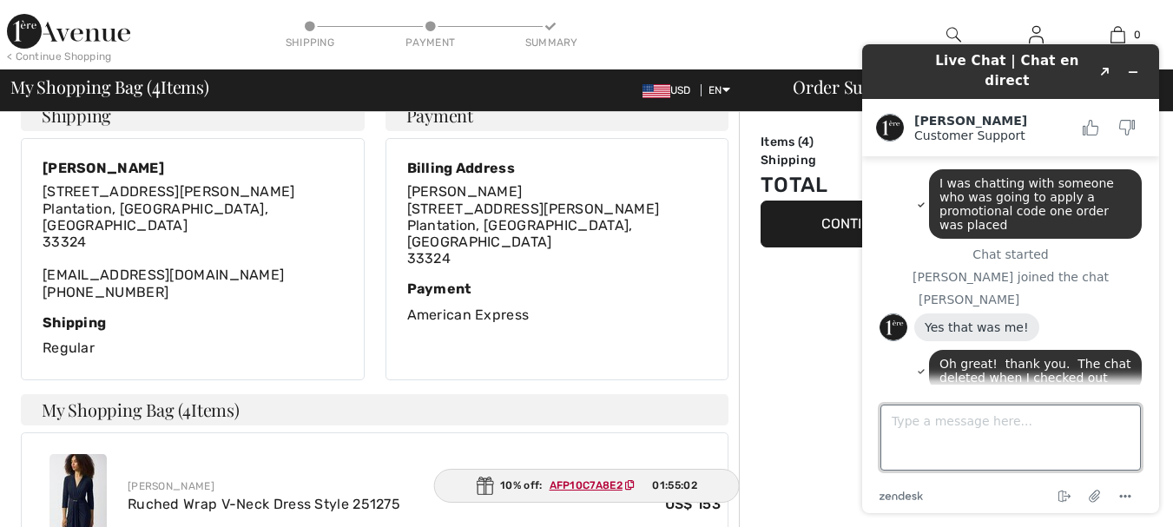
paste textarea "AFP10C7A8E2"
type textarea "AFP10C7A8E2 Is the order #"
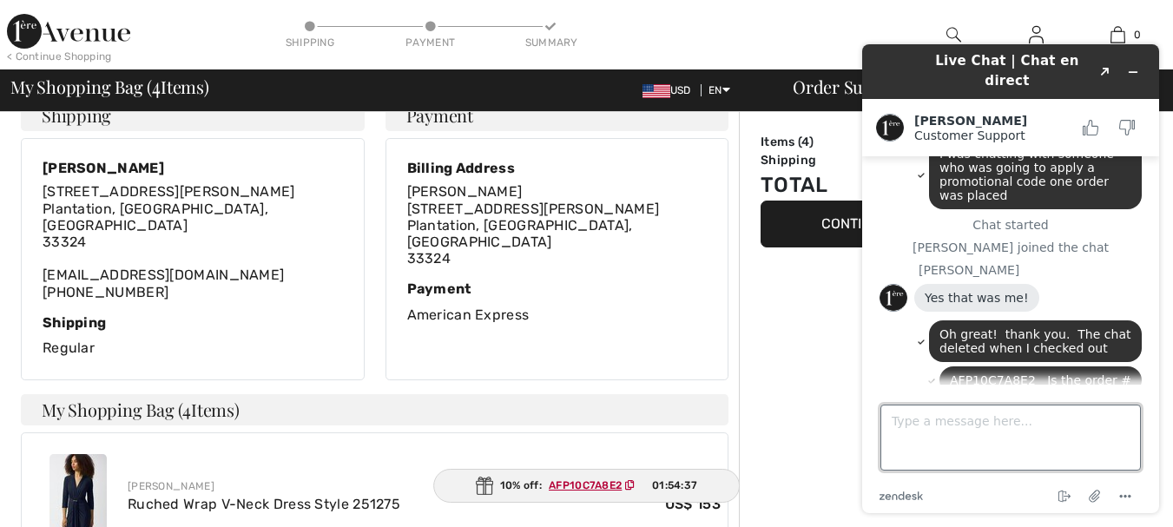
scroll to position [115, 0]
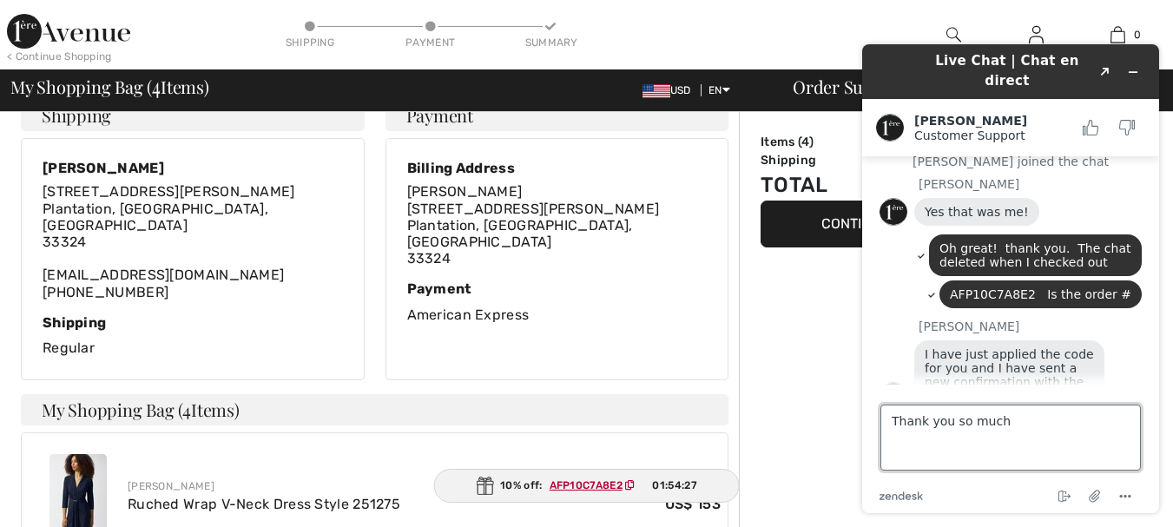
type textarea "Thank you so much!"
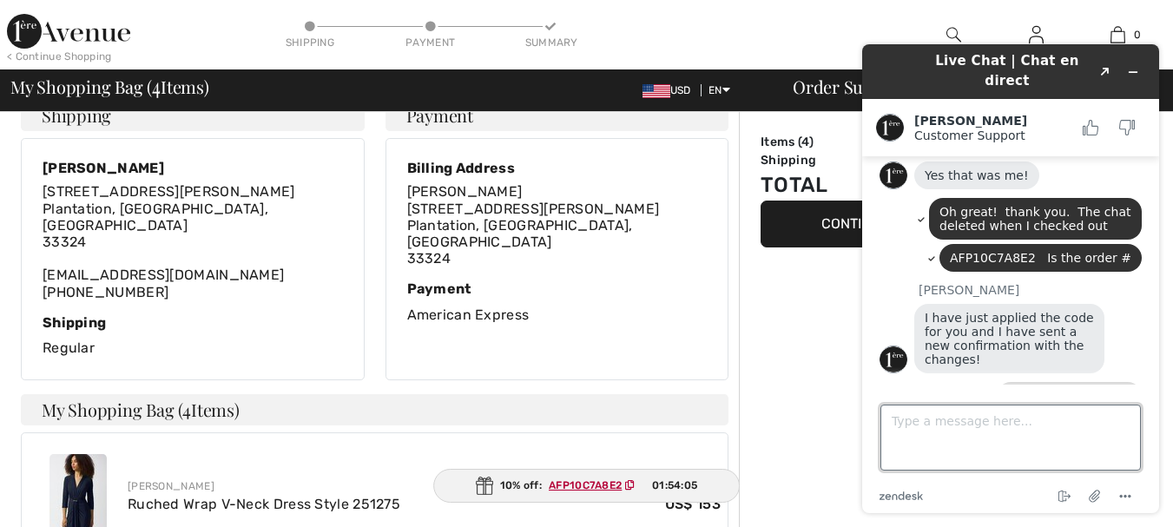
scroll to position [293, 0]
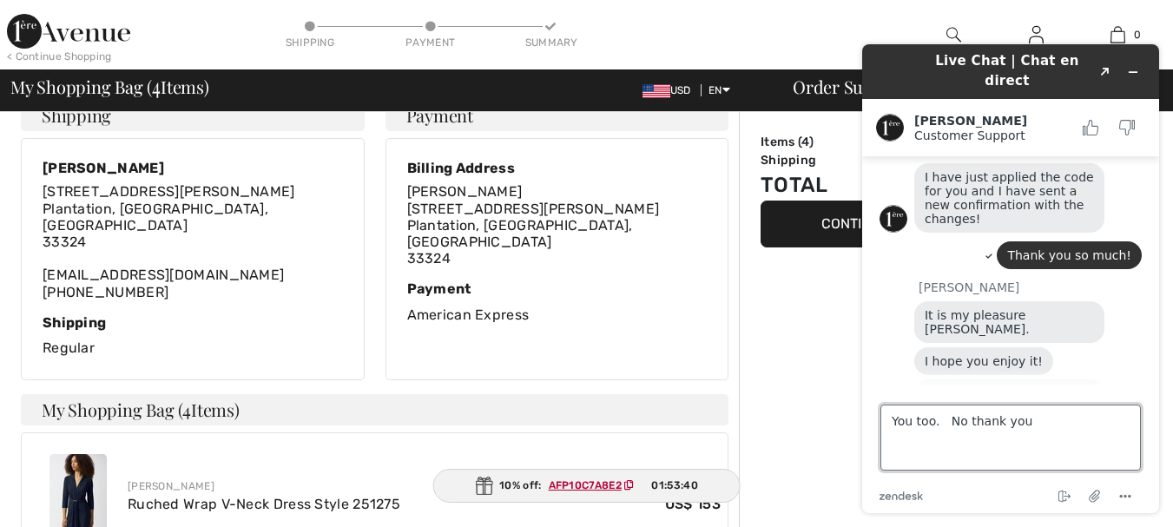
drag, startPoint x: 941, startPoint y: 420, endPoint x: 877, endPoint y: 419, distance: 64.3
click at [877, 419] on footer "Type a message here... You too. No thank you zendesk .cls-1{fill:#03363d;} End …" at bounding box center [1010, 449] width 297 height 129
type textarea "No thank you"
click at [1000, 426] on textarea "No thank you" at bounding box center [1010, 438] width 260 height 66
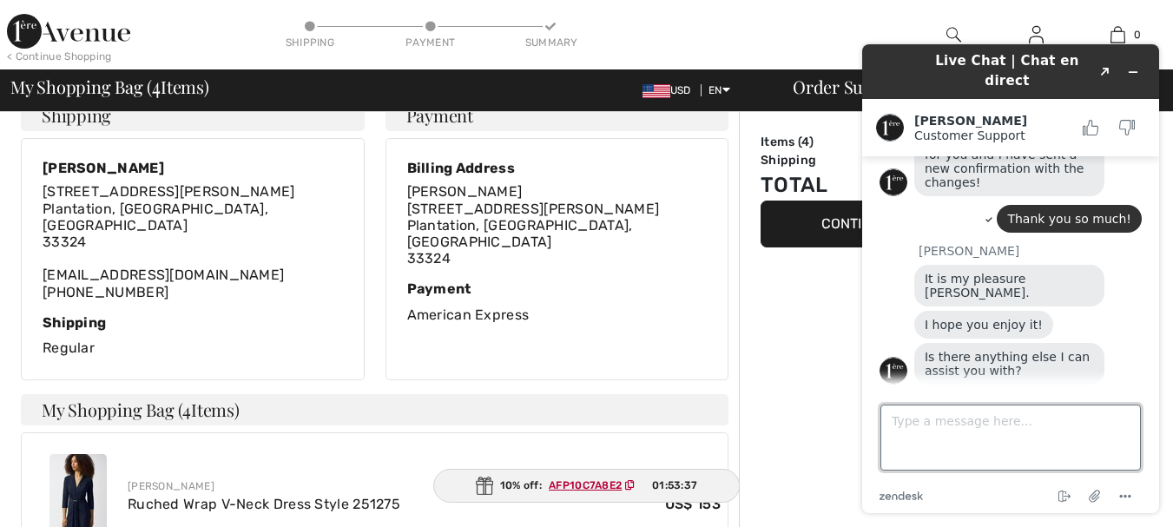
type textarea "J"
type textarea "Have a good day!"
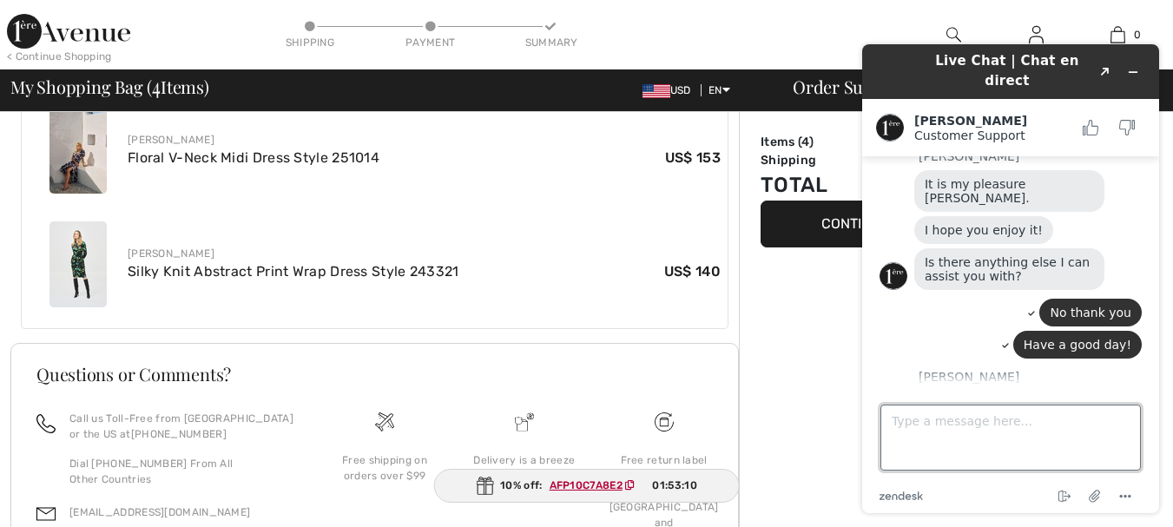
scroll to position [955, 0]
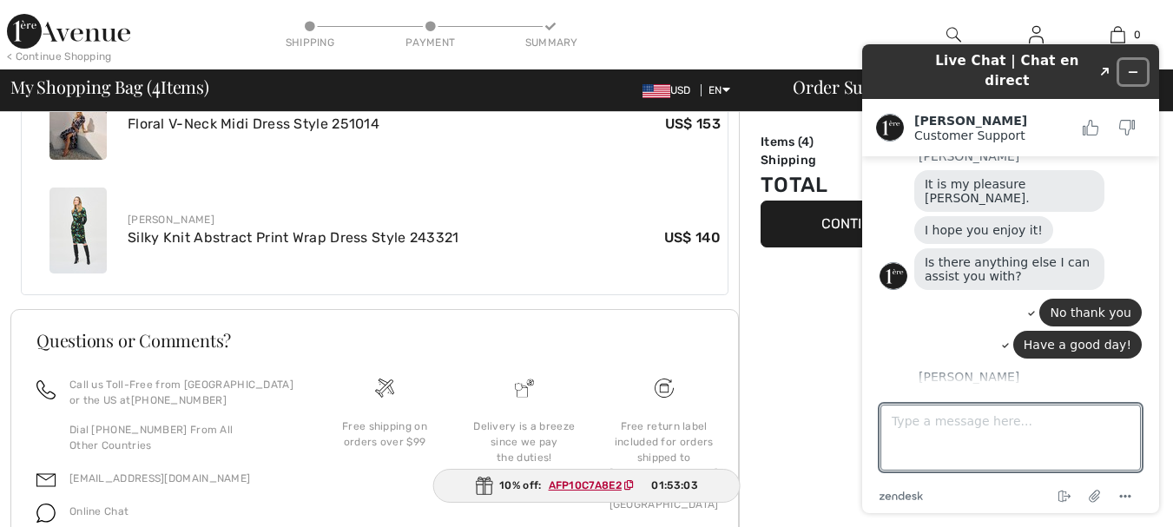
click at [1134, 66] on icon "Minimize widget" at bounding box center [1133, 72] width 12 height 12
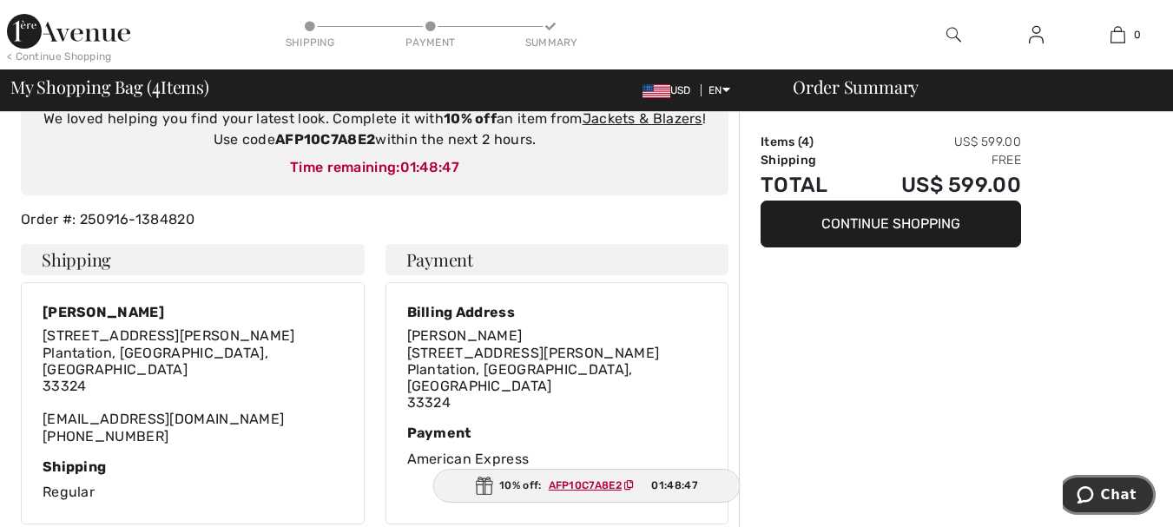
scroll to position [0, 0]
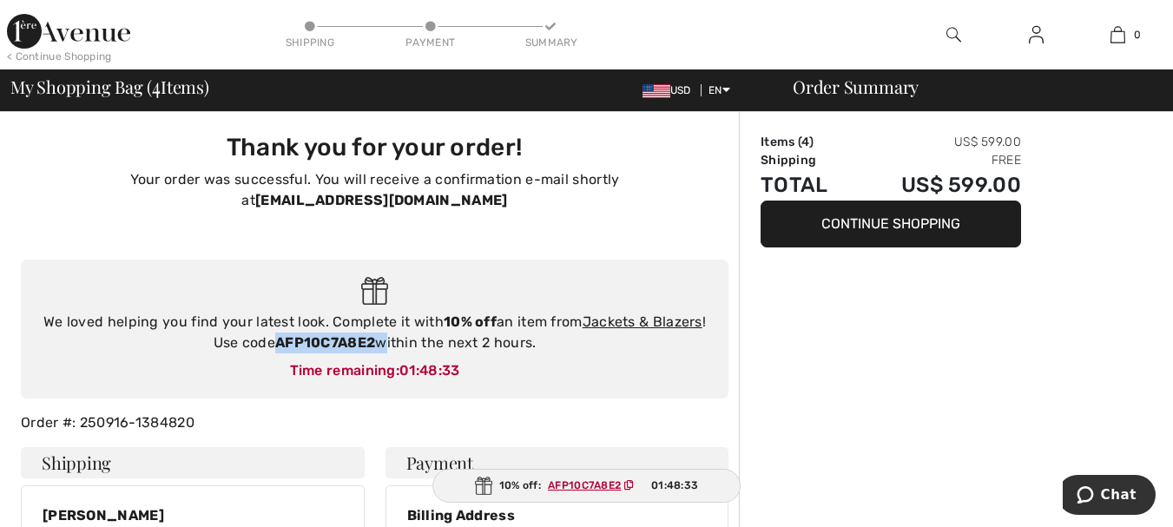
drag, startPoint x: 379, startPoint y: 320, endPoint x: 279, endPoint y: 316, distance: 100.8
click at [279, 316] on div "We loved helping you find your latest look. Complete it with 10% off an item fr…" at bounding box center [374, 333] width 673 height 42
copy div "AFP10C7A8E2"
click at [643, 313] on link "Jackets & Blazers" at bounding box center [643, 321] width 120 height 16
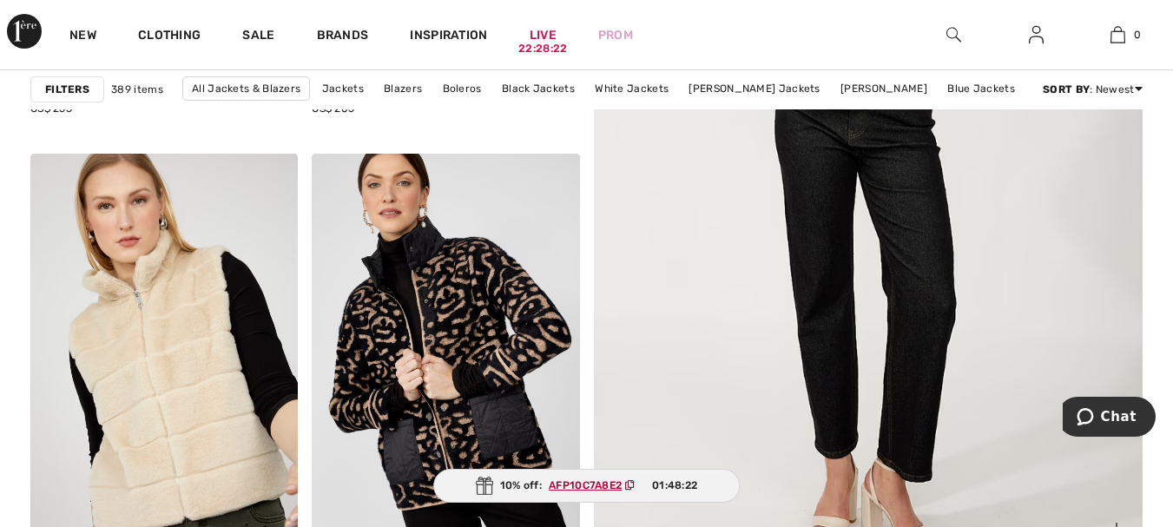
scroll to position [521, 0]
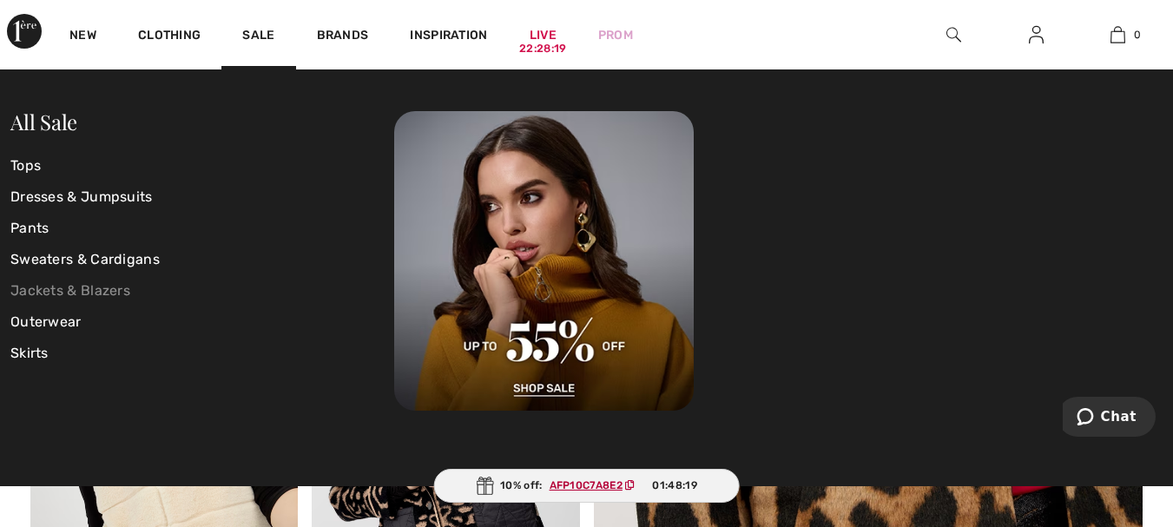
drag, startPoint x: 51, startPoint y: 286, endPoint x: 60, endPoint y: 282, distance: 9.4
click at [52, 286] on link "Jackets & Blazers" at bounding box center [202, 290] width 384 height 31
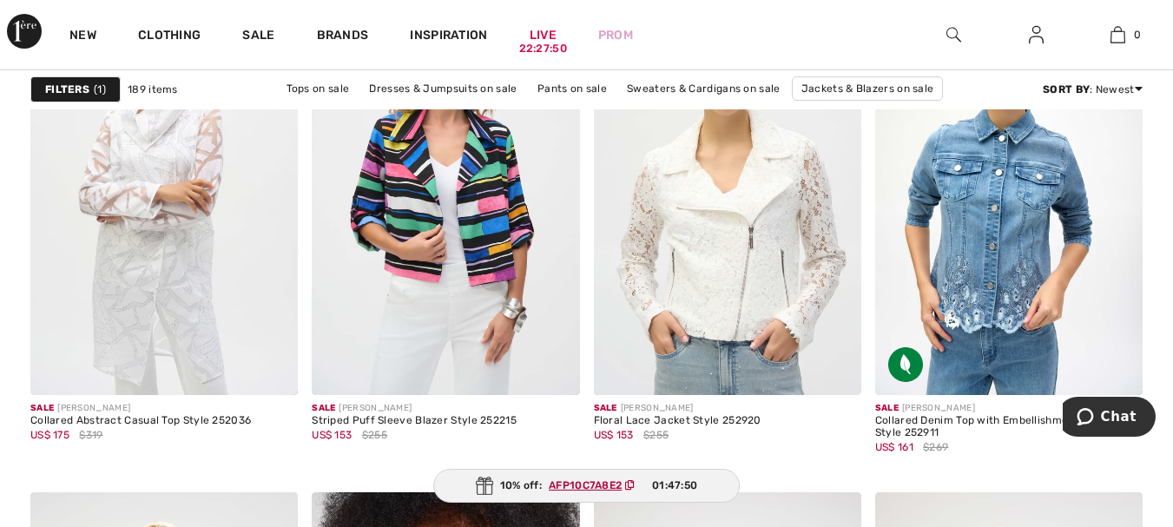
scroll to position [2431, 0]
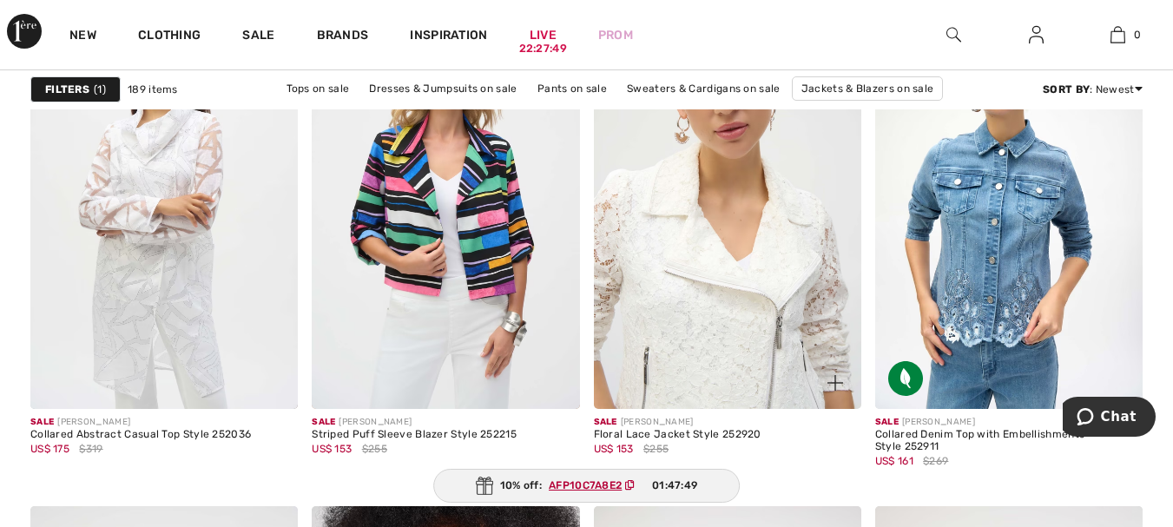
click at [726, 202] on img at bounding box center [727, 208] width 267 height 401
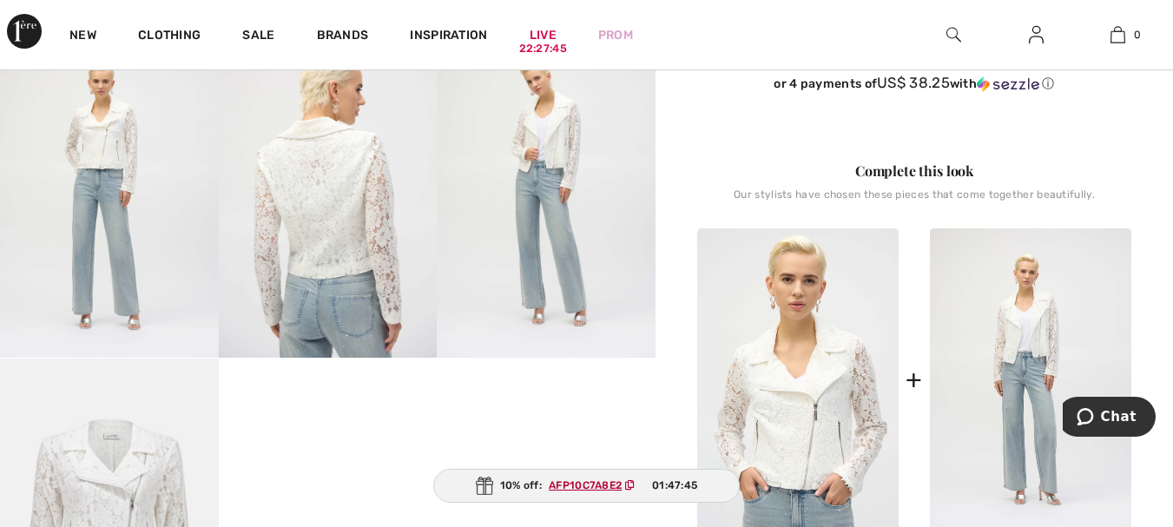
scroll to position [608, 0]
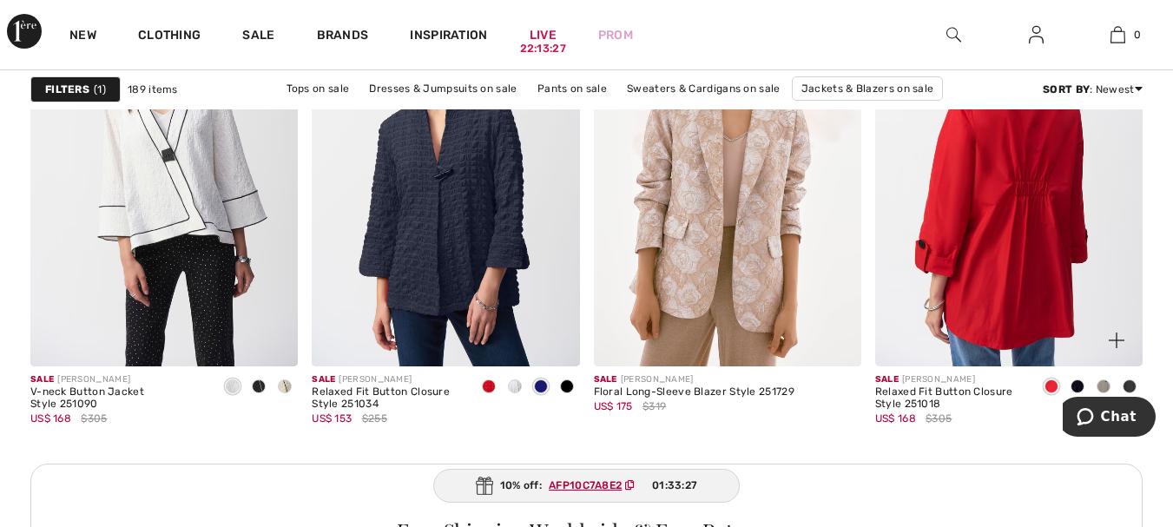
scroll to position [5731, 0]
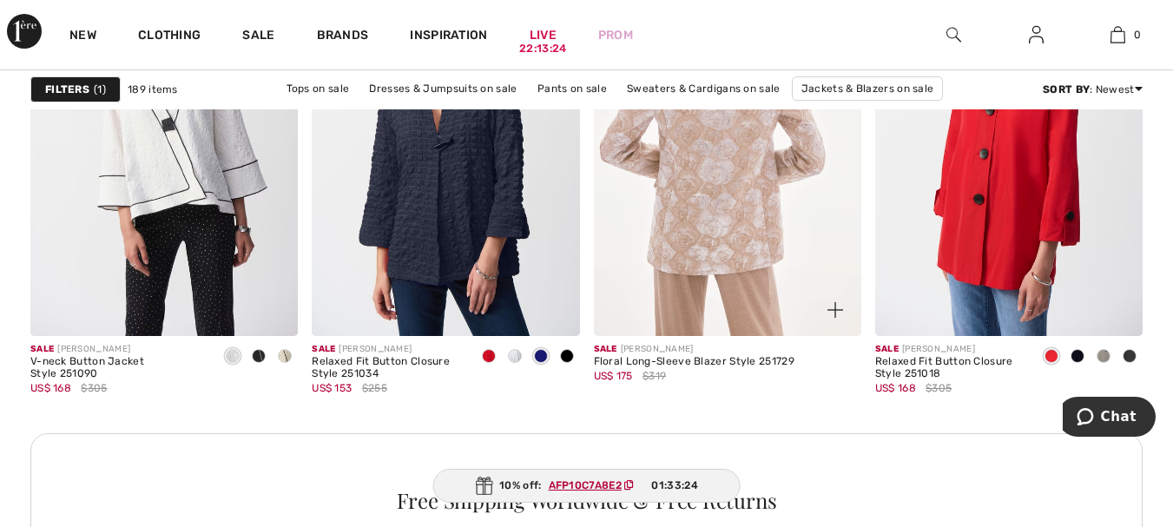
click at [734, 155] on img at bounding box center [727, 135] width 267 height 401
